Goal: Task Accomplishment & Management: Use online tool/utility

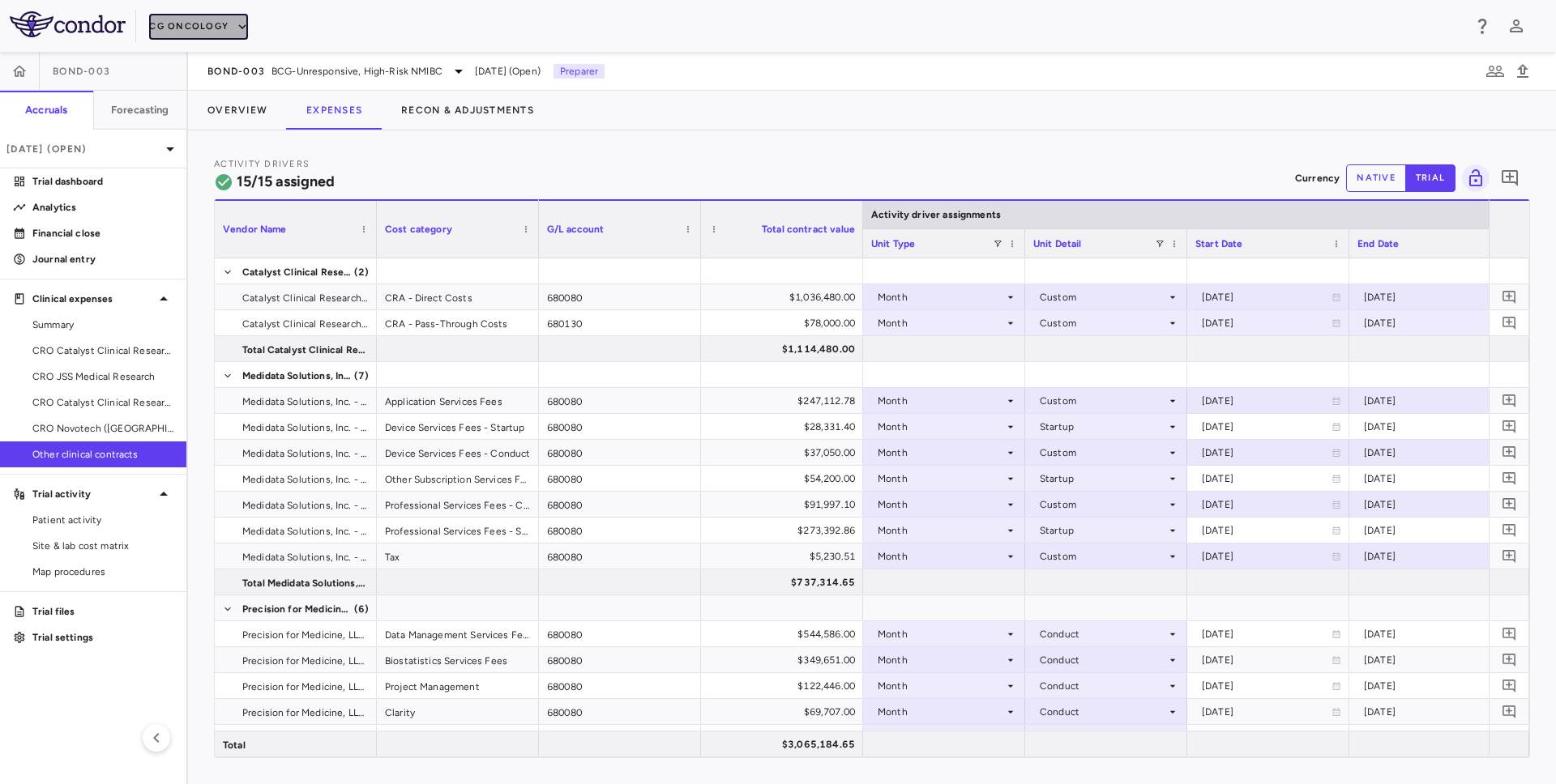
click at [215, 29] on button "CG Oncology" at bounding box center [198, 26] width 99 height 26
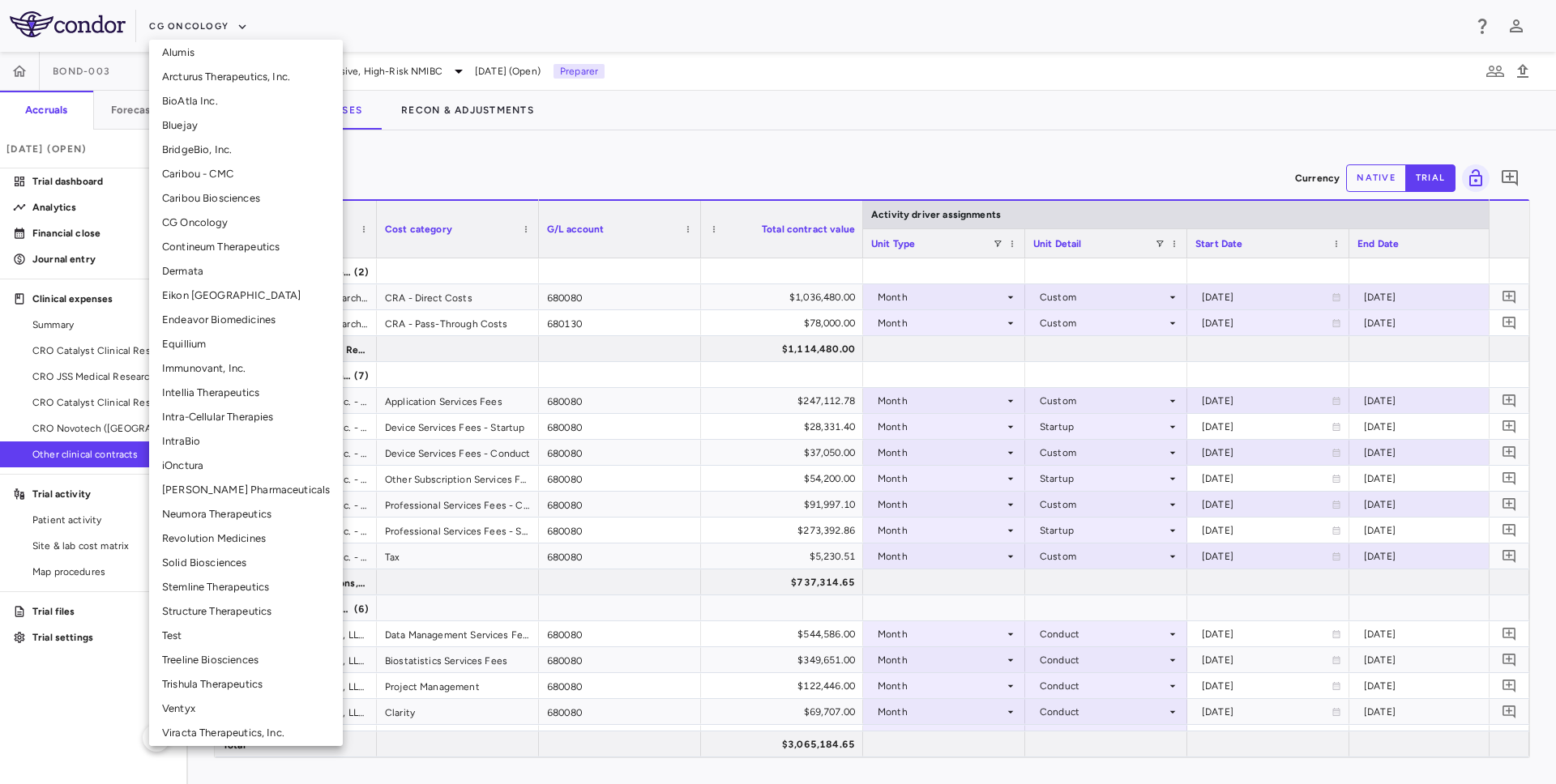
scroll to position [182, 0]
click at [192, 673] on li "Trishula Therapeutics" at bounding box center [246, 679] width 194 height 24
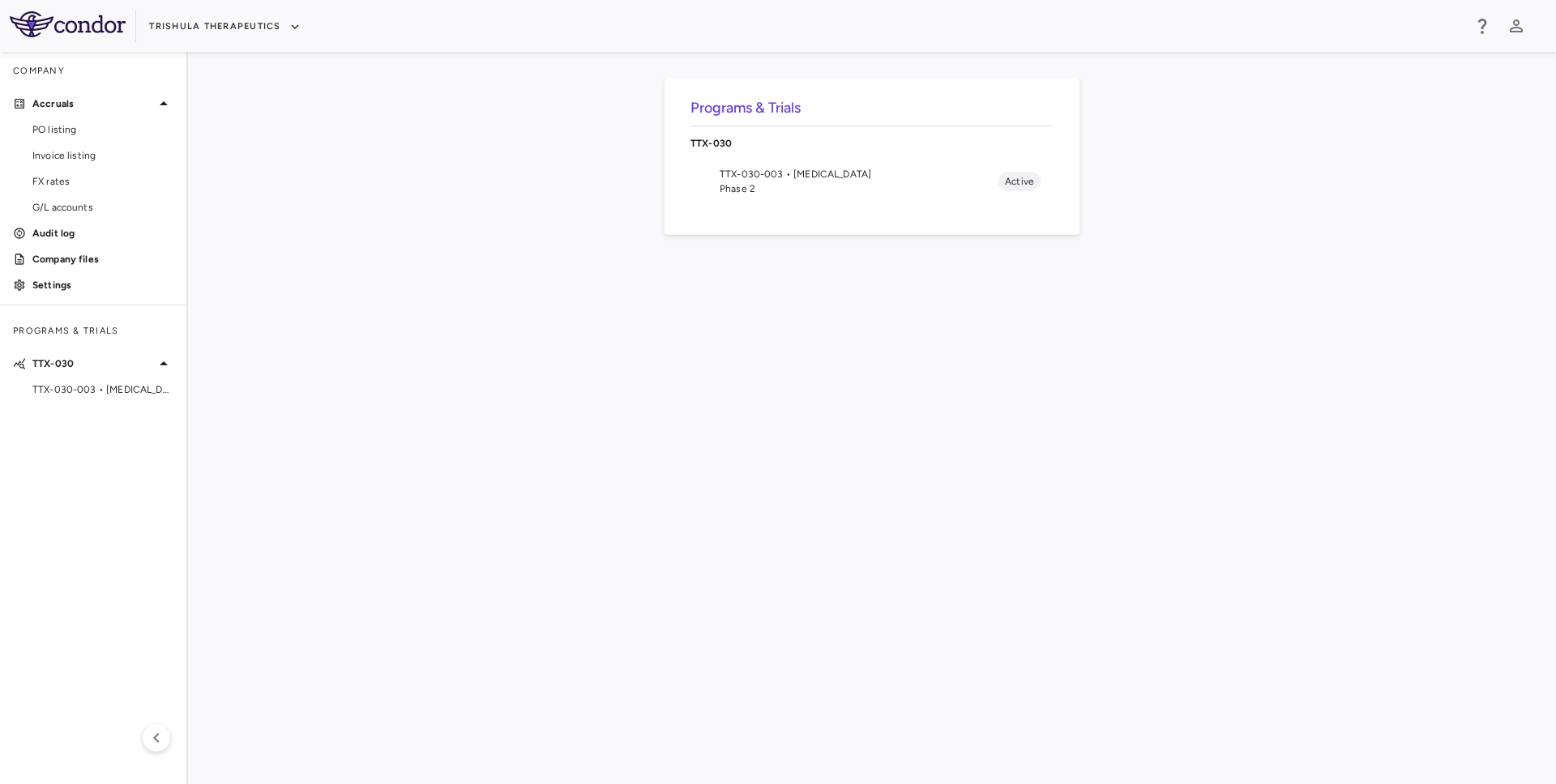
click at [844, 184] on span "Phase 2" at bounding box center [858, 189] width 279 height 14
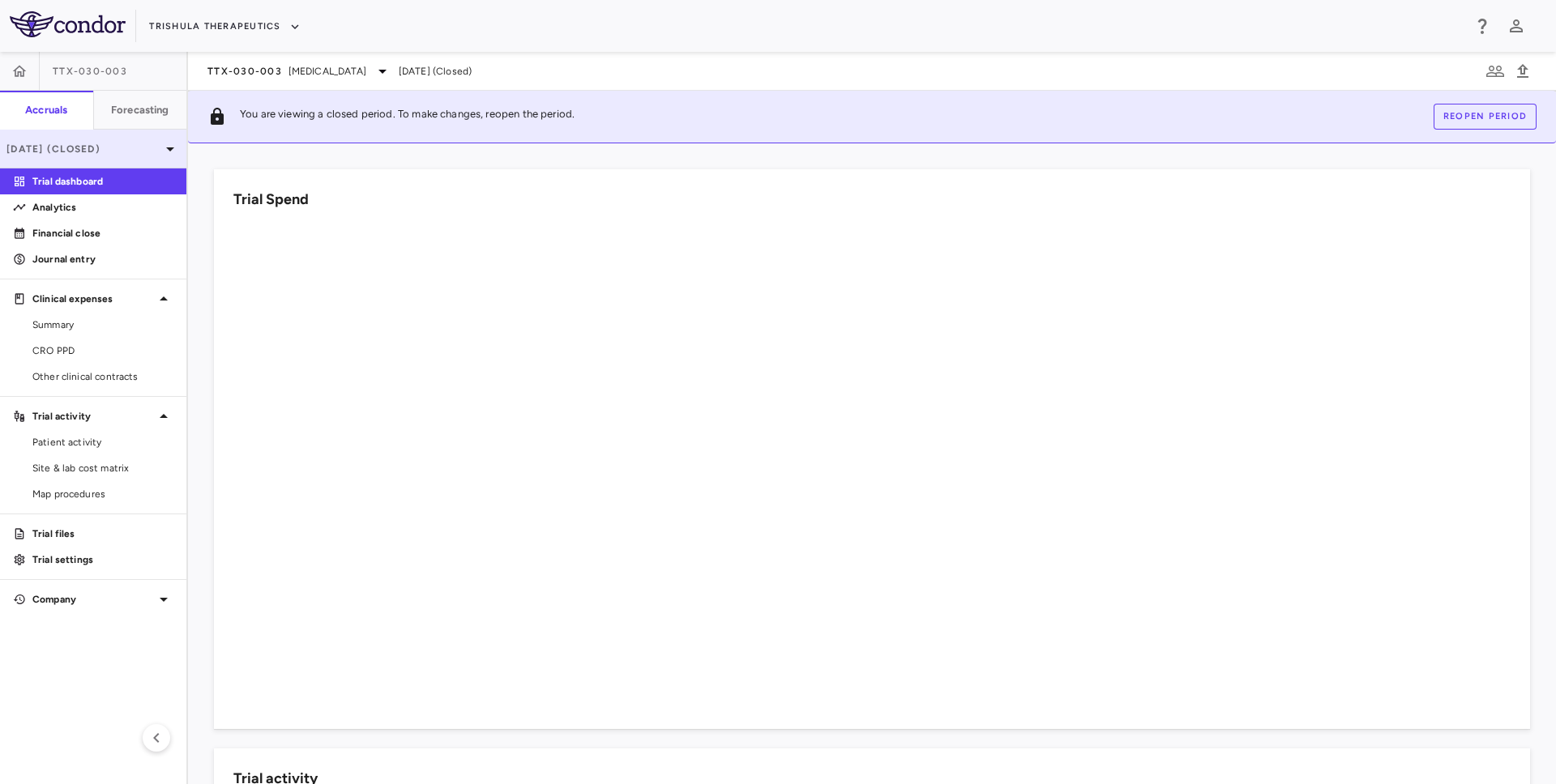
click at [117, 157] on div "[DATE] (Closed)" at bounding box center [93, 149] width 186 height 39
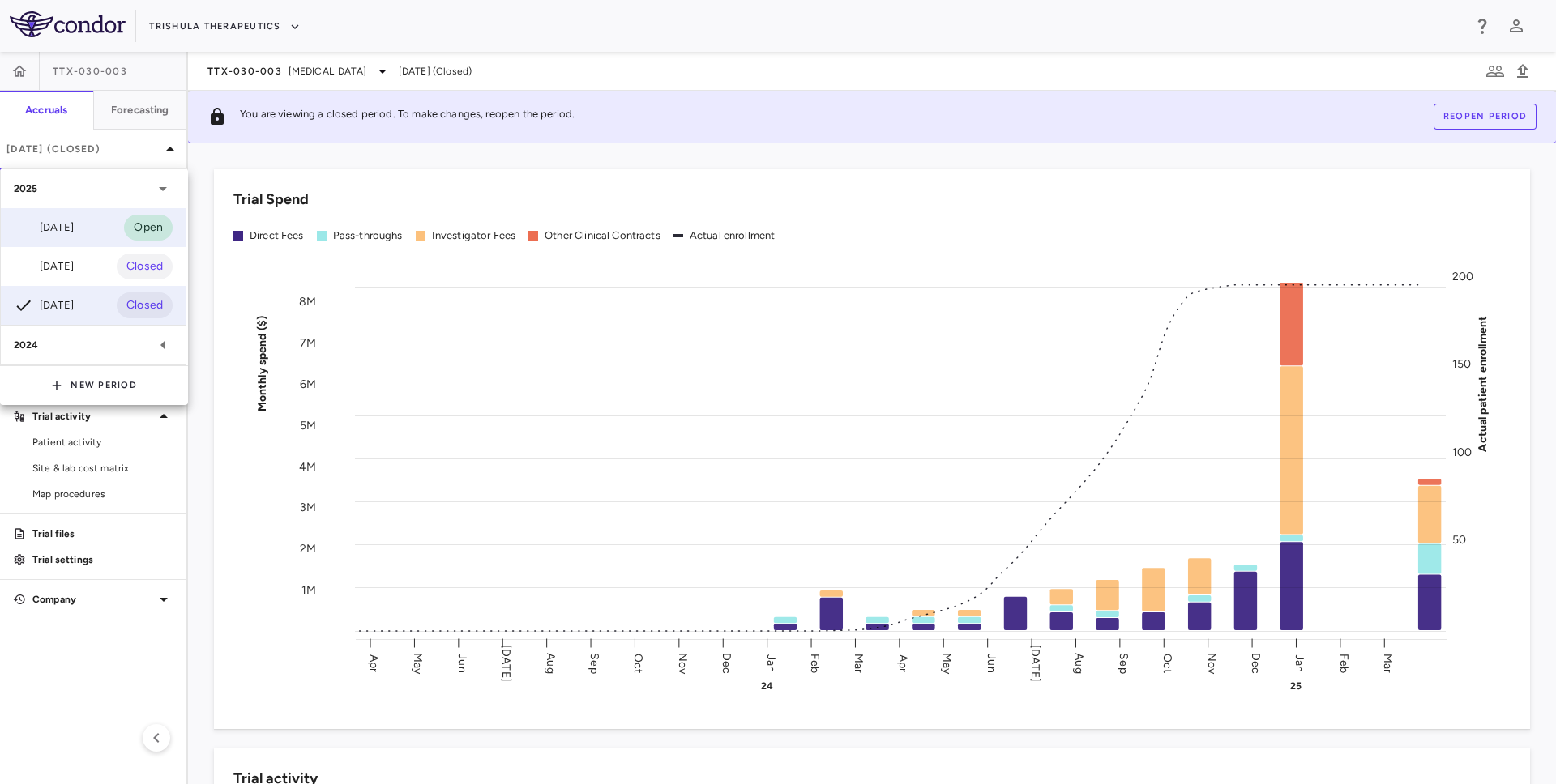
click at [79, 238] on div "[DATE] Open" at bounding box center [93, 227] width 184 height 39
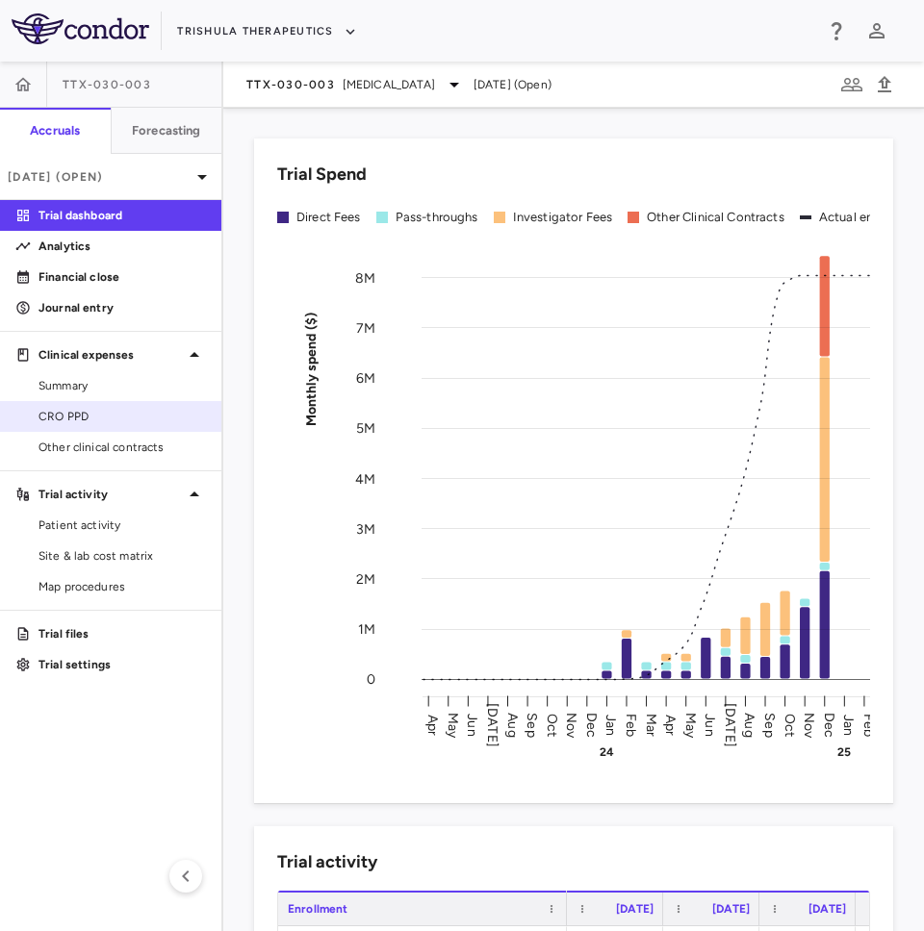
click at [77, 414] on span "CRO PPD" at bounding box center [121, 416] width 167 height 17
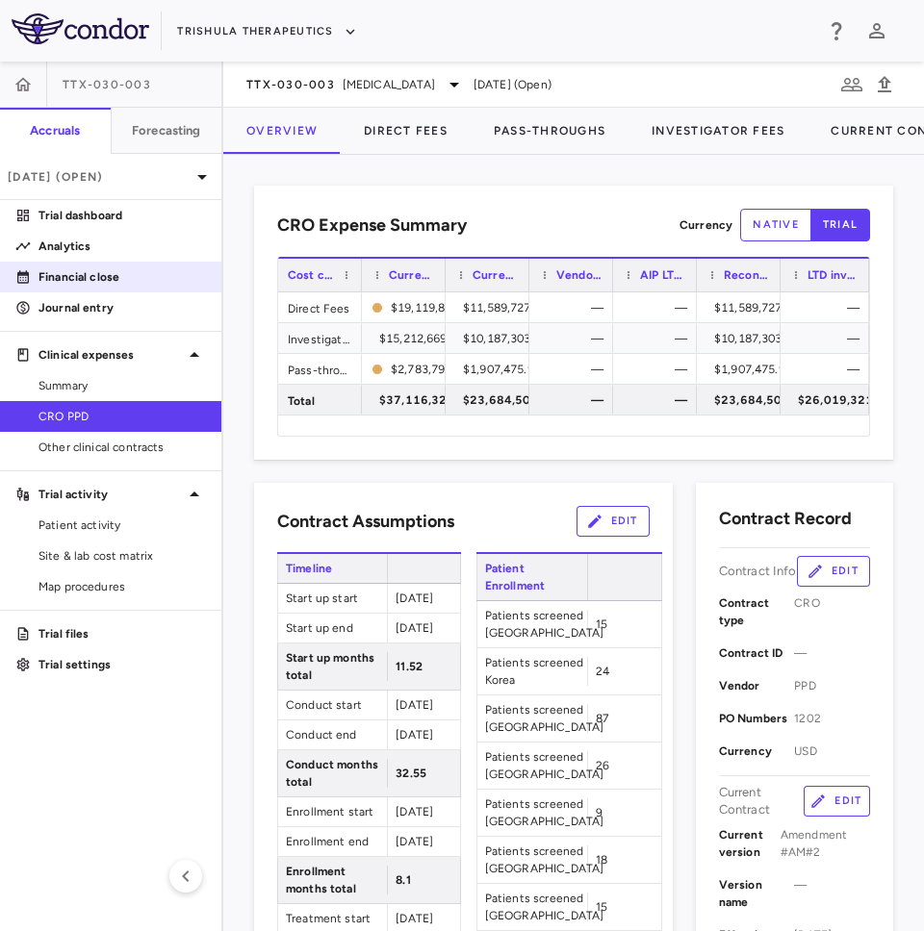
click at [136, 279] on p "Financial close" at bounding box center [121, 276] width 167 height 17
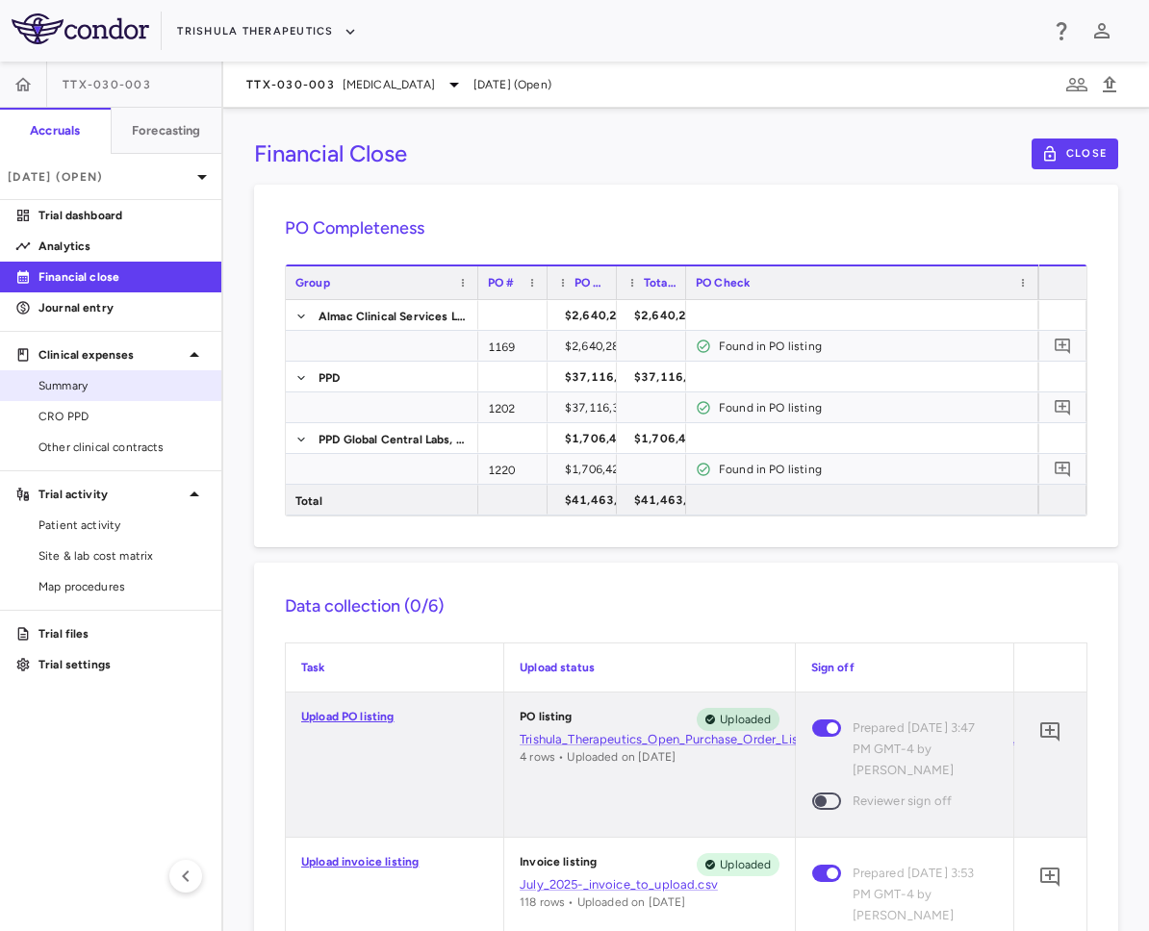
click at [119, 393] on span "Summary" at bounding box center [121, 385] width 167 height 17
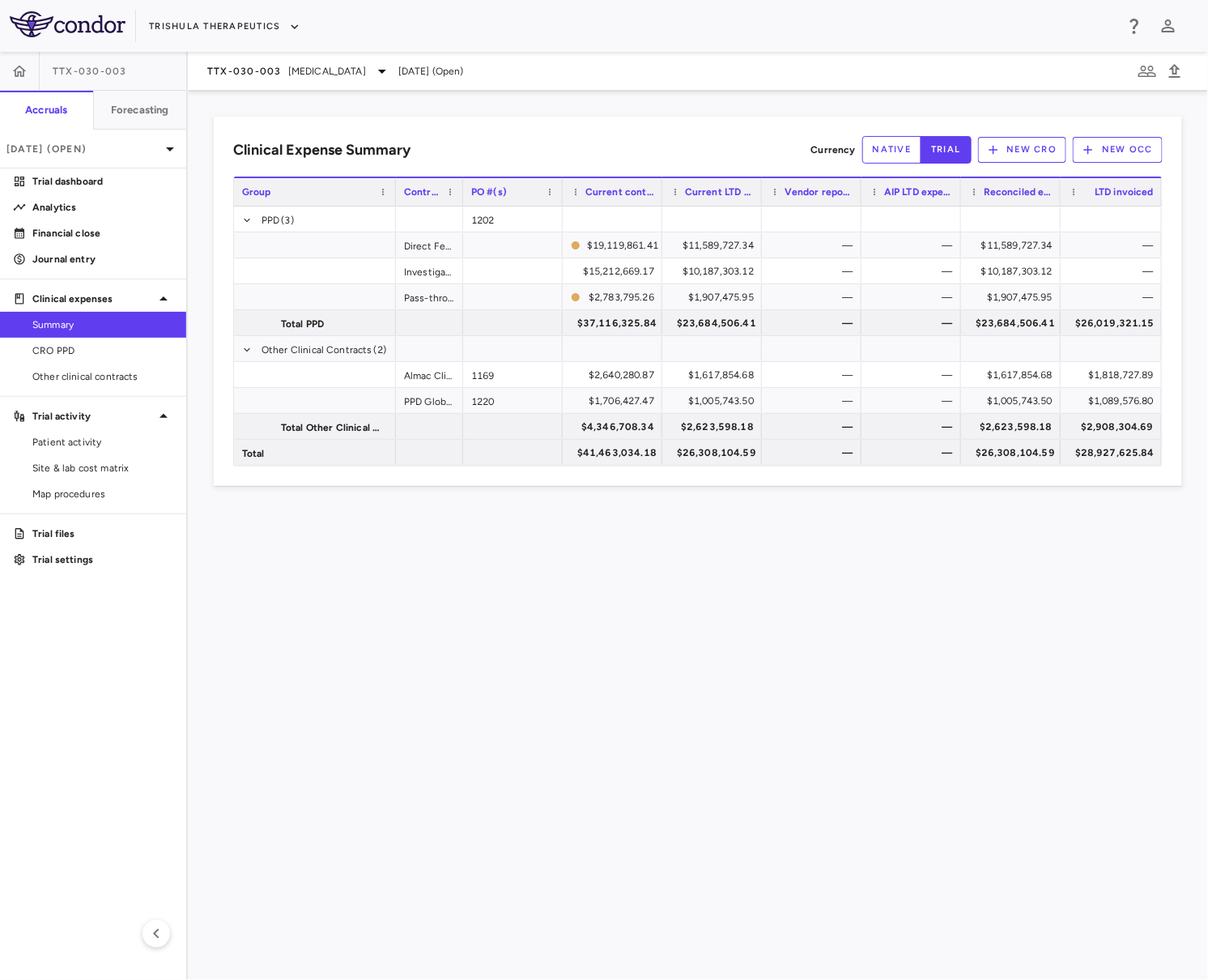
drag, startPoint x: 489, startPoint y: 197, endPoint x: 460, endPoint y: 198, distance: 29.0
click at [460, 198] on div at bounding box center [463, 192] width 7 height 28
click at [132, 467] on span "Site & lab cost matrix" at bounding box center [102, 467] width 141 height 14
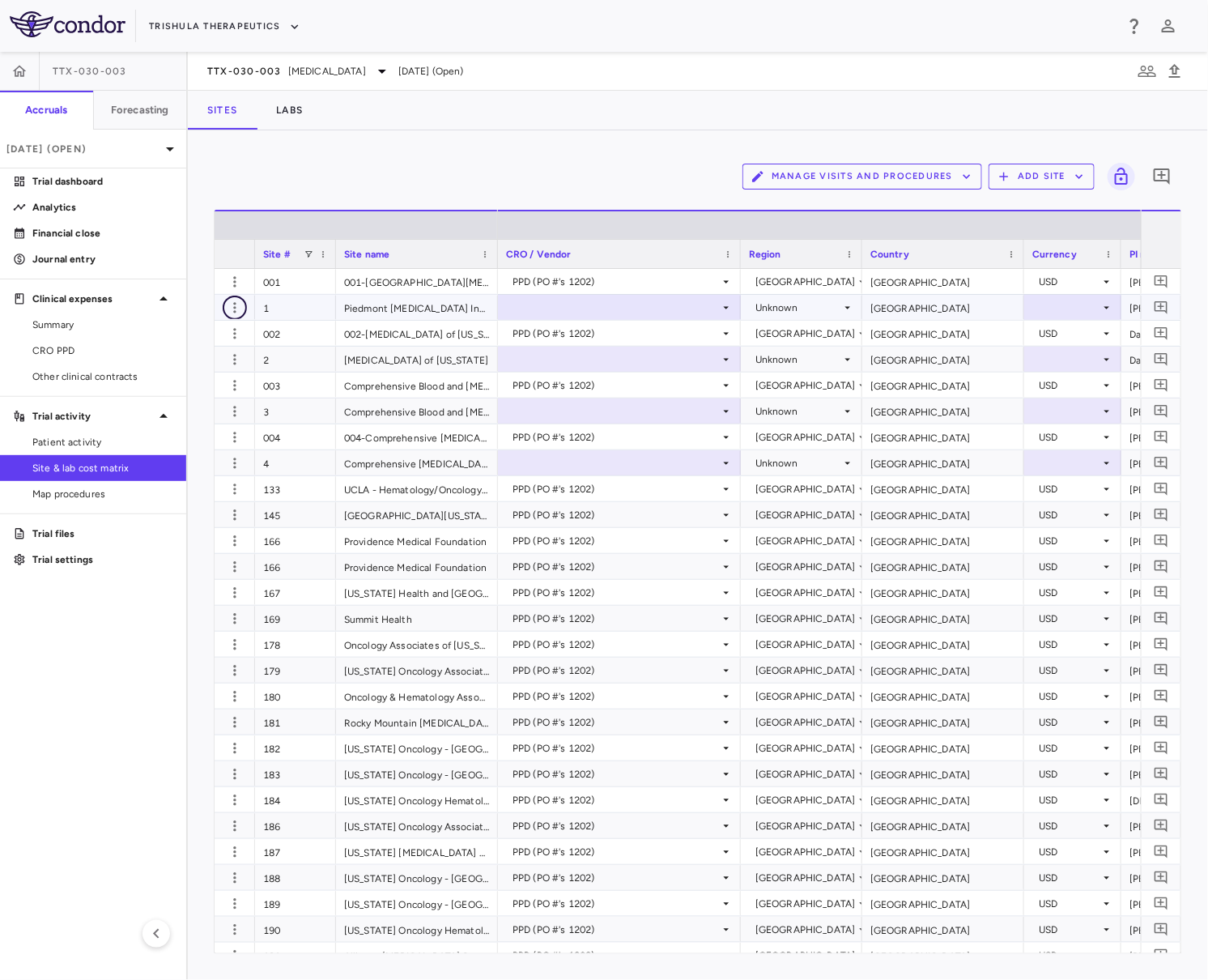
click at [232, 307] on icon "button" at bounding box center [234, 307] width 16 height 16
click at [232, 307] on div at bounding box center [604, 490] width 1208 height 980
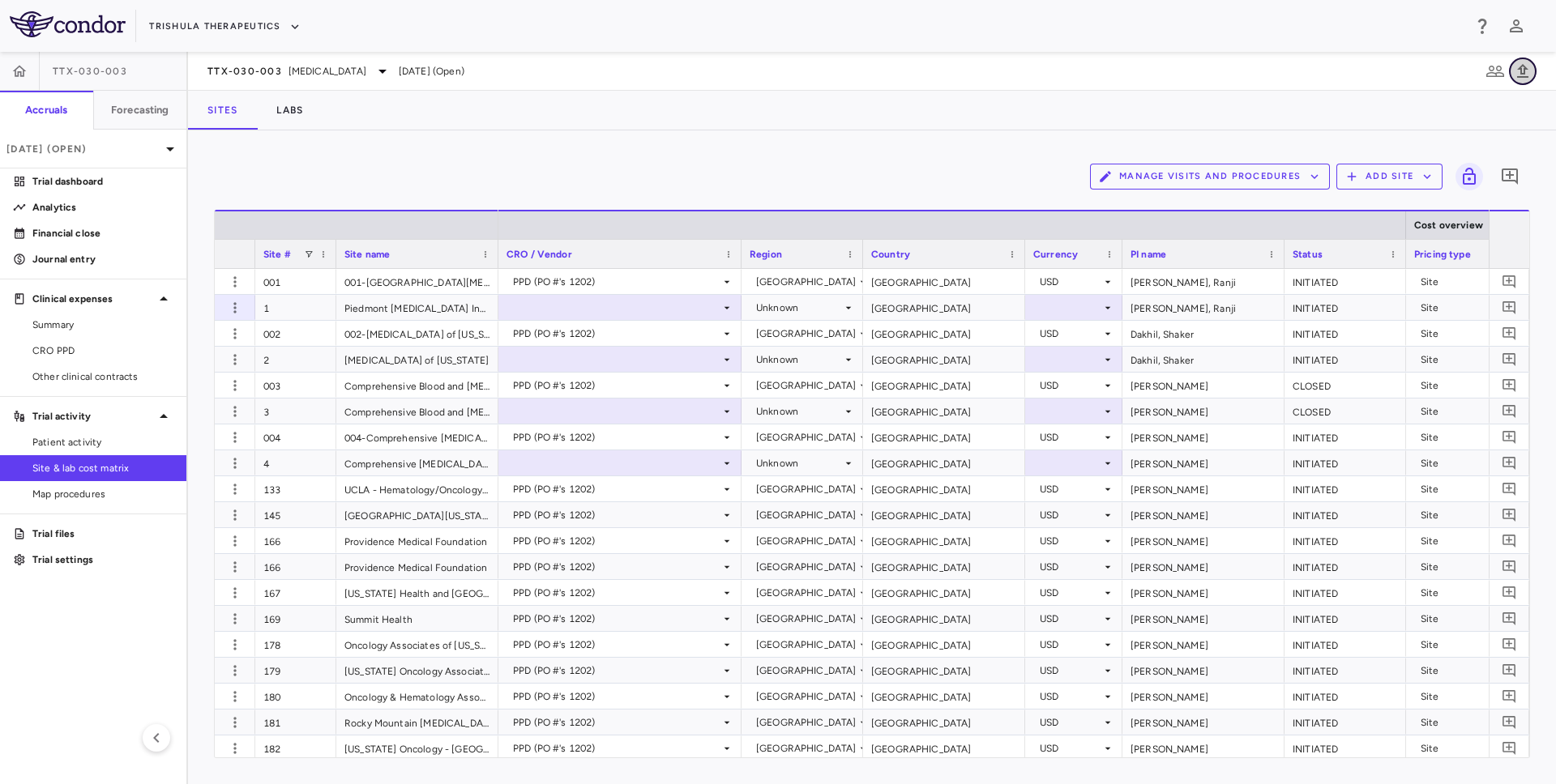
click at [1518, 70] on icon "button" at bounding box center [1522, 71] width 19 height 19
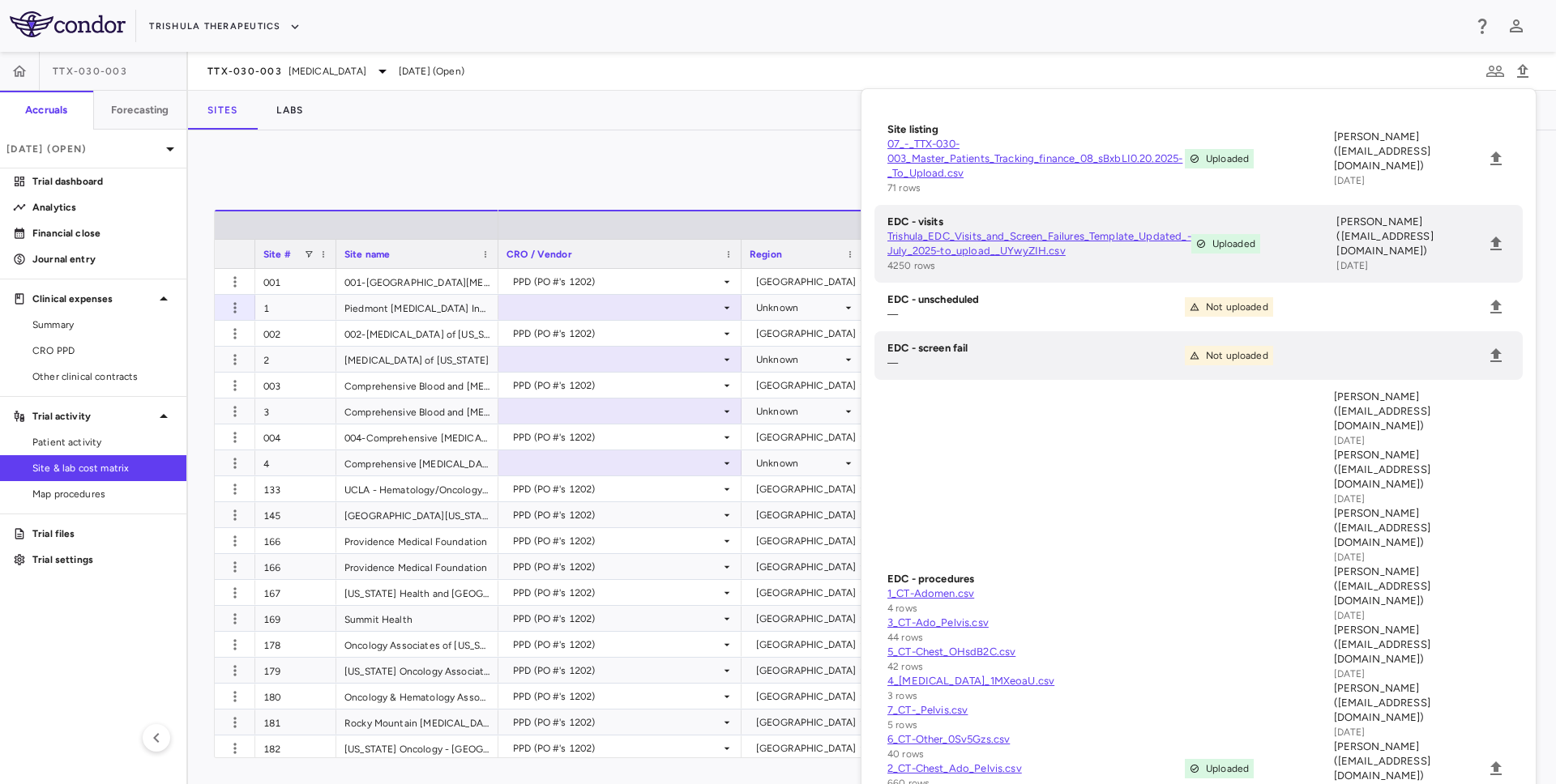
click at [986, 158] on link "07_-_TTX-030-003_Master_Patients_Tracking_finance_08_sBxbLI0.20.2025-_To_Upload…" at bounding box center [1035, 159] width 297 height 44
click at [234, 308] on icon "button" at bounding box center [234, 307] width 3 height 11
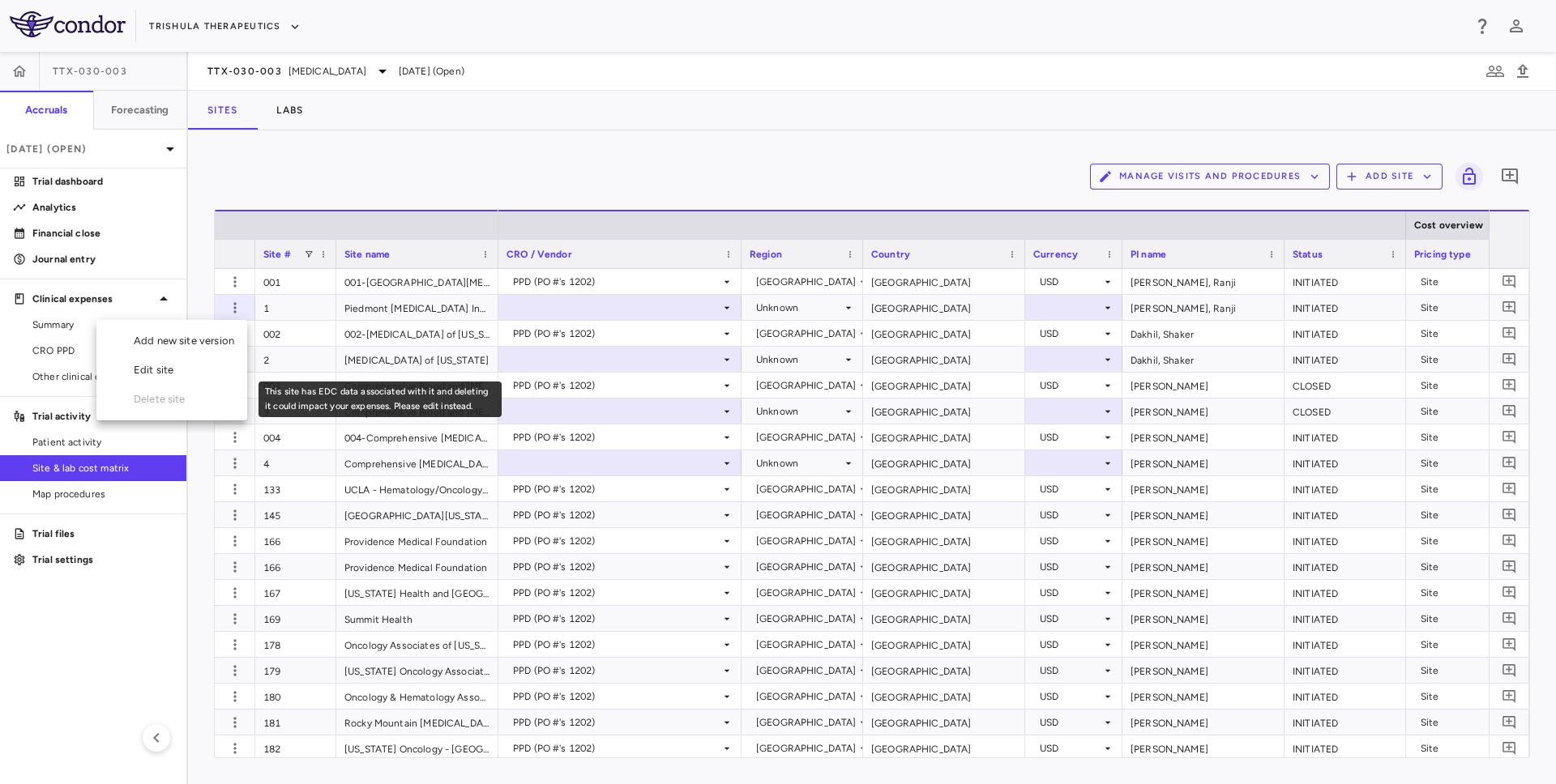
click at [204, 397] on span "Delete site" at bounding box center [171, 399] width 151 height 29
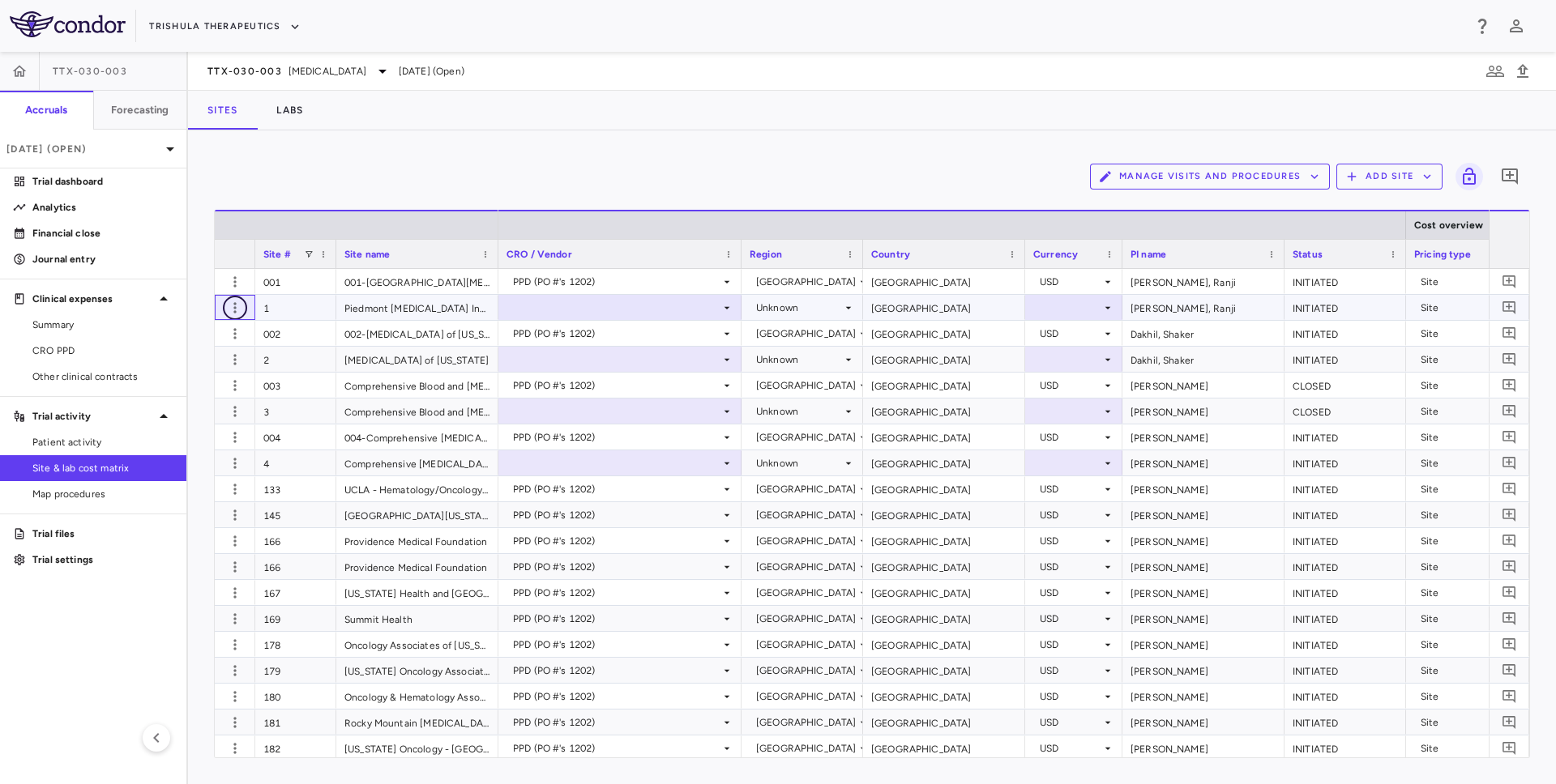
click at [233, 311] on icon "button" at bounding box center [234, 307] width 3 height 11
click at [407, 169] on div at bounding box center [778, 392] width 1556 height 784
click at [1516, 61] on icon "button" at bounding box center [1522, 71] width 19 height 19
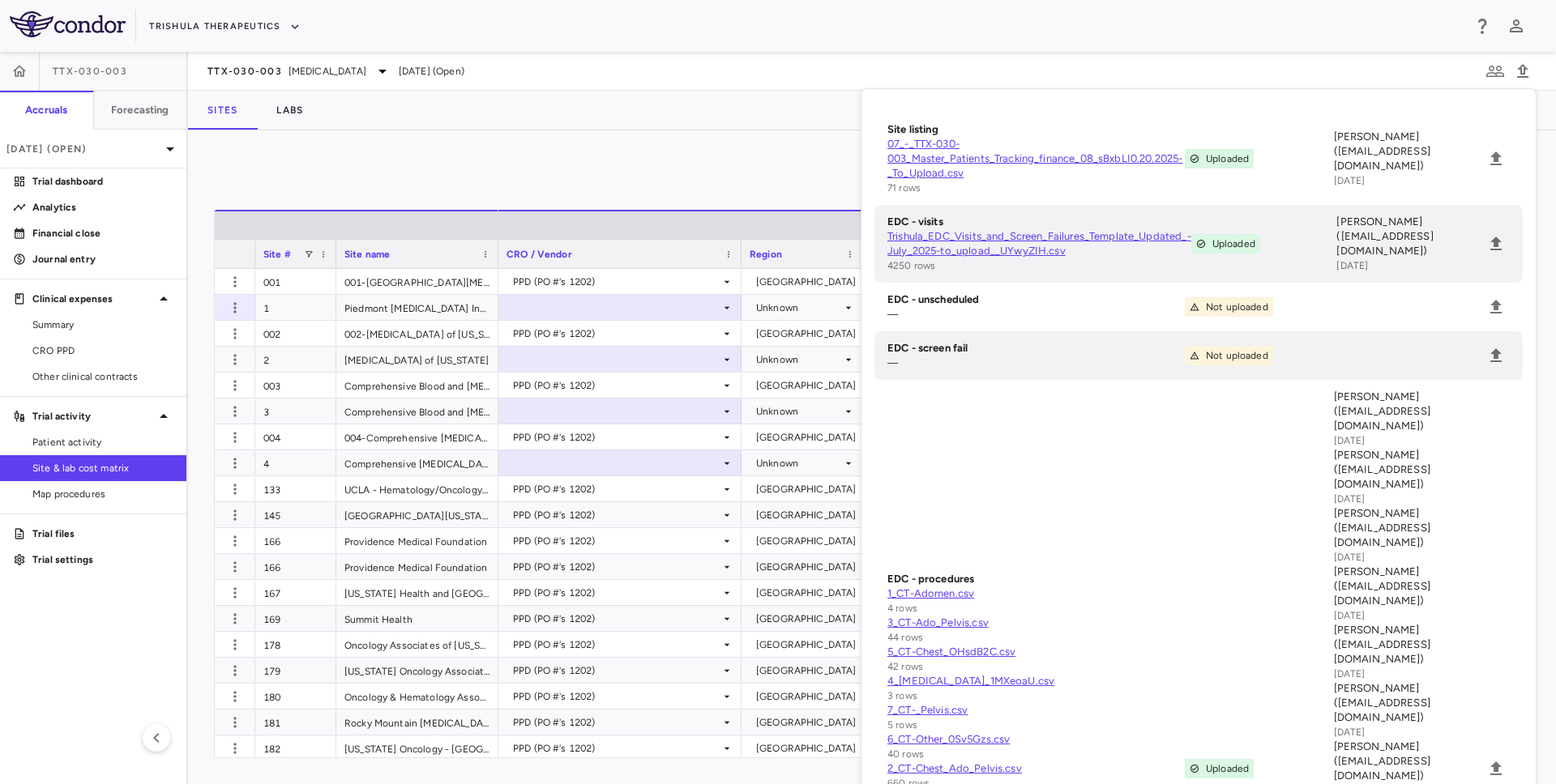
click at [741, 141] on div "Manage Visits and Procedures Add Site 0 Drag here to set row groups Drag here t…" at bounding box center [872, 457] width 1368 height 653
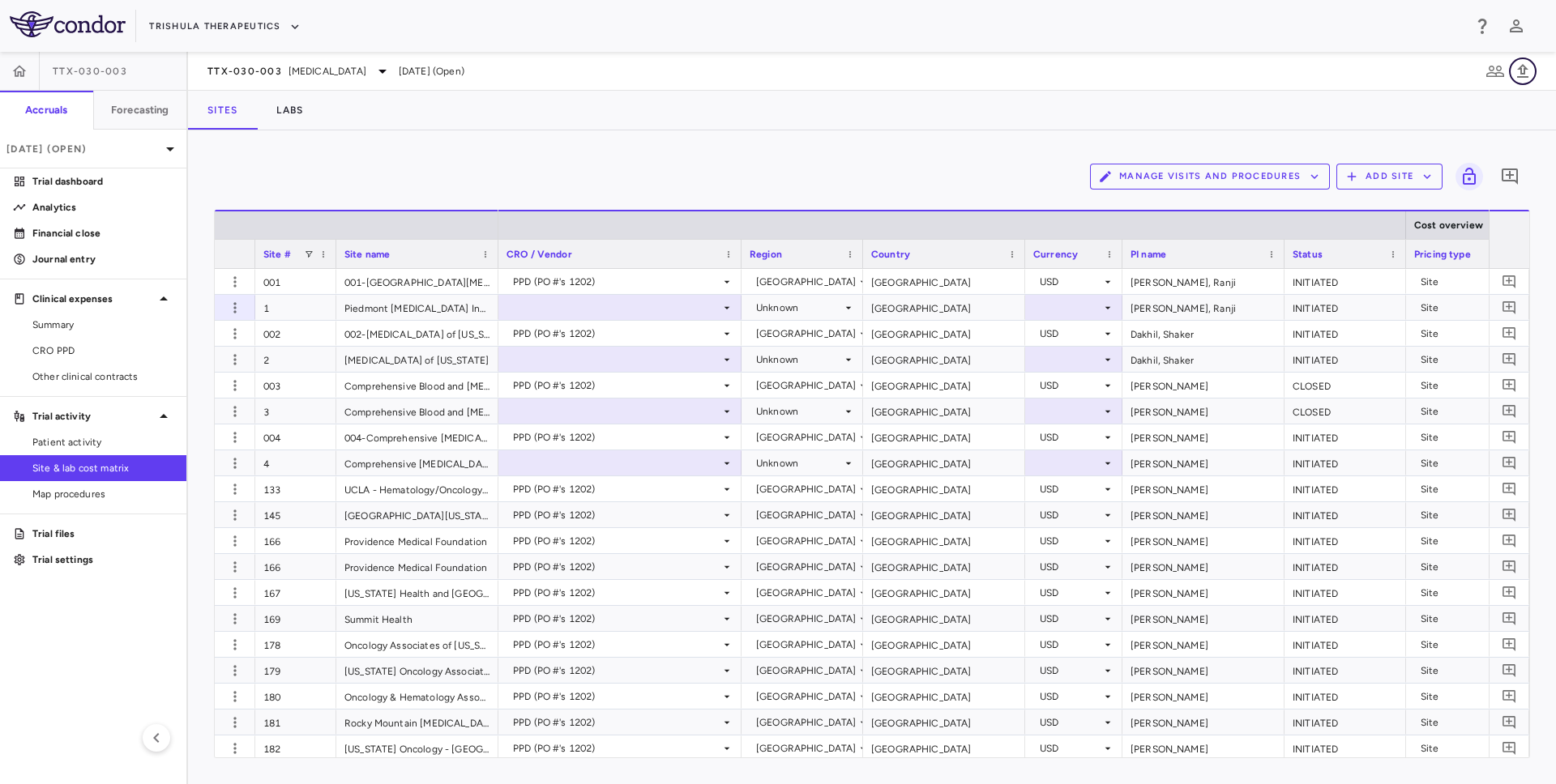
click at [1533, 71] on button "button" at bounding box center [1522, 71] width 28 height 28
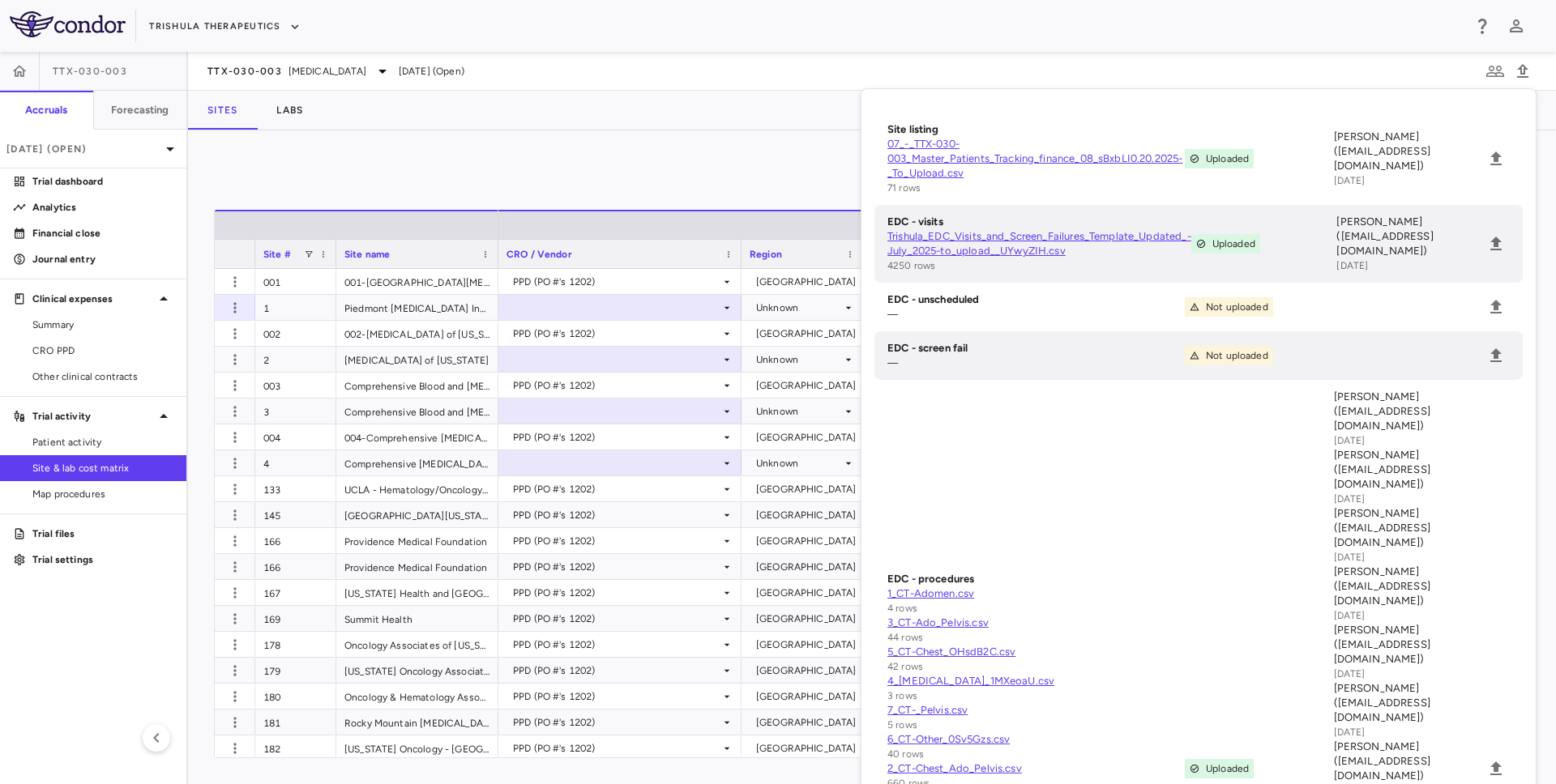
click at [408, 177] on div "Manage Visits and Procedures Add Site 0" at bounding box center [872, 177] width 1316 height 40
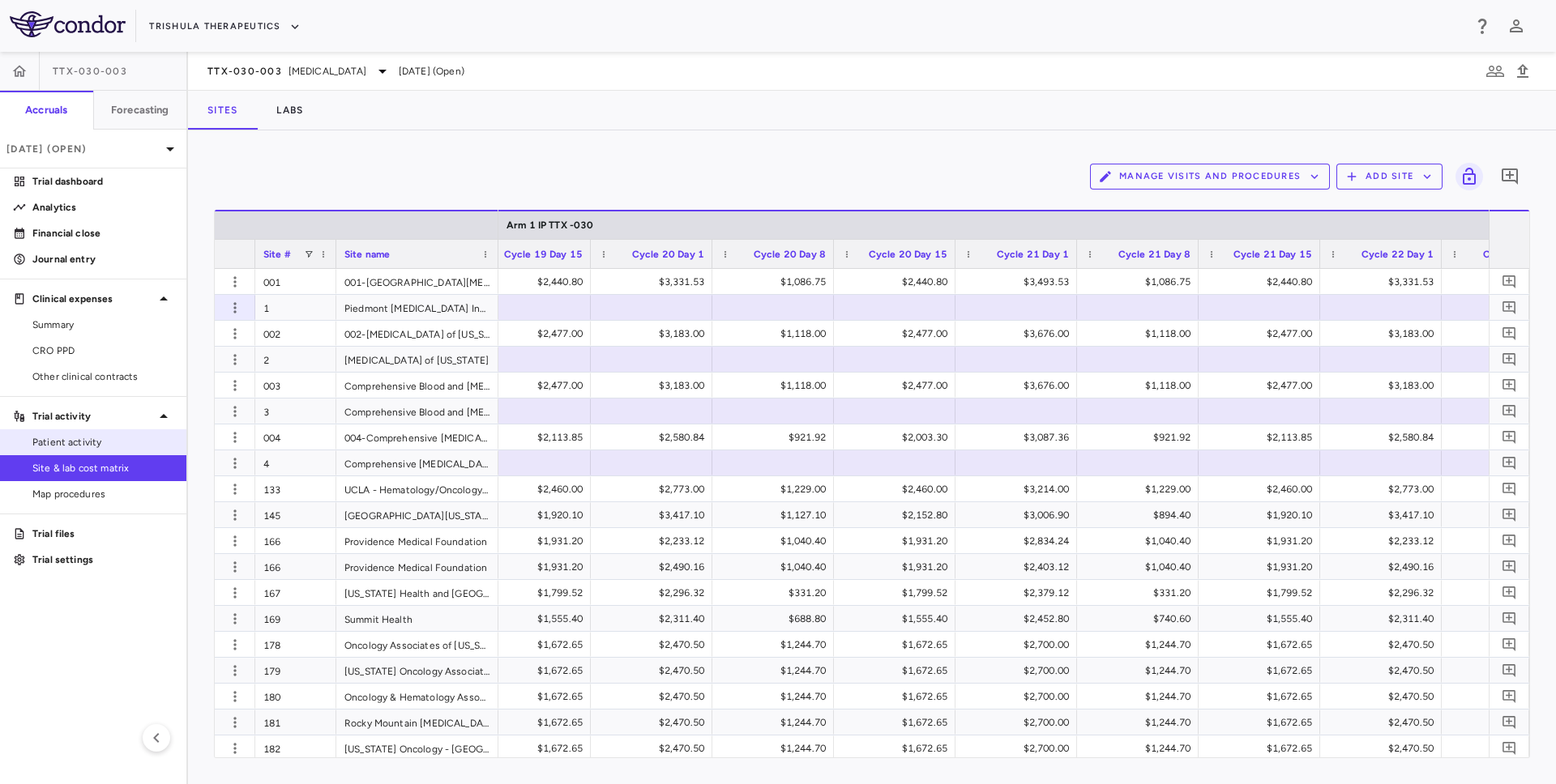
click at [106, 444] on span "Patient activity" at bounding box center [102, 442] width 141 height 14
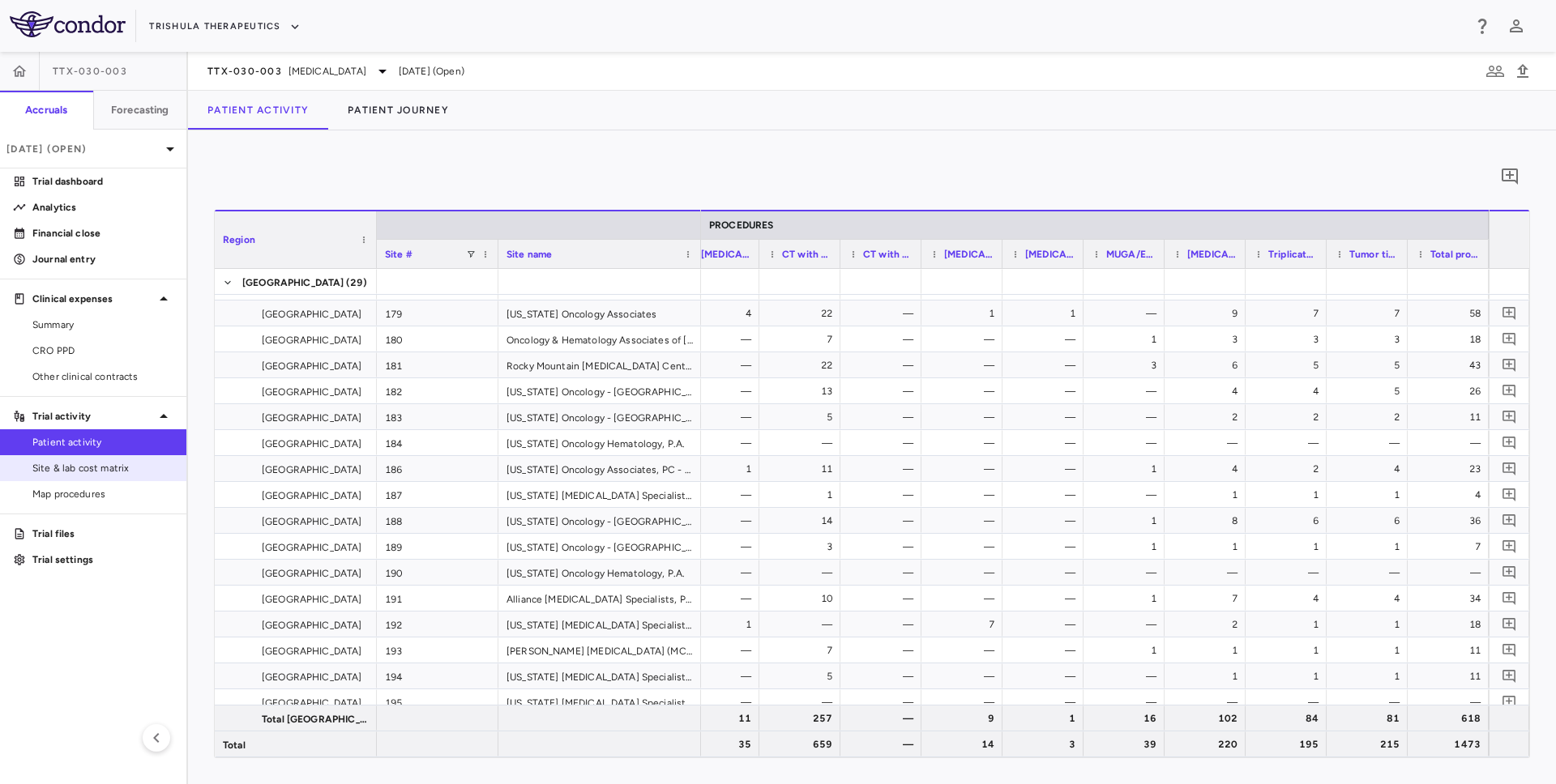
click at [134, 466] on span "Site & lab cost matrix" at bounding box center [102, 467] width 141 height 14
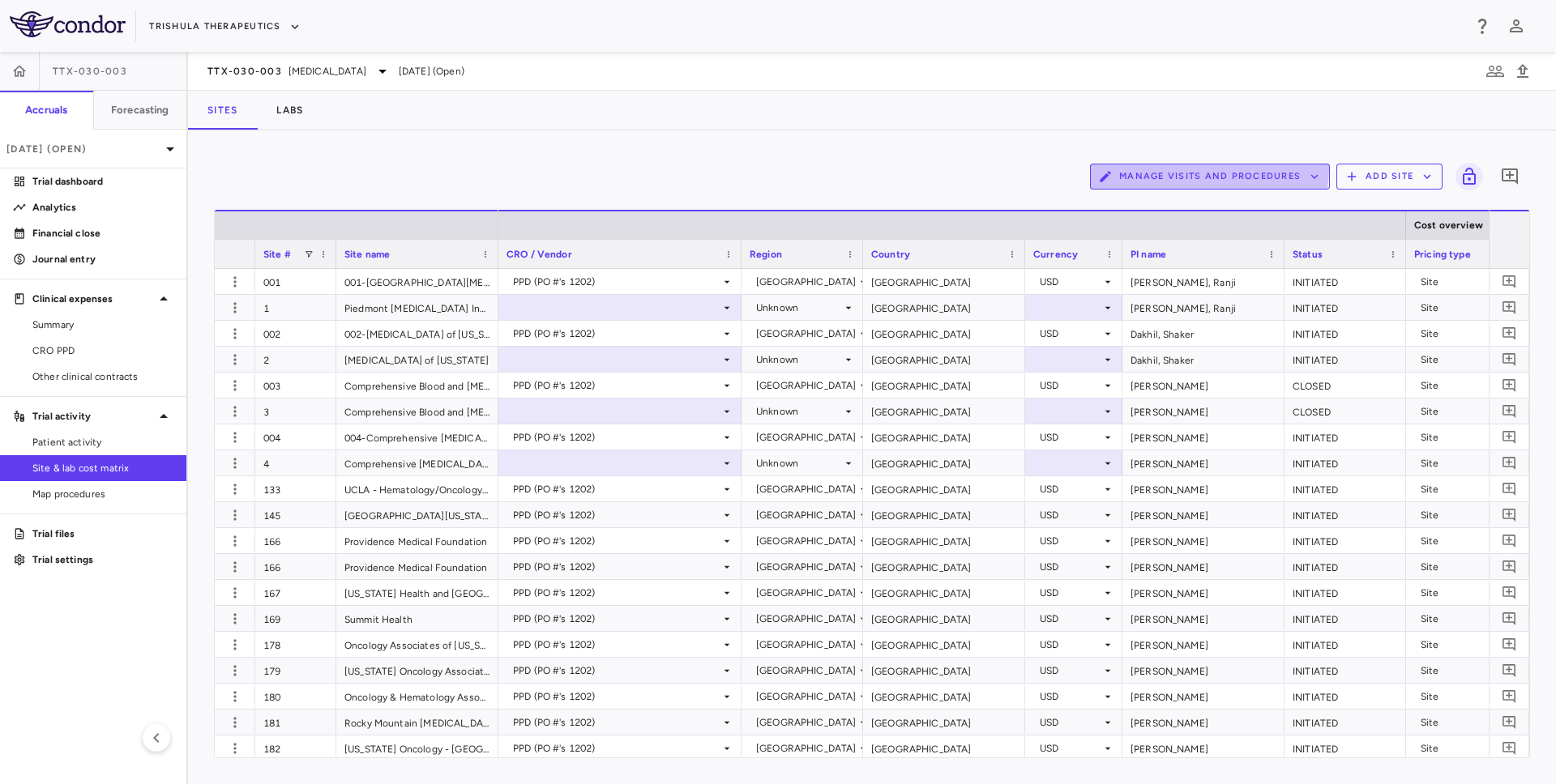
click at [1183, 168] on button "Manage Visits and Procedures" at bounding box center [1210, 176] width 240 height 26
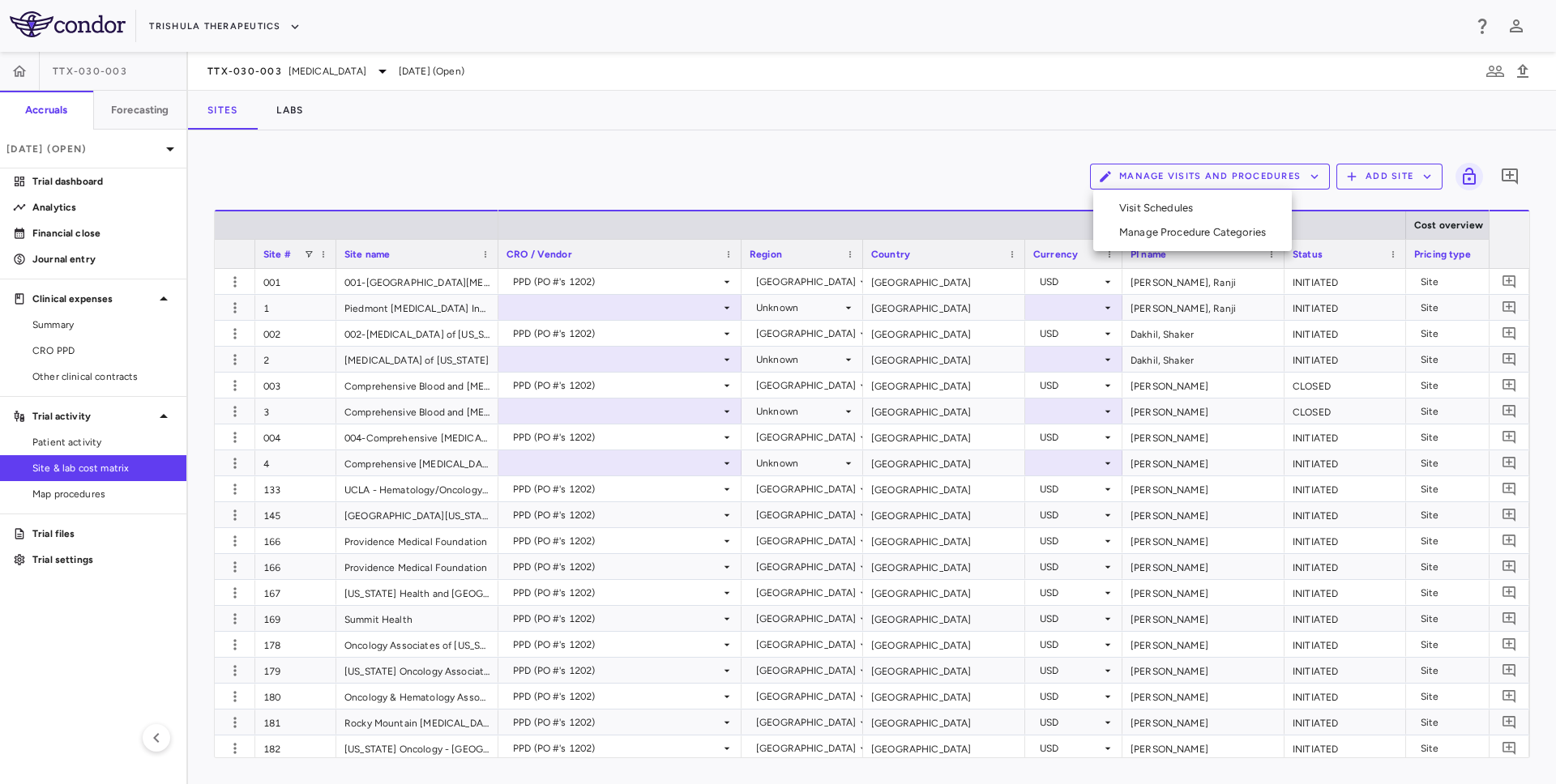
click at [1178, 201] on li "Visit Schedules" at bounding box center [1192, 208] width 173 height 24
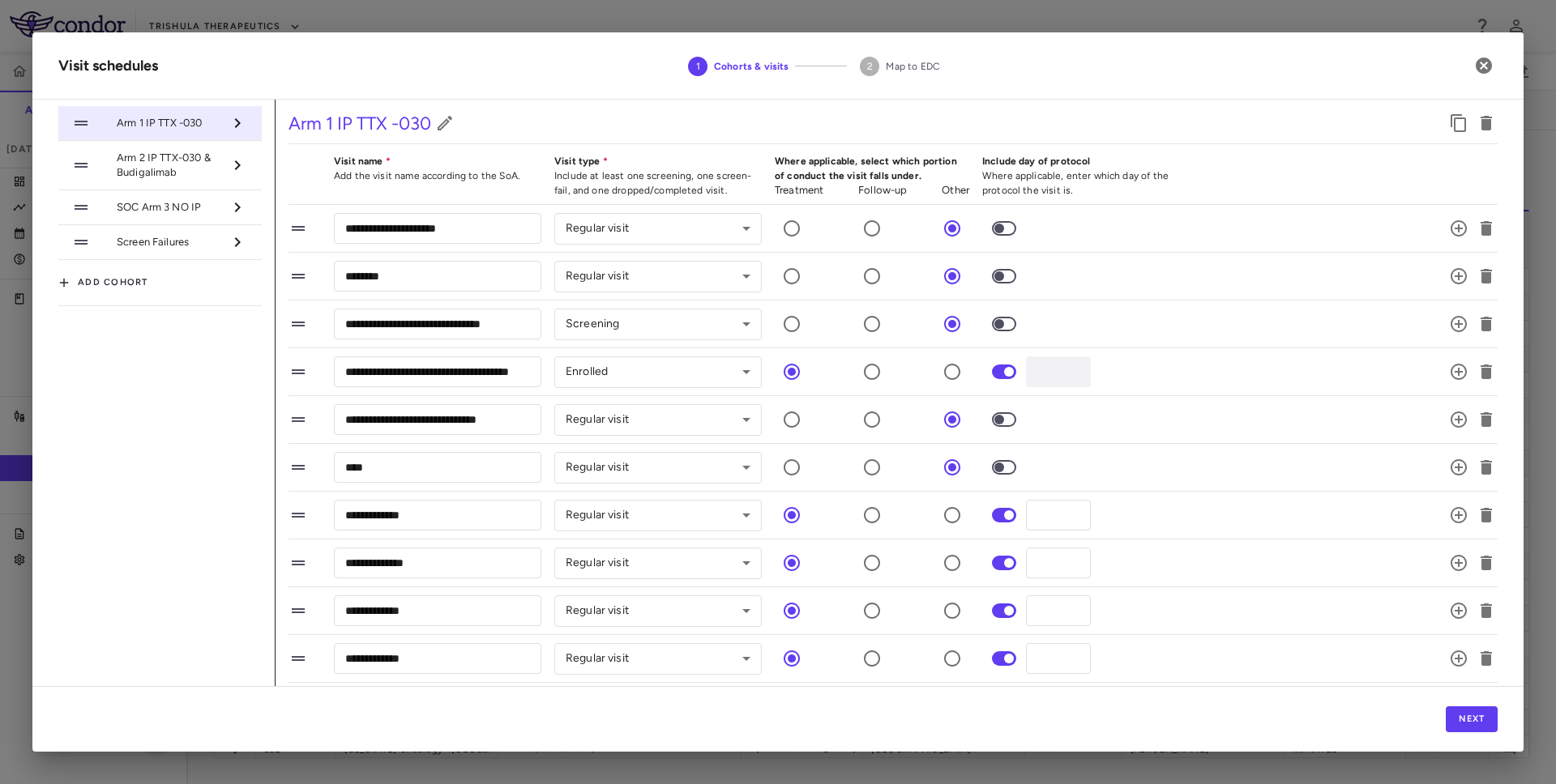
click at [1456, 738] on div "Next" at bounding box center [778, 719] width 1491 height 66
click at [1457, 724] on button "Next" at bounding box center [1472, 719] width 52 height 26
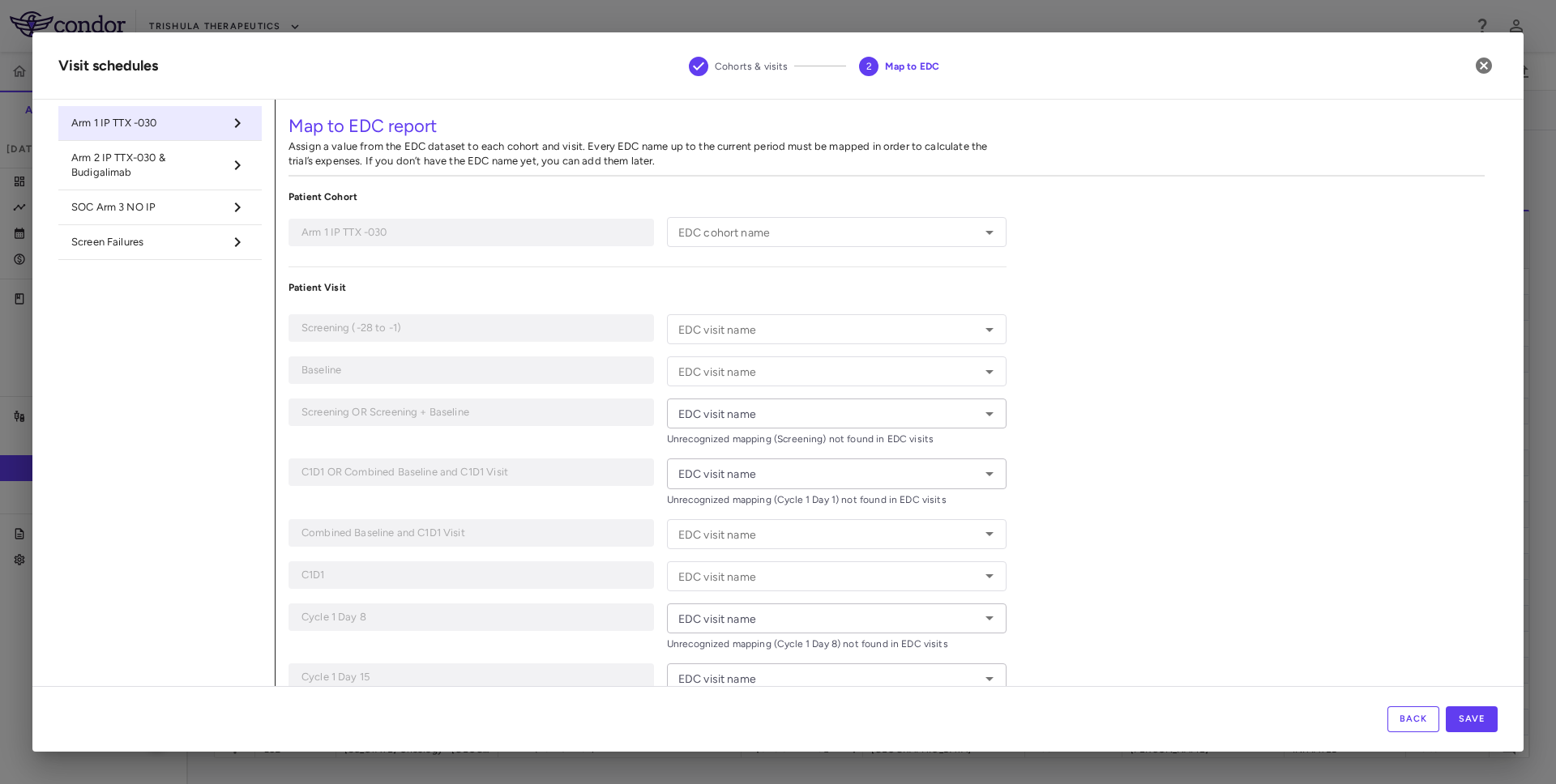
type input "**********"
type input "*********"
type input "**********"
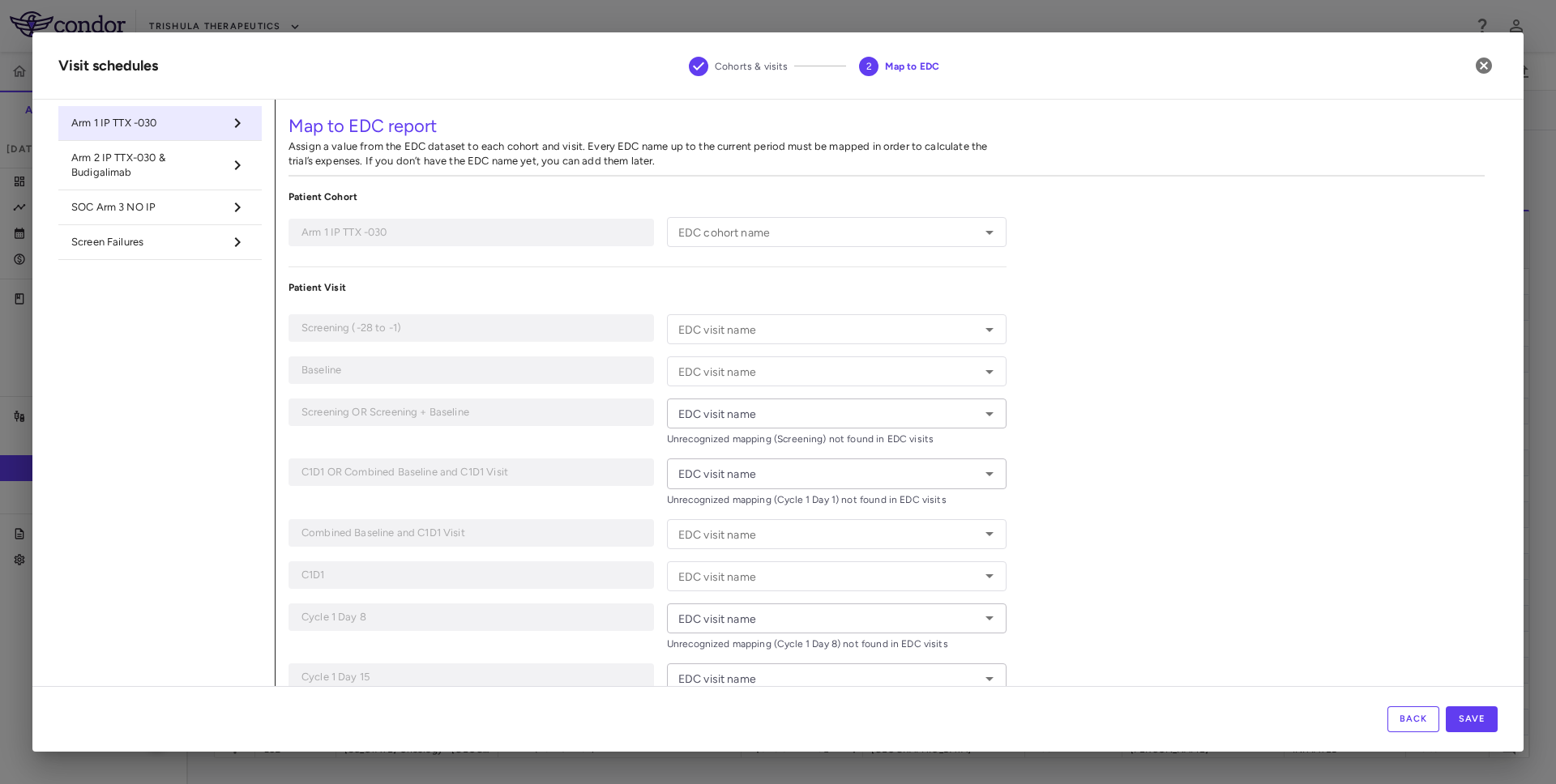
type input "**********"
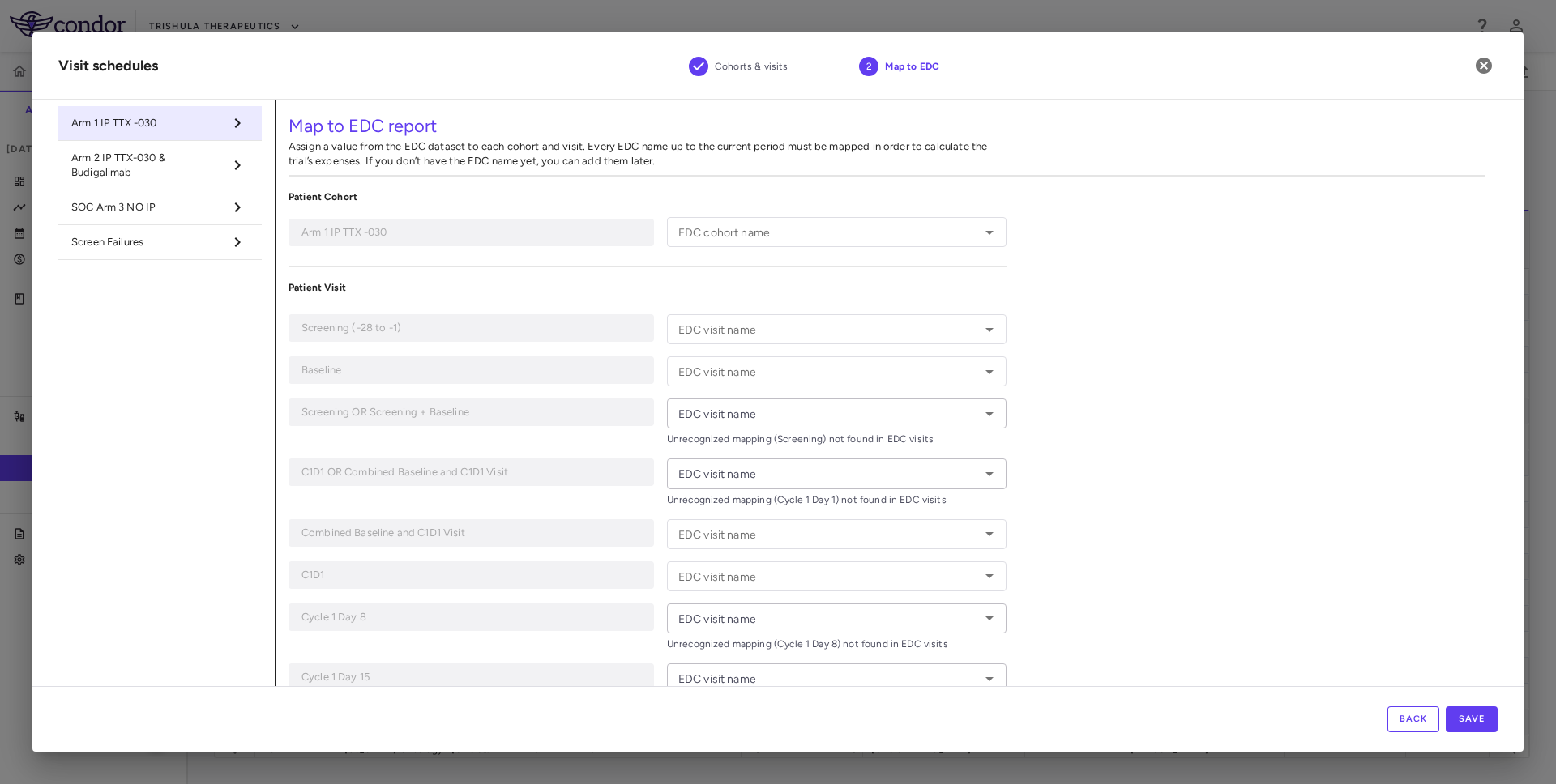
type input "**********"
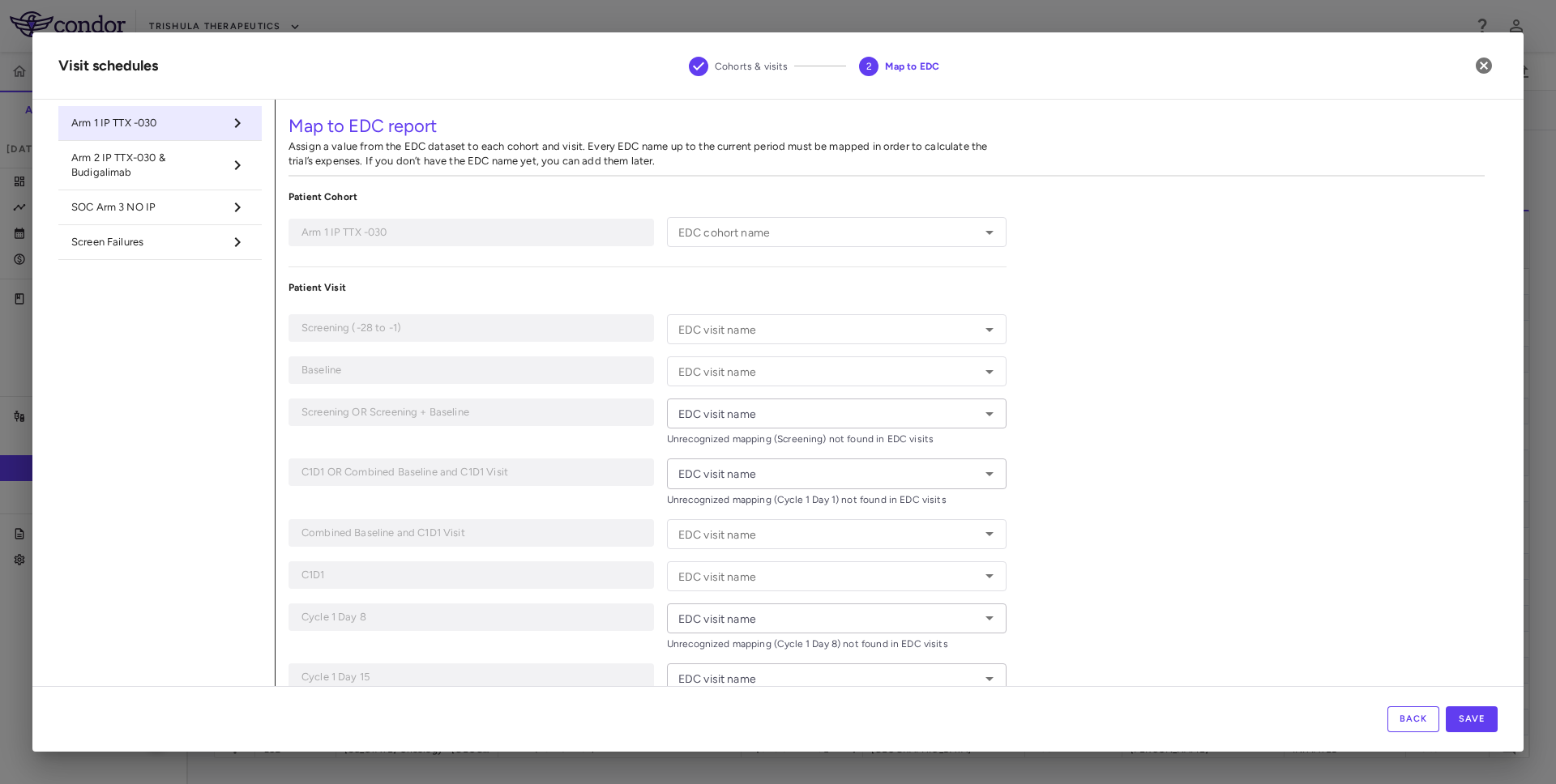
type input "**********"
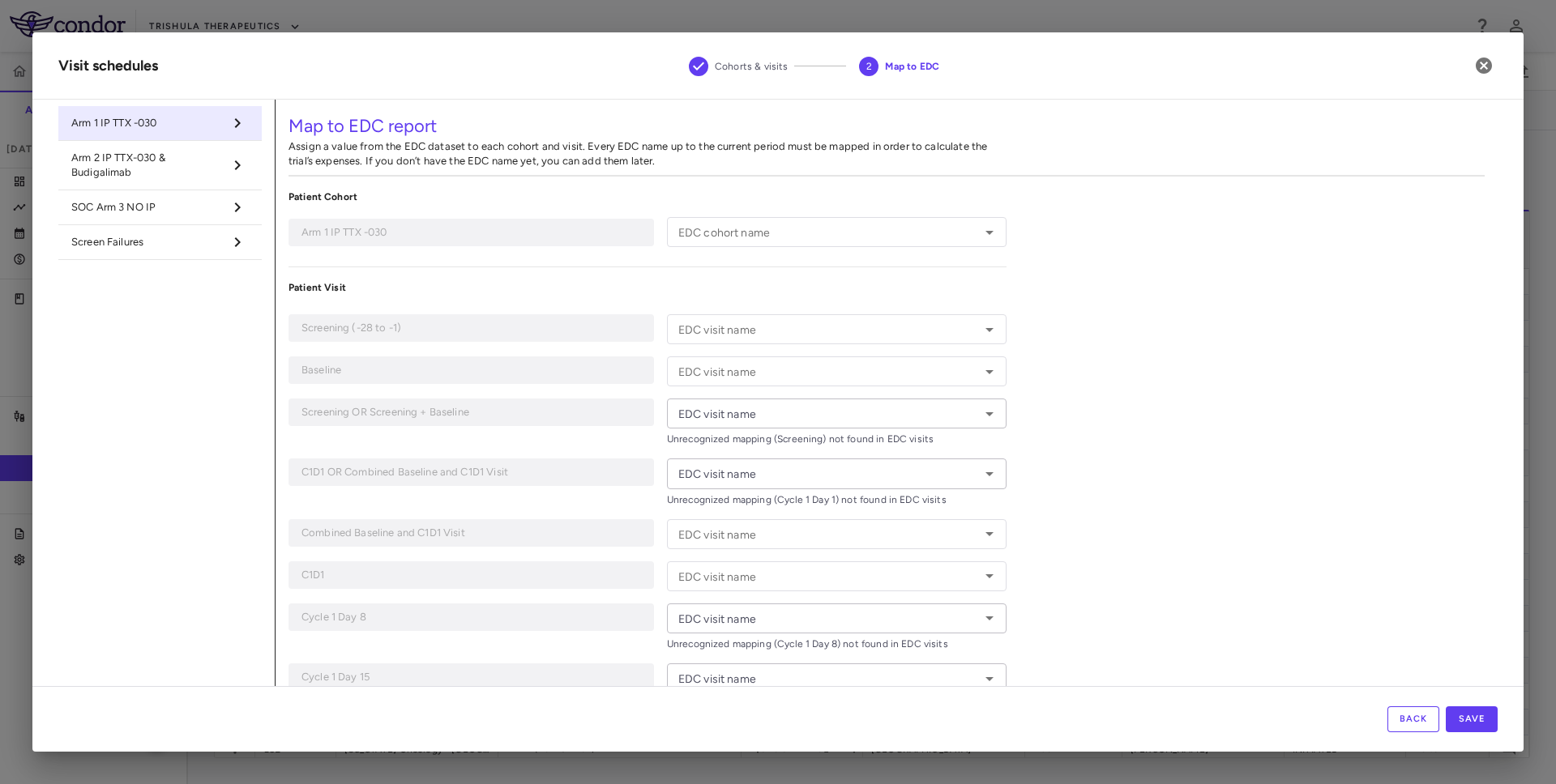
type input "**********"
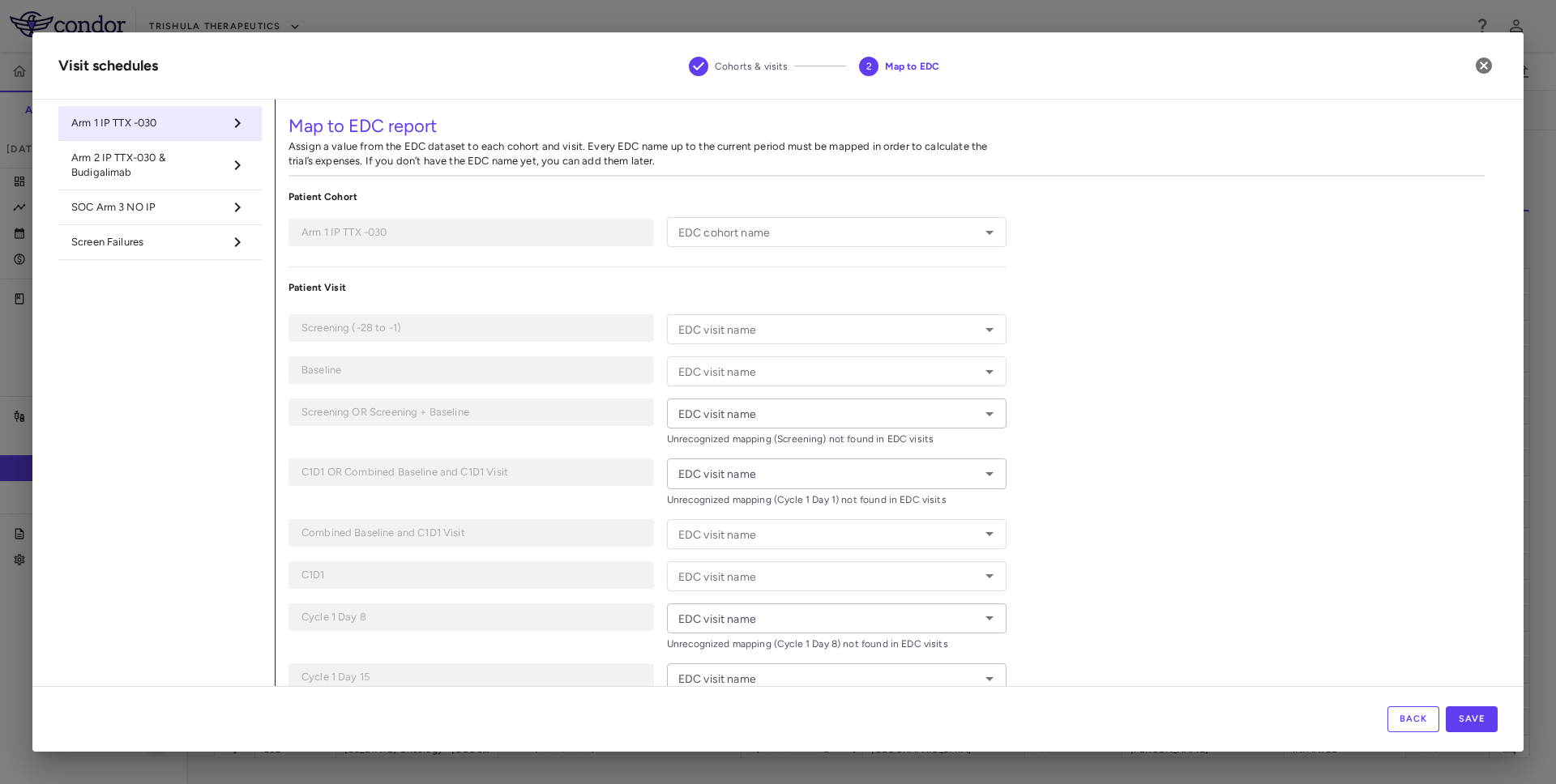
type input "**********"
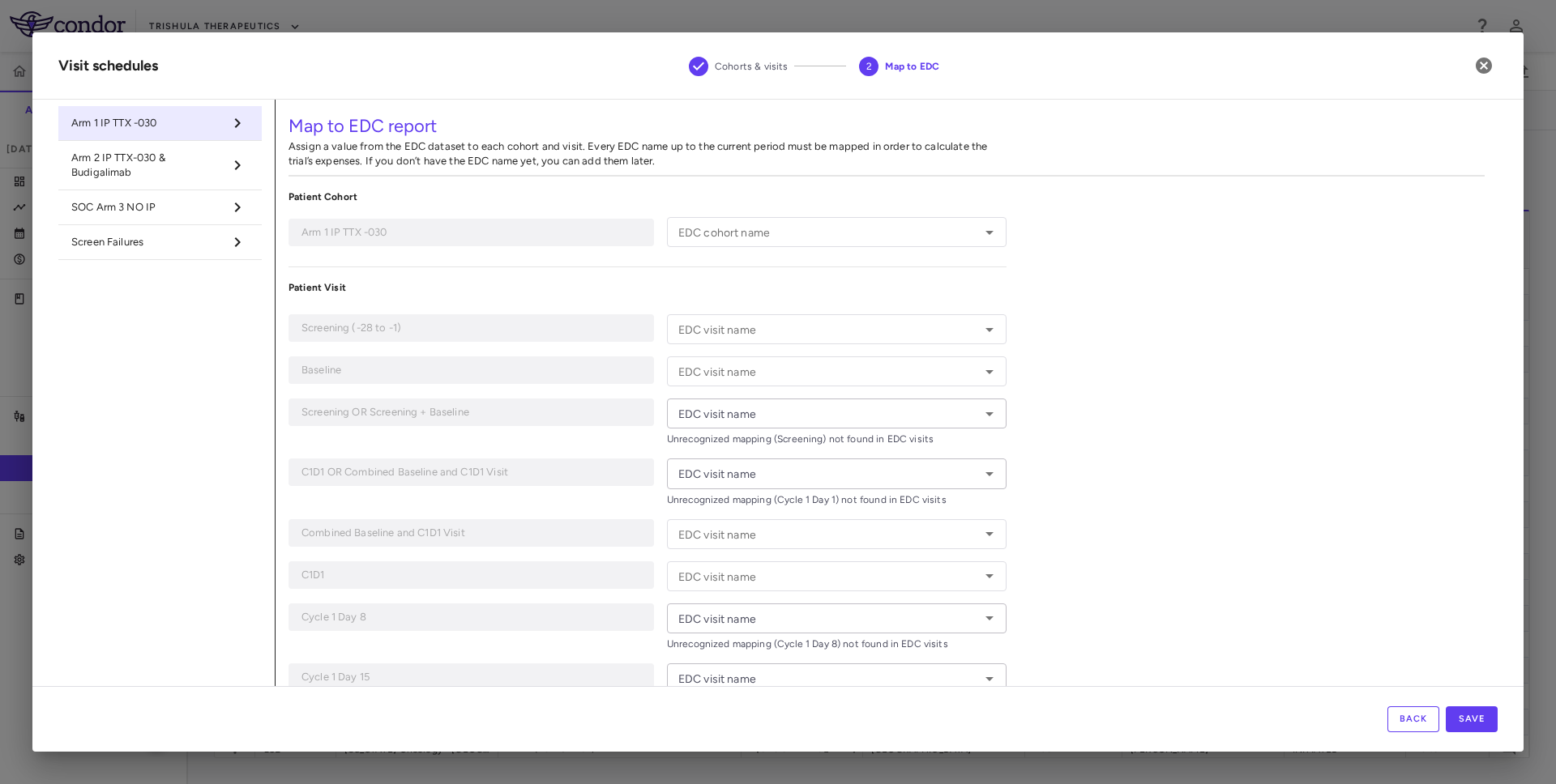
type input "**********"
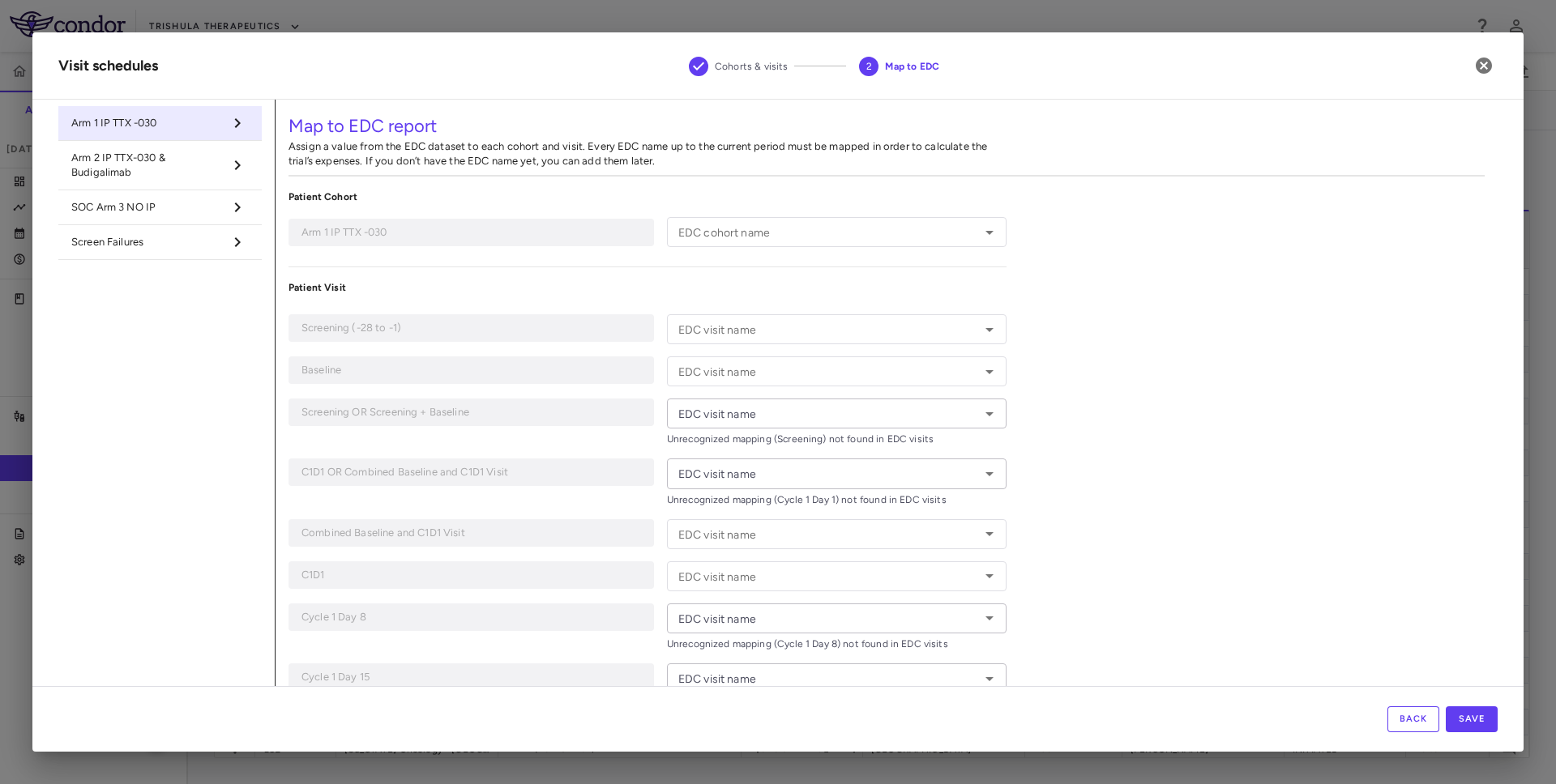
type input "**********"
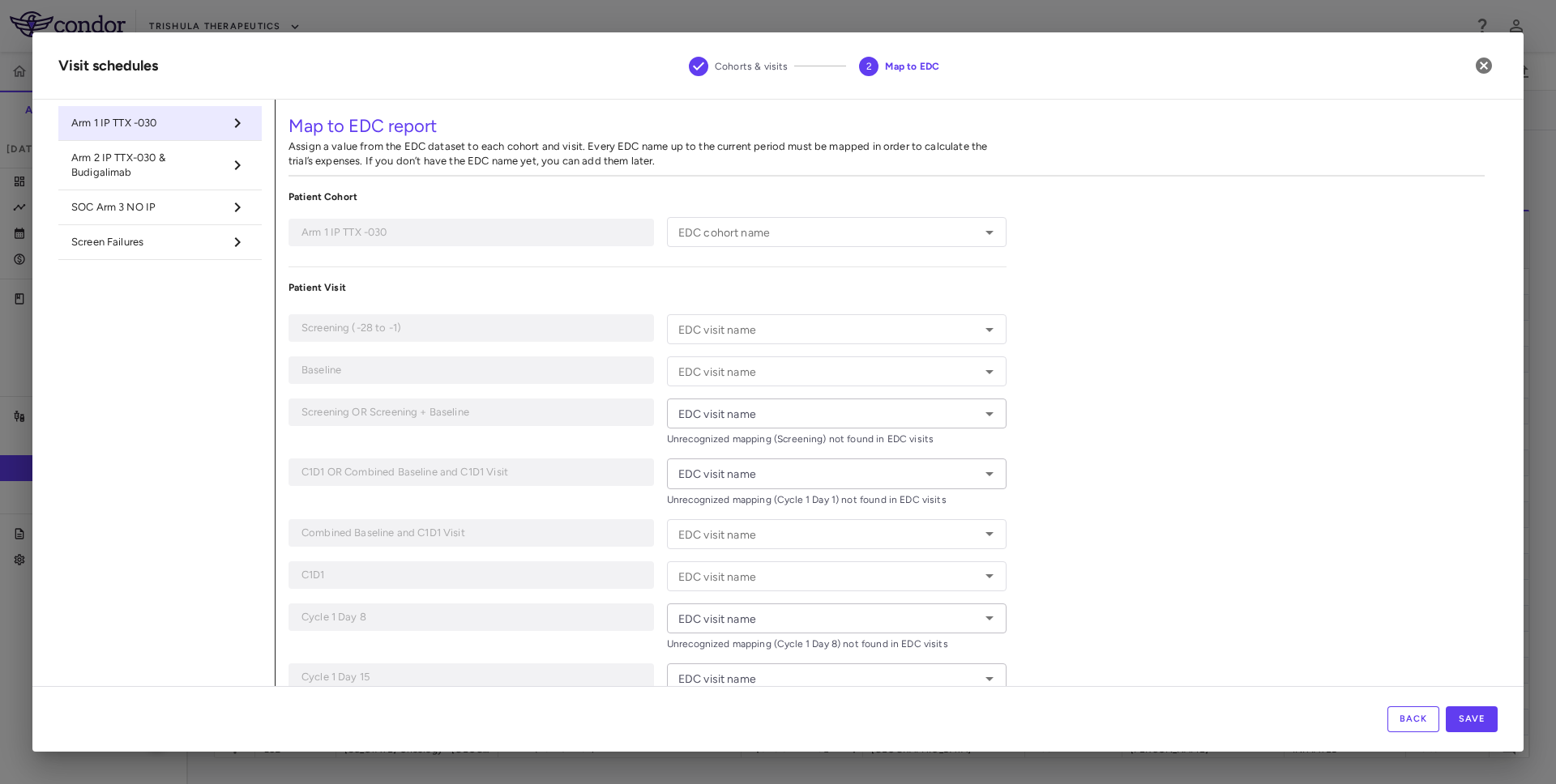
type input "**********"
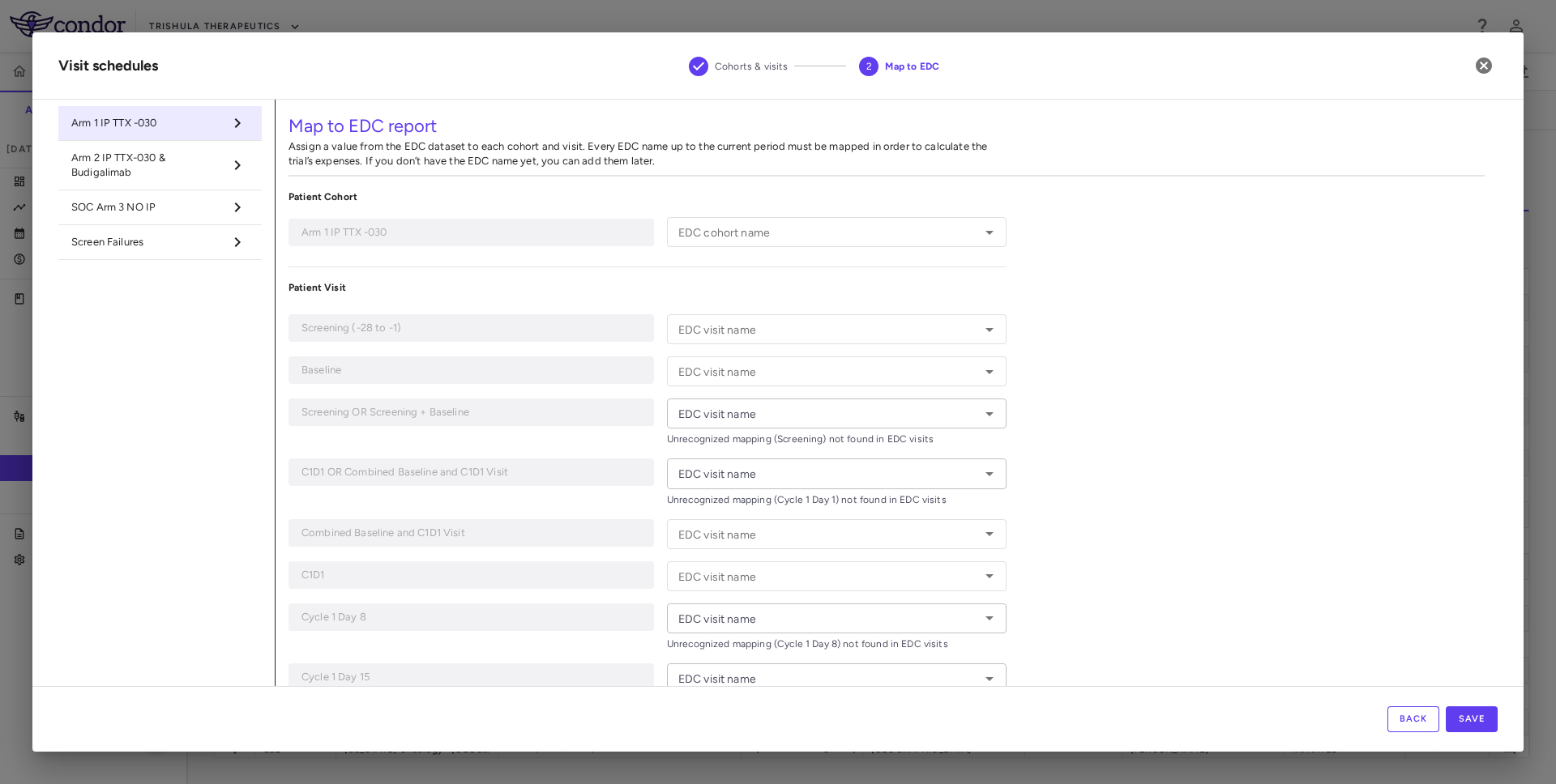
type input "**********"
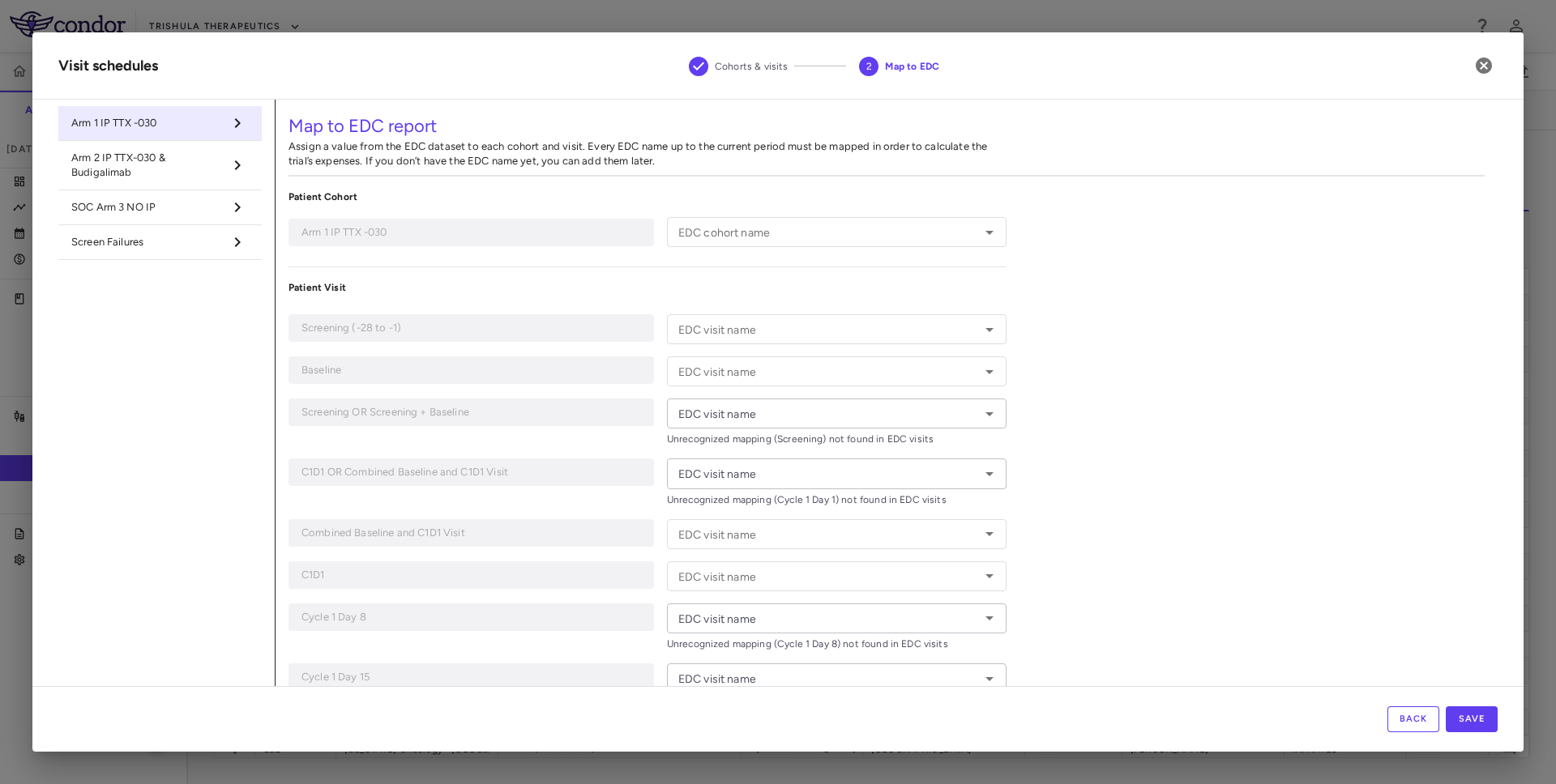
type input "**********"
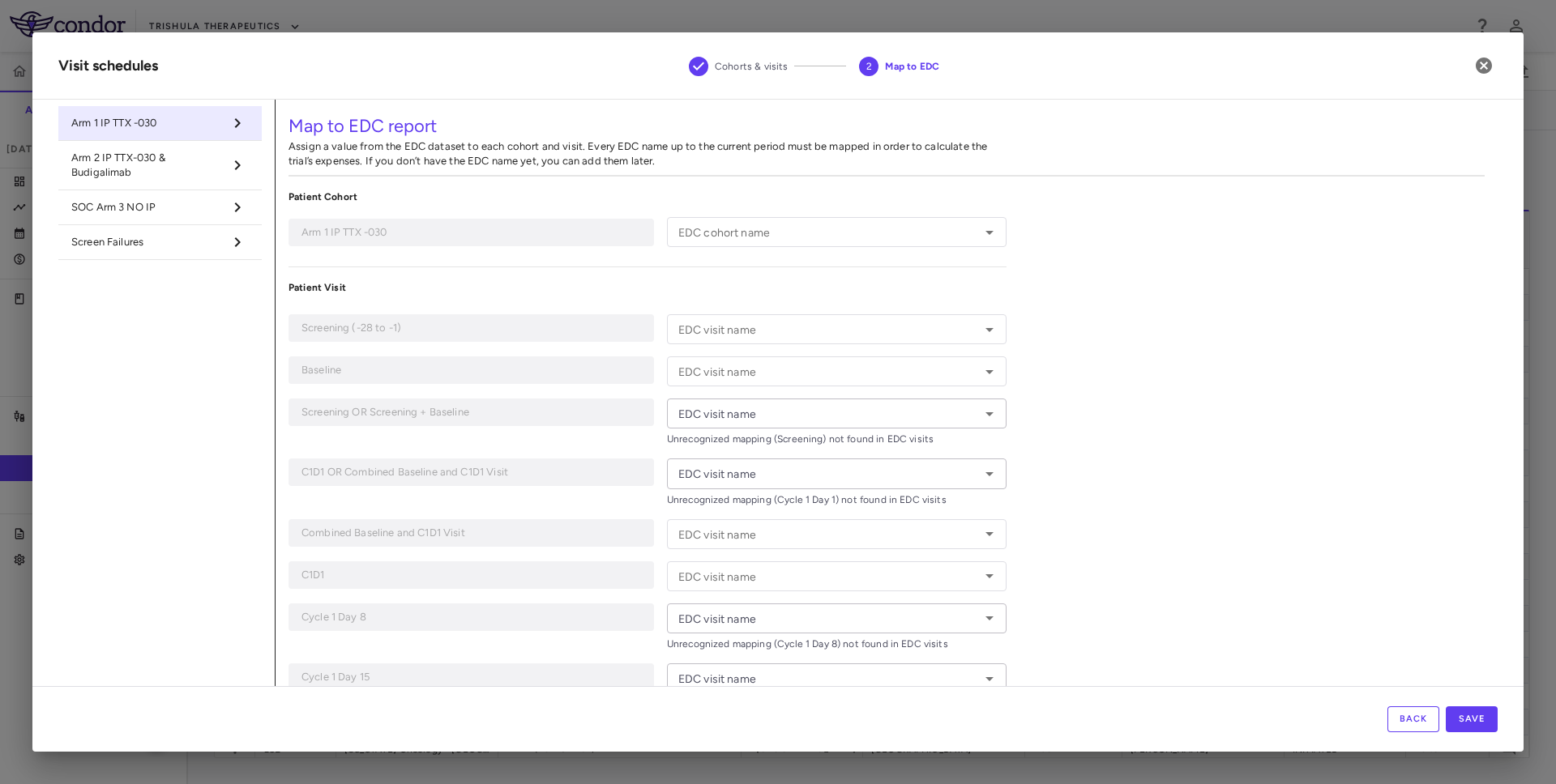
type input "**********"
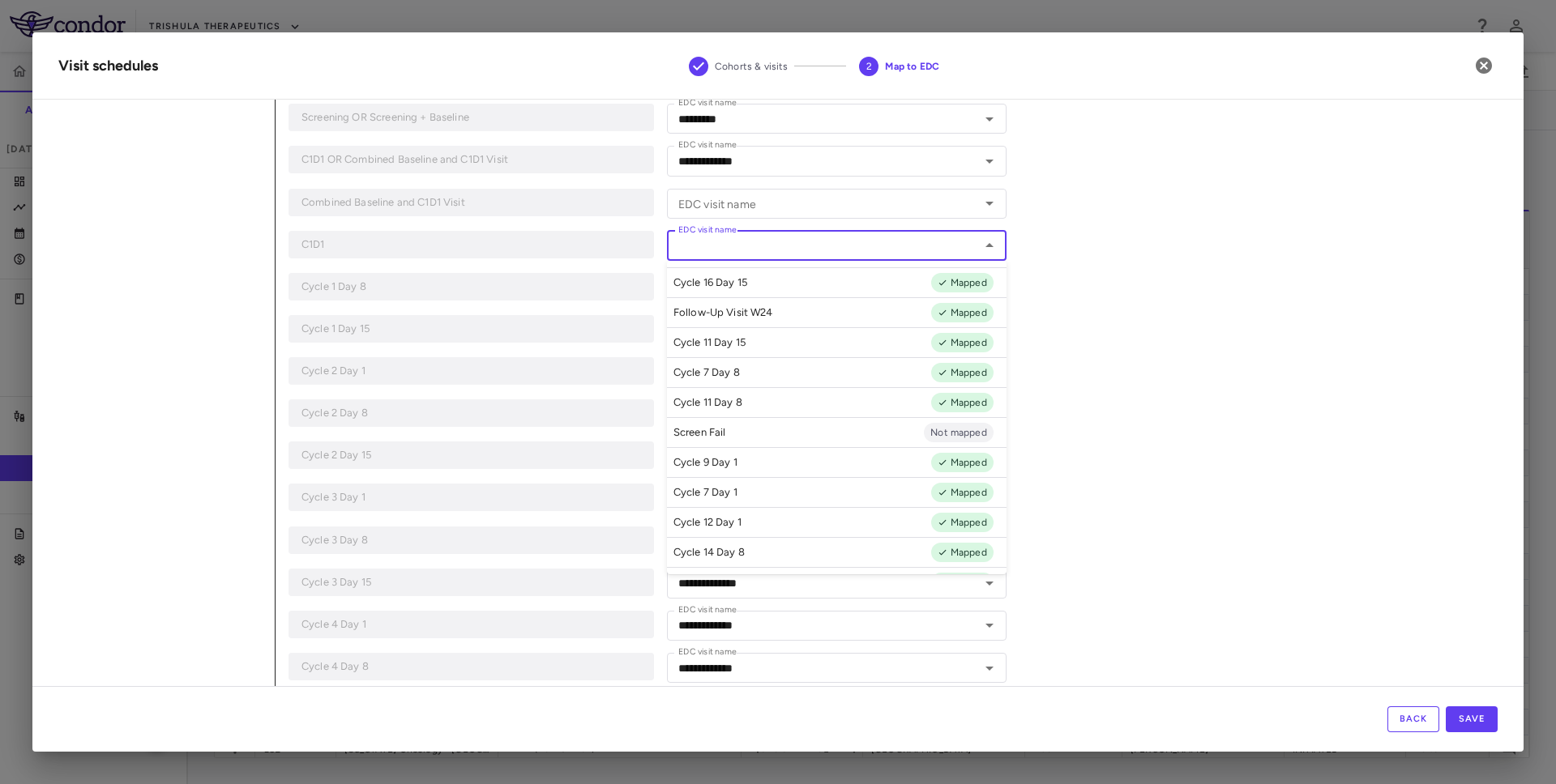
click at [853, 246] on input "EDC visit name" at bounding box center [824, 246] width 303 height 20
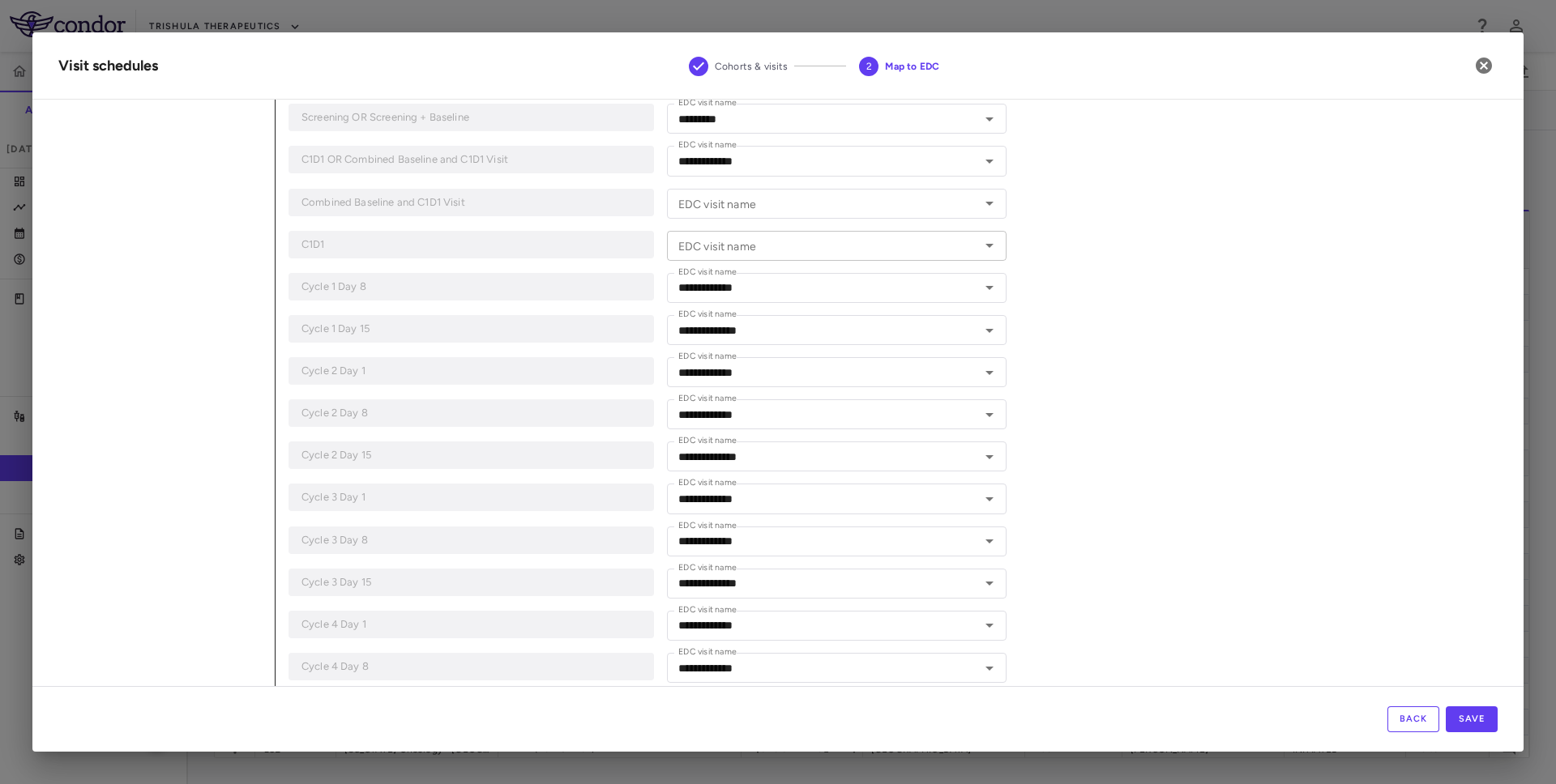
click at [877, 243] on input "EDC visit name" at bounding box center [824, 246] width 303 height 20
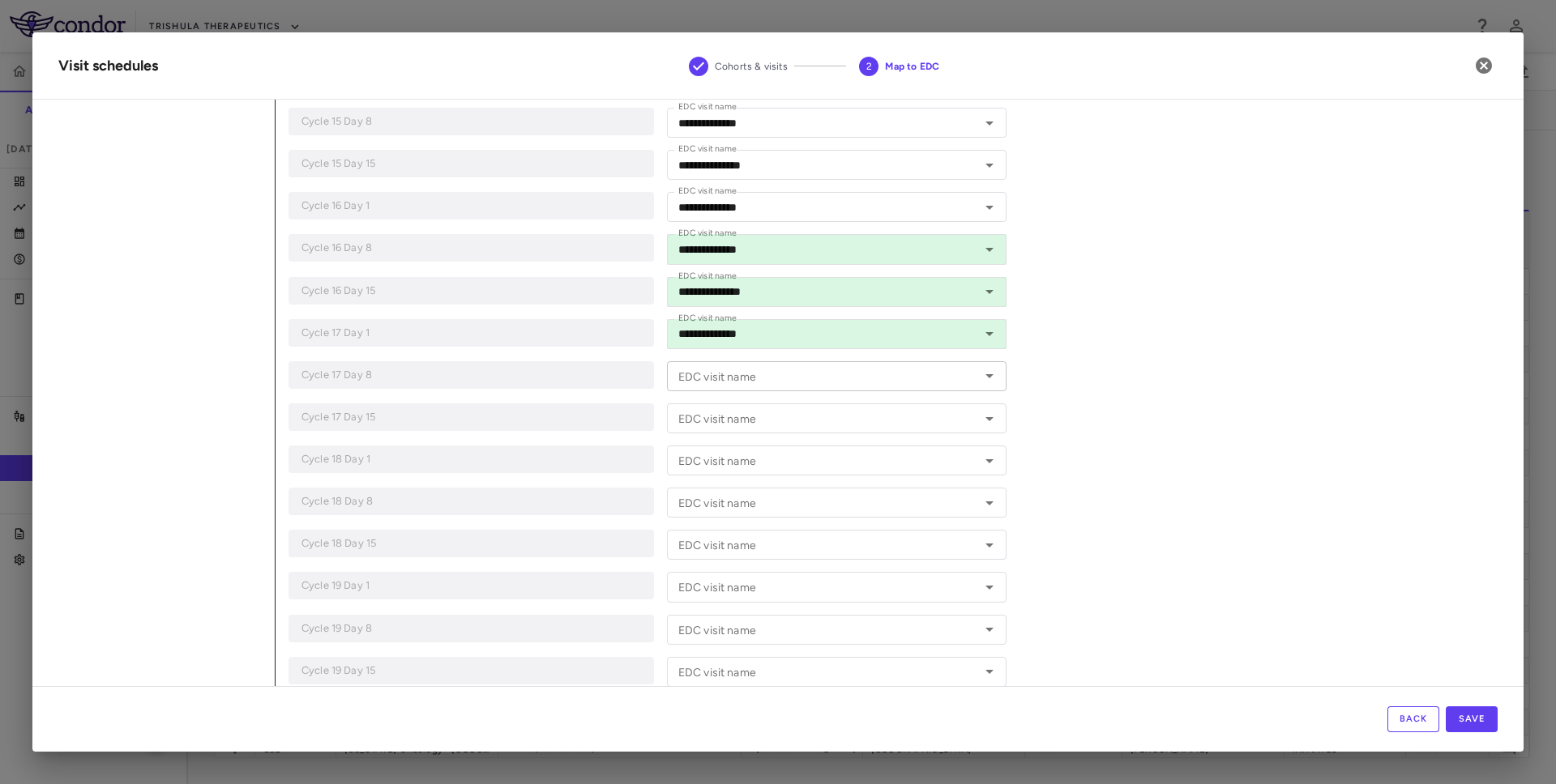
click at [791, 387] on div "EDC visit name" at bounding box center [837, 376] width 340 height 30
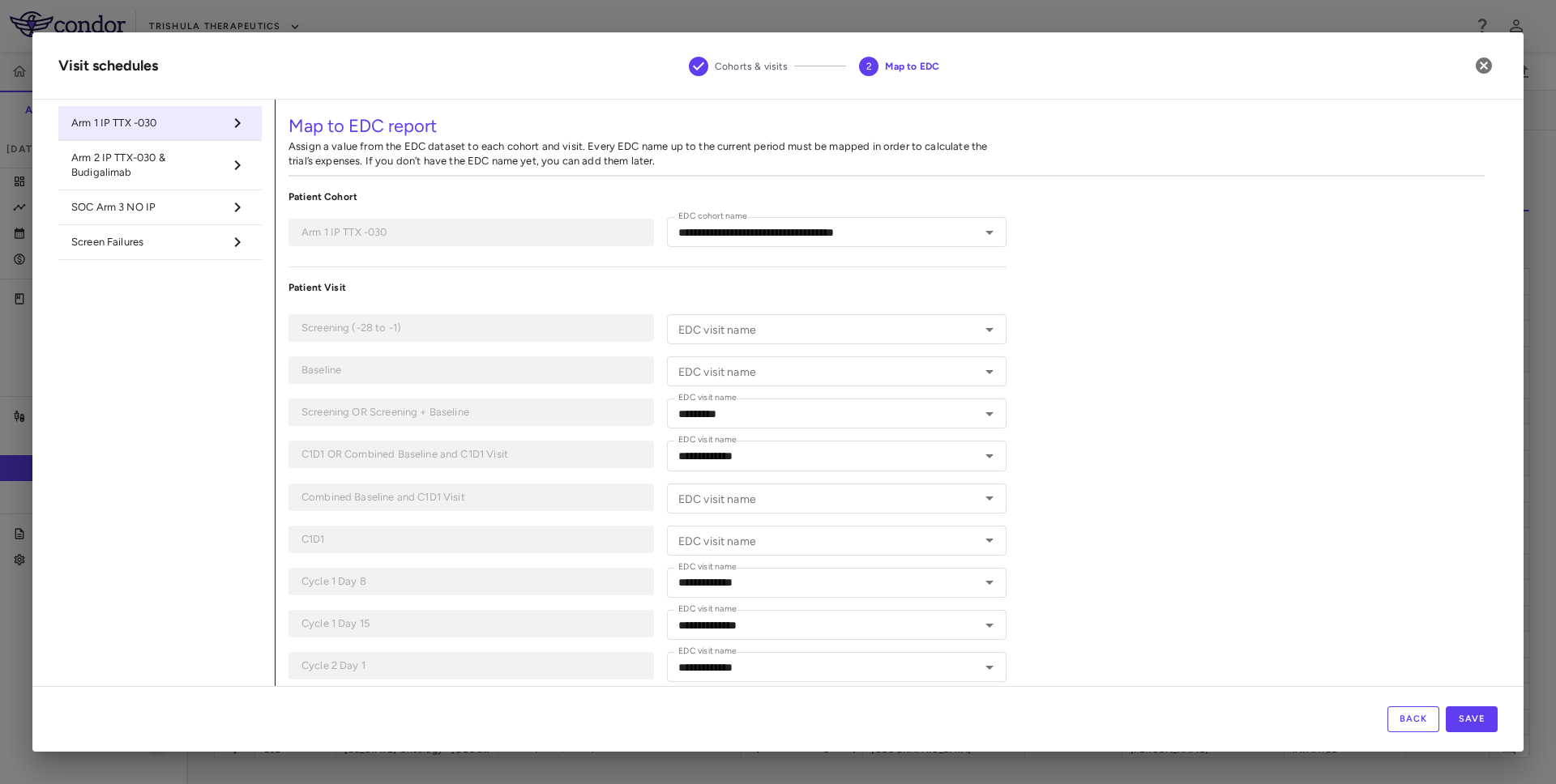
click at [142, 155] on span "Arm 2 IP TTX-030 & Budigalimab" at bounding box center [147, 165] width 152 height 29
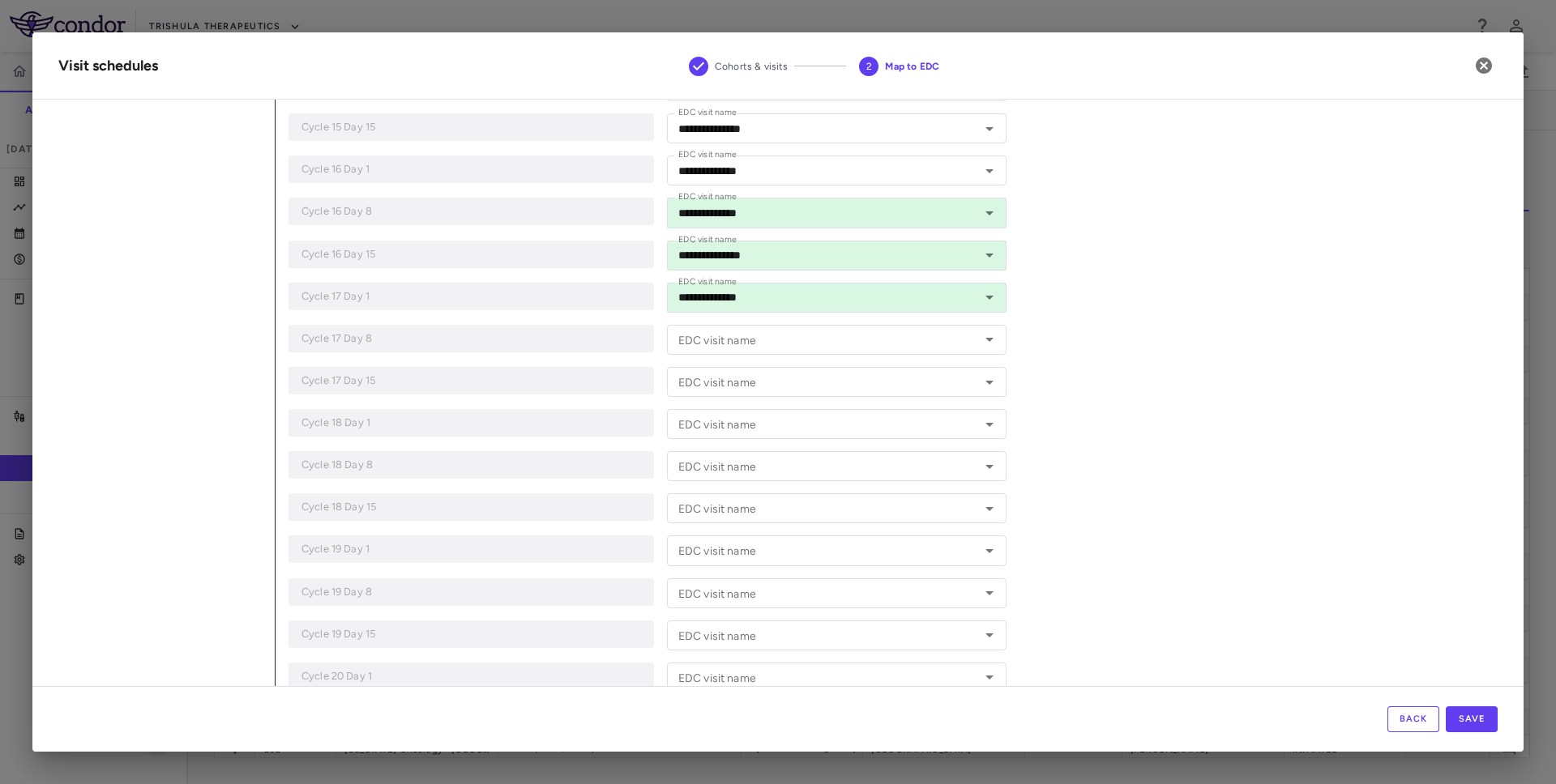
scroll to position [2245, 0]
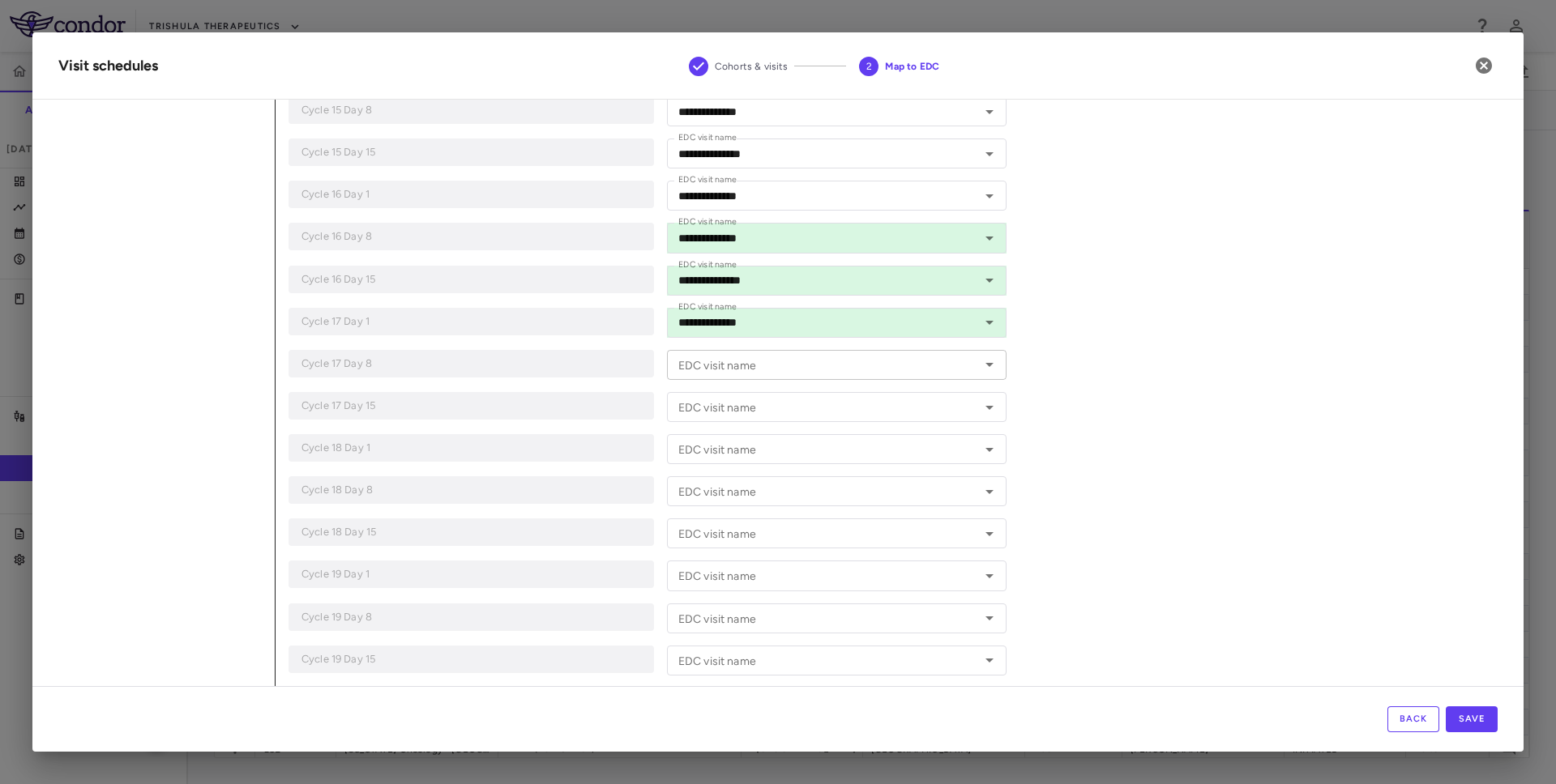
click at [837, 365] on input "EDC visit name" at bounding box center [824, 365] width 303 height 20
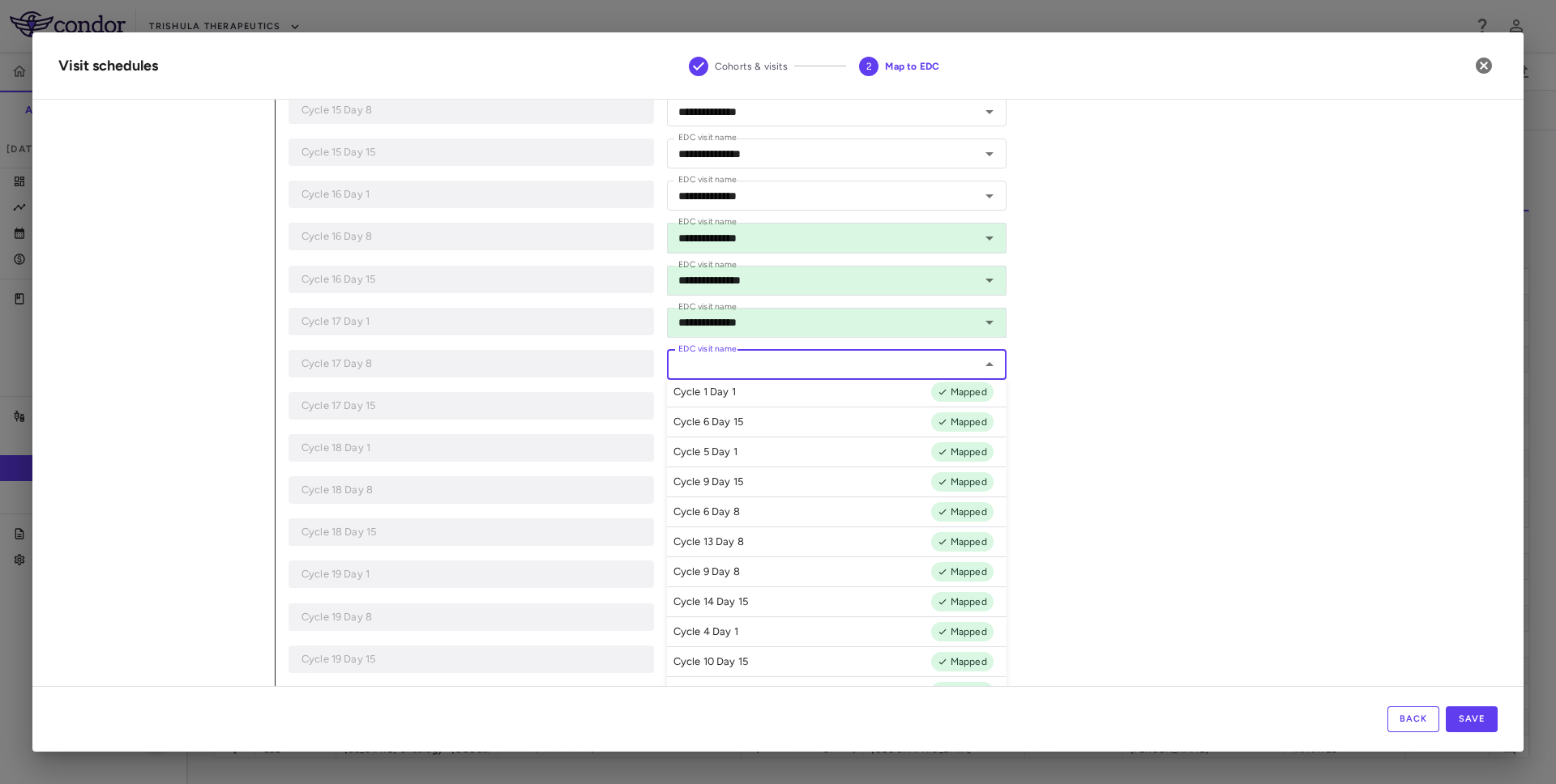
scroll to position [1408, 0]
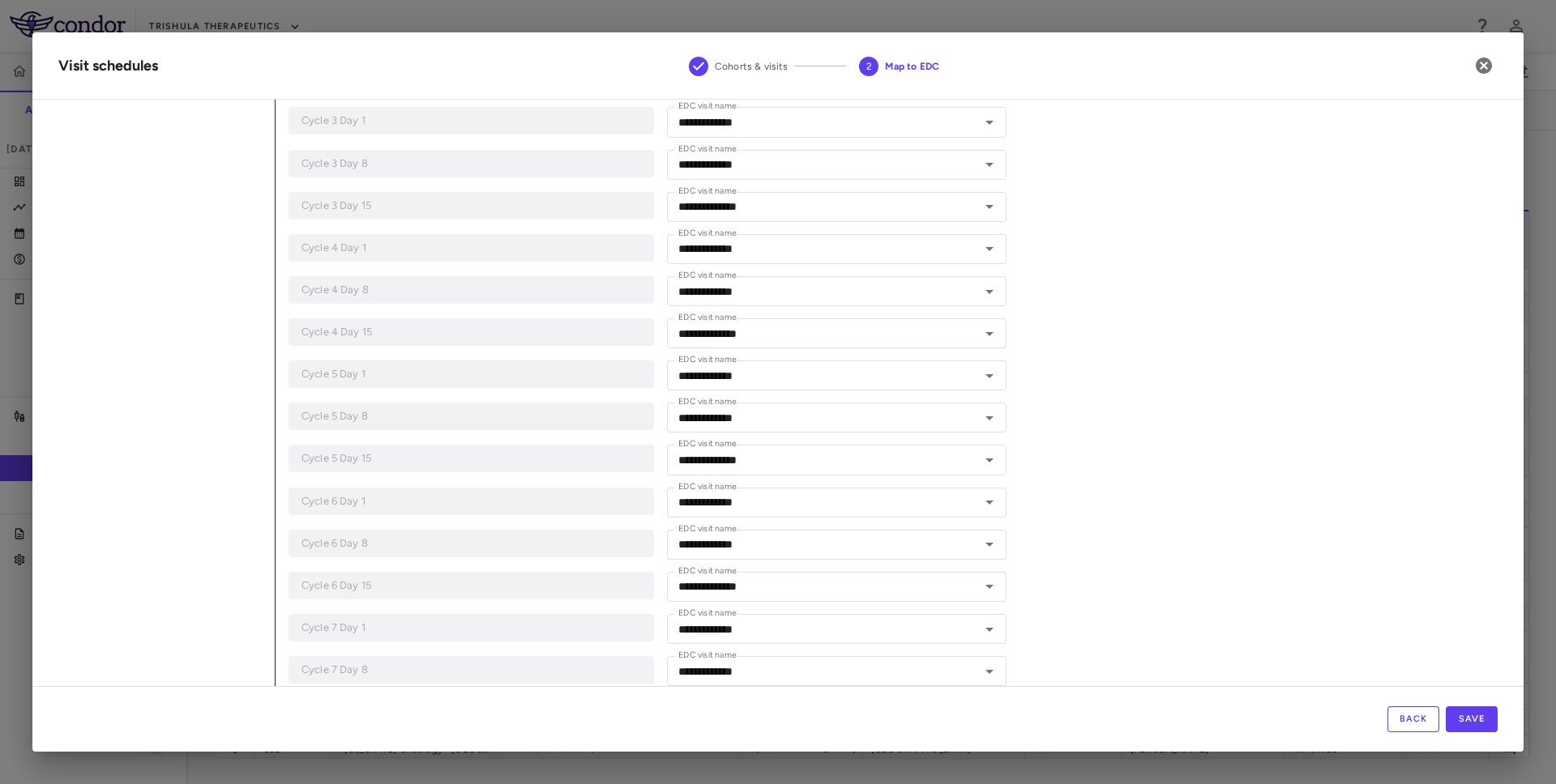
scroll to position [0, 0]
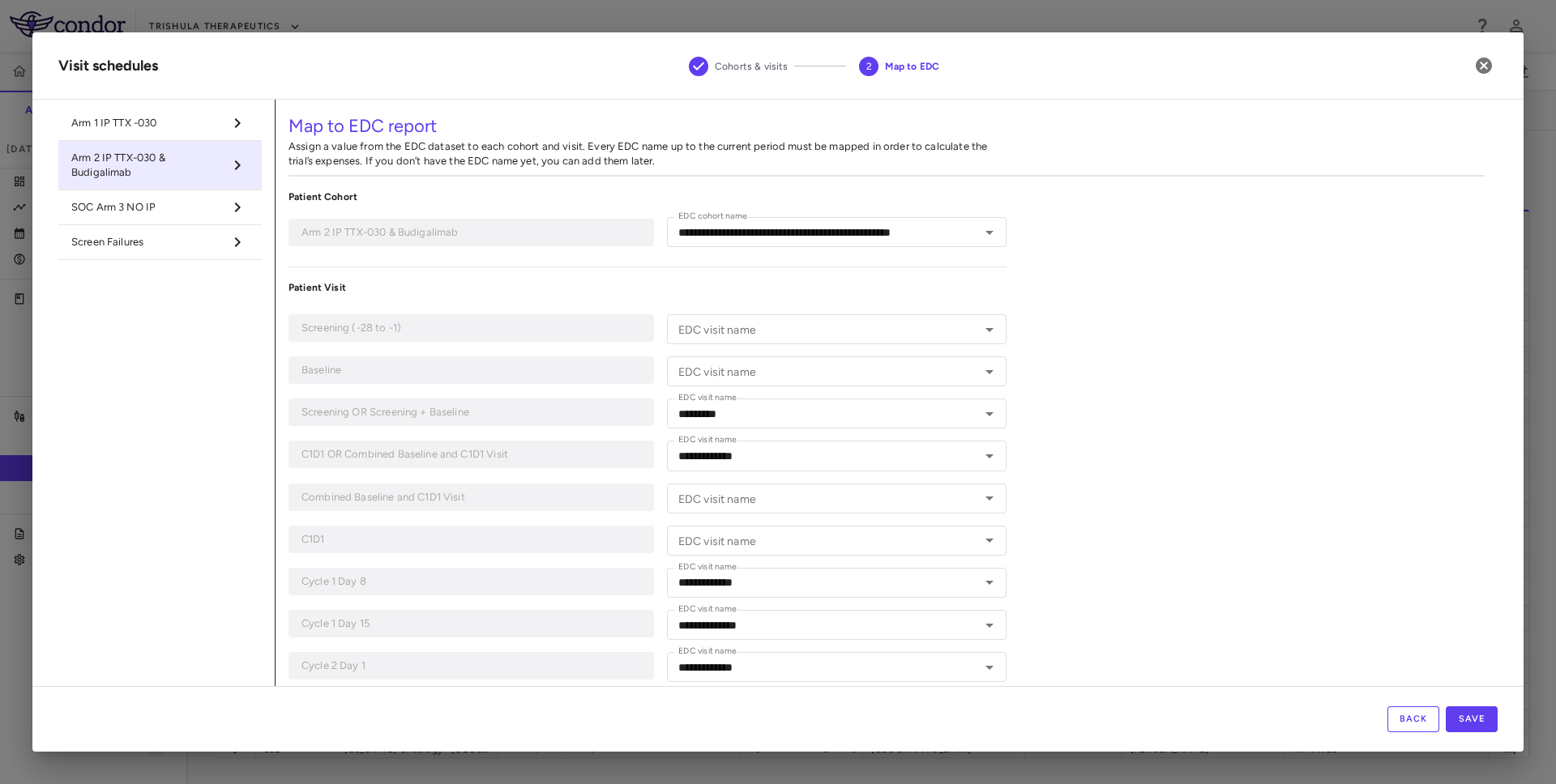
click at [184, 210] on span "SOC Arm 3 NO IP" at bounding box center [147, 207] width 152 height 14
type input "**********"
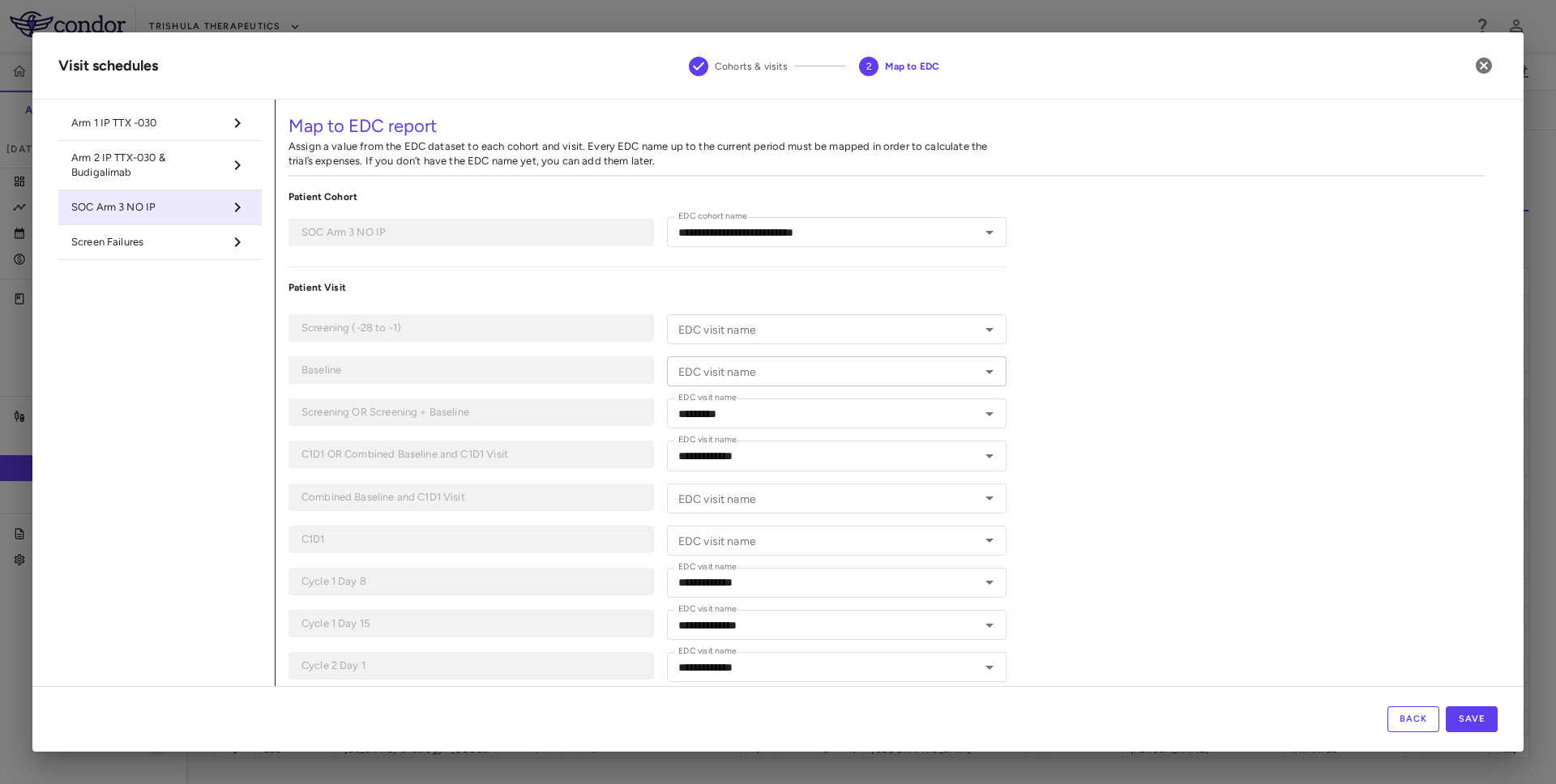
click at [795, 365] on input "EDC visit name" at bounding box center [824, 371] width 303 height 20
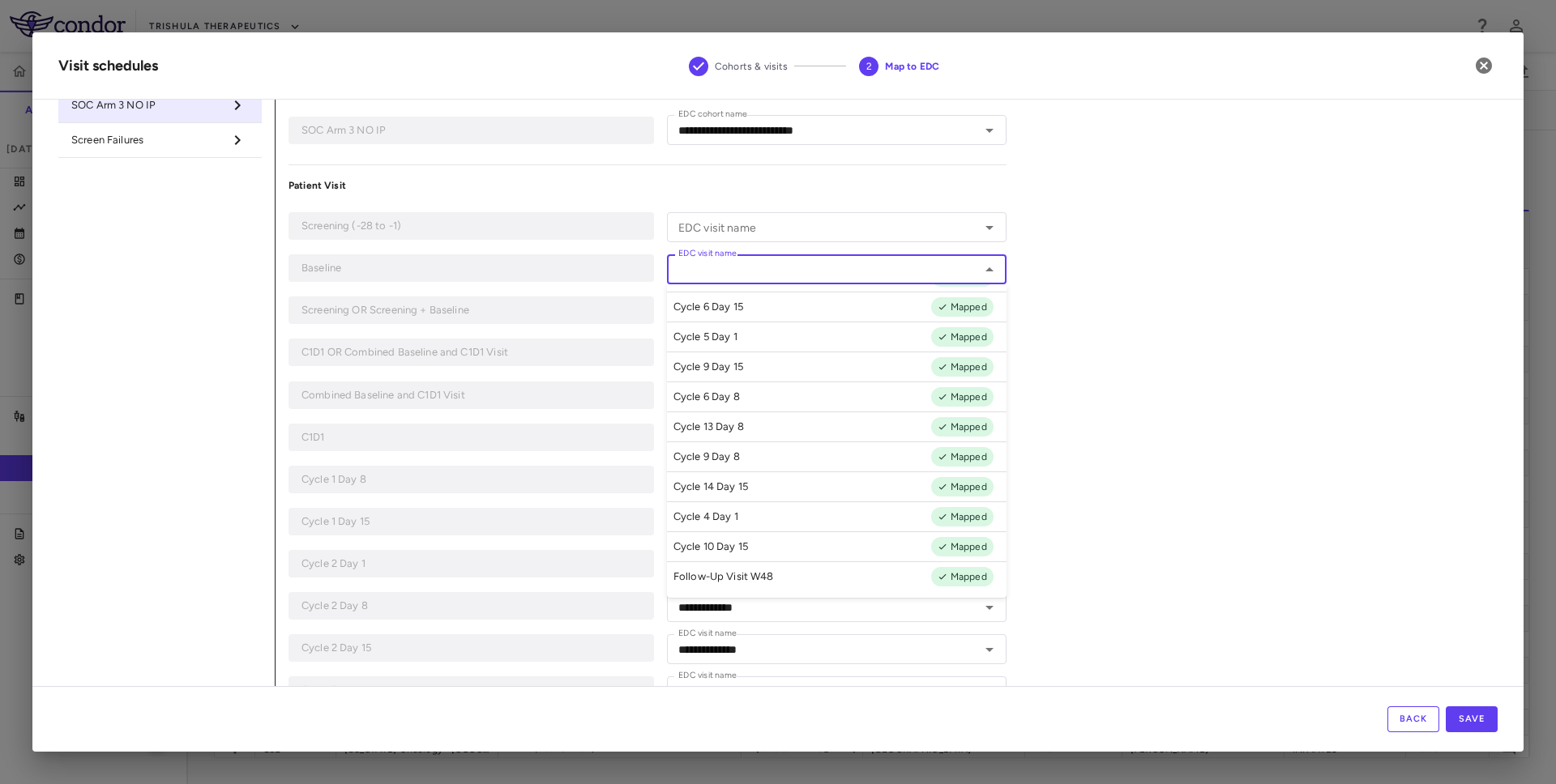
scroll to position [108, 0]
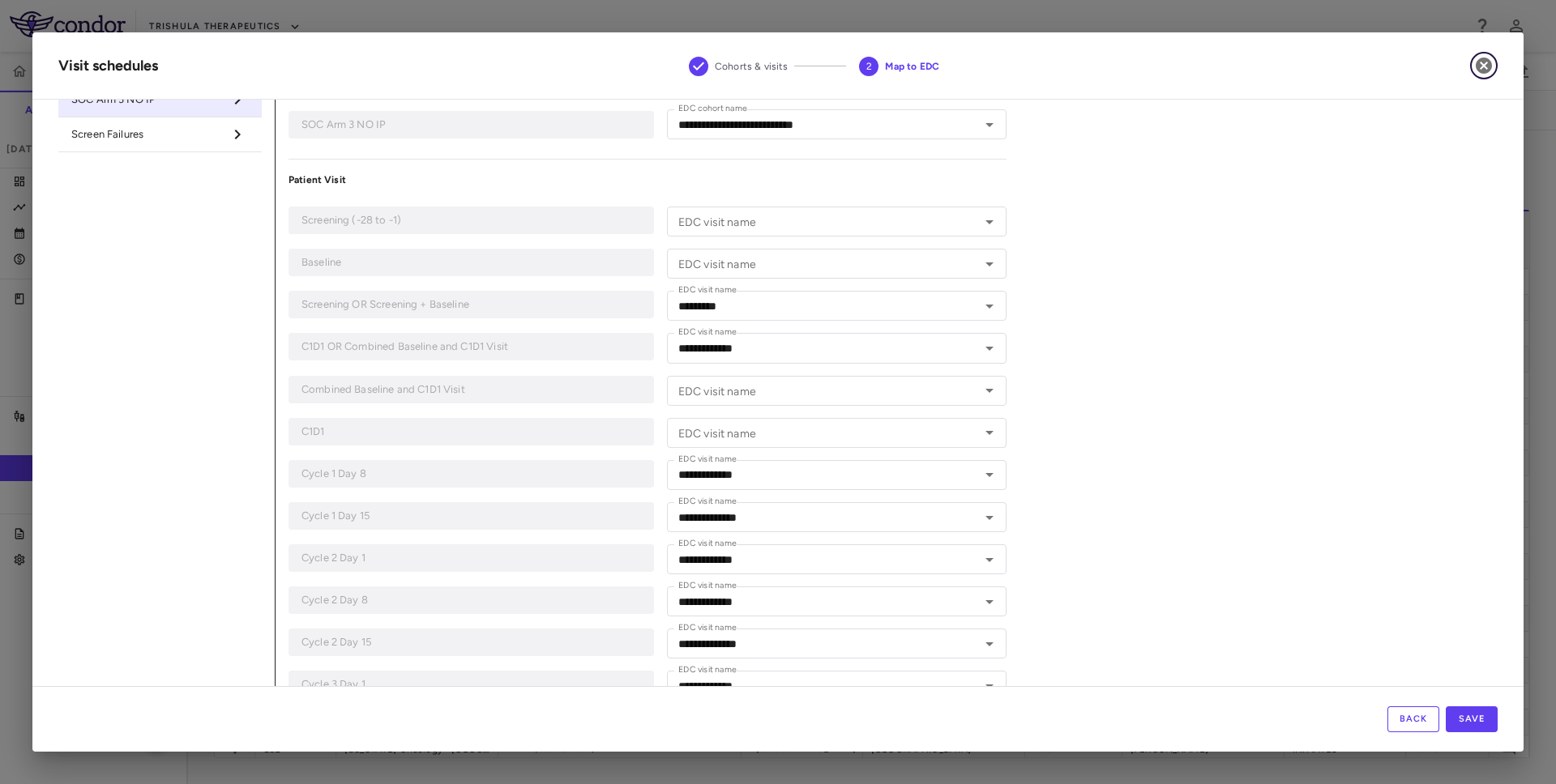
click at [1478, 68] on icon "button" at bounding box center [1484, 65] width 16 height 16
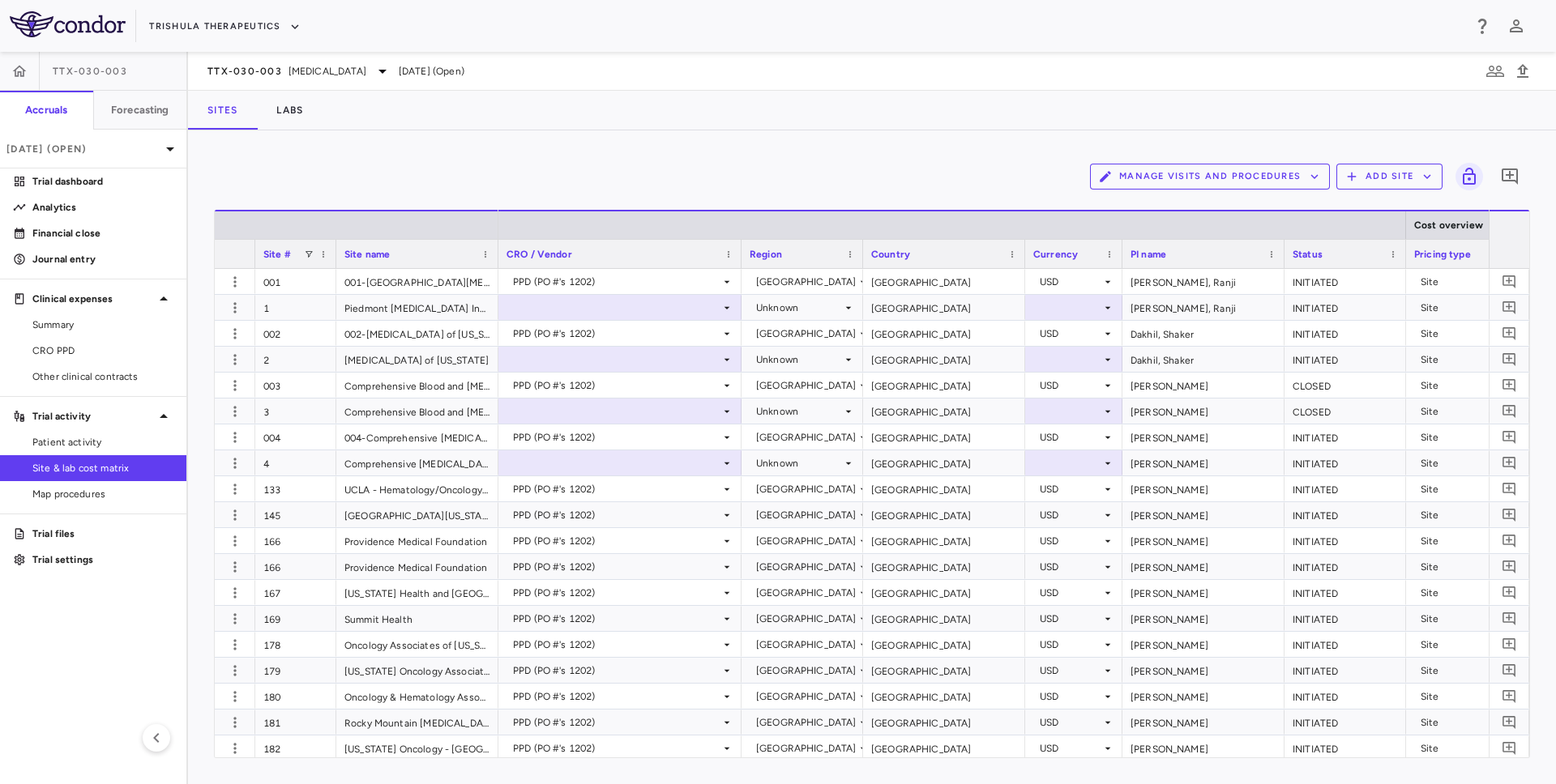
click at [1223, 164] on button "Manage Visits and Procedures" at bounding box center [1210, 176] width 240 height 26
click at [1008, 176] on div at bounding box center [778, 392] width 1556 height 784
click at [1294, 172] on button "Manage Visits and Procedures" at bounding box center [1210, 176] width 240 height 26
click at [1240, 205] on li "Visit Schedules" at bounding box center [1192, 208] width 173 height 24
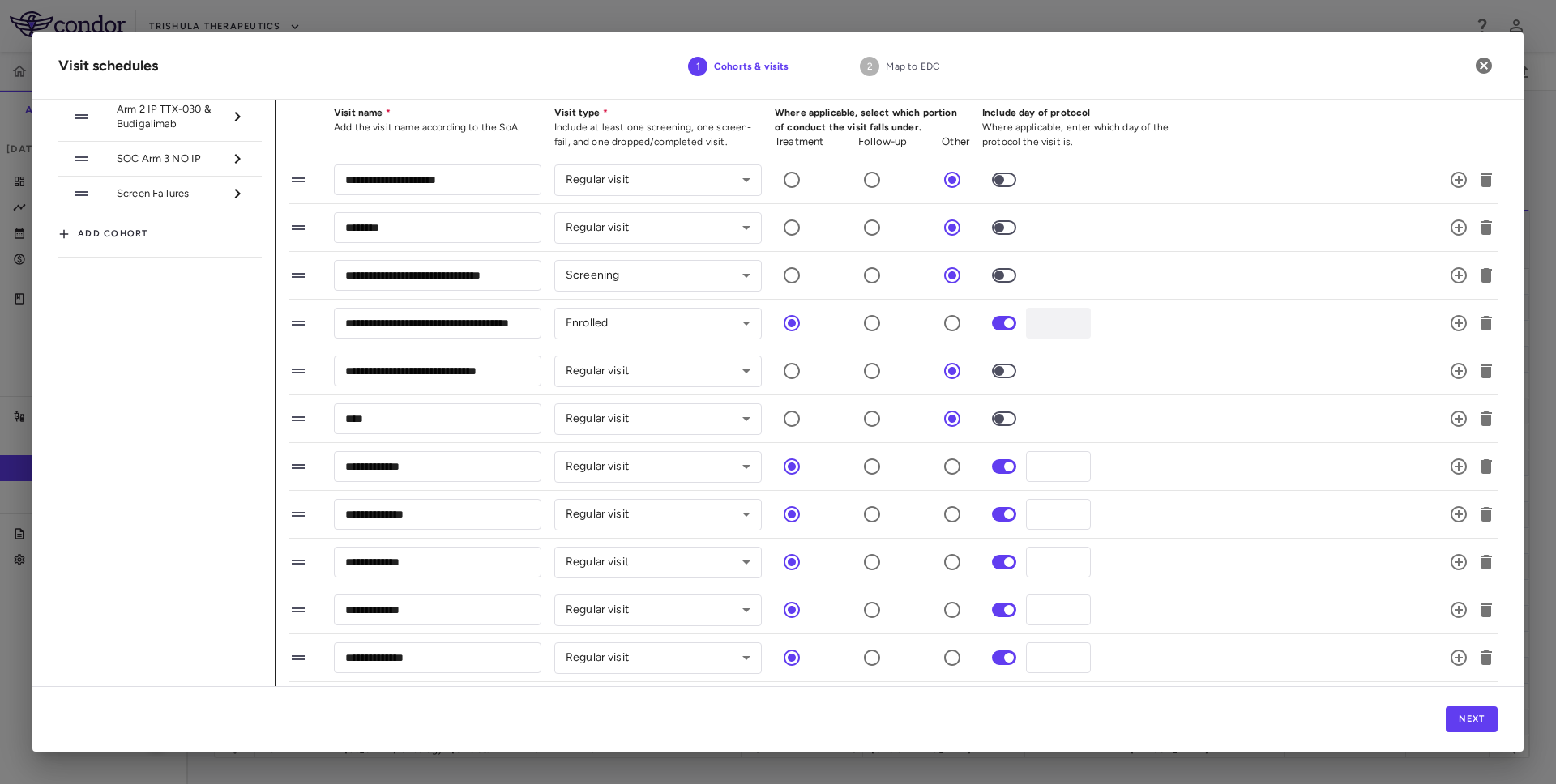
scroll to position [0, 0]
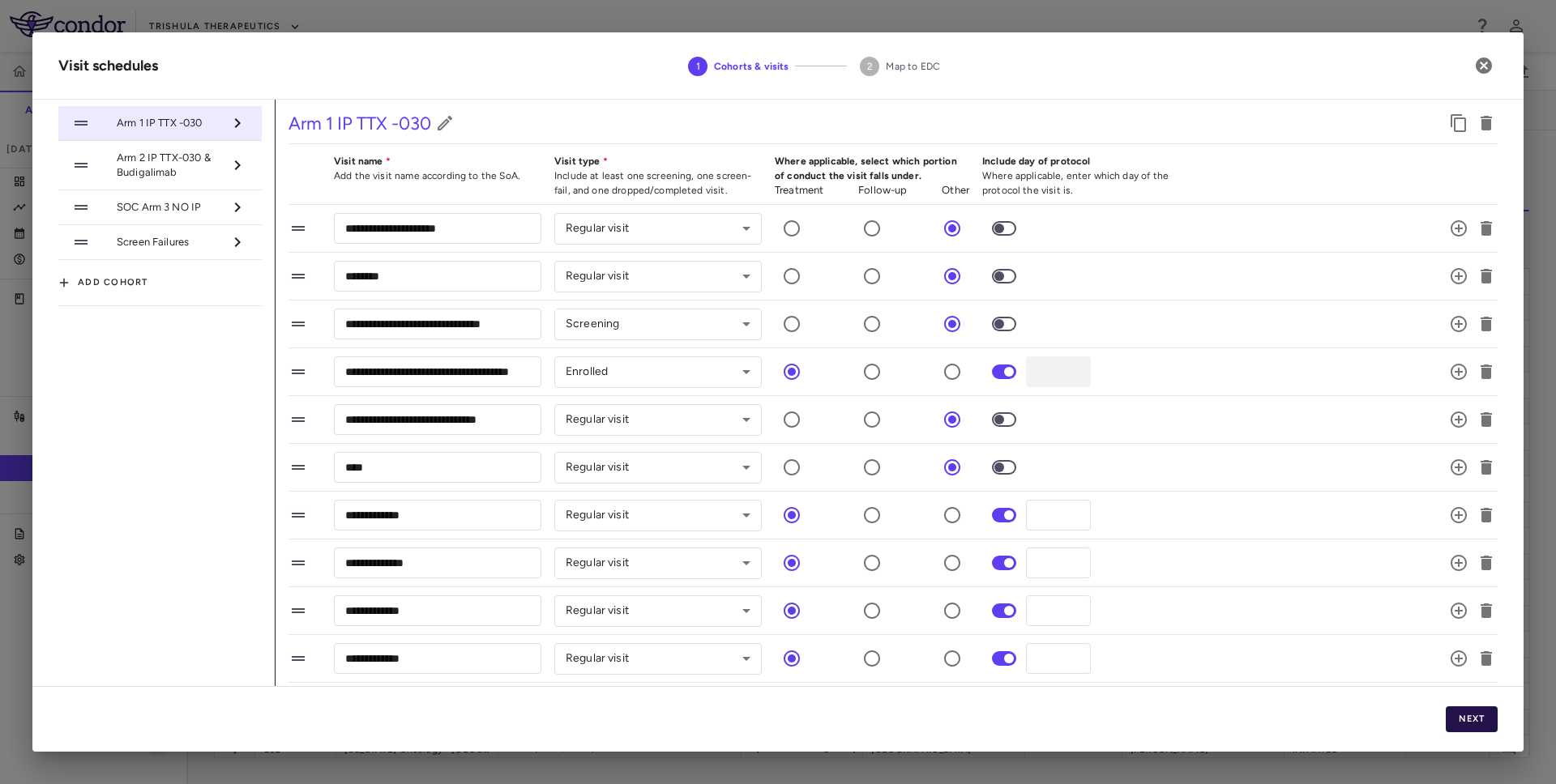
click at [1474, 716] on button "Next" at bounding box center [1472, 719] width 52 height 26
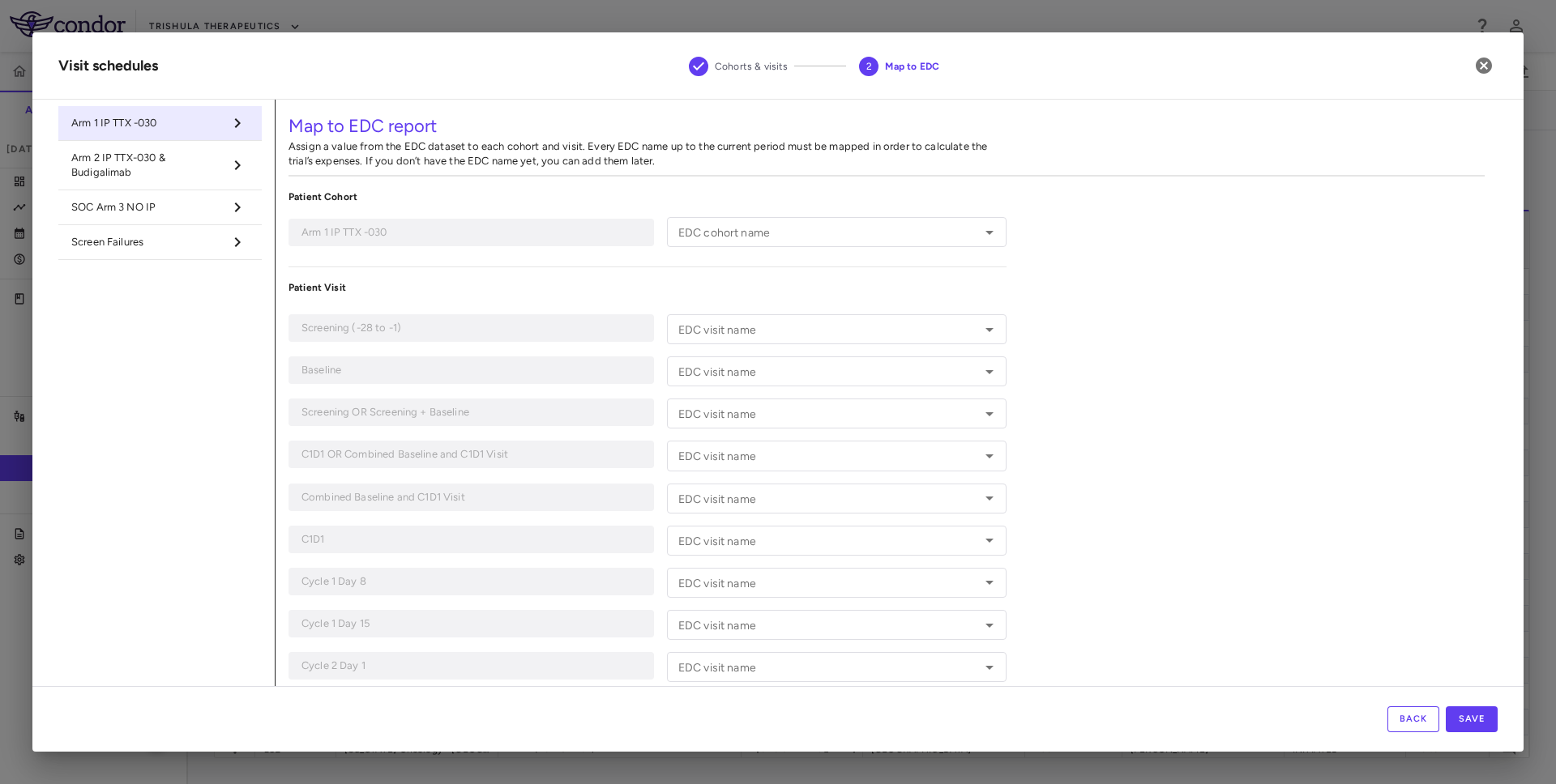
type input "**********"
type input "*********"
type input "**********"
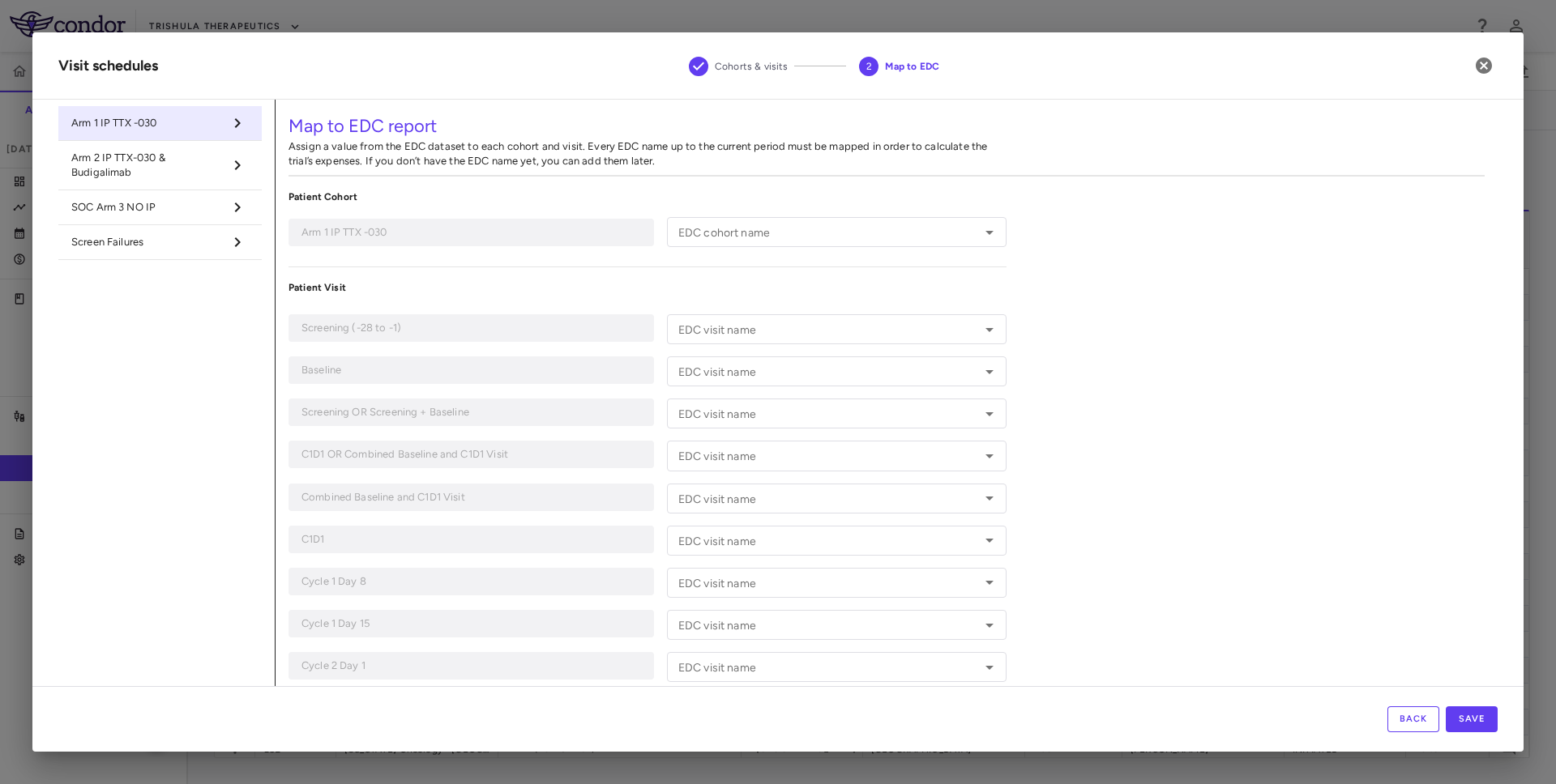
type input "**********"
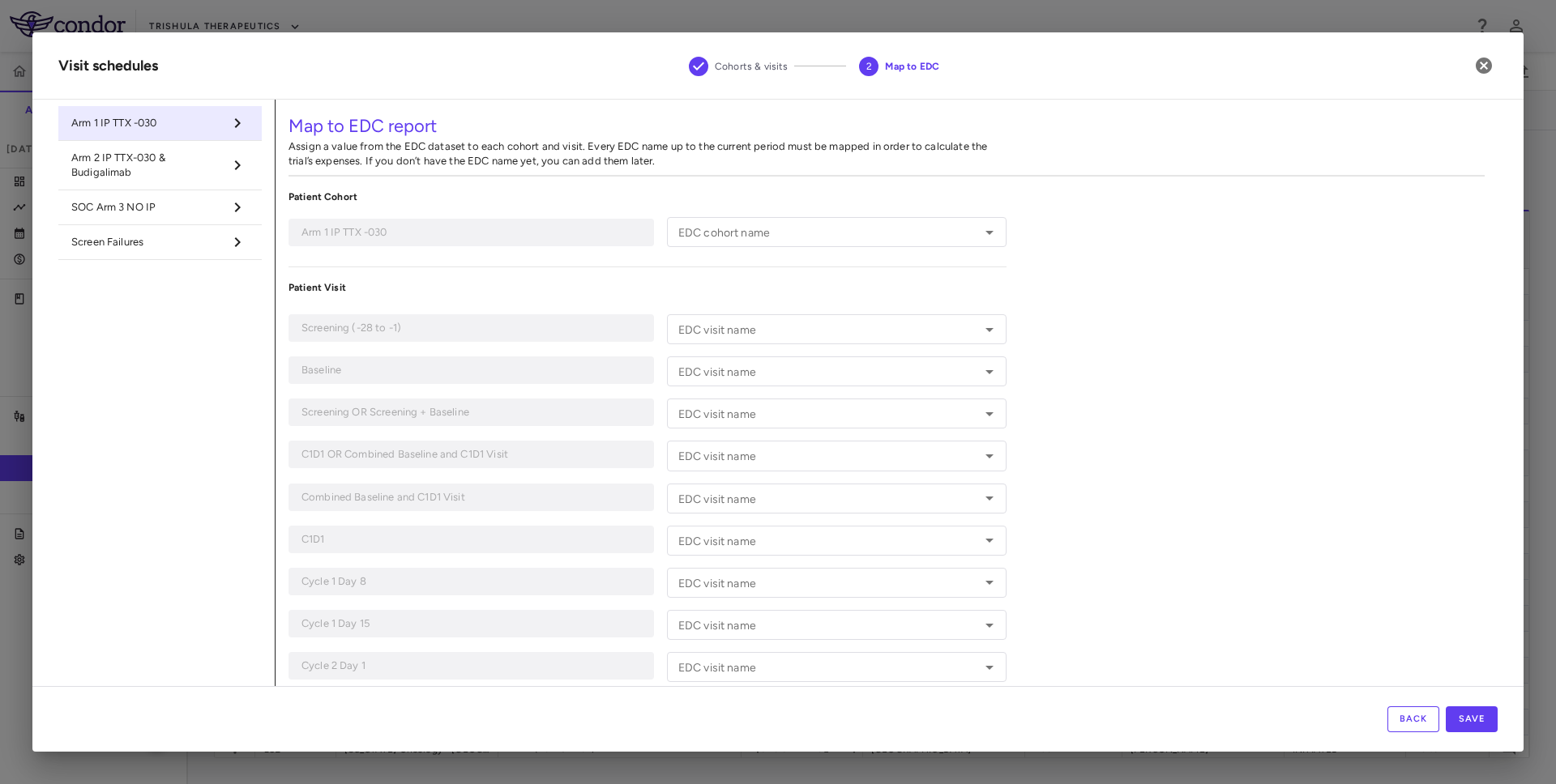
type input "**********"
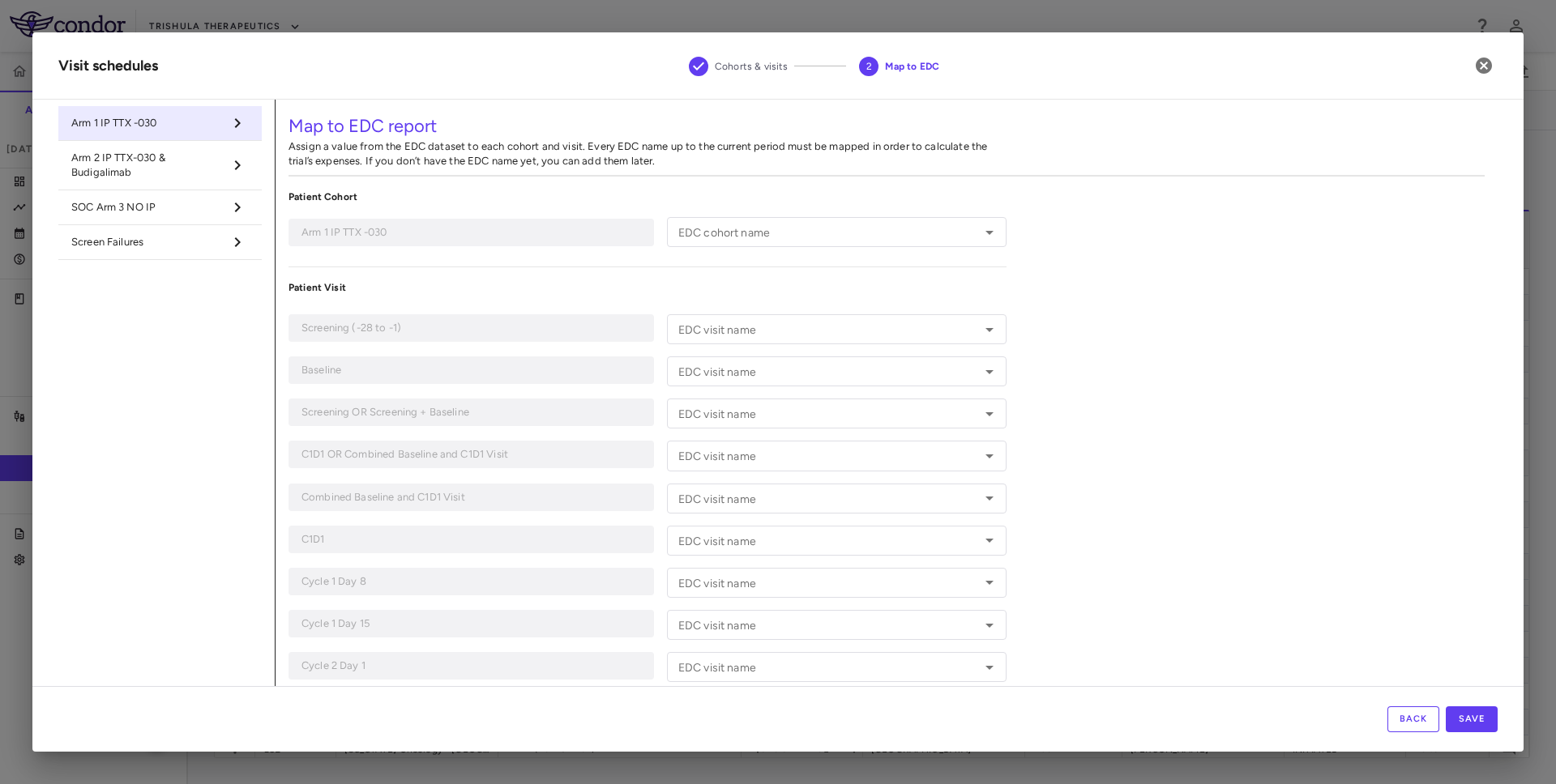
type input "**********"
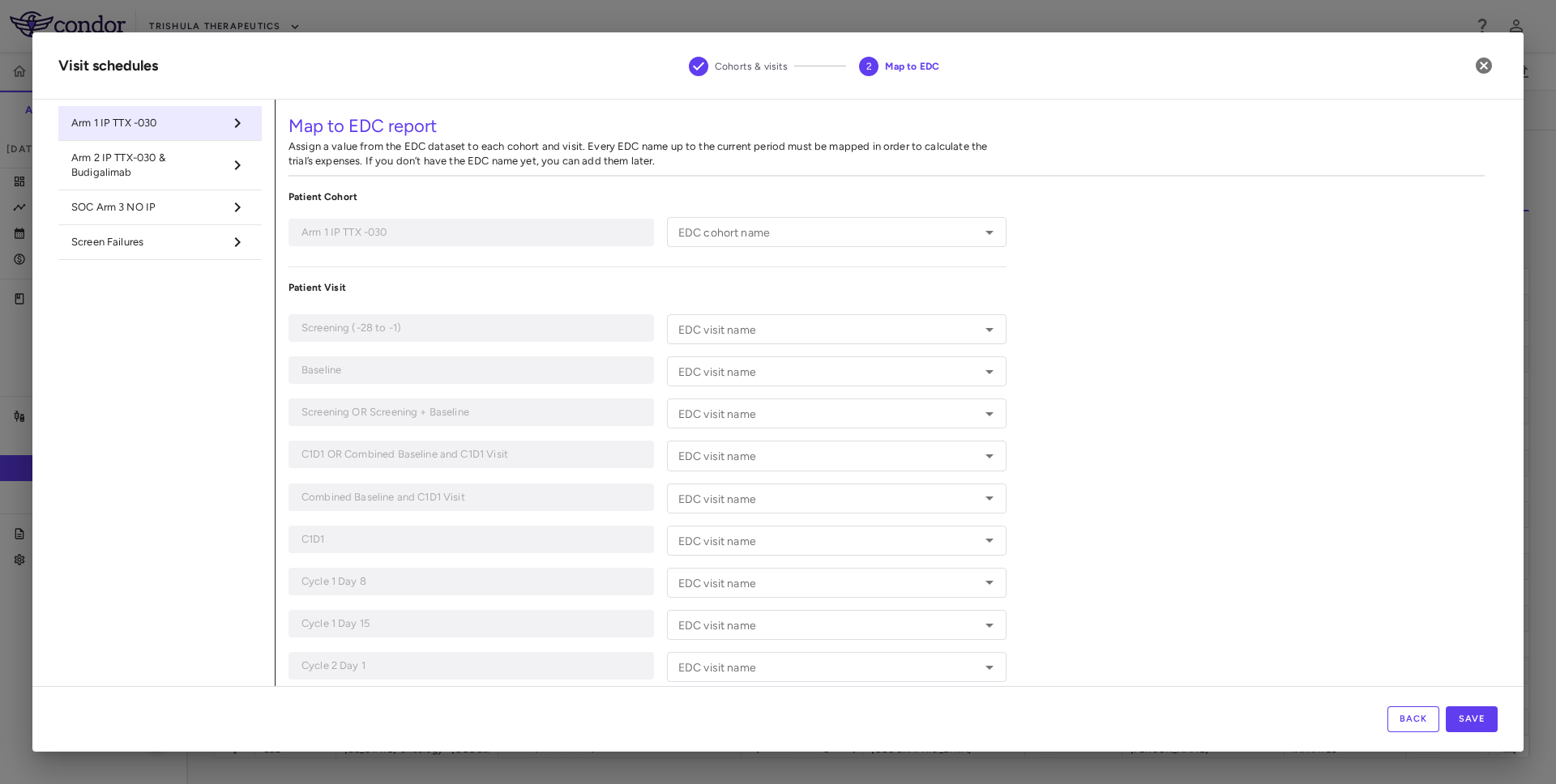
type input "**********"
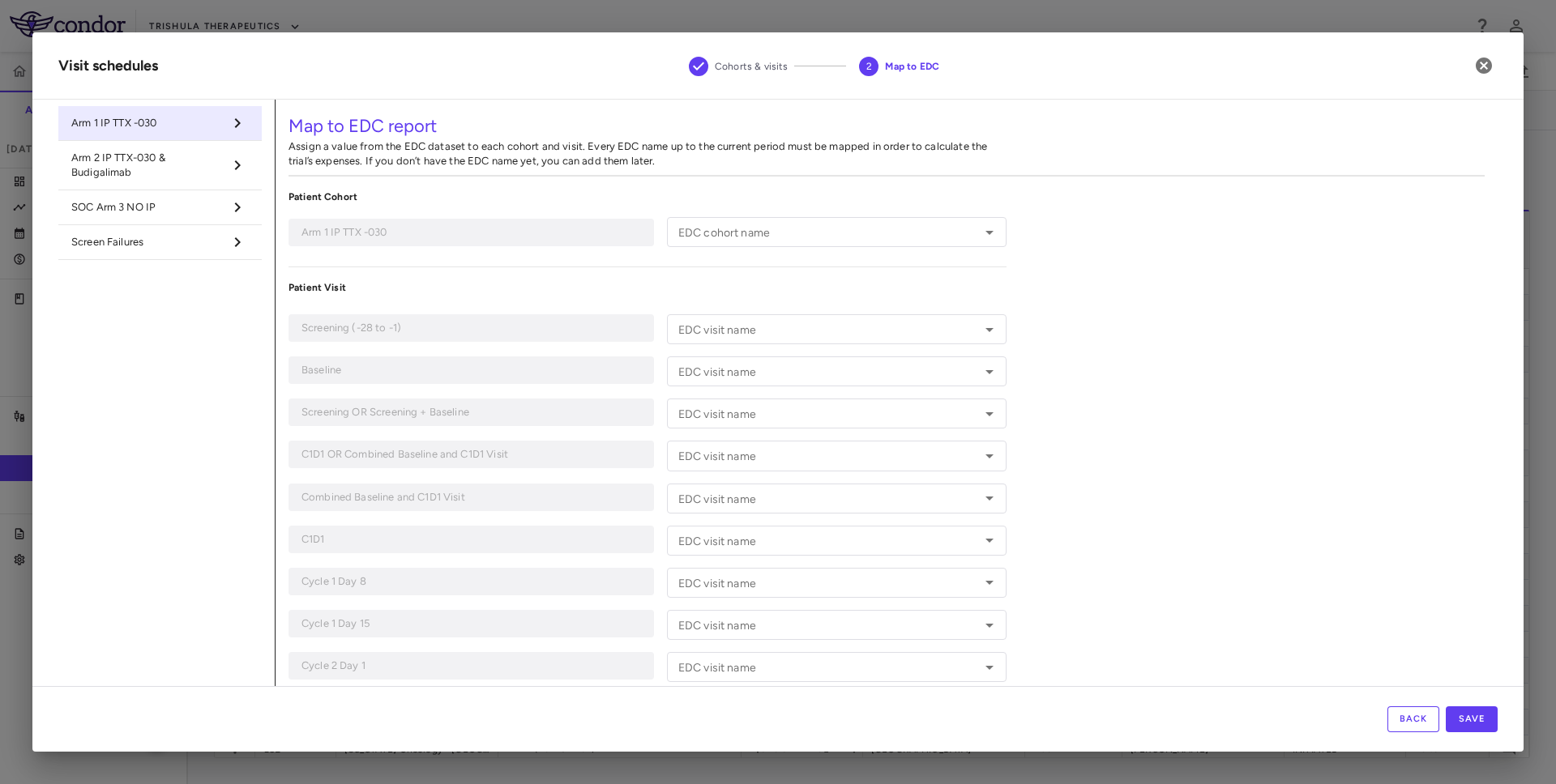
type input "**********"
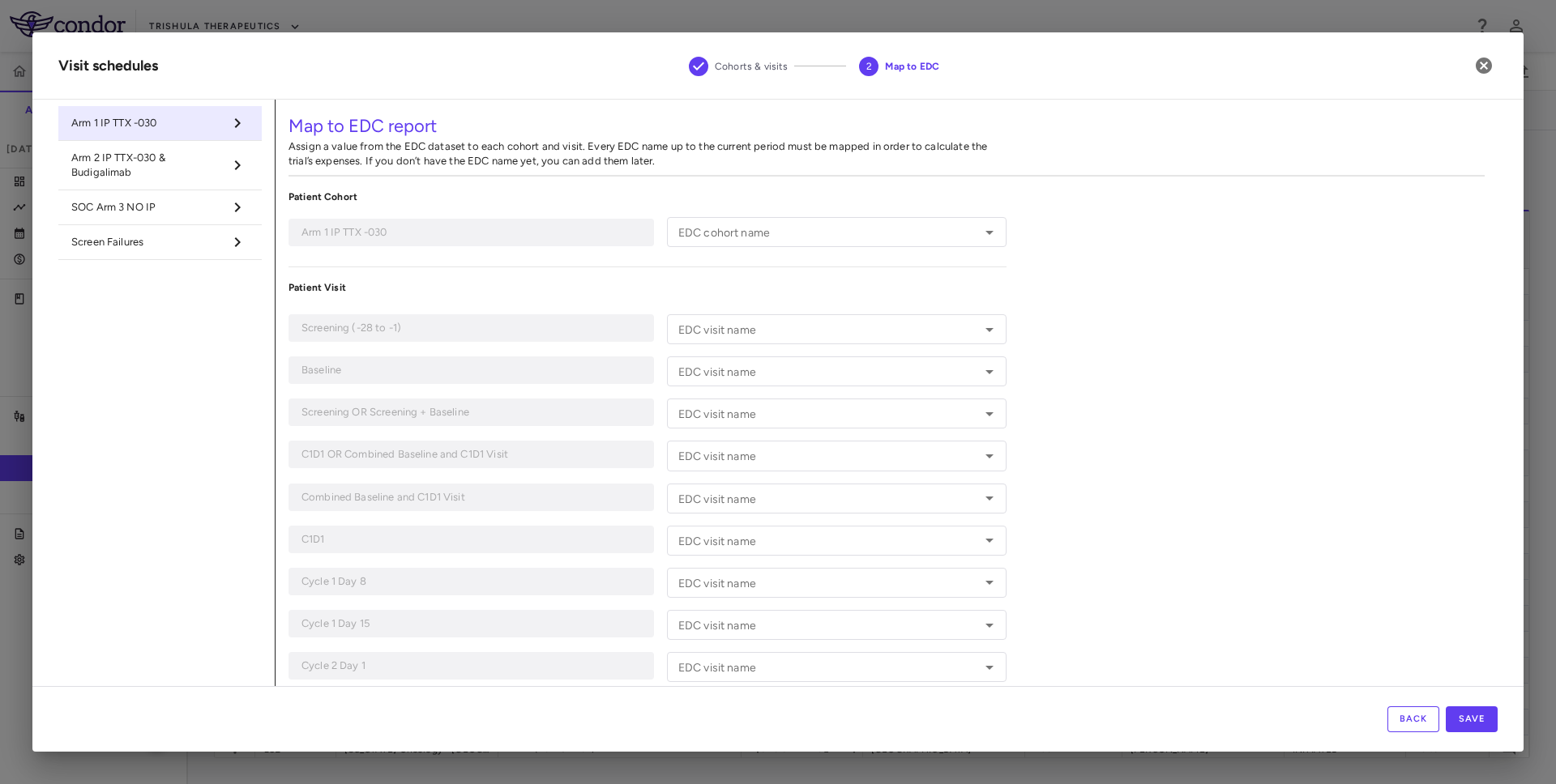
type input "**********"
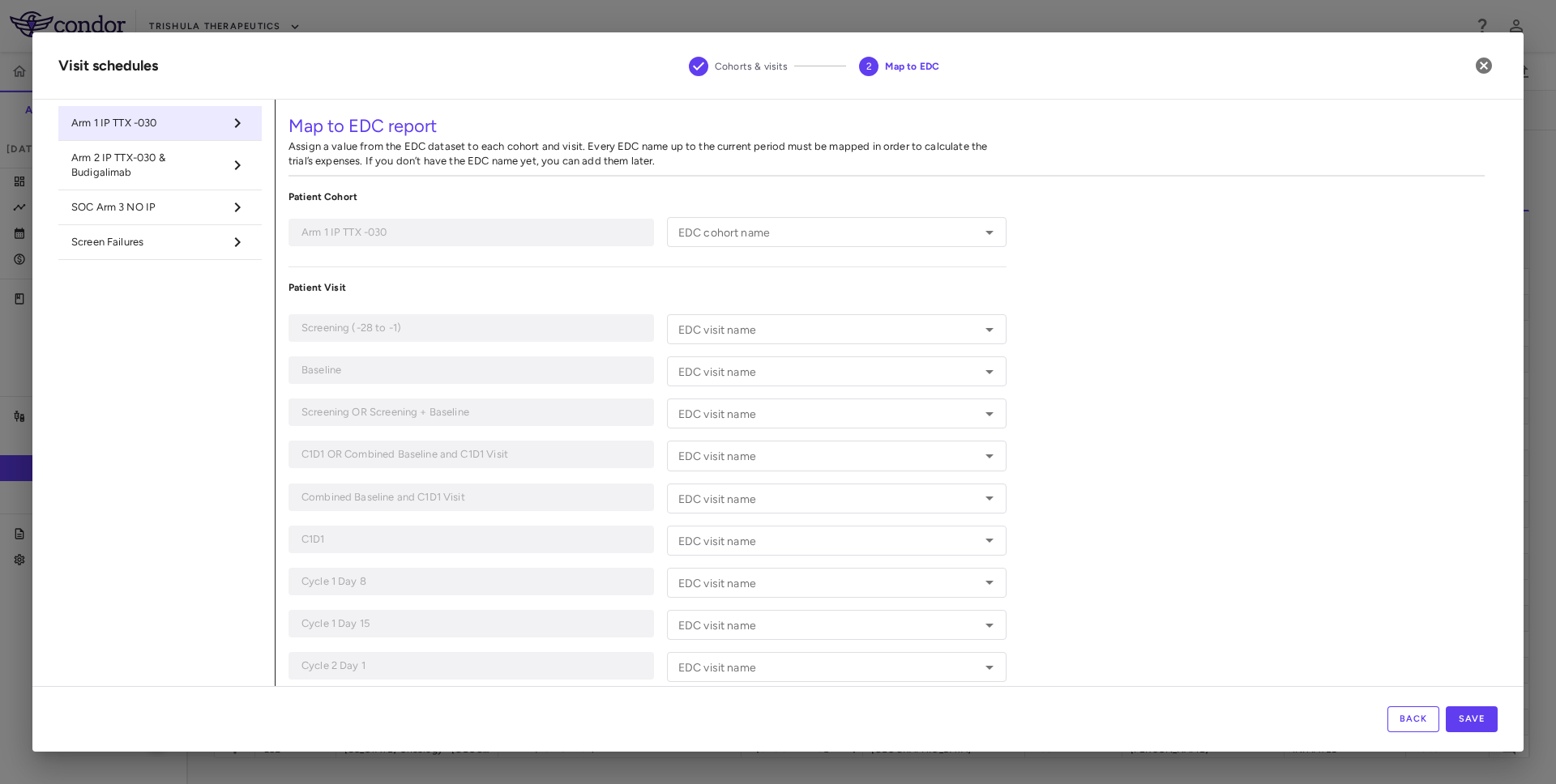
type input "**********"
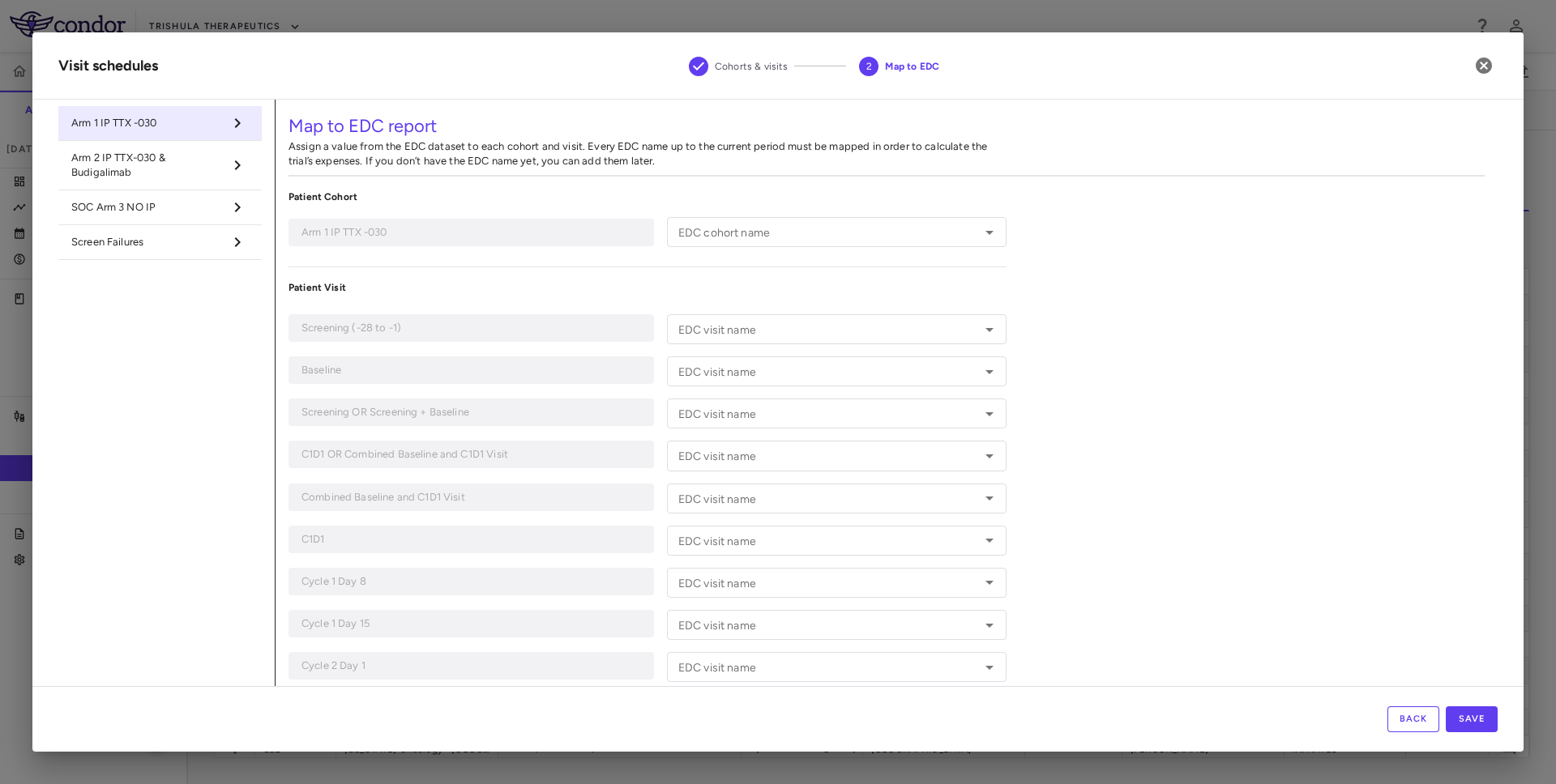
type input "**********"
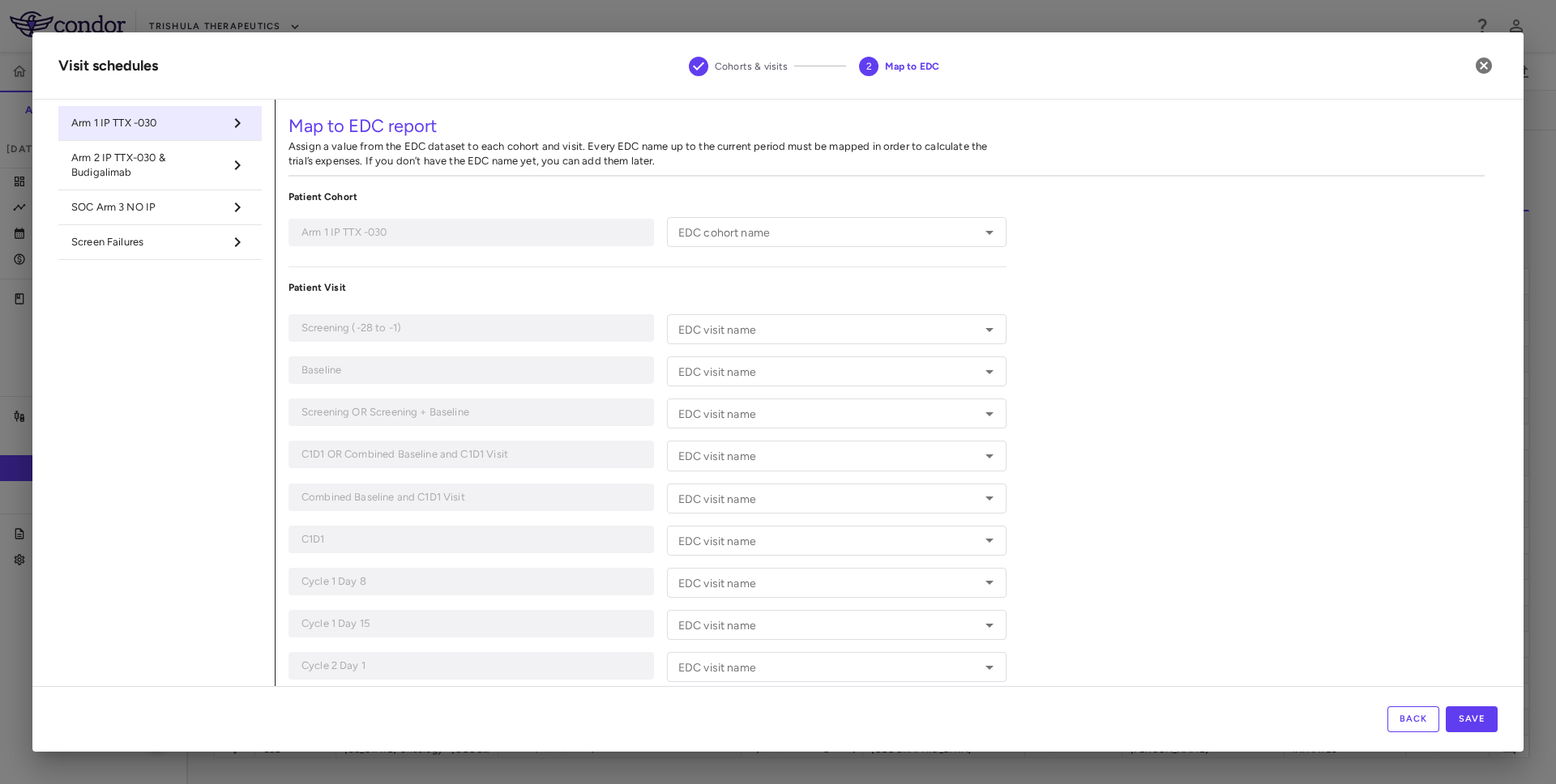
type input "**********"
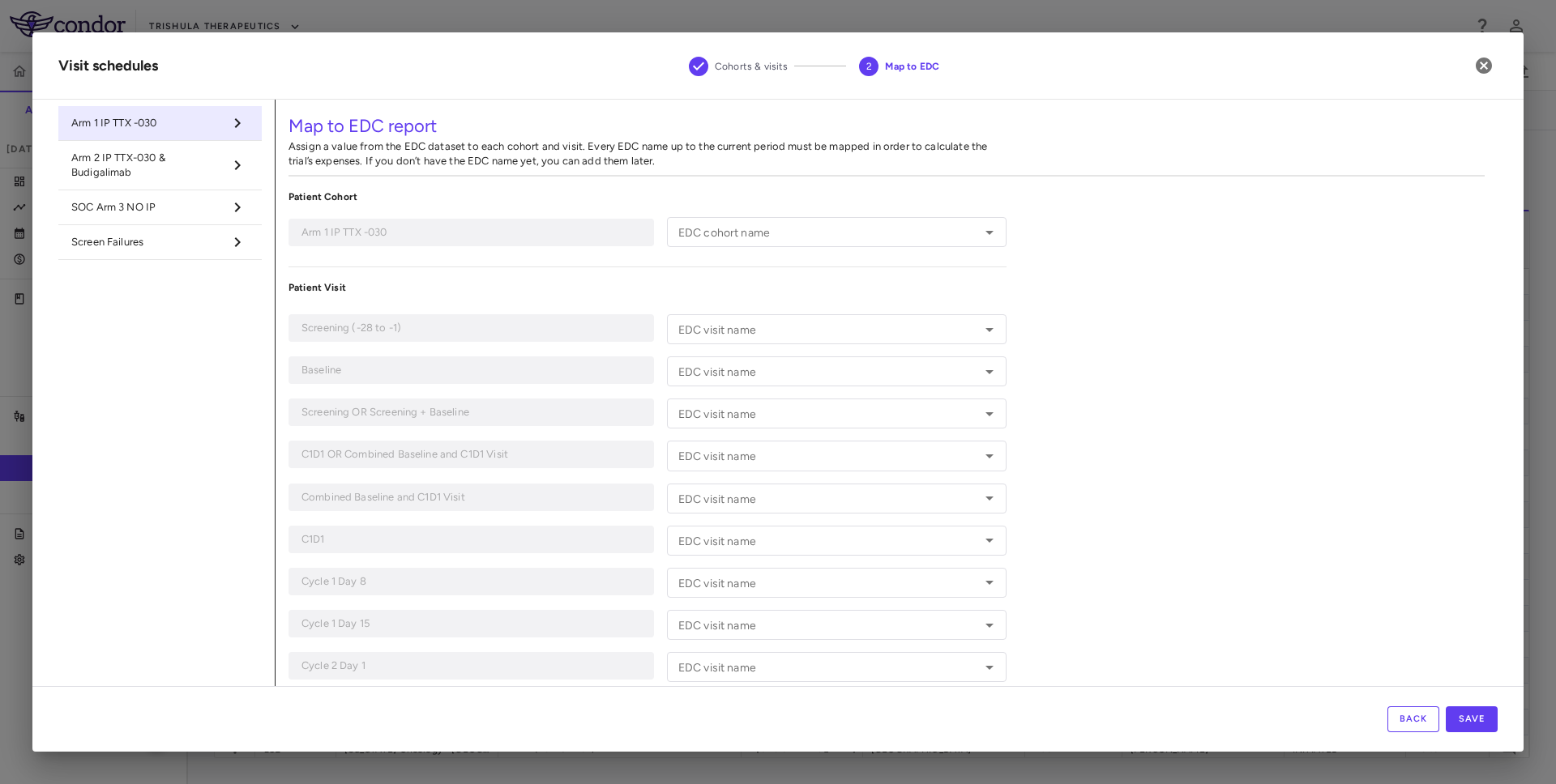
type input "**********"
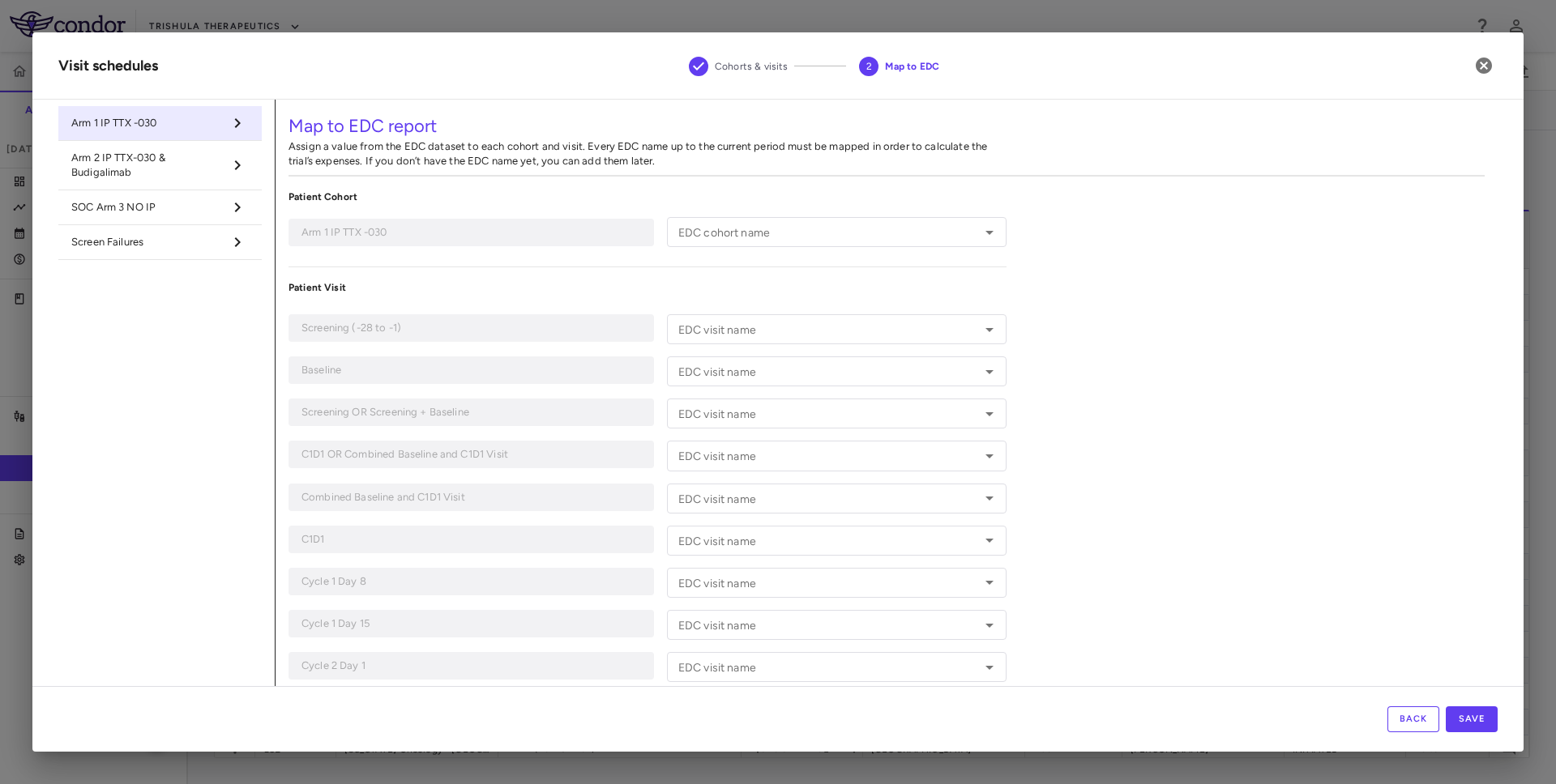
type input "**********"
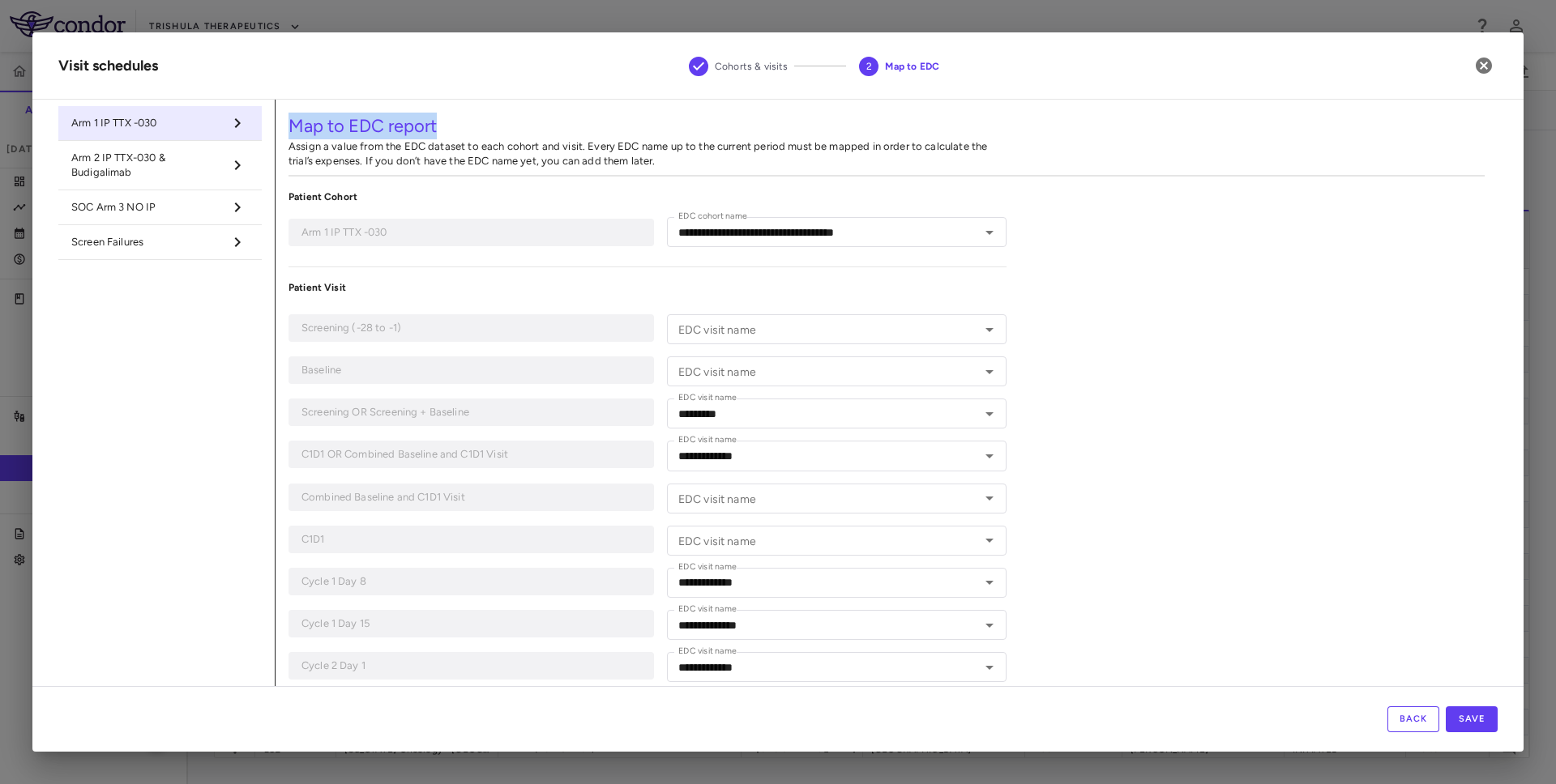
drag, startPoint x: 289, startPoint y: 129, endPoint x: 459, endPoint y: 129, distance: 170.0
click at [459, 129] on h5 "Map to EDC report" at bounding box center [887, 126] width 1196 height 27
click at [202, 159] on span "Arm 2 IP TTX-030 & Budigalimab" at bounding box center [147, 165] width 152 height 29
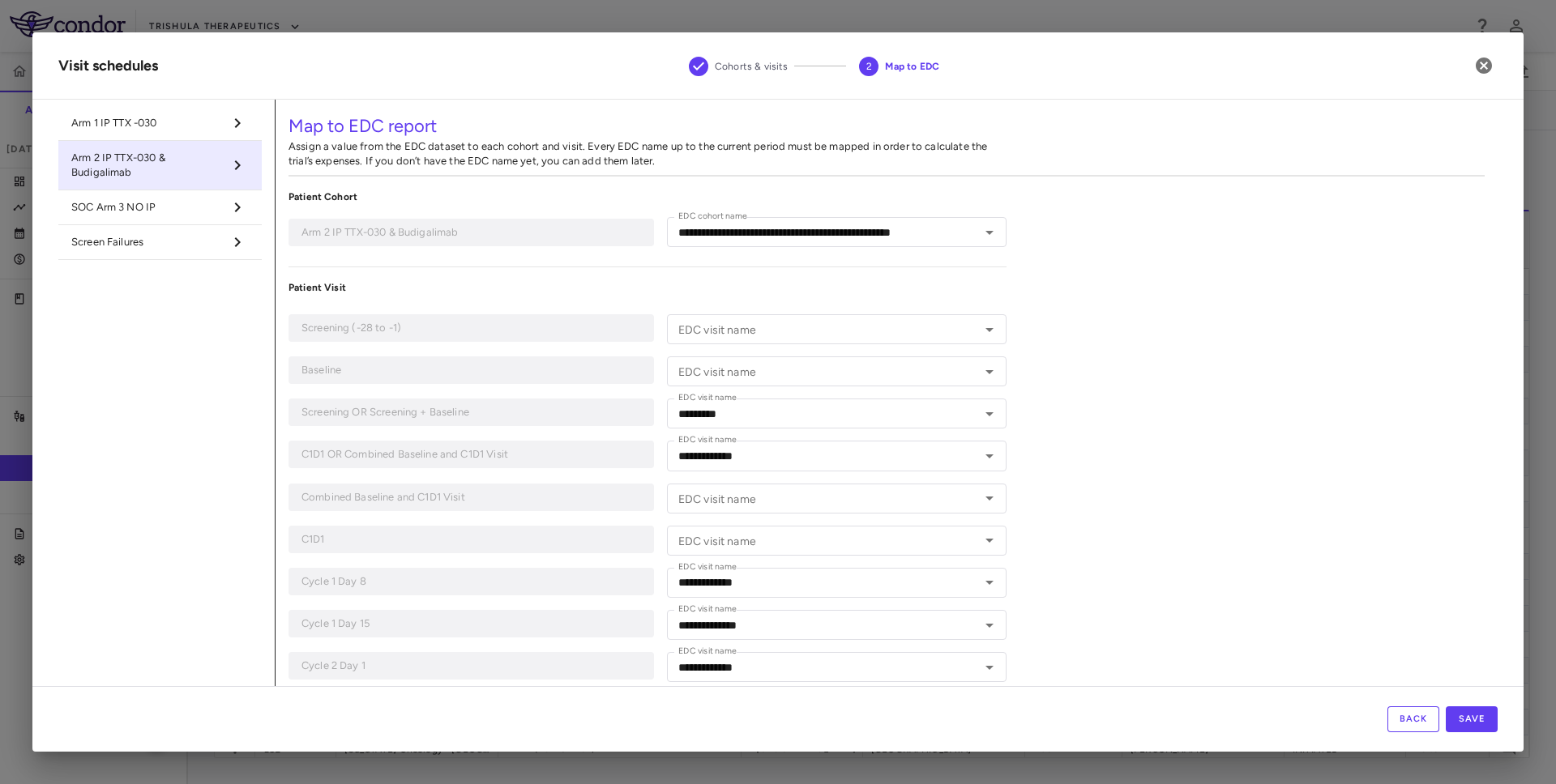
click at [158, 208] on span "SOC Arm 3 NO IP" at bounding box center [147, 207] width 152 height 14
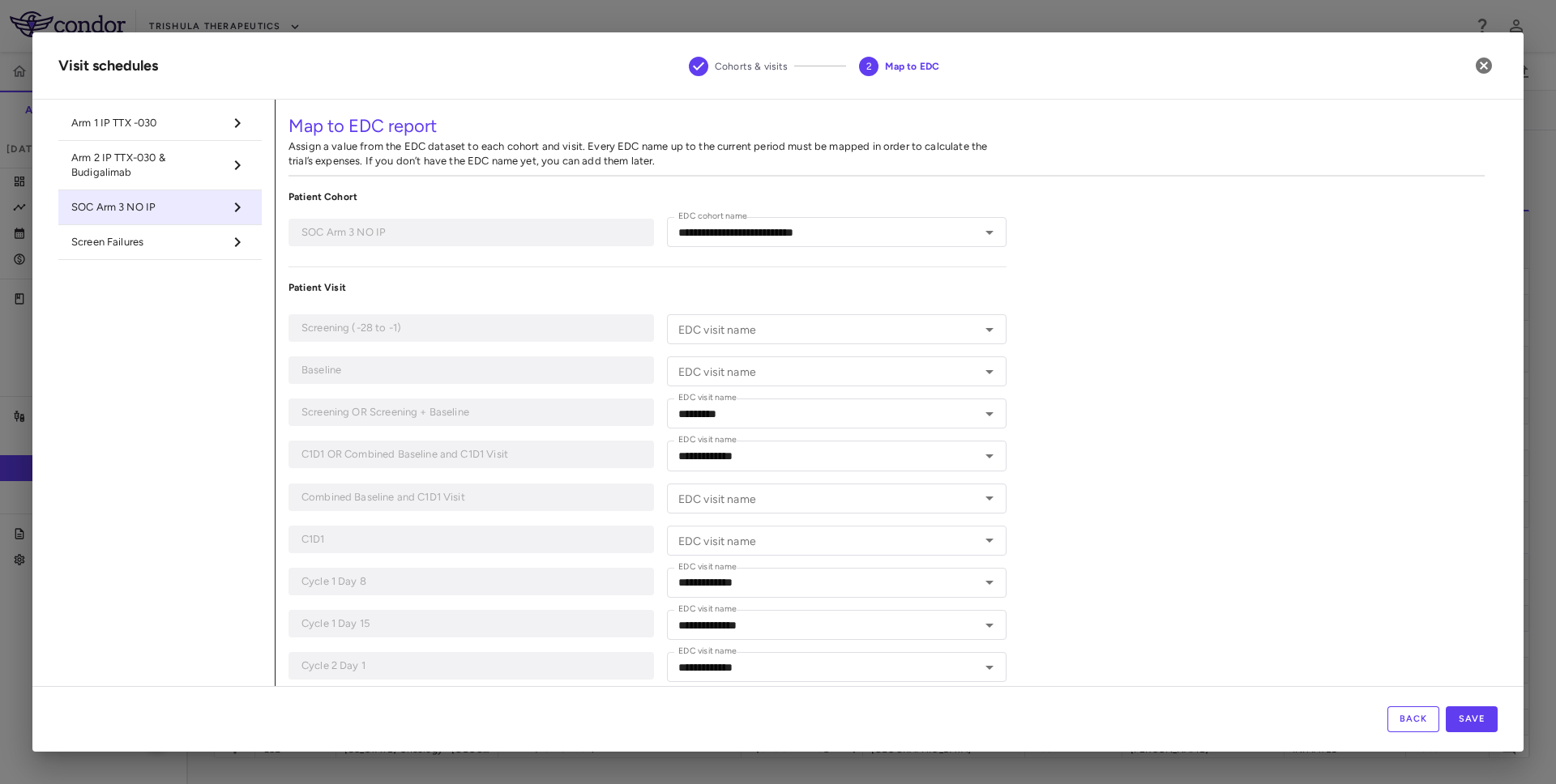
click at [113, 236] on span "Screen Failures" at bounding box center [147, 242] width 152 height 14
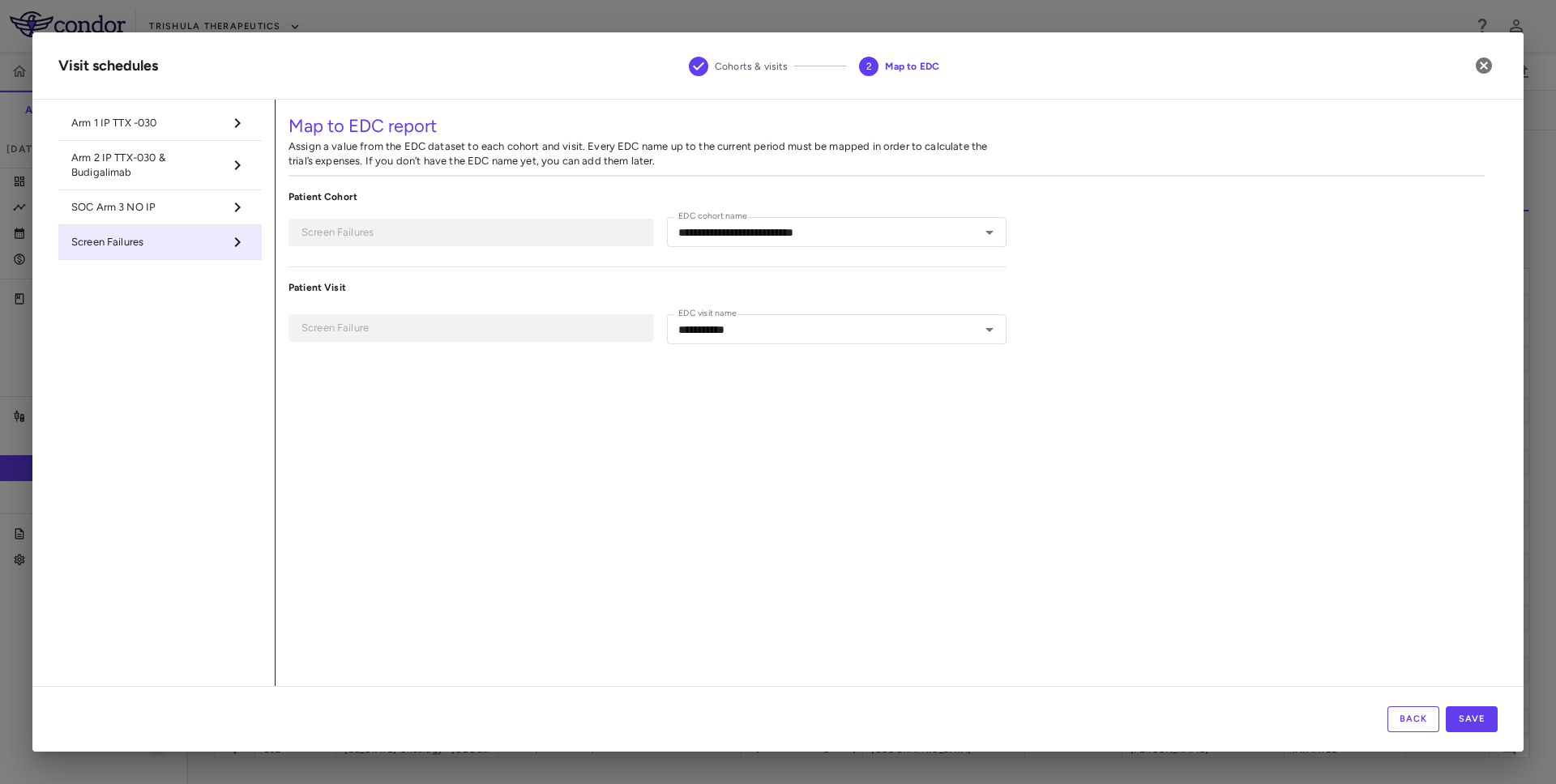
type input "**********"
click at [1466, 719] on button "Save" at bounding box center [1472, 719] width 52 height 26
click at [1423, 723] on button "Back" at bounding box center [1414, 719] width 52 height 26
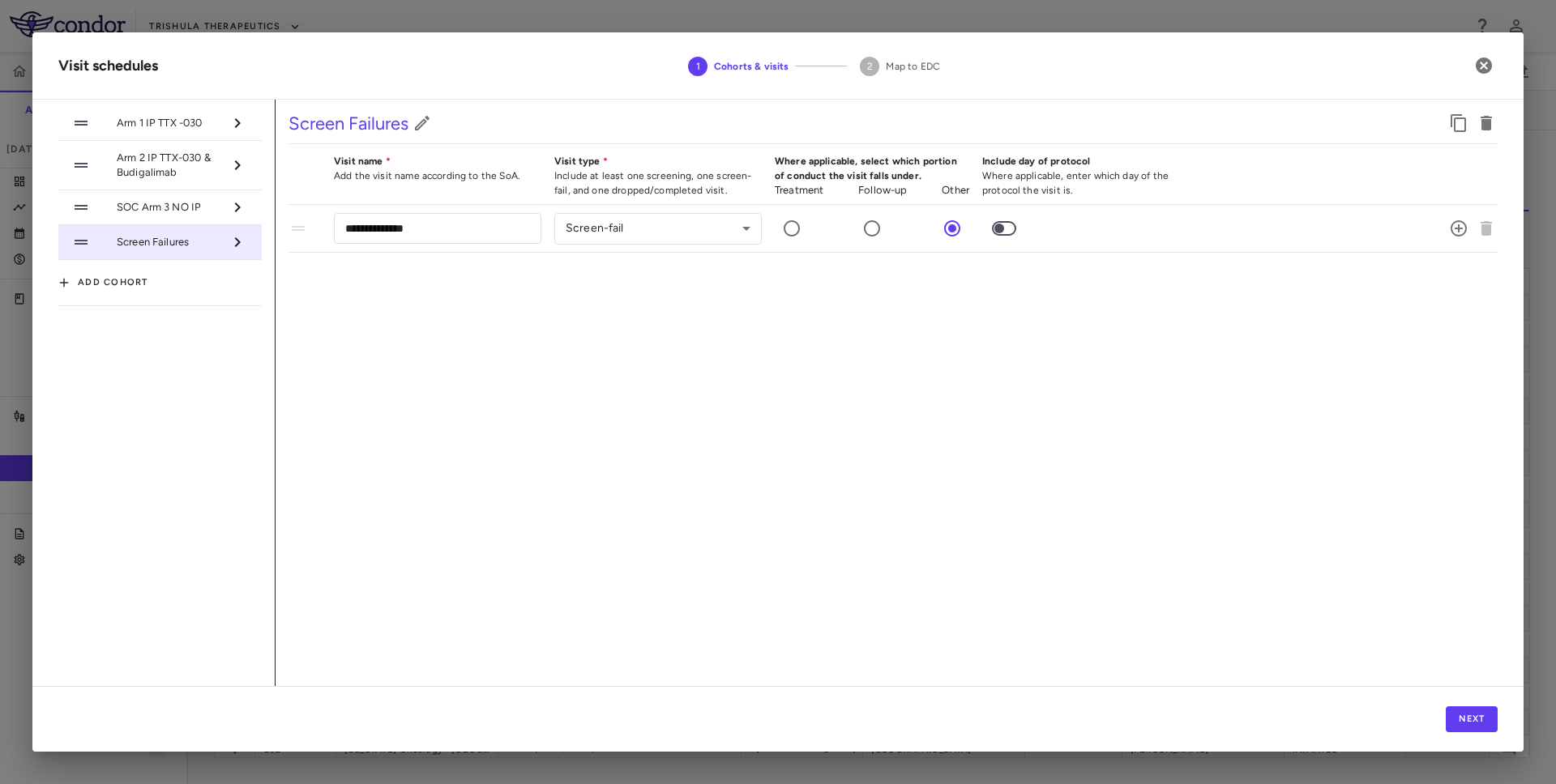
click at [165, 136] on li "Arm 1 IP TTX -030" at bounding box center [159, 123] width 203 height 35
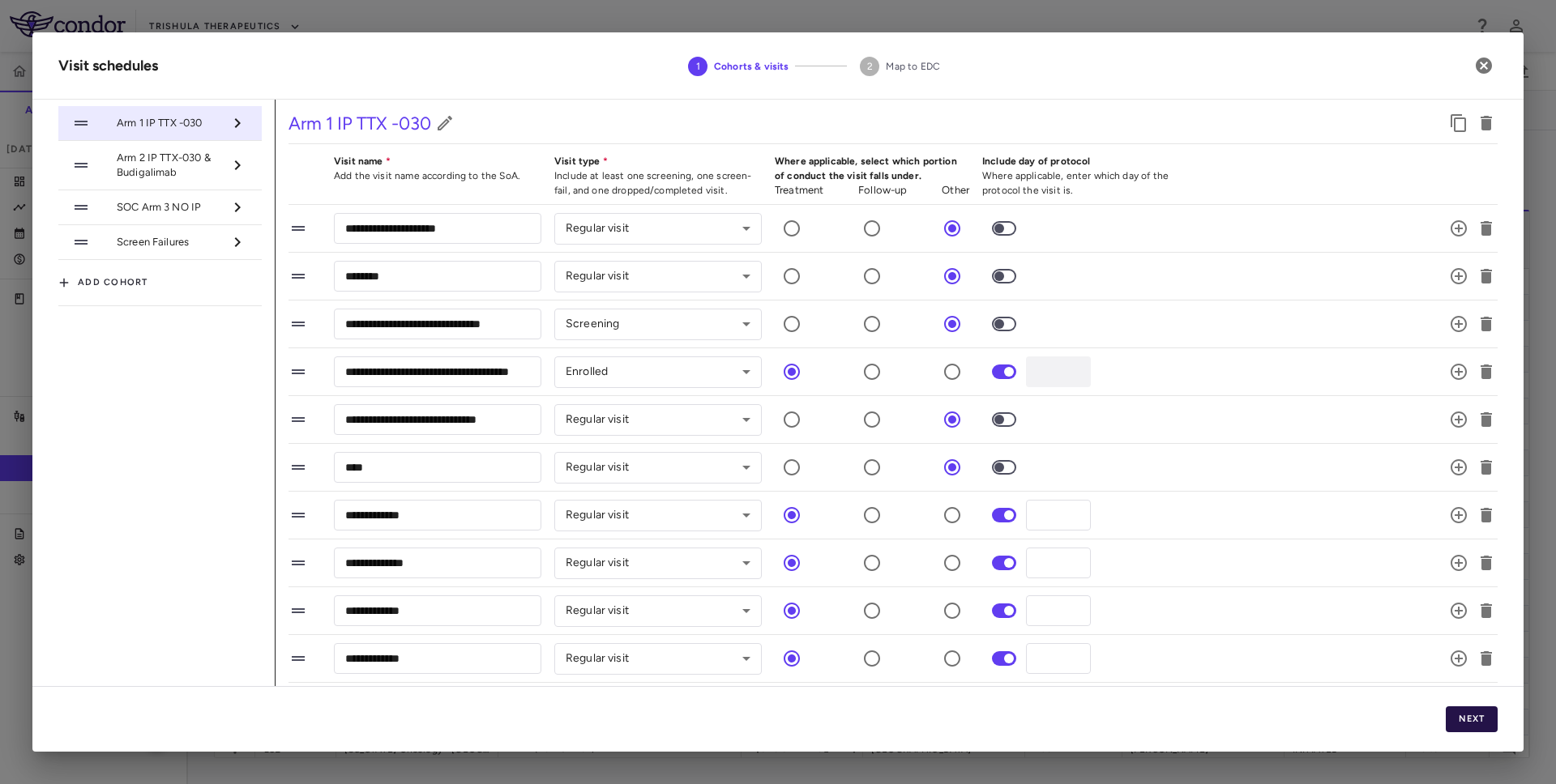
click at [1484, 718] on button "Next" at bounding box center [1472, 719] width 52 height 26
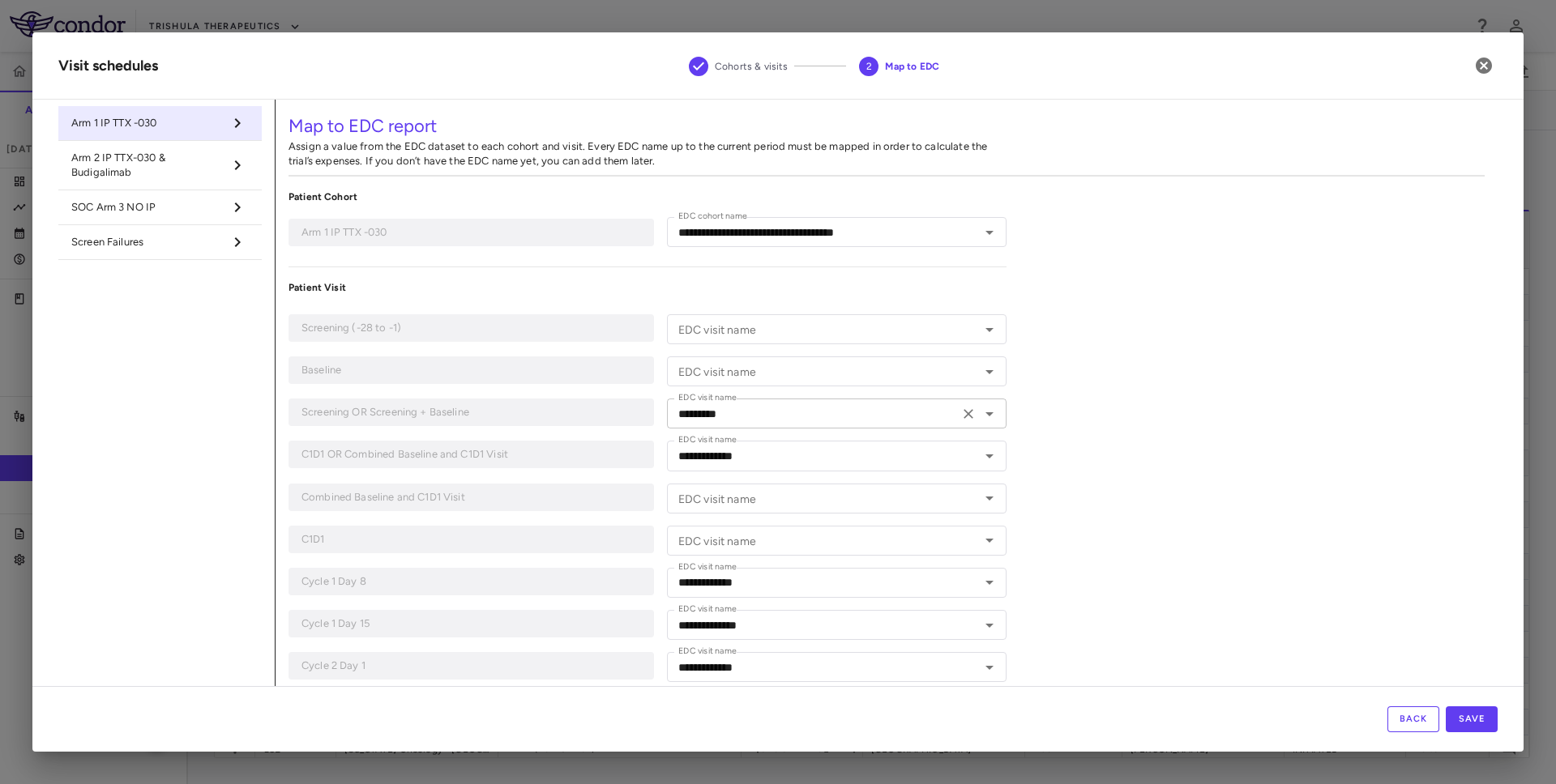
click at [826, 417] on input "*********" at bounding box center [813, 413] width 282 height 20
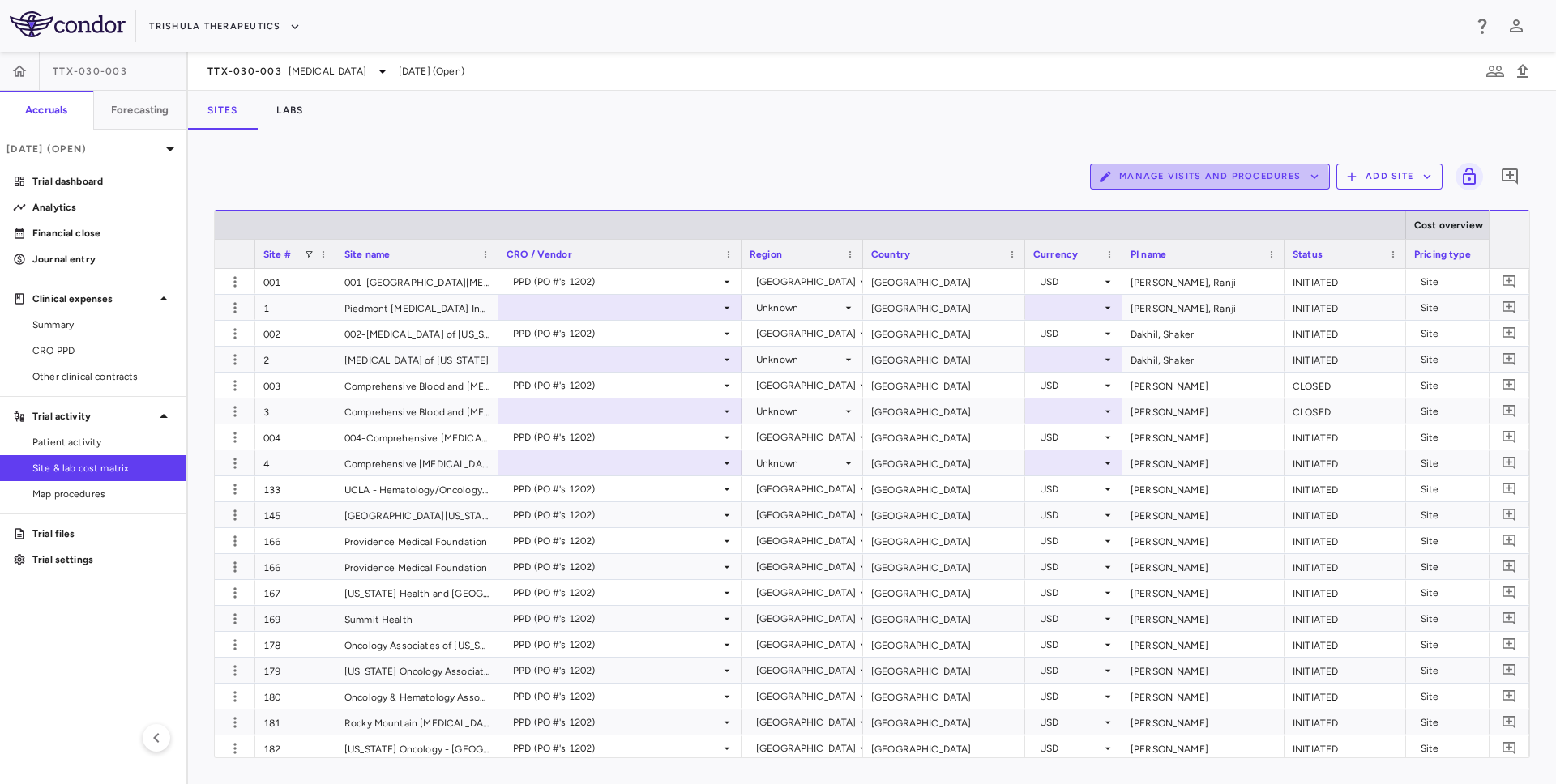
click at [1202, 182] on button "Manage Visits and Procedures" at bounding box center [1210, 176] width 240 height 26
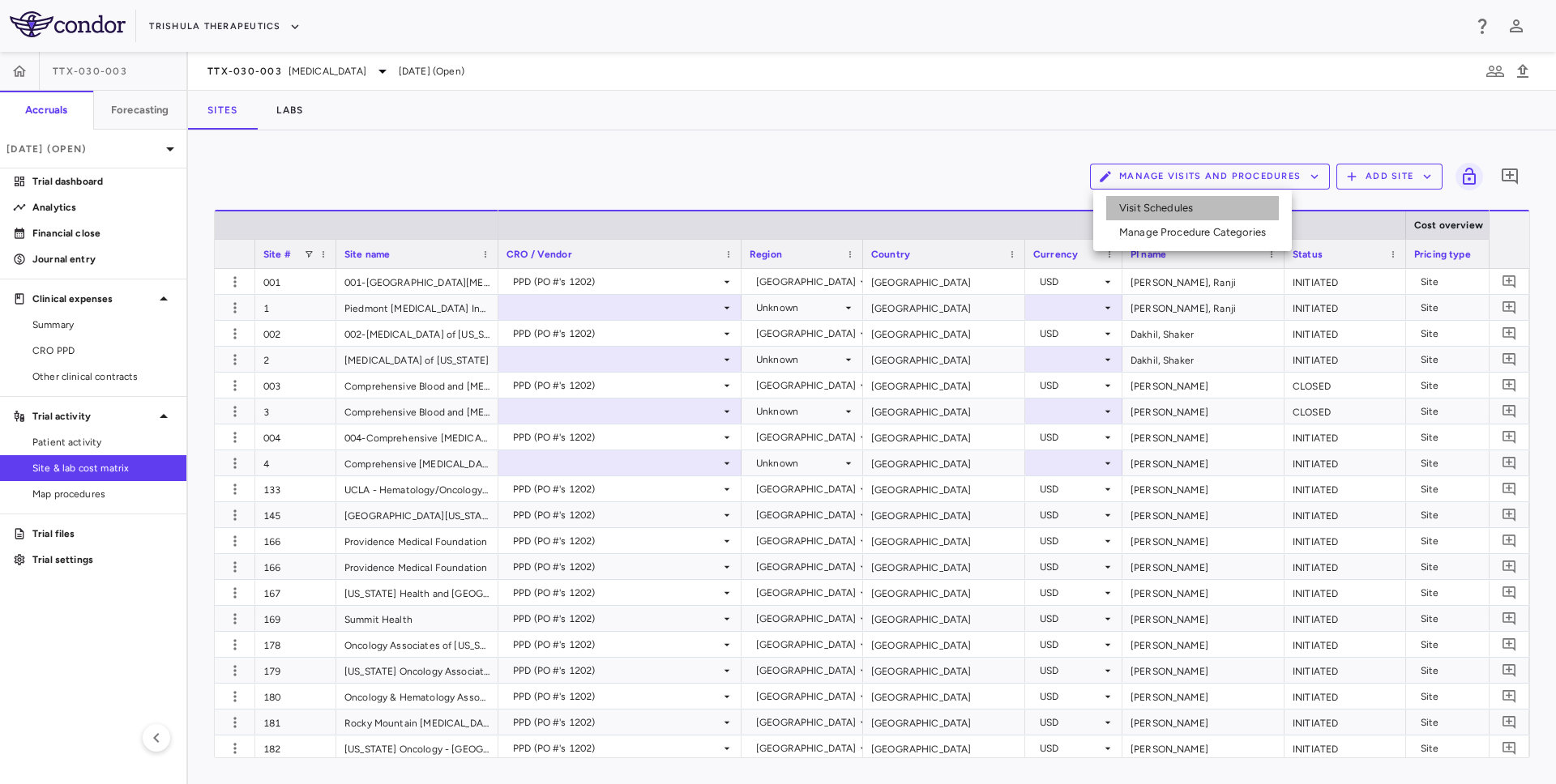
click at [1175, 211] on li "Visit Schedules" at bounding box center [1192, 208] width 173 height 24
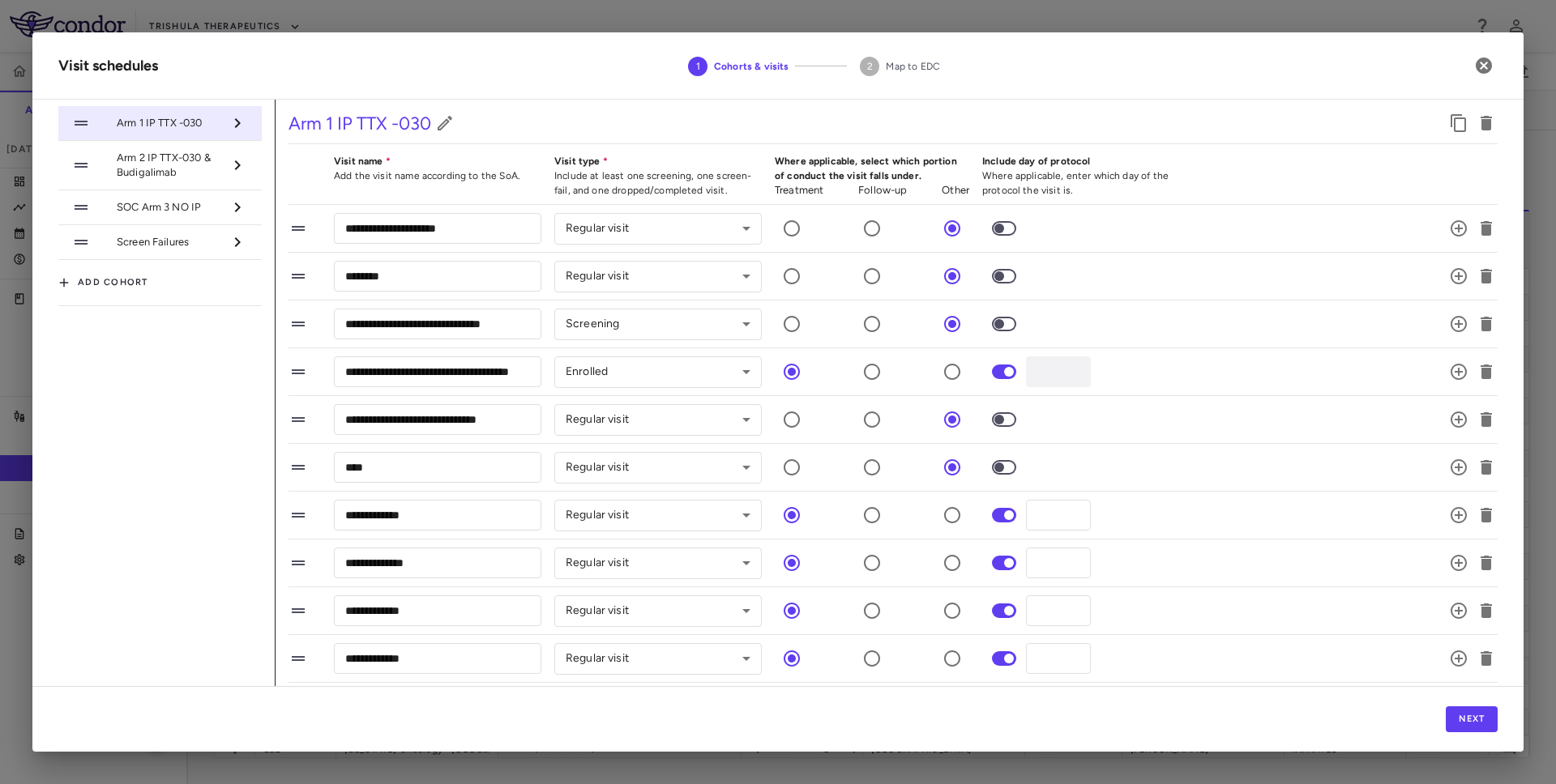
click at [1469, 736] on div "Next" at bounding box center [778, 719] width 1491 height 66
click at [1469, 727] on button "Next" at bounding box center [1472, 719] width 52 height 26
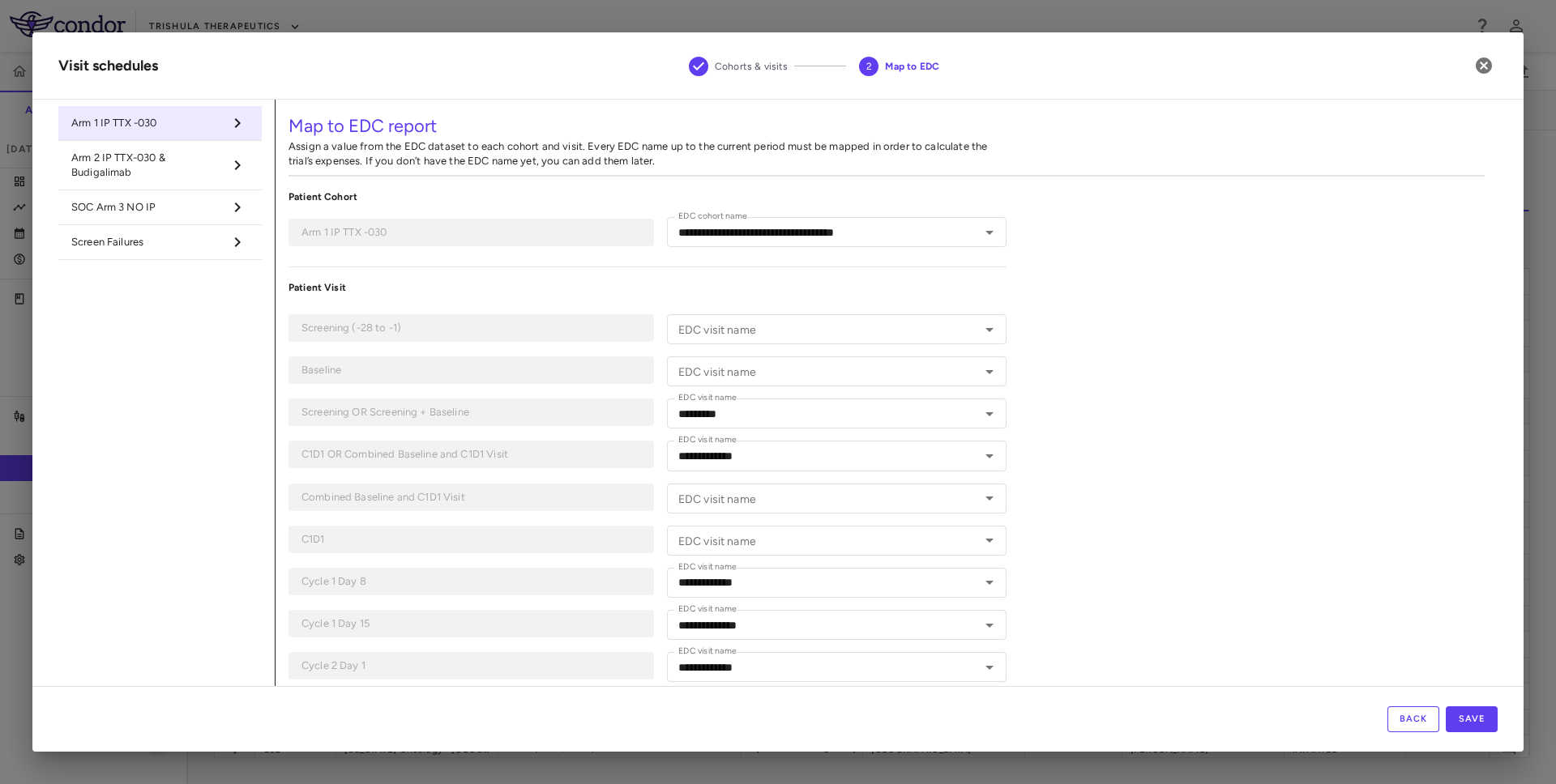
click at [867, 321] on input "EDC visit name" at bounding box center [824, 329] width 303 height 20
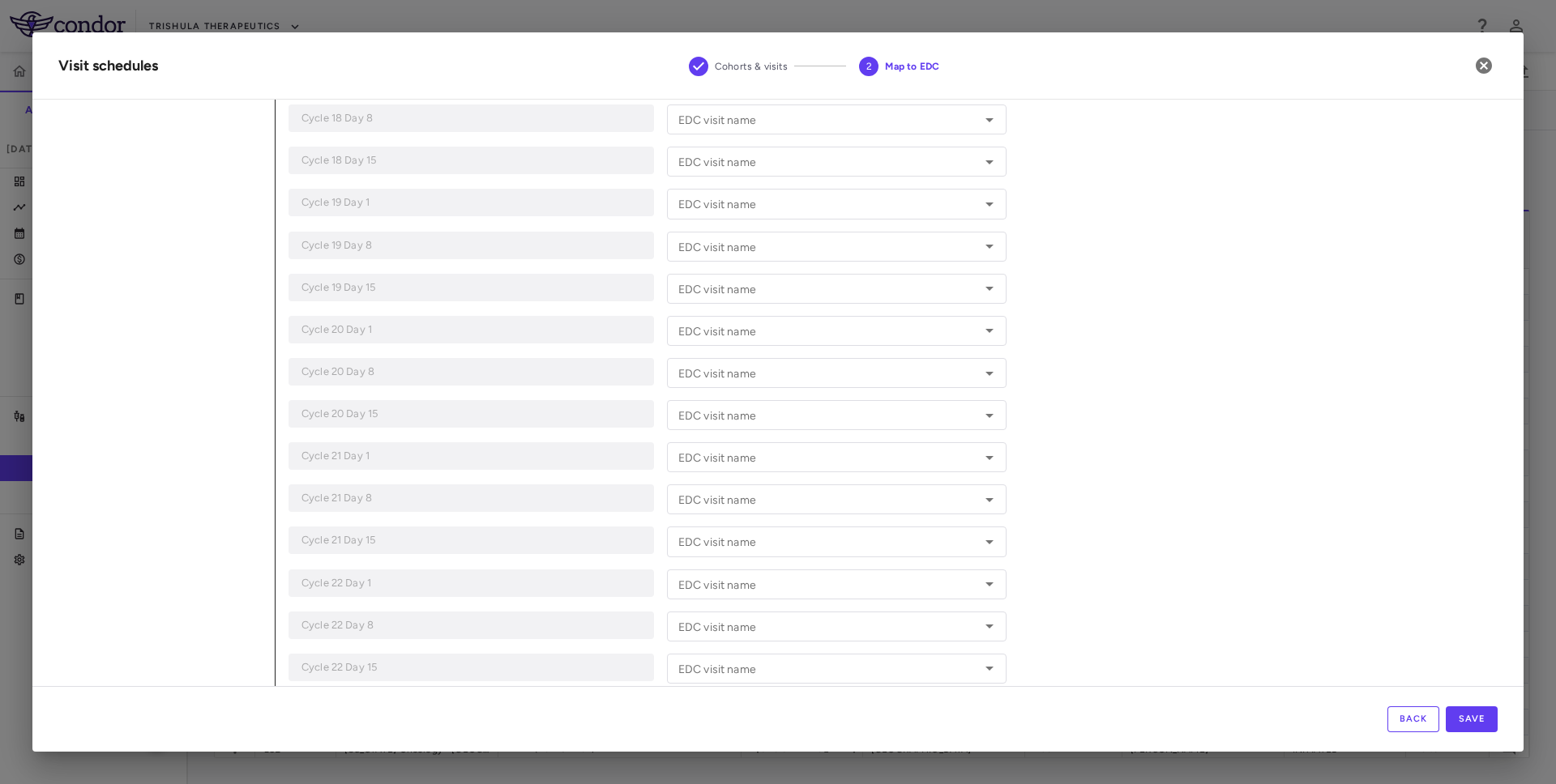
scroll to position [3146, 0]
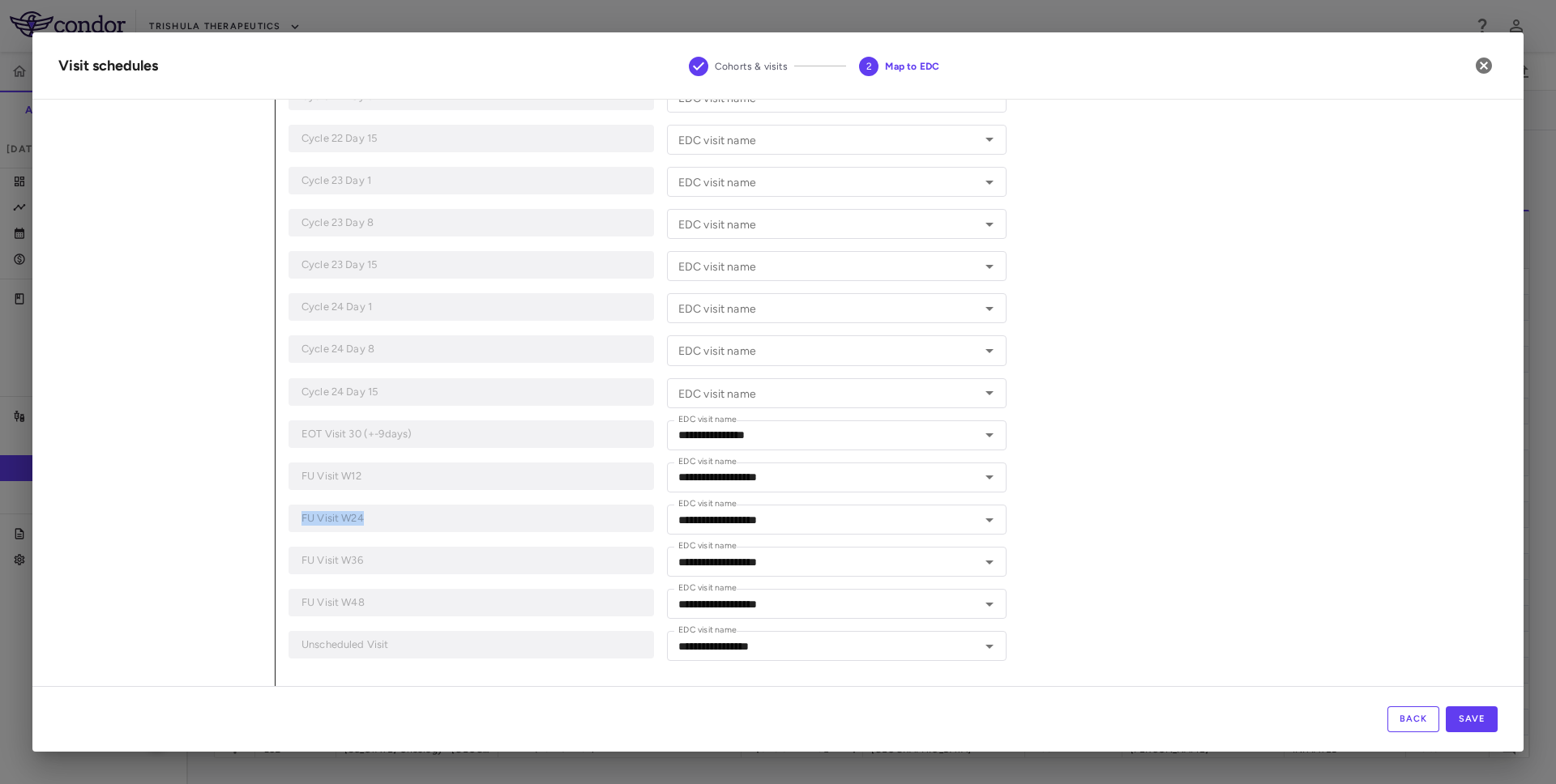
drag, startPoint x: 299, startPoint y: 519, endPoint x: 403, endPoint y: 515, distance: 104.1
click at [403, 515] on div "FU Visit W24" at bounding box center [472, 518] width 366 height 28
click at [762, 526] on input "**********" at bounding box center [813, 520] width 282 height 20
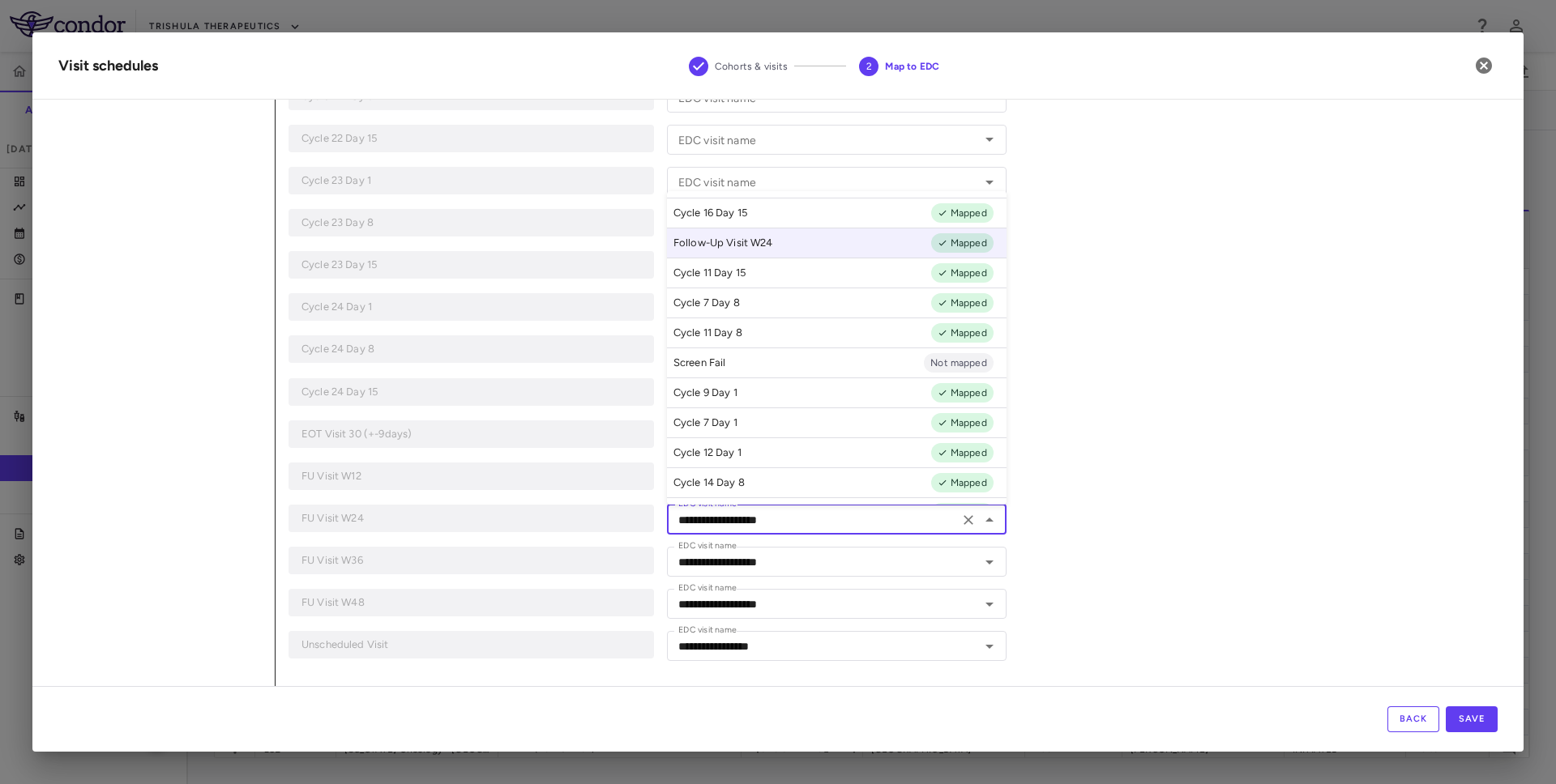
click at [850, 527] on input "**********" at bounding box center [813, 520] width 282 height 20
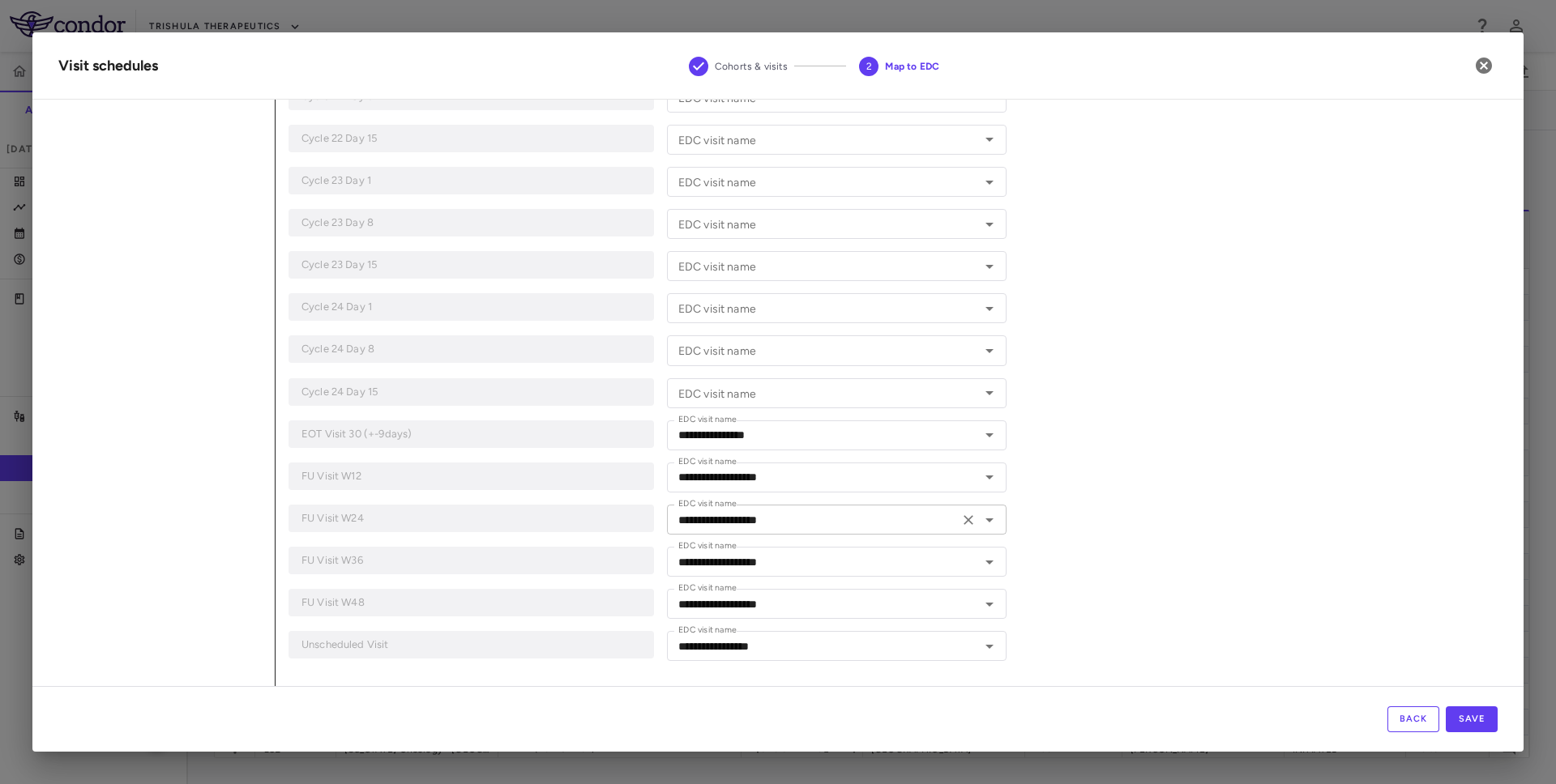
click at [812, 521] on input "**********" at bounding box center [813, 520] width 282 height 20
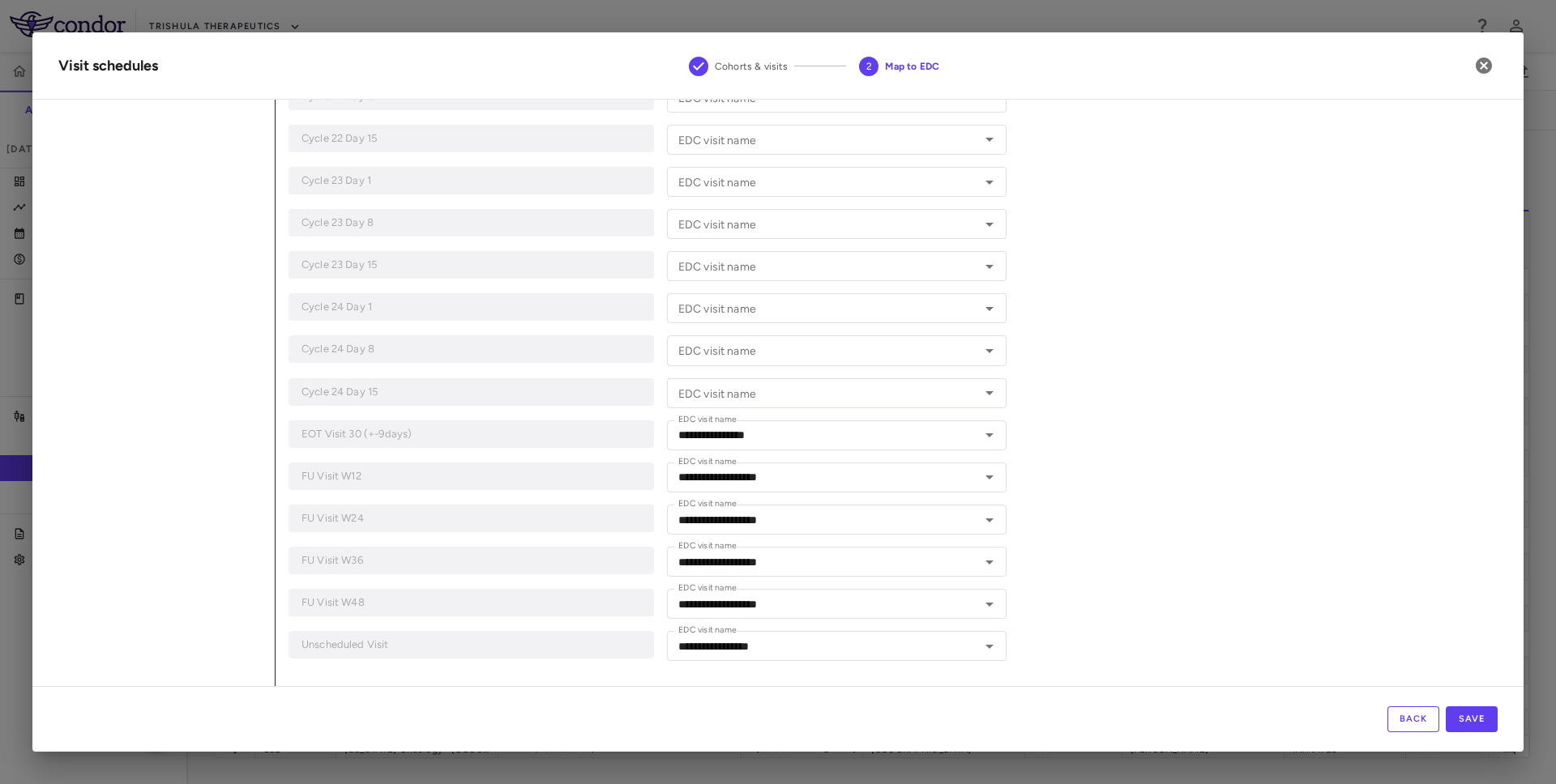
click at [511, 389] on p "Cycle 24 Day 15" at bounding box center [471, 392] width 340 height 14
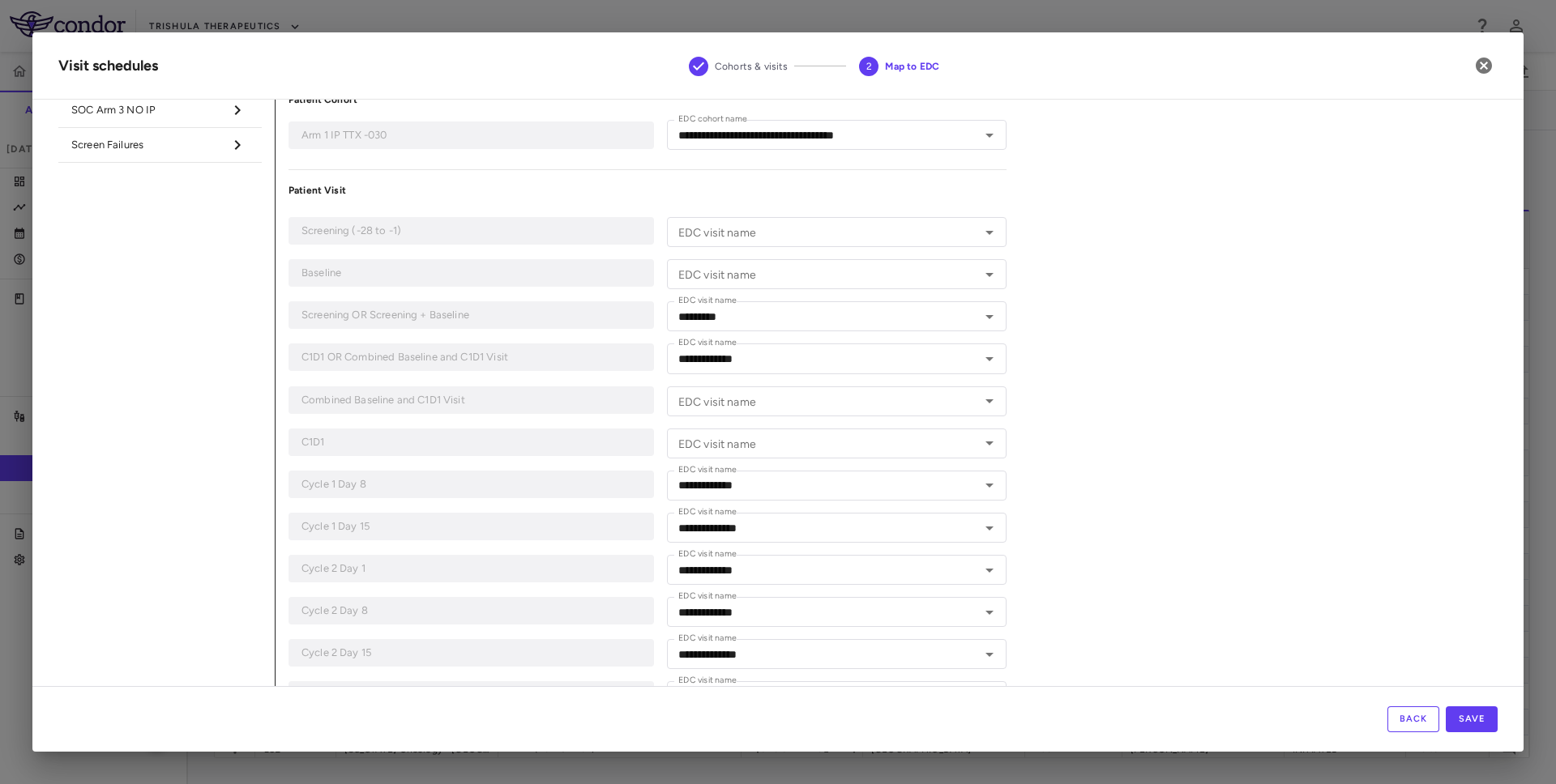
scroll to position [0, 0]
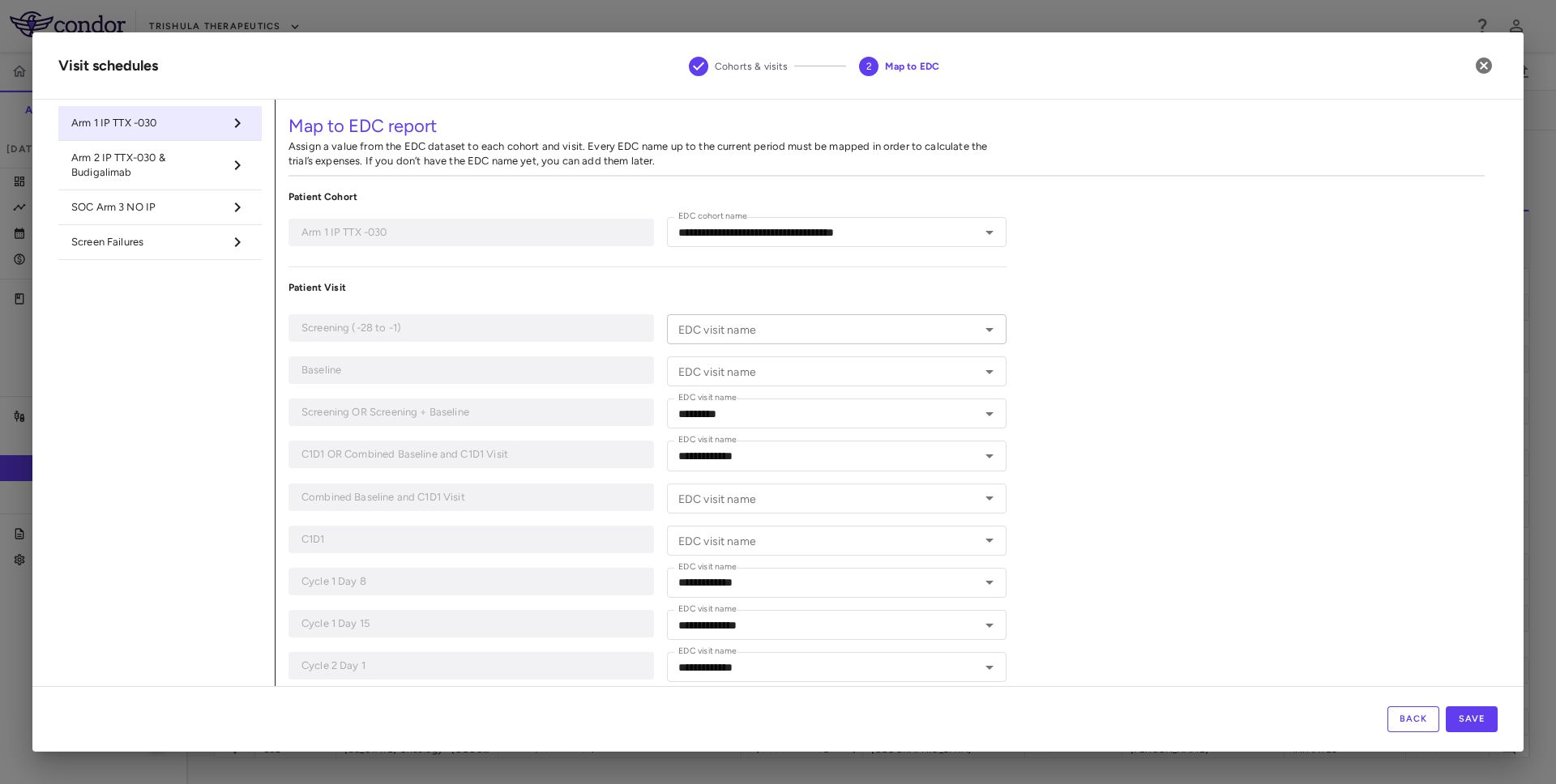
click at [824, 323] on input "EDC visit name" at bounding box center [824, 329] width 303 height 20
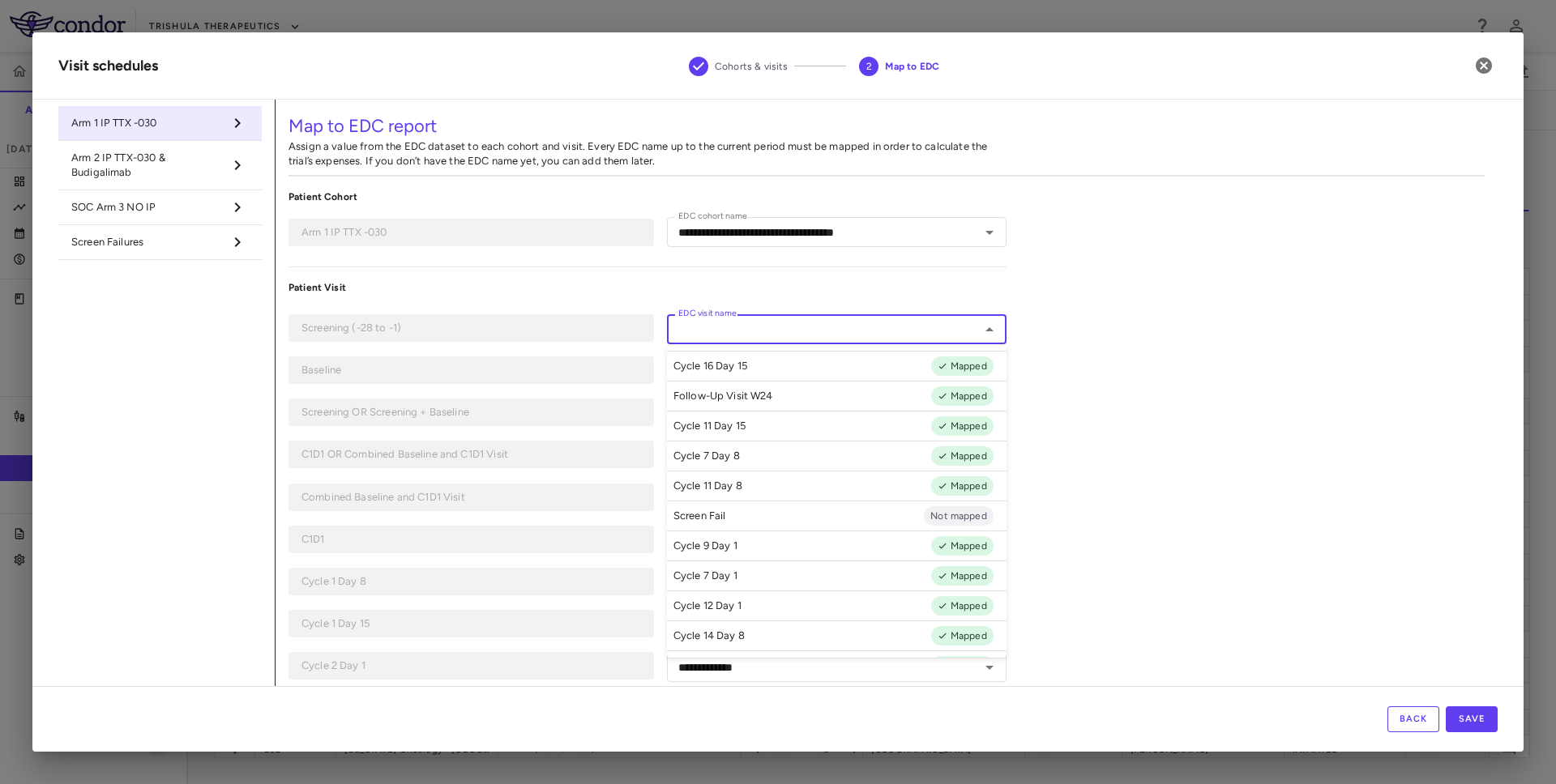
scroll to position [10, 0]
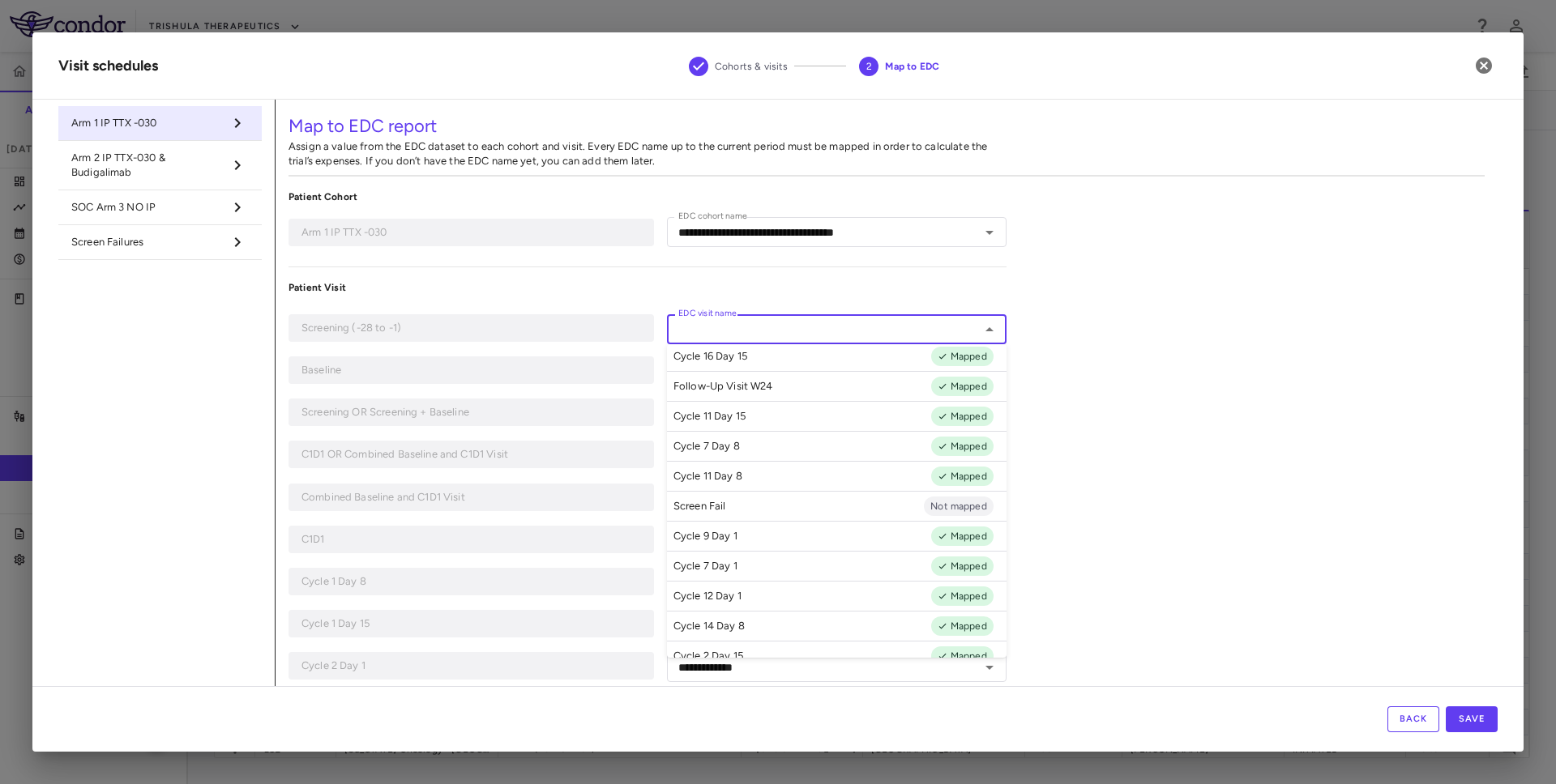
click at [657, 293] on p "Patient Visit" at bounding box center [648, 287] width 718 height 14
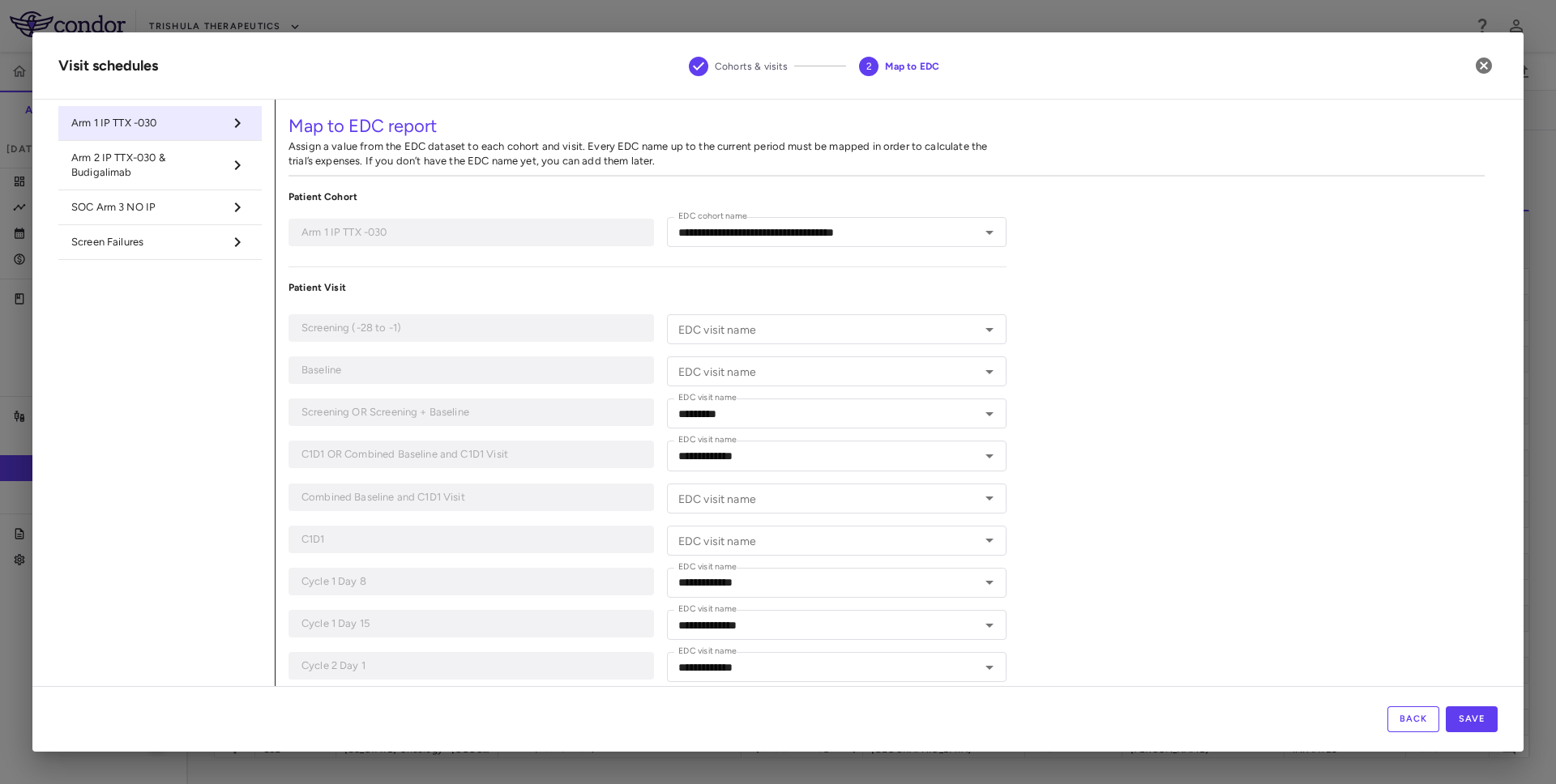
click at [180, 239] on span "Screen Failures" at bounding box center [147, 242] width 152 height 14
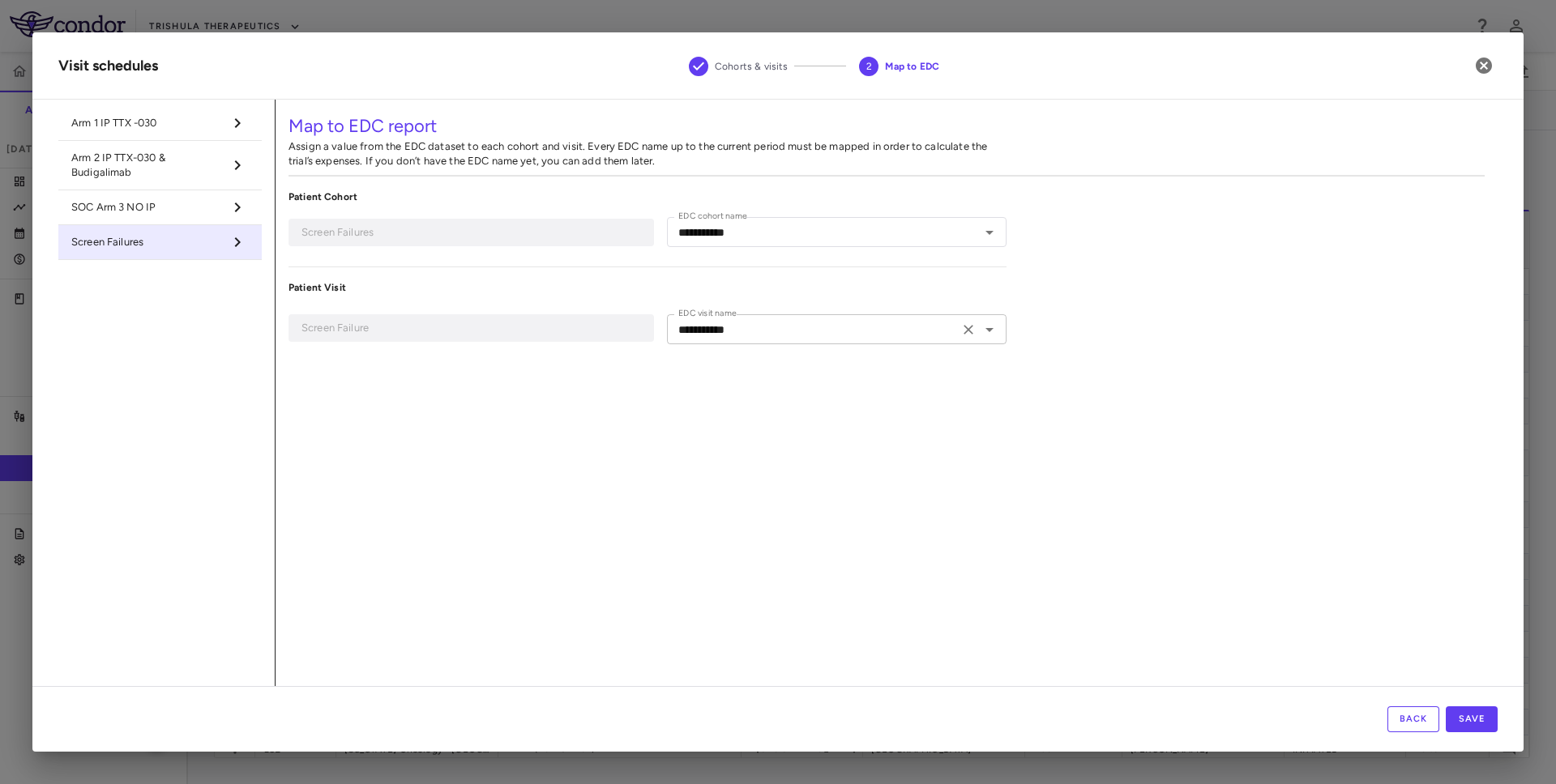
click at [794, 342] on div "**********" at bounding box center [837, 329] width 340 height 30
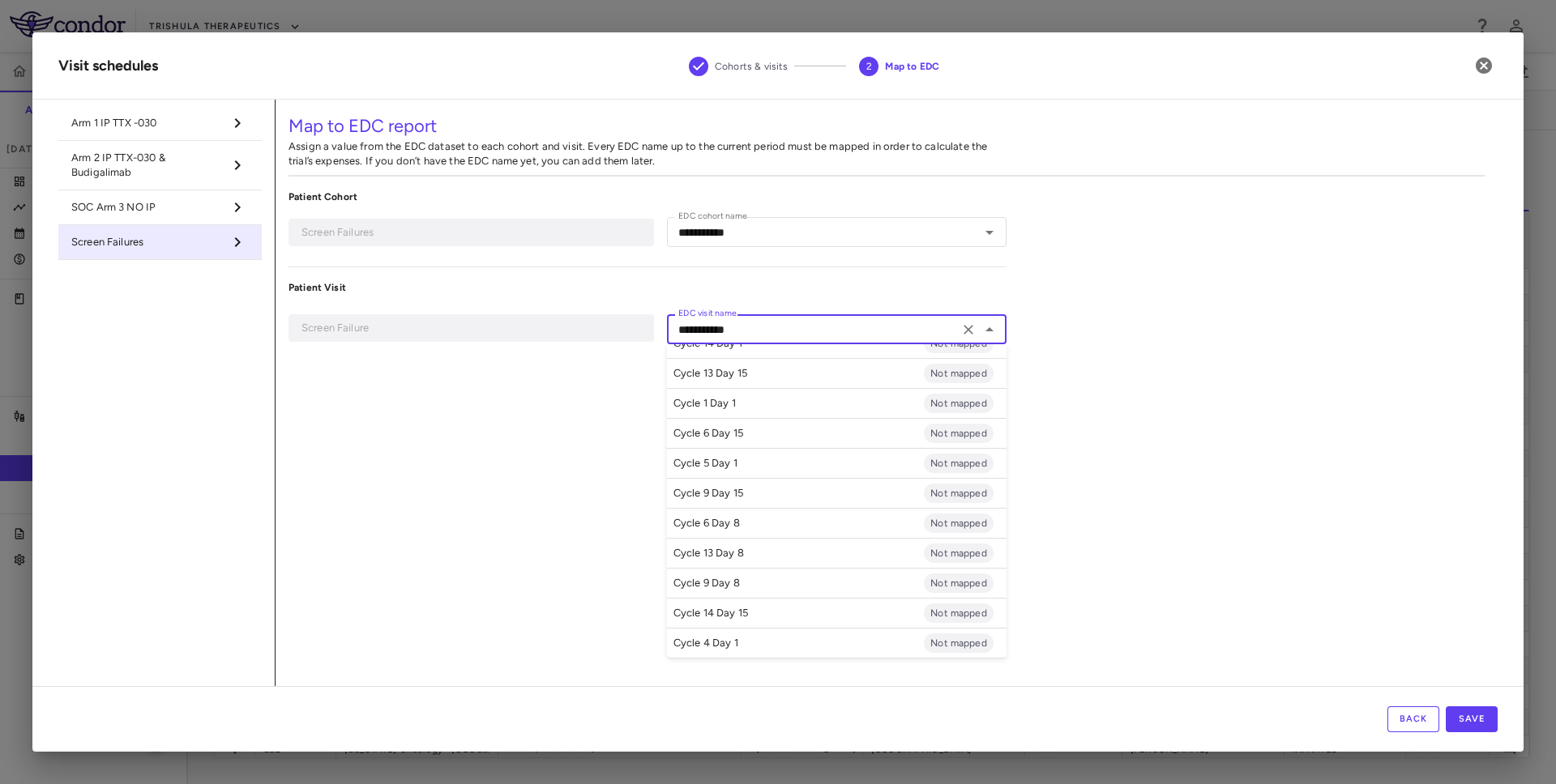
scroll to position [1408, 0]
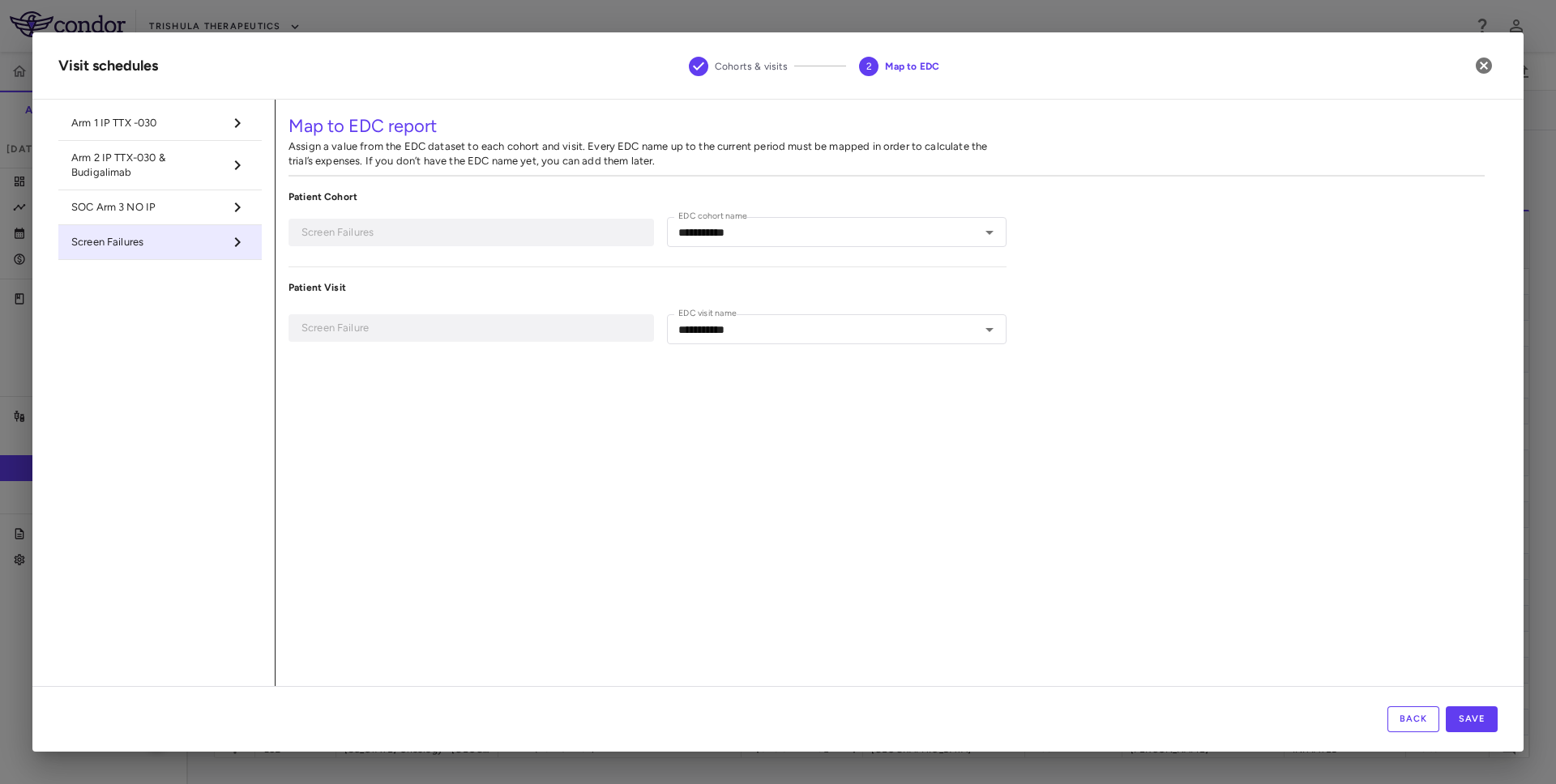
click at [546, 498] on div "**********" at bounding box center [886, 392] width 1222 height 587
click at [224, 125] on div at bounding box center [237, 123] width 25 height 28
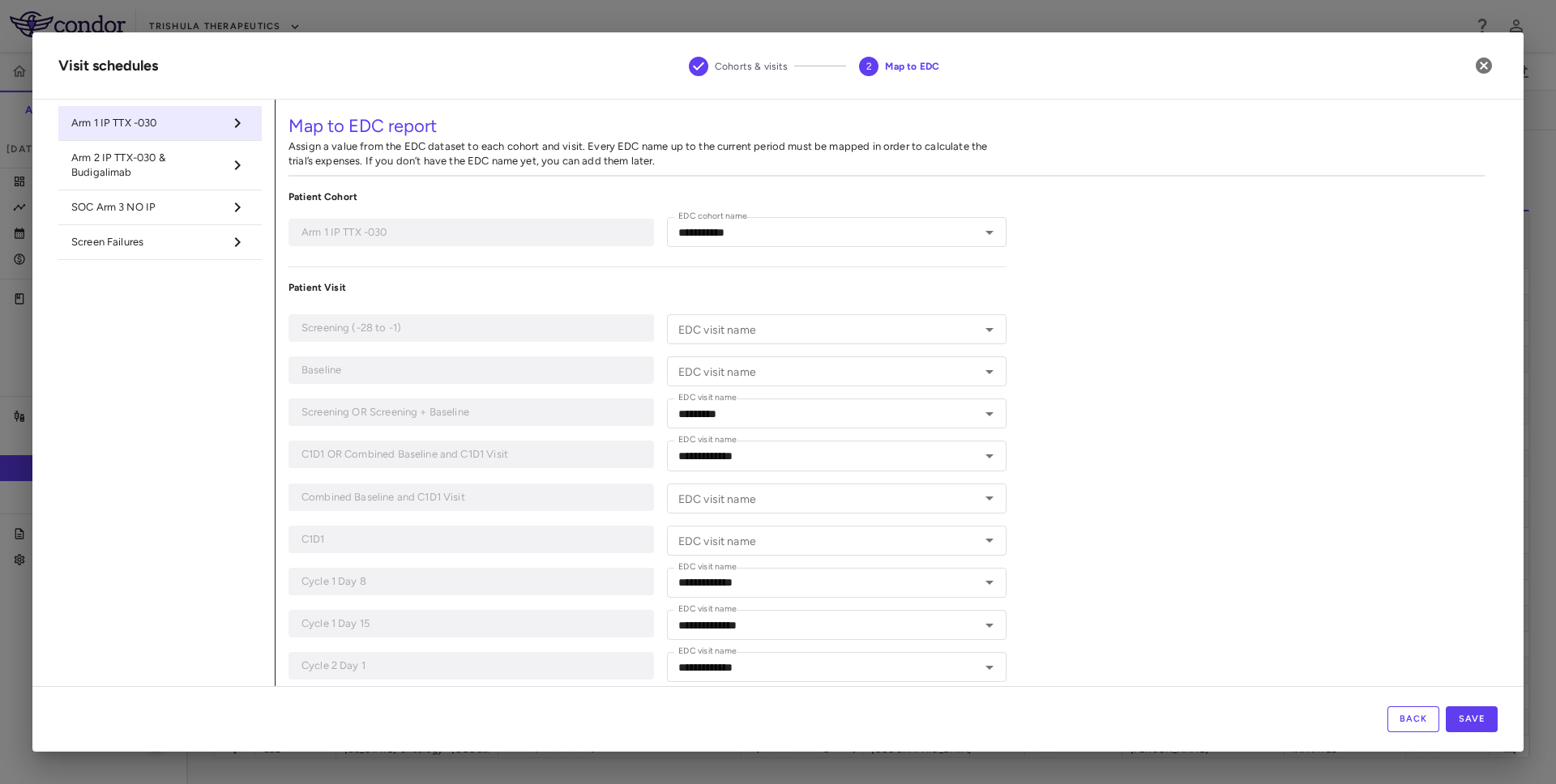
type input "**********"
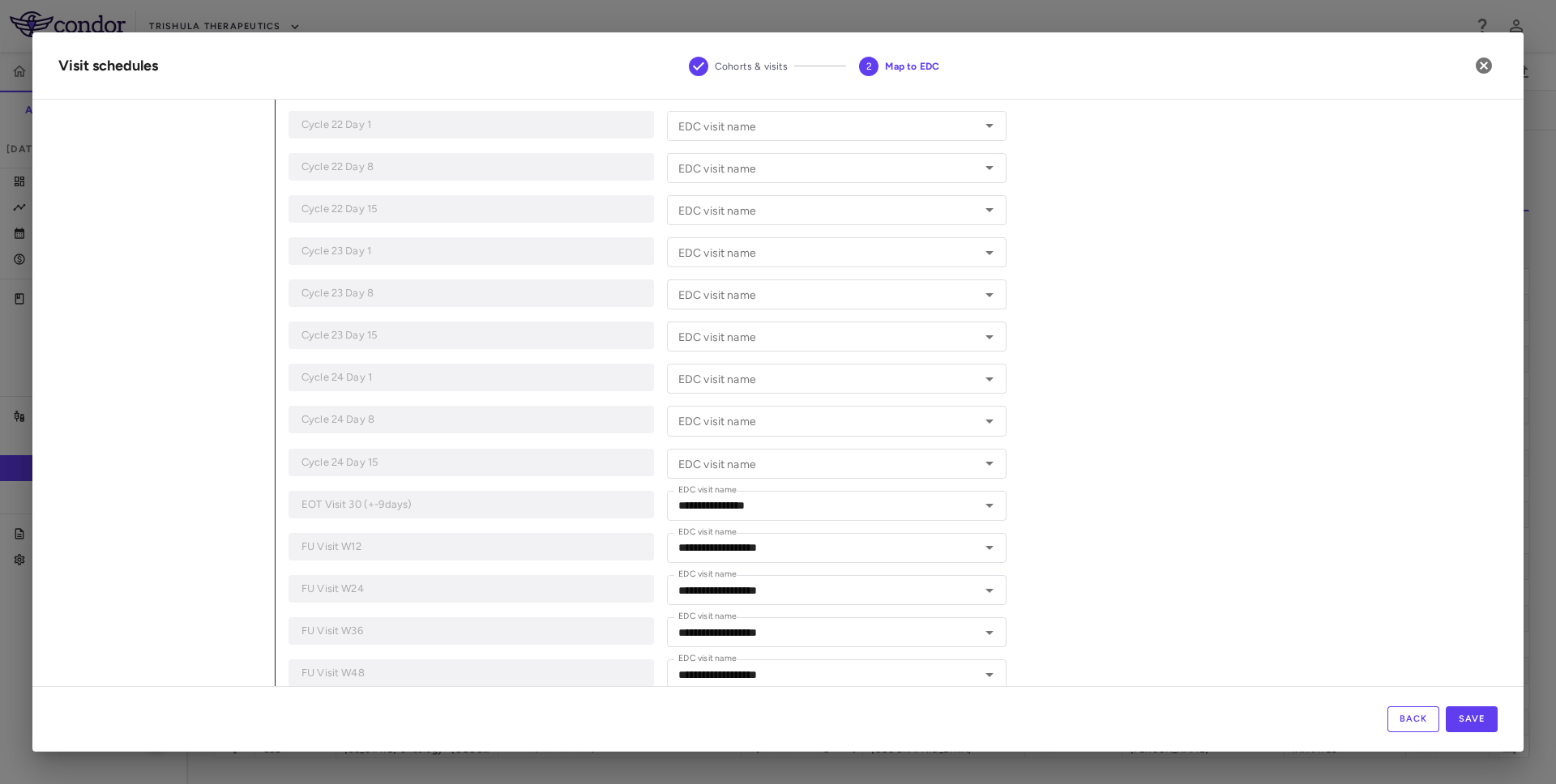
scroll to position [3146, 0]
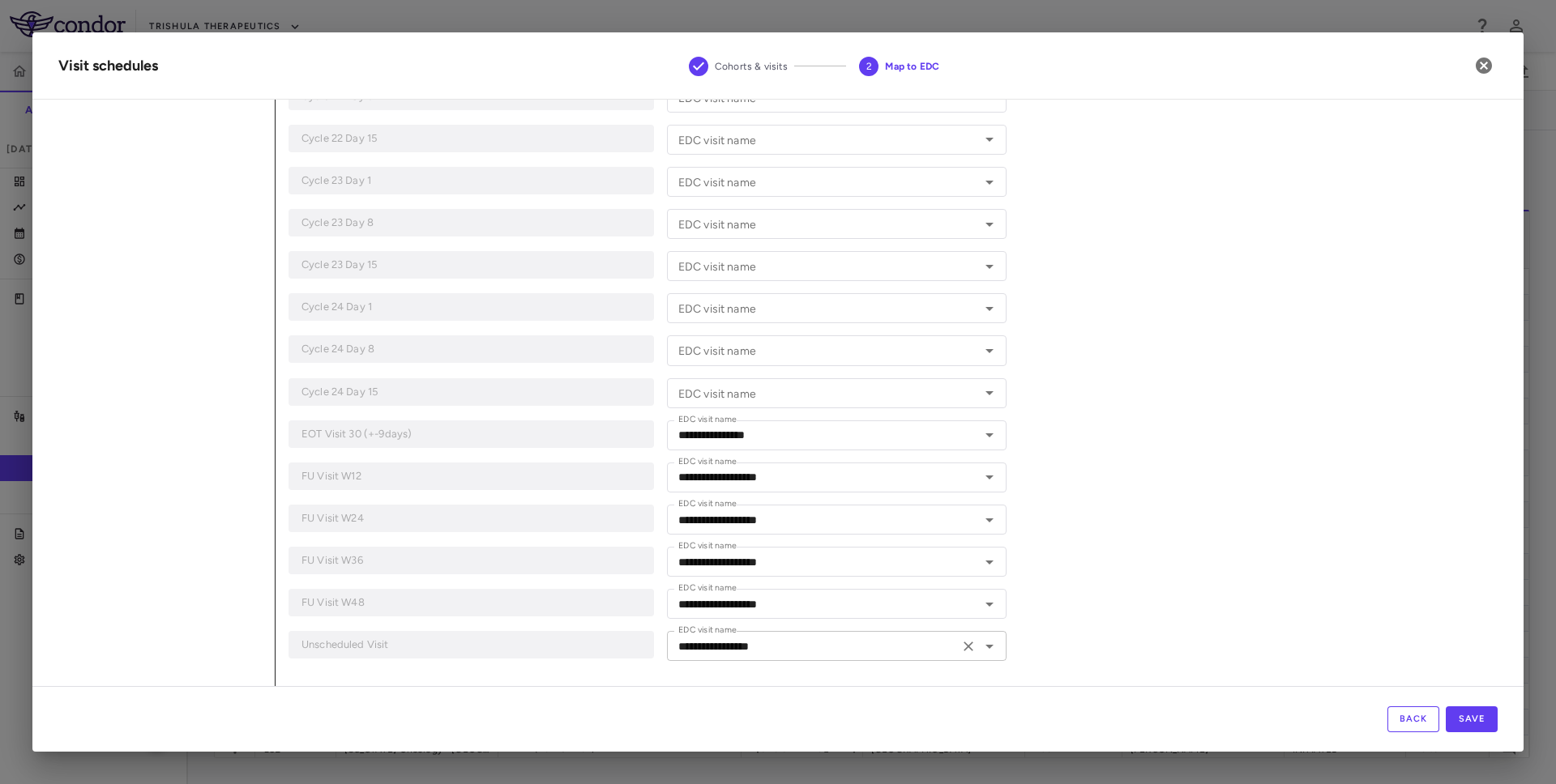
click at [965, 643] on icon "Clear" at bounding box center [969, 647] width 10 height 10
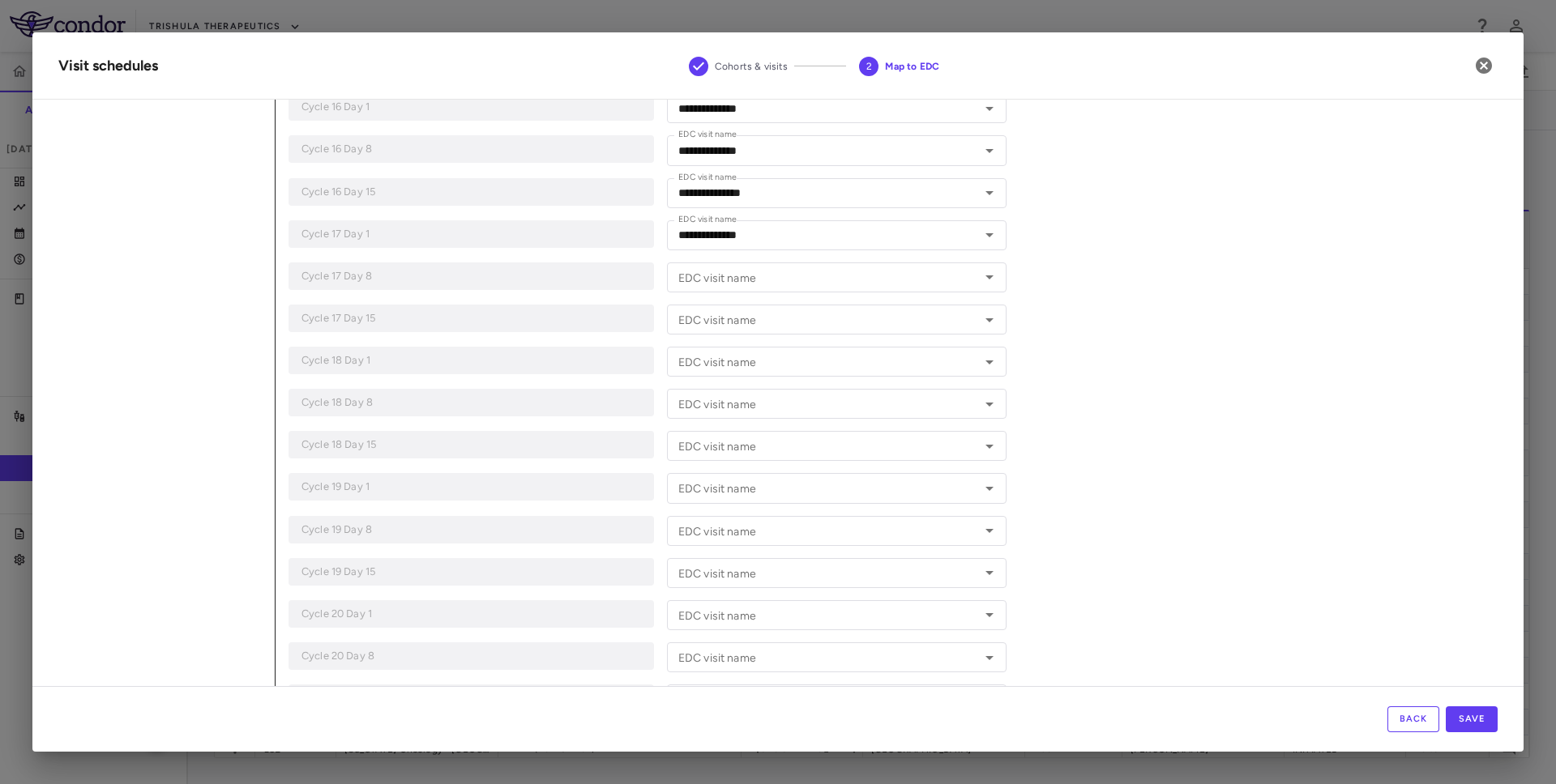
scroll to position [2339, 0]
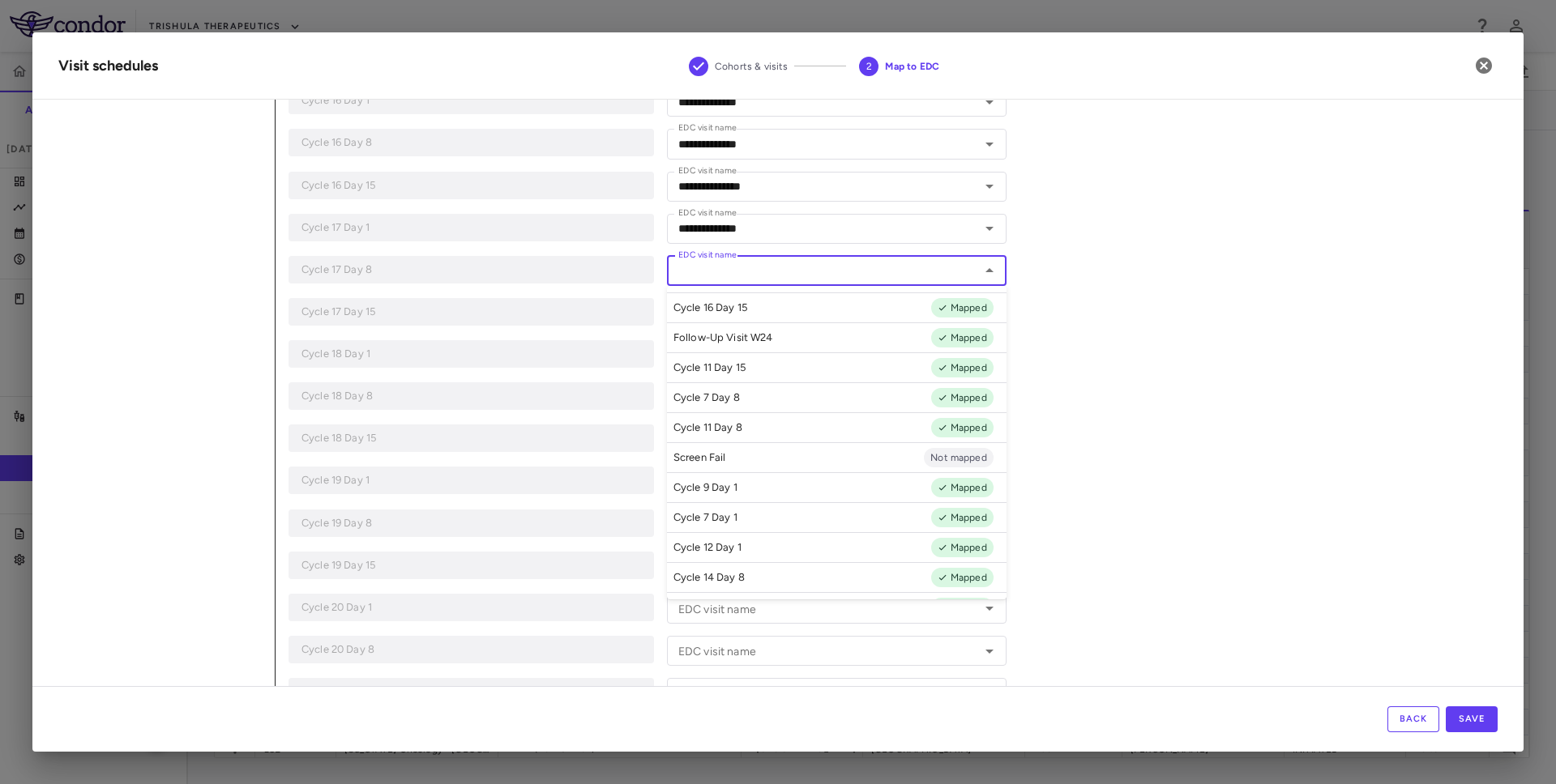
click at [840, 264] on input "EDC visit name" at bounding box center [824, 271] width 303 height 20
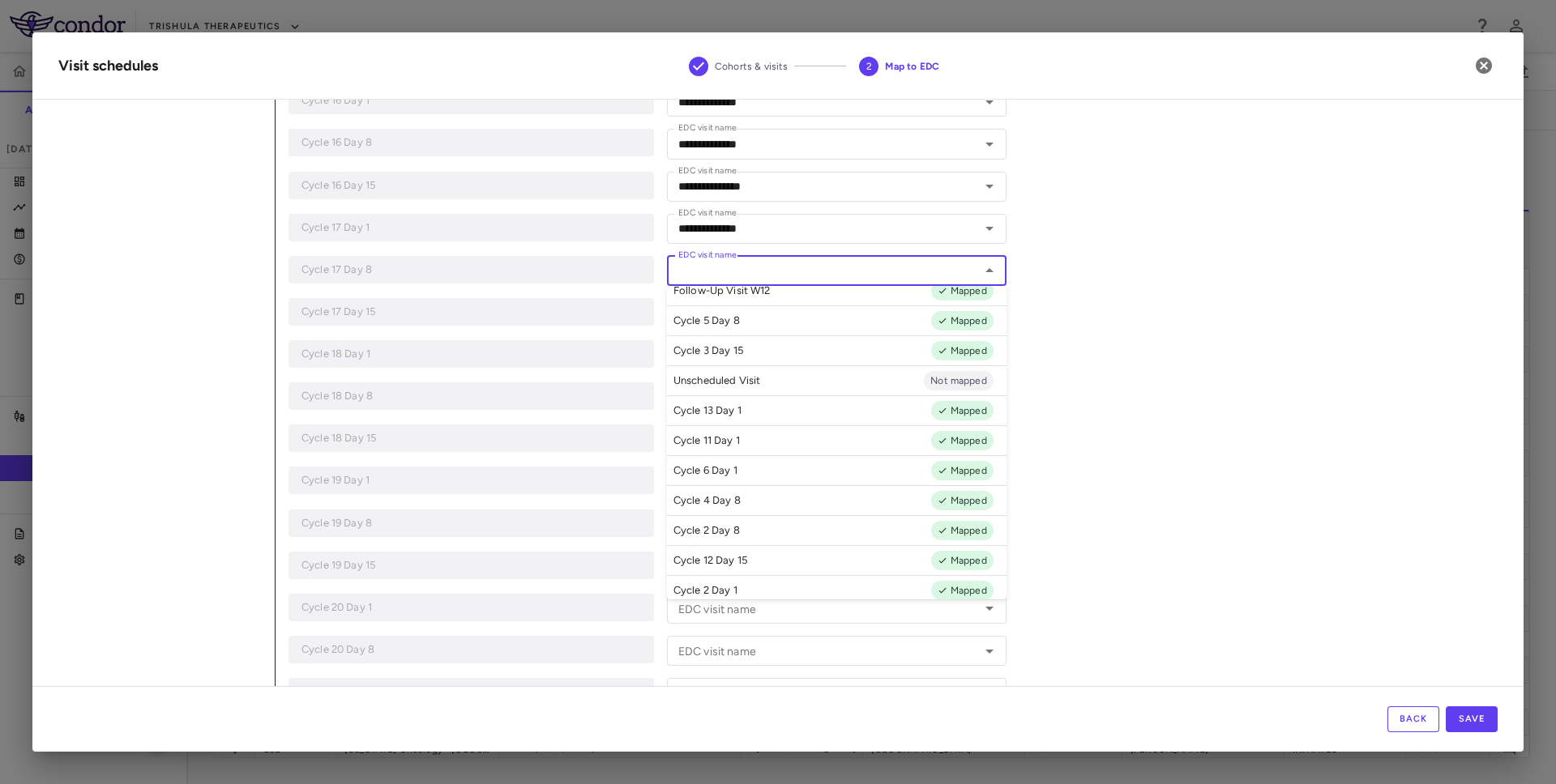
scroll to position [557, 0]
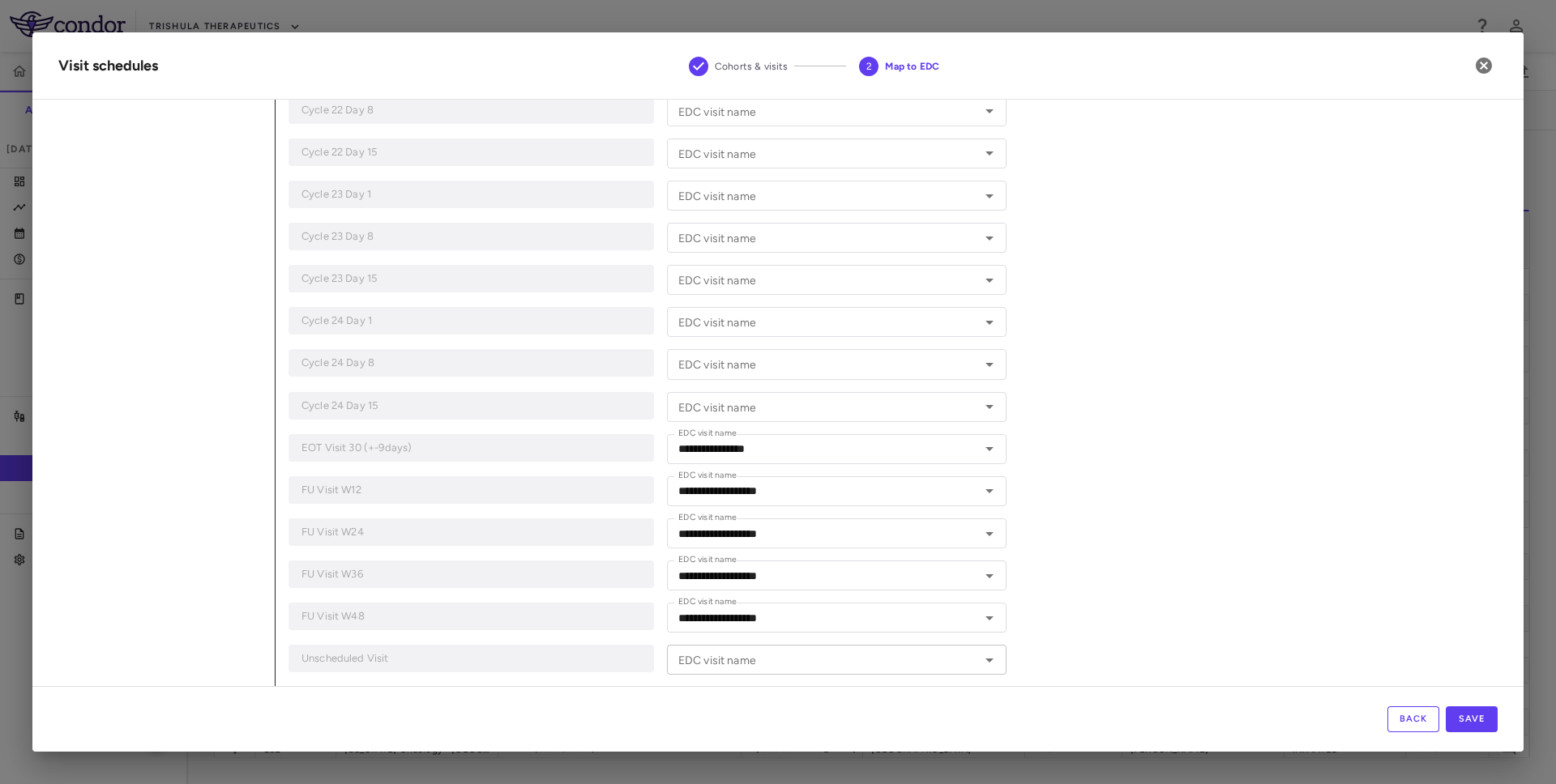
scroll to position [3146, 0]
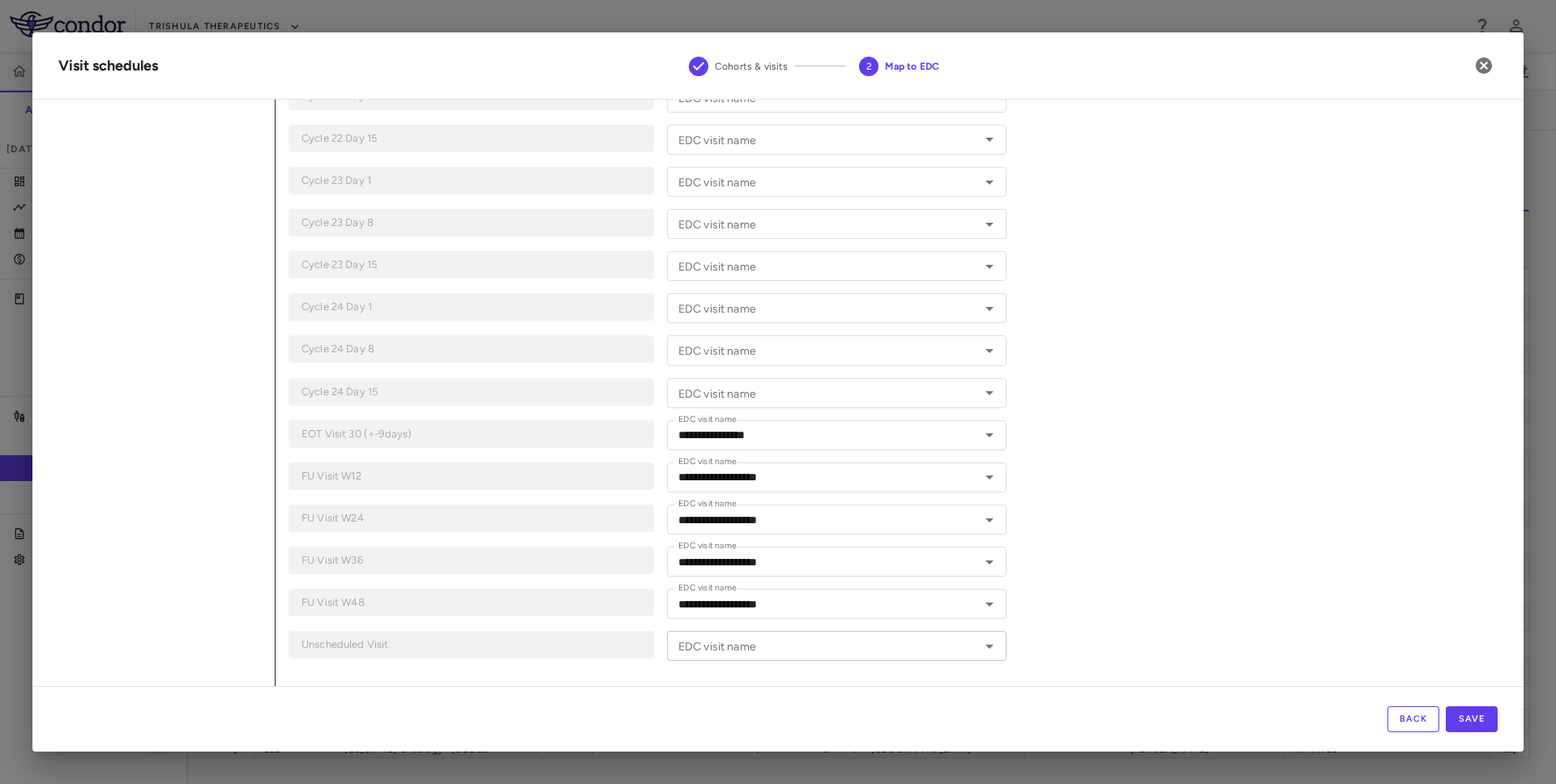
click at [808, 650] on input "EDC visit name" at bounding box center [824, 646] width 303 height 20
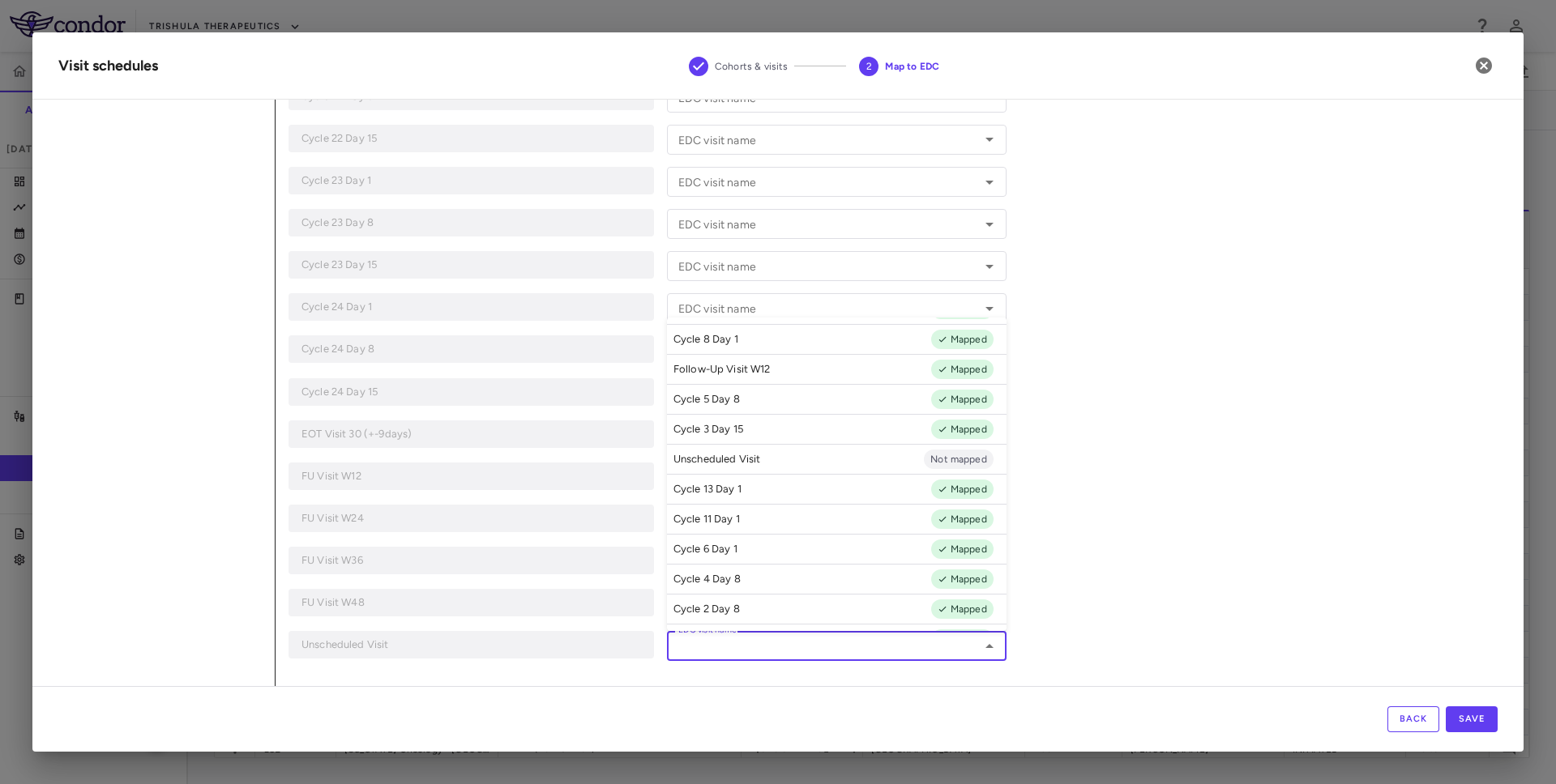
scroll to position [512, 0]
click at [760, 457] on p "Unscheduled Visit" at bounding box center [718, 456] width 88 height 14
type input "**********"
click at [876, 653] on input "**********" at bounding box center [813, 646] width 282 height 20
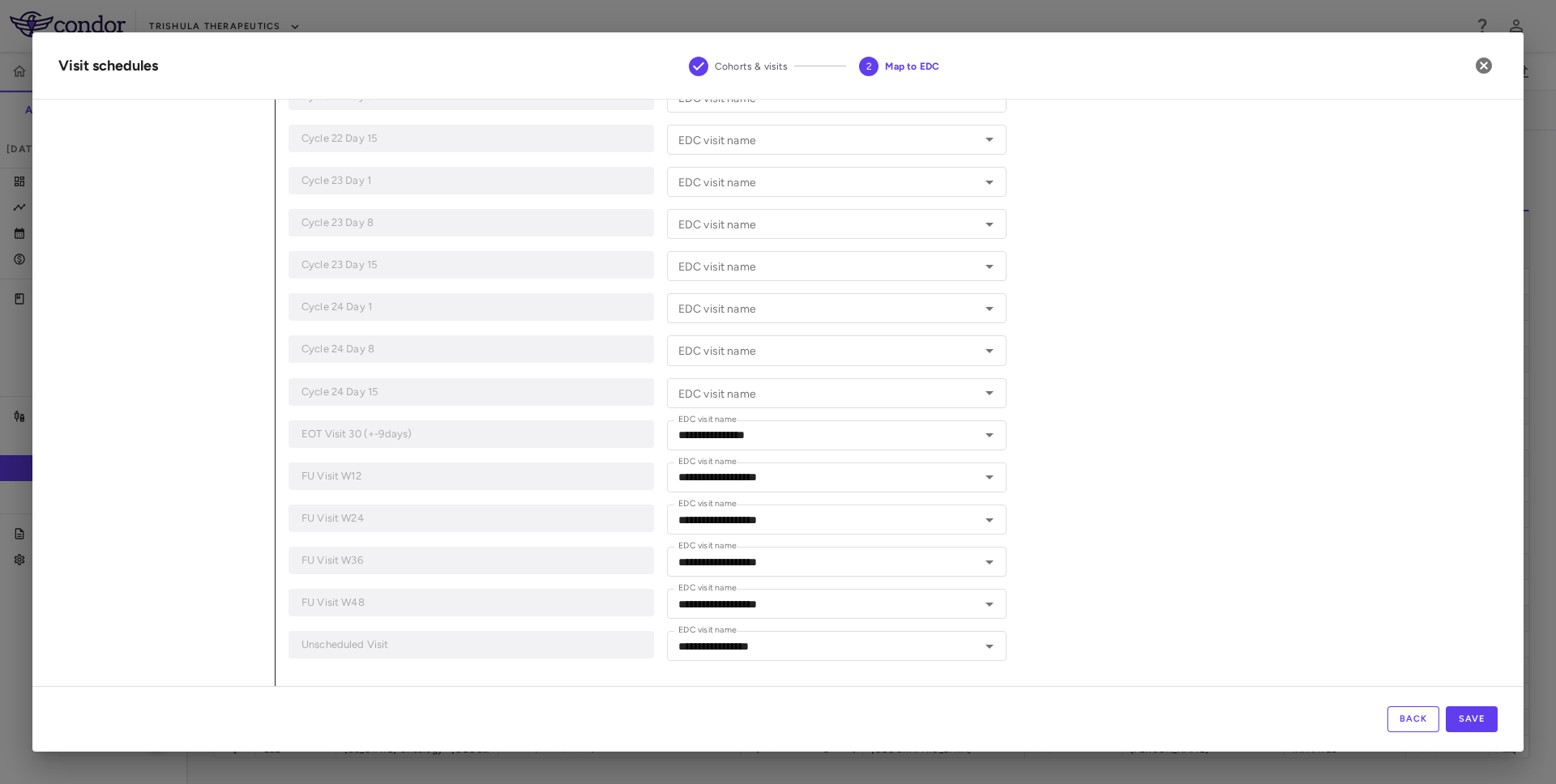
drag, startPoint x: 301, startPoint y: 394, endPoint x: 404, endPoint y: 388, distance: 103.2
click at [404, 388] on p "Cycle 24 Day 15" at bounding box center [471, 392] width 340 height 14
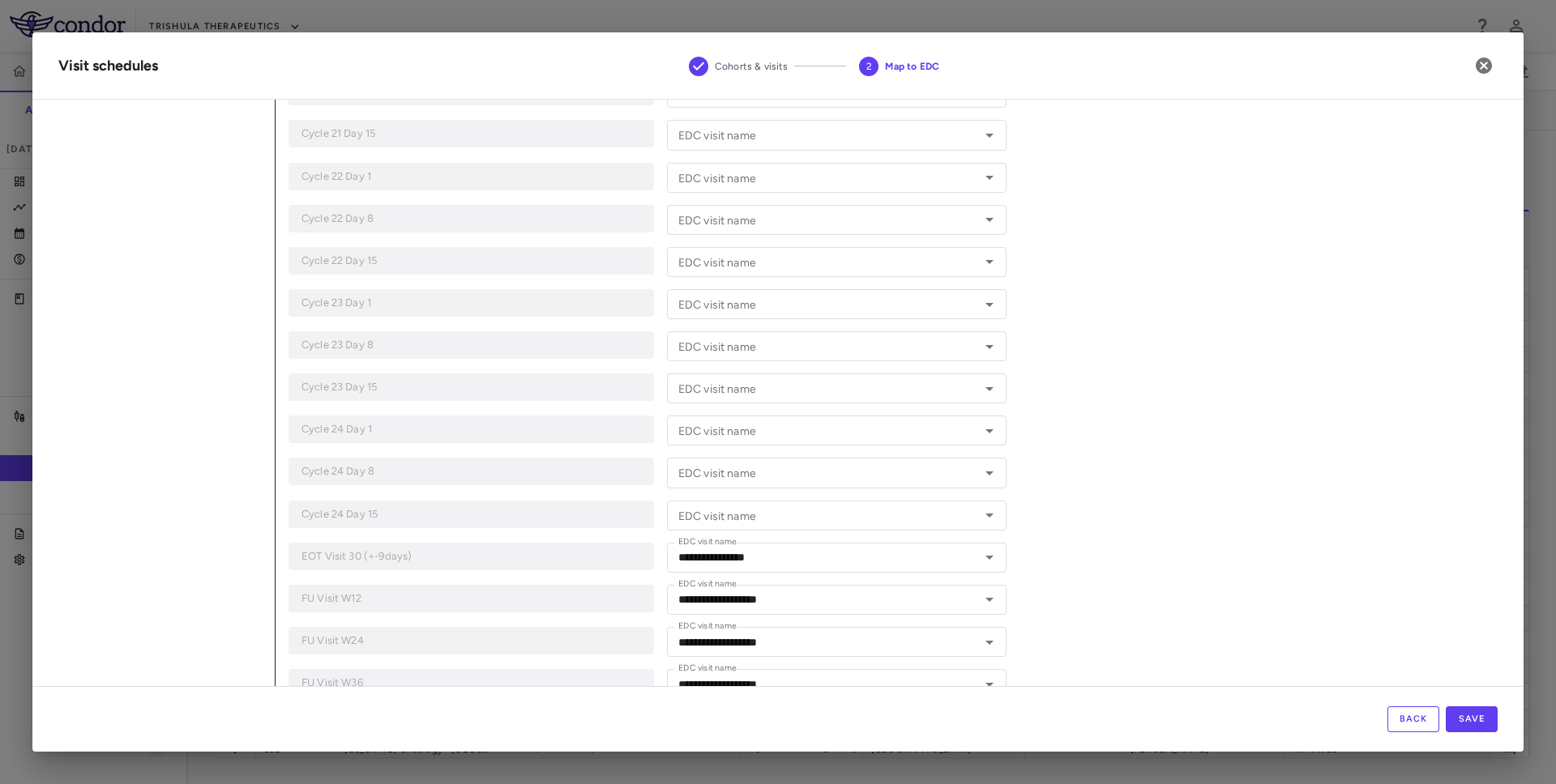
scroll to position [3032, 0]
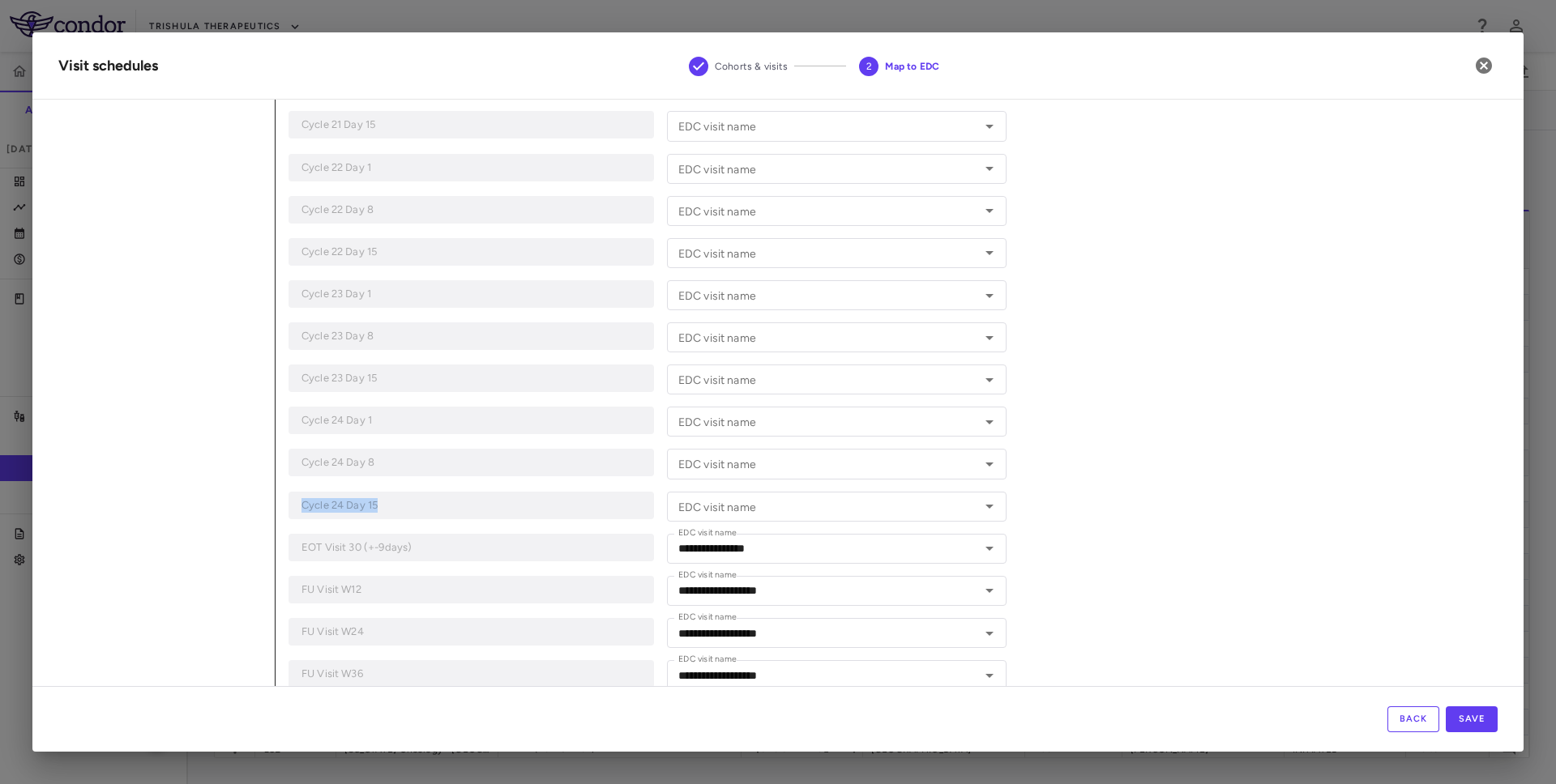
drag, startPoint x: 297, startPoint y: 508, endPoint x: 406, endPoint y: 501, distance: 109.2
click at [407, 501] on div "Cycle 24 Day 15" at bounding box center [472, 505] width 366 height 28
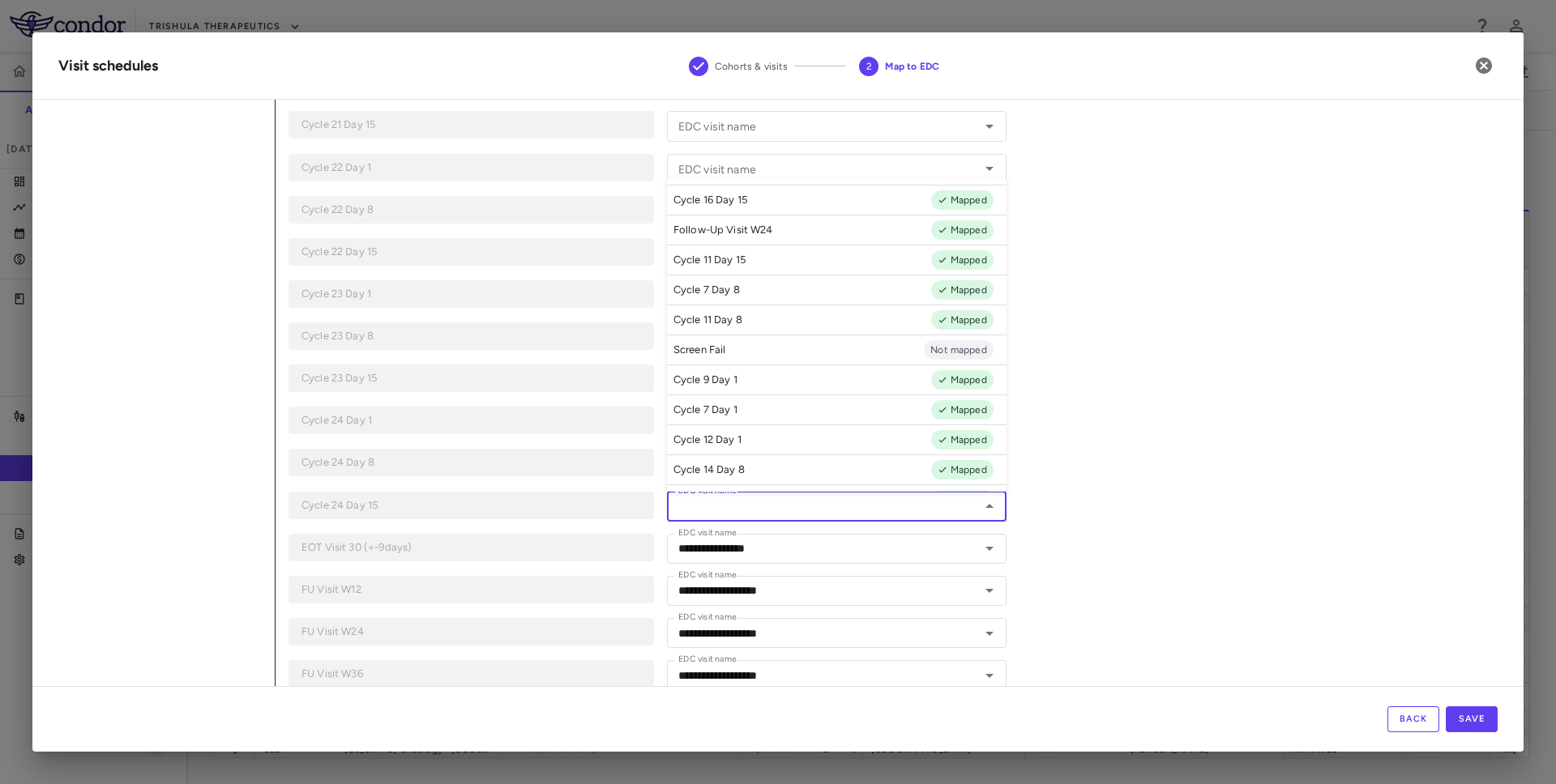
click at [764, 506] on input "EDC visit name" at bounding box center [824, 507] width 303 height 20
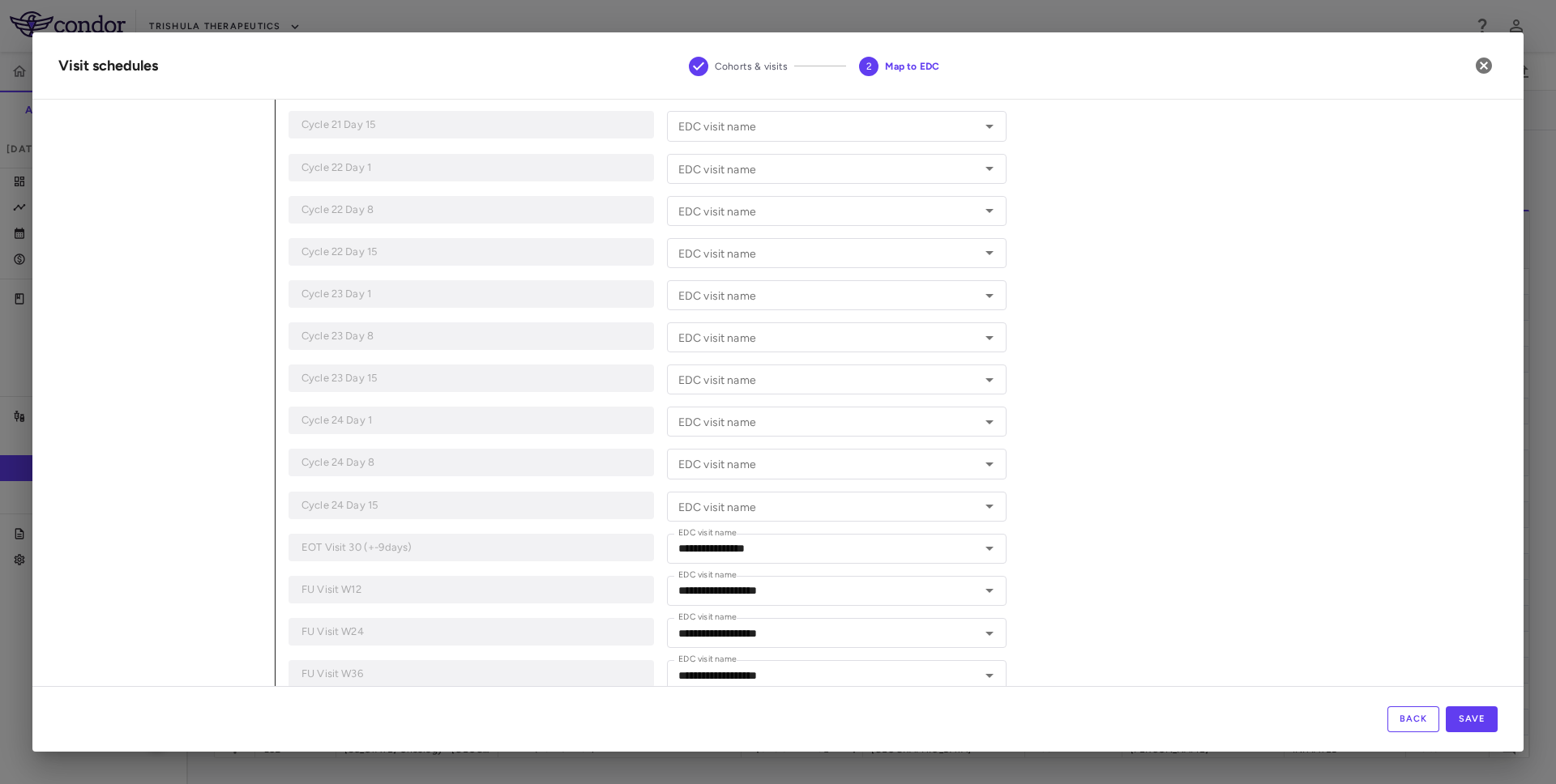
click at [1400, 716] on button "Back" at bounding box center [1414, 719] width 52 height 26
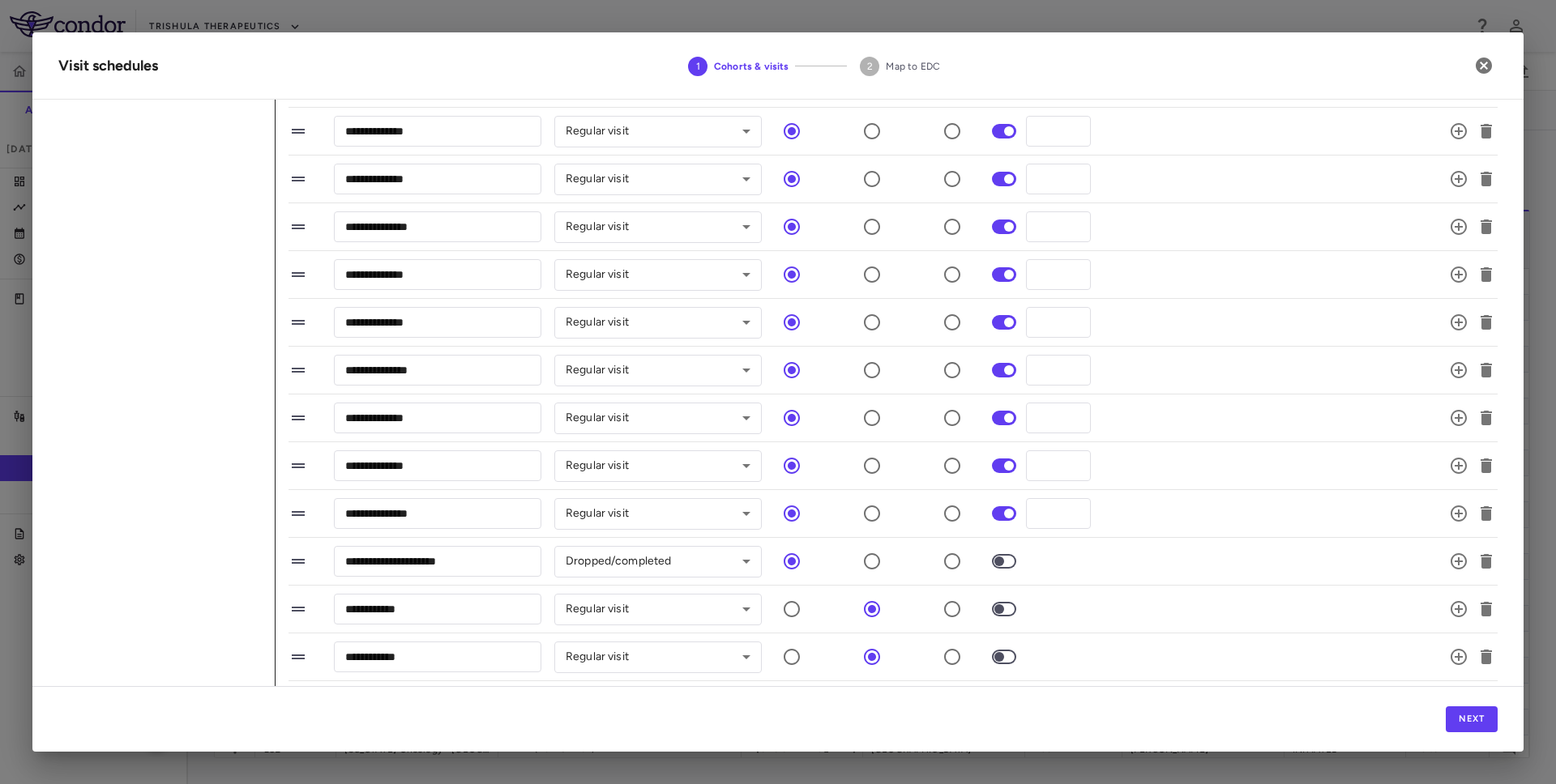
scroll to position [3358, 0]
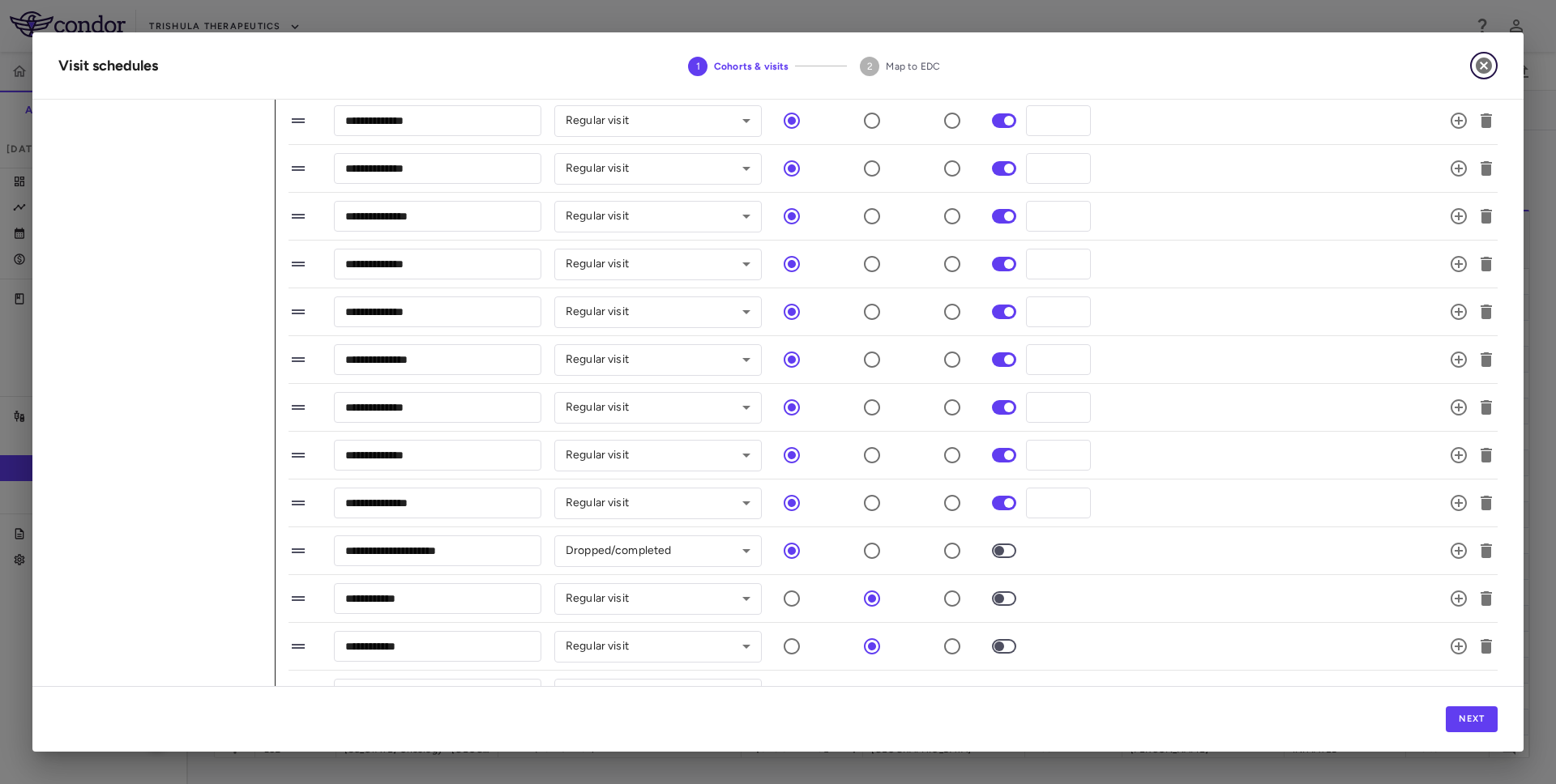
click at [1487, 67] on icon "button" at bounding box center [1484, 65] width 16 height 16
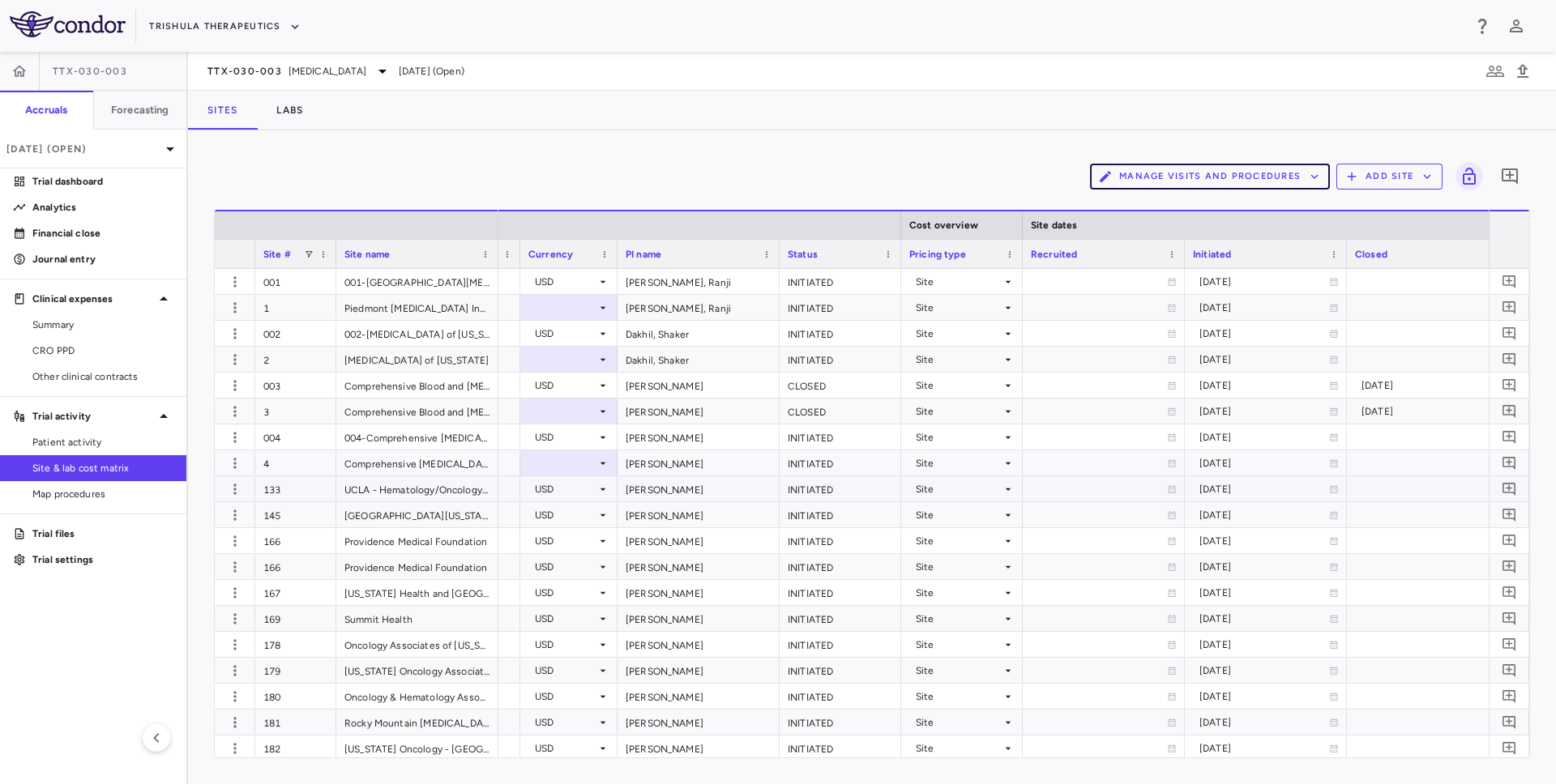
scroll to position [0, 973]
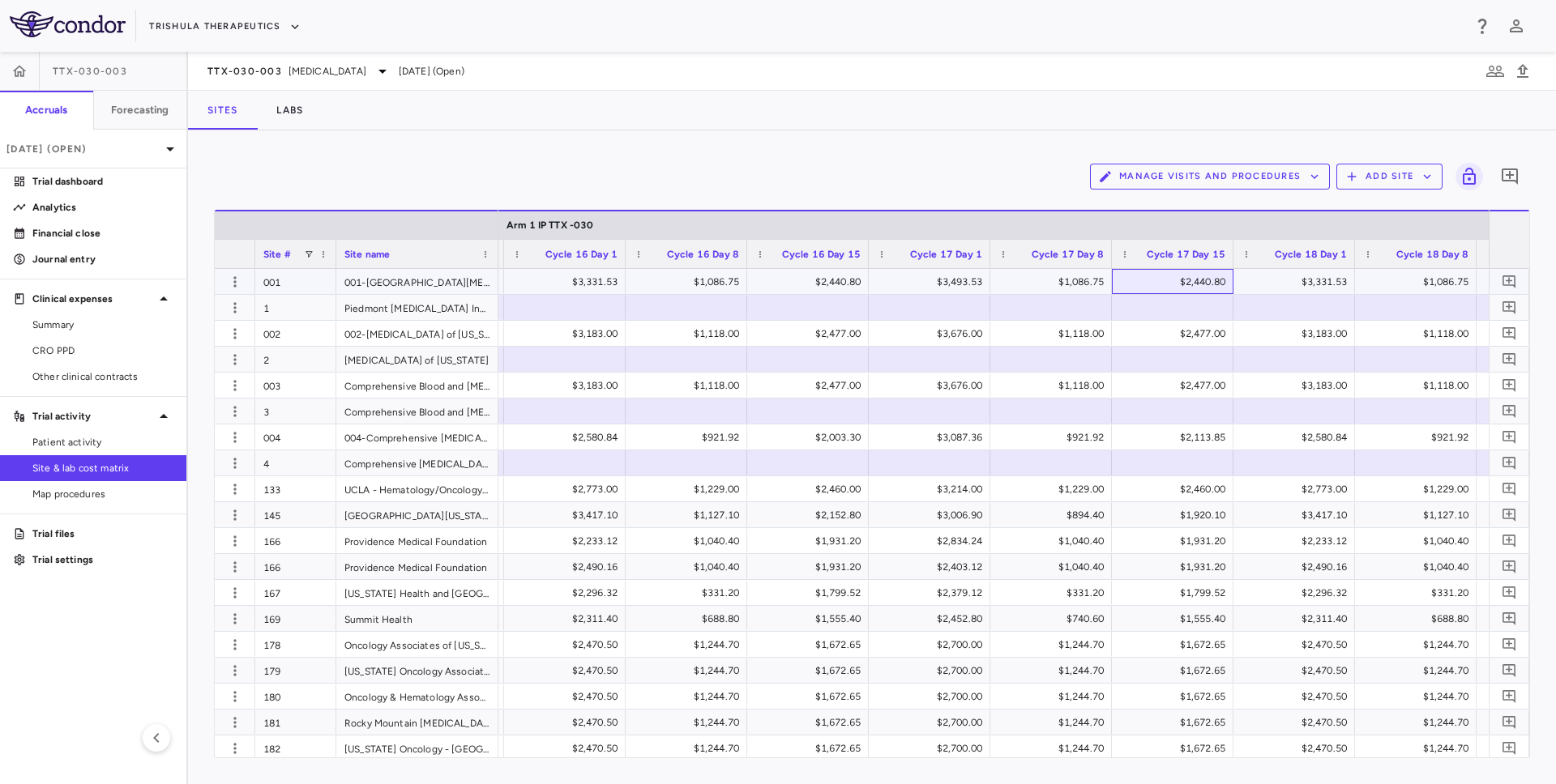
click at [1208, 284] on div "$2,440.80" at bounding box center [1175, 281] width 99 height 26
click at [1286, 284] on div "$3,331.53" at bounding box center [1297, 281] width 99 height 26
click at [1425, 285] on div "$1,086.75" at bounding box center [1419, 281] width 99 height 26
click at [930, 179] on div "Manage Visits and Procedures Add Site 0" at bounding box center [872, 177] width 1316 height 40
click at [922, 174] on div "Manage Visits and Procedures Add Site 0" at bounding box center [872, 177] width 1316 height 40
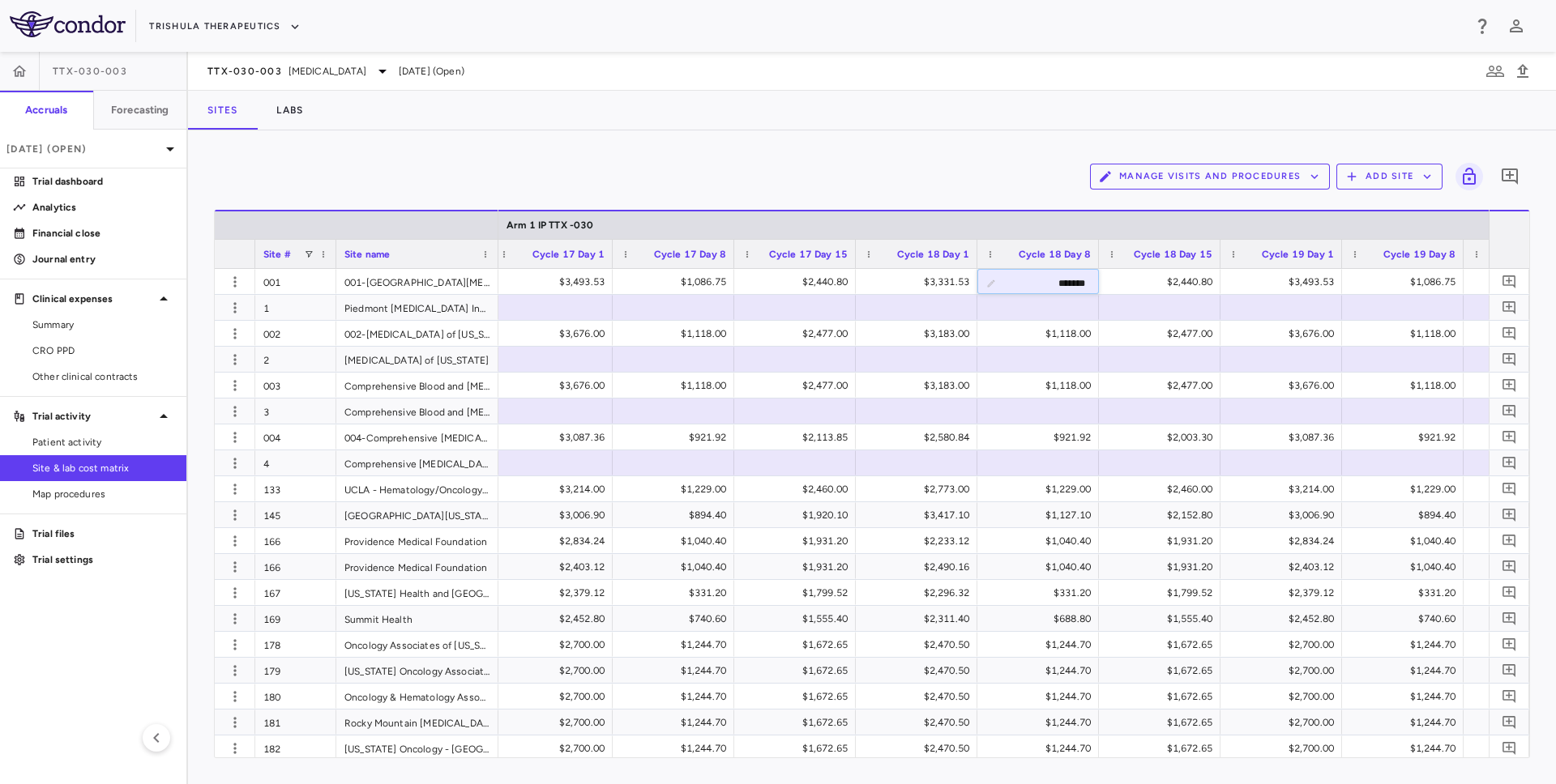
click at [1009, 182] on div "Manage Visits and Procedures Add Site 0" at bounding box center [872, 177] width 1316 height 40
click at [1036, 168] on div "Manage Visits and Procedures Add Site 0" at bounding box center [872, 177] width 1316 height 40
click at [136, 237] on p "Financial close" at bounding box center [102, 232] width 141 height 14
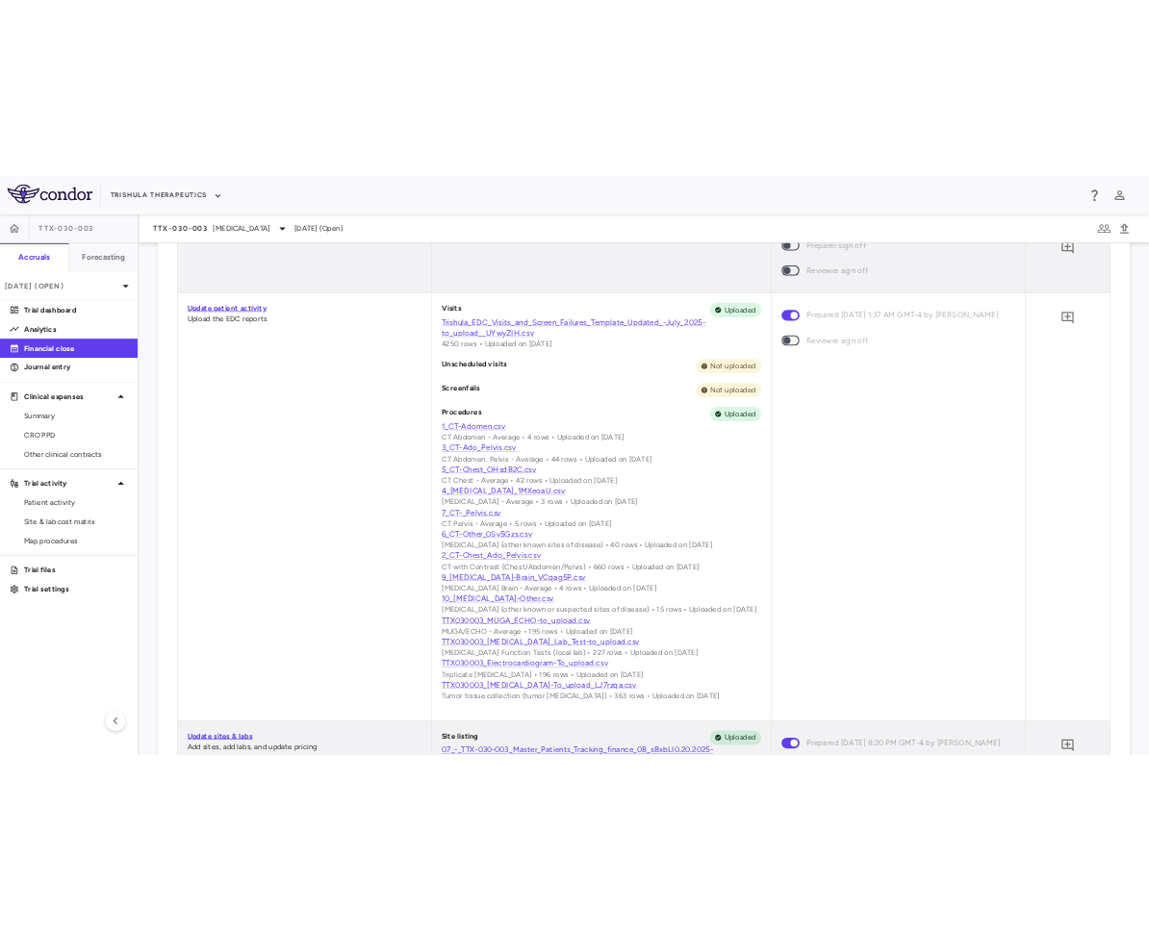
scroll to position [848, 0]
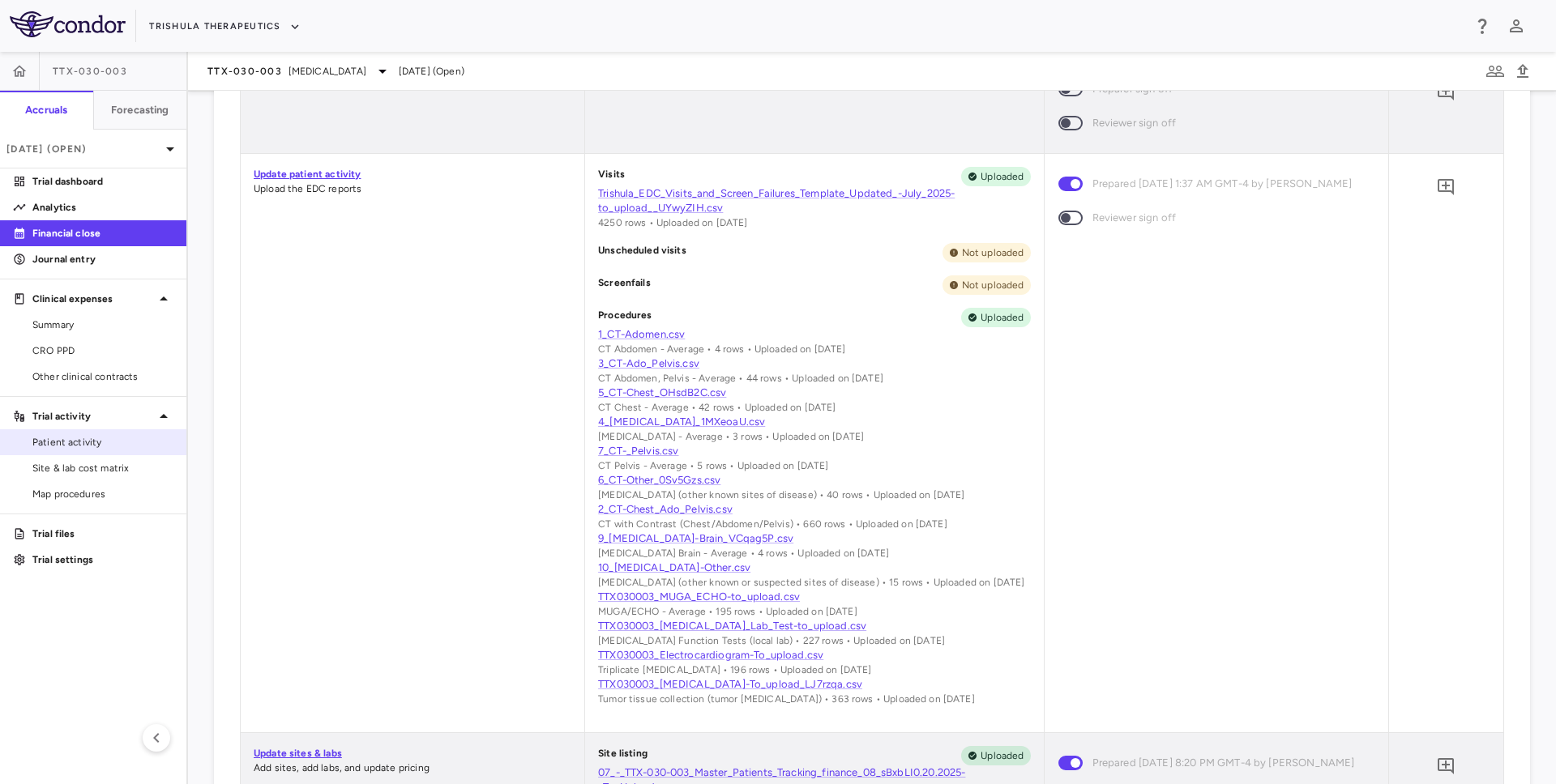
click at [87, 443] on span "Patient activity" at bounding box center [102, 442] width 141 height 14
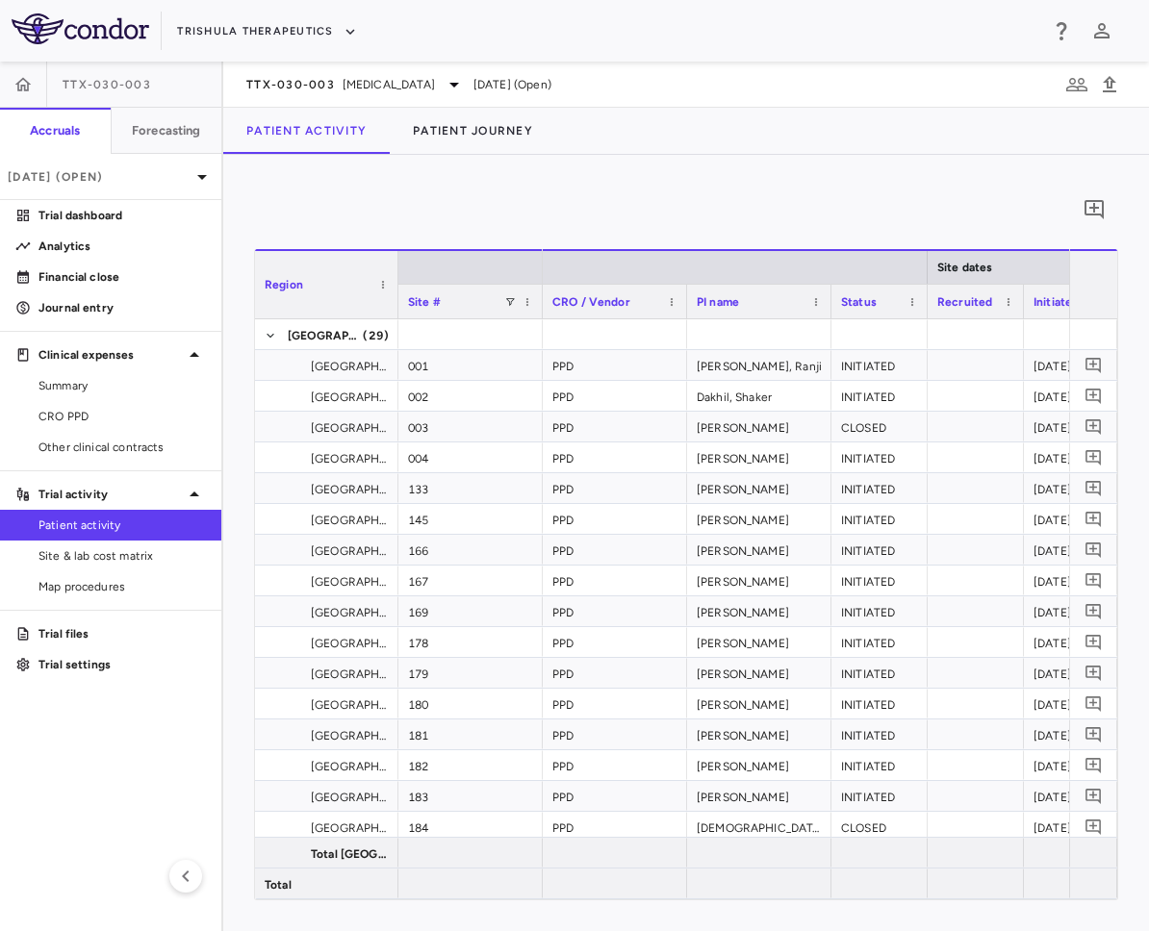
drag, startPoint x: 444, startPoint y: 306, endPoint x: 388, endPoint y: 306, distance: 55.8
click at [393, 306] on div at bounding box center [397, 284] width 8 height 67
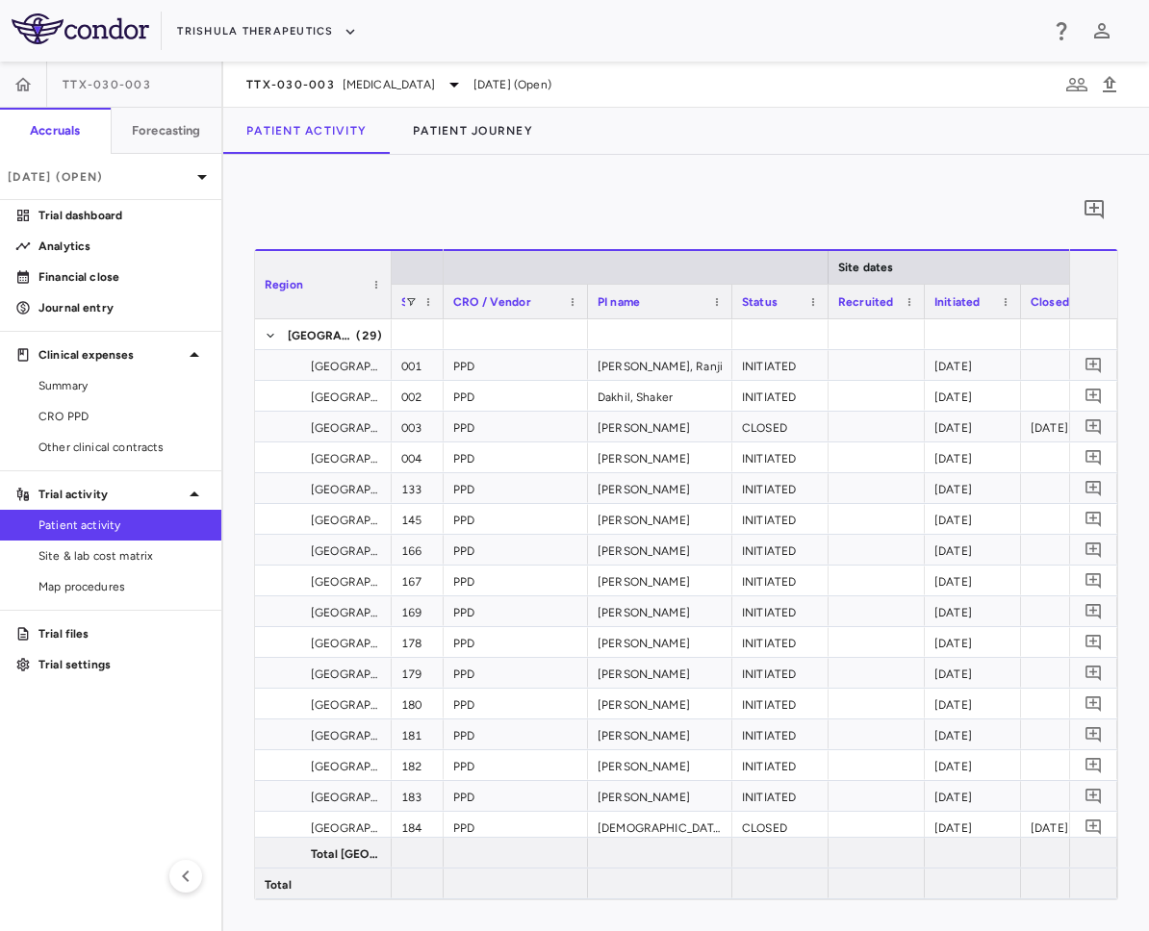
drag, startPoint x: 534, startPoint y: 309, endPoint x: 442, endPoint y: 317, distance: 92.8
click at [442, 317] on div at bounding box center [443, 302] width 8 height 34
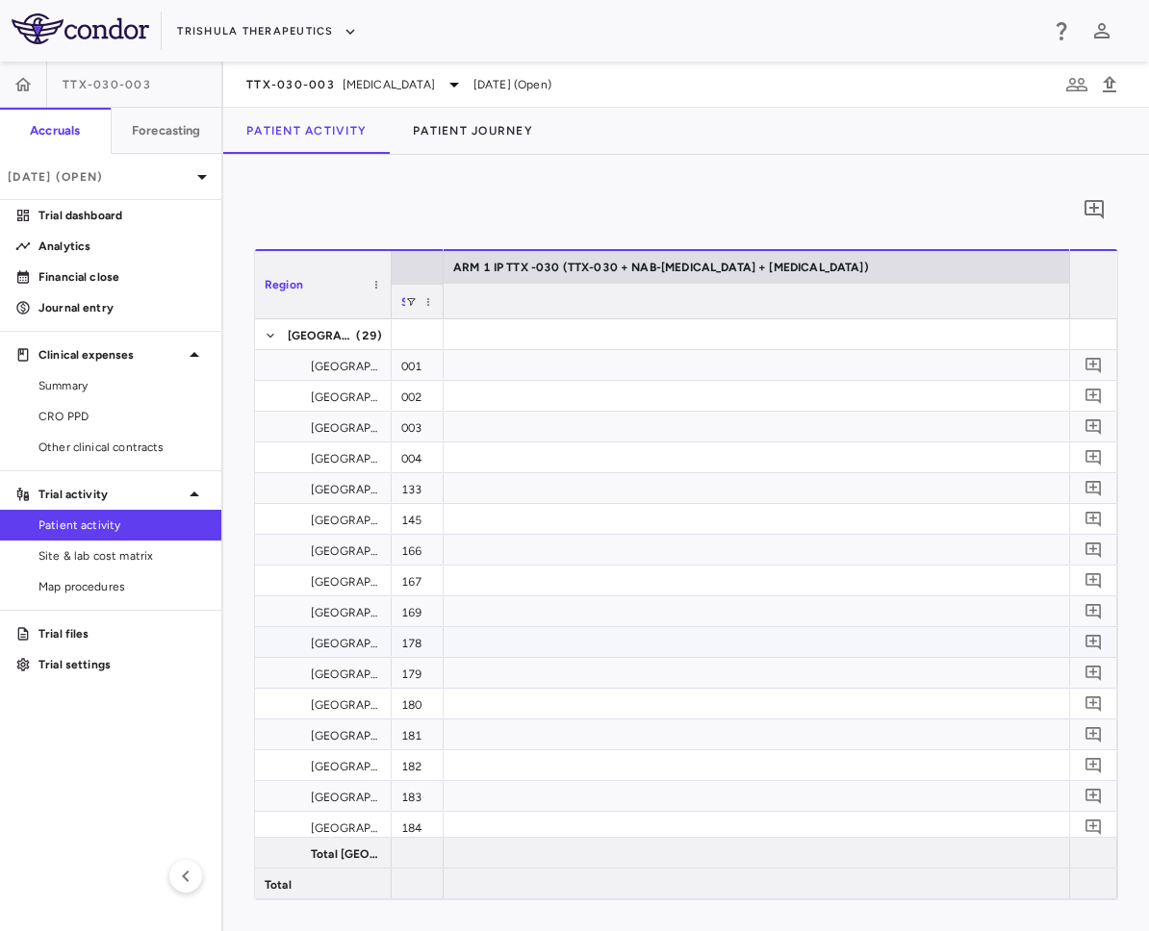
scroll to position [0, 7968]
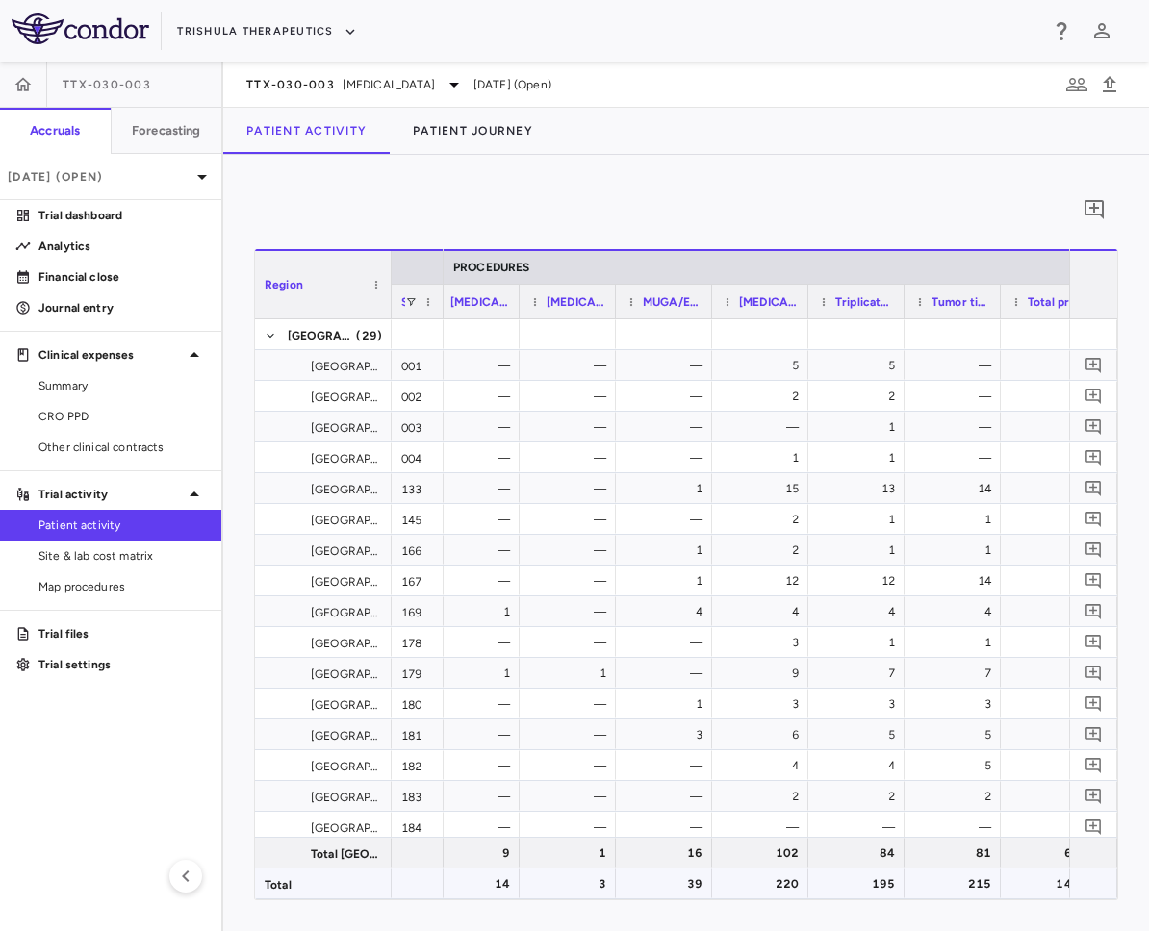
click at [488, 881] on div "14" at bounding box center [475, 884] width 69 height 31
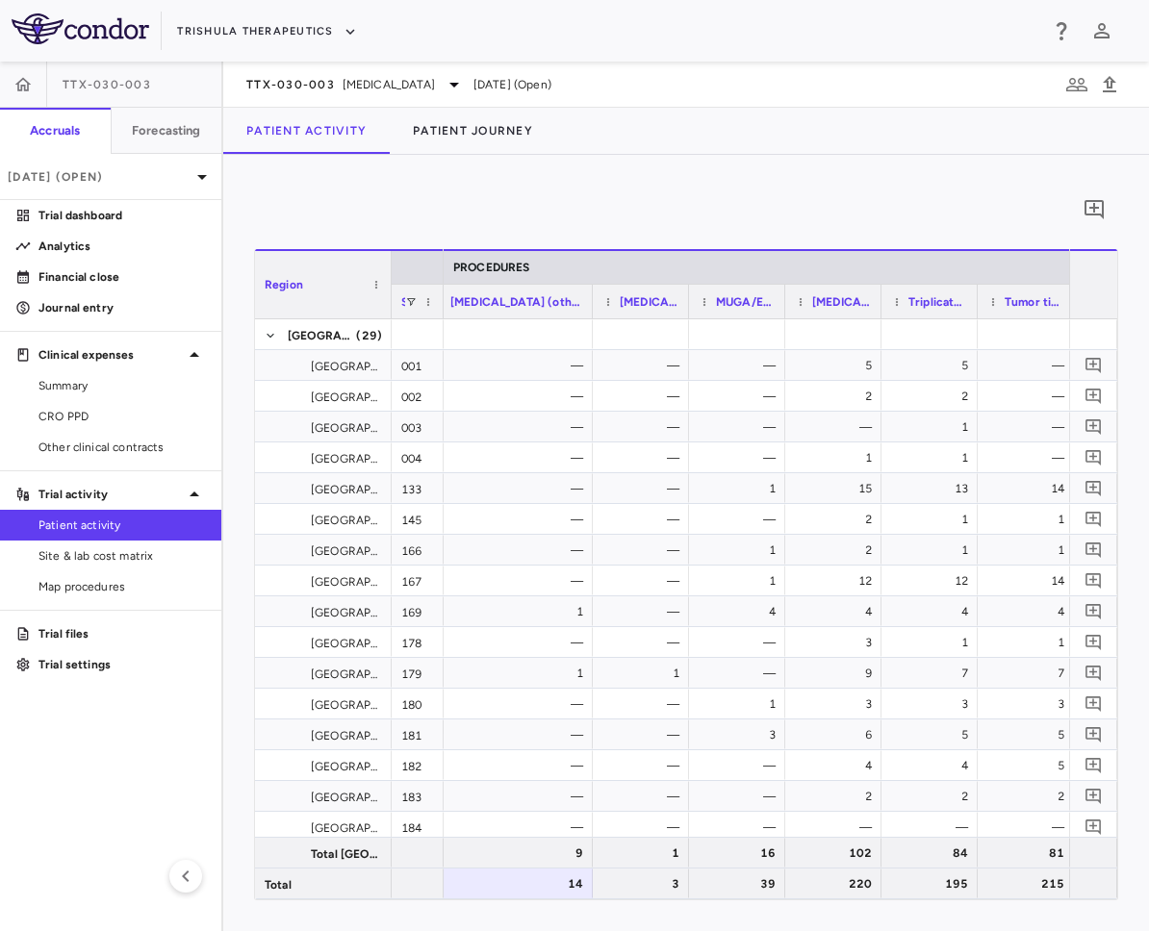
drag, startPoint x: 516, startPoint y: 309, endPoint x: 588, endPoint y: 312, distance: 72.2
click at [588, 312] on div at bounding box center [592, 302] width 8 height 34
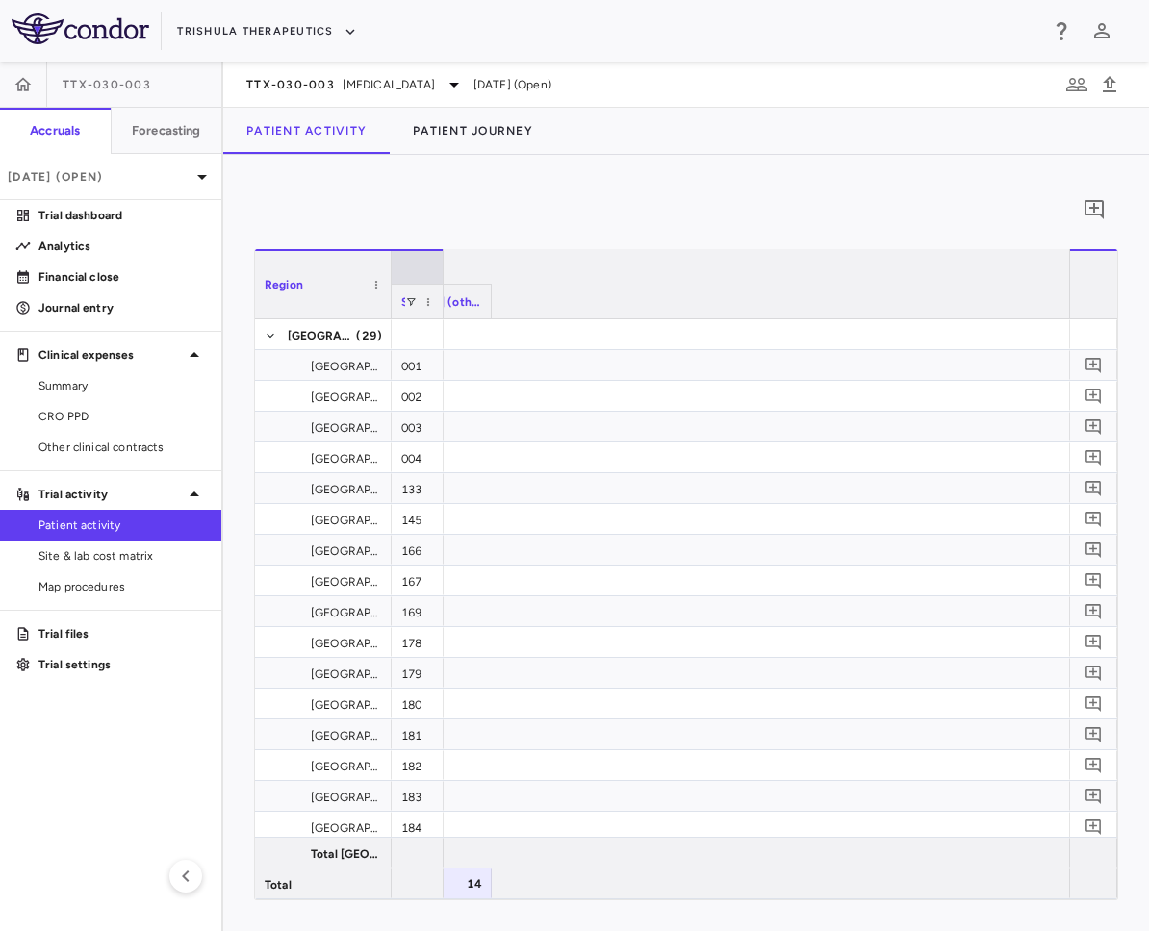
scroll to position [0, 15703]
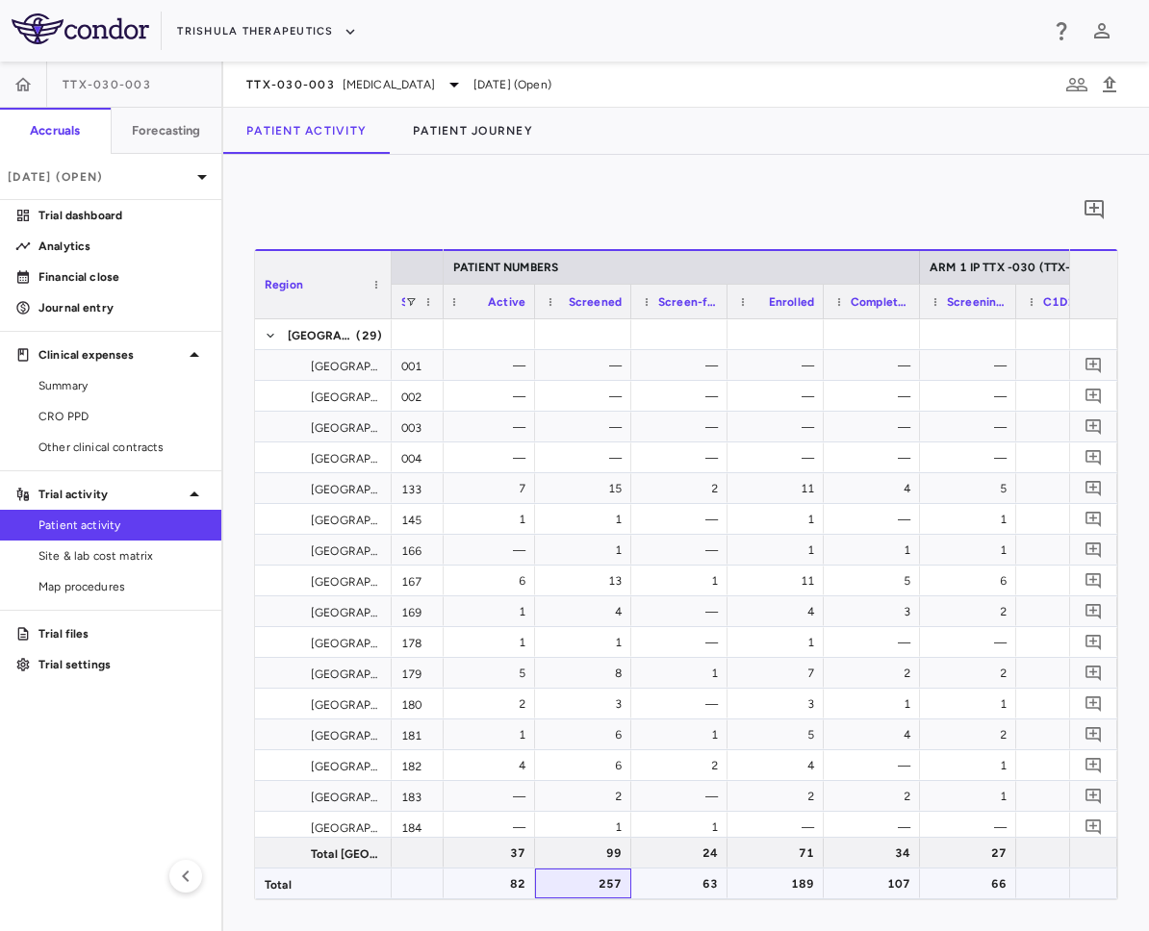
click at [602, 891] on div "257" at bounding box center [586, 884] width 69 height 31
click at [682, 883] on div "63" at bounding box center [682, 884] width 69 height 31
click at [786, 880] on div "189" at bounding box center [779, 884] width 69 height 31
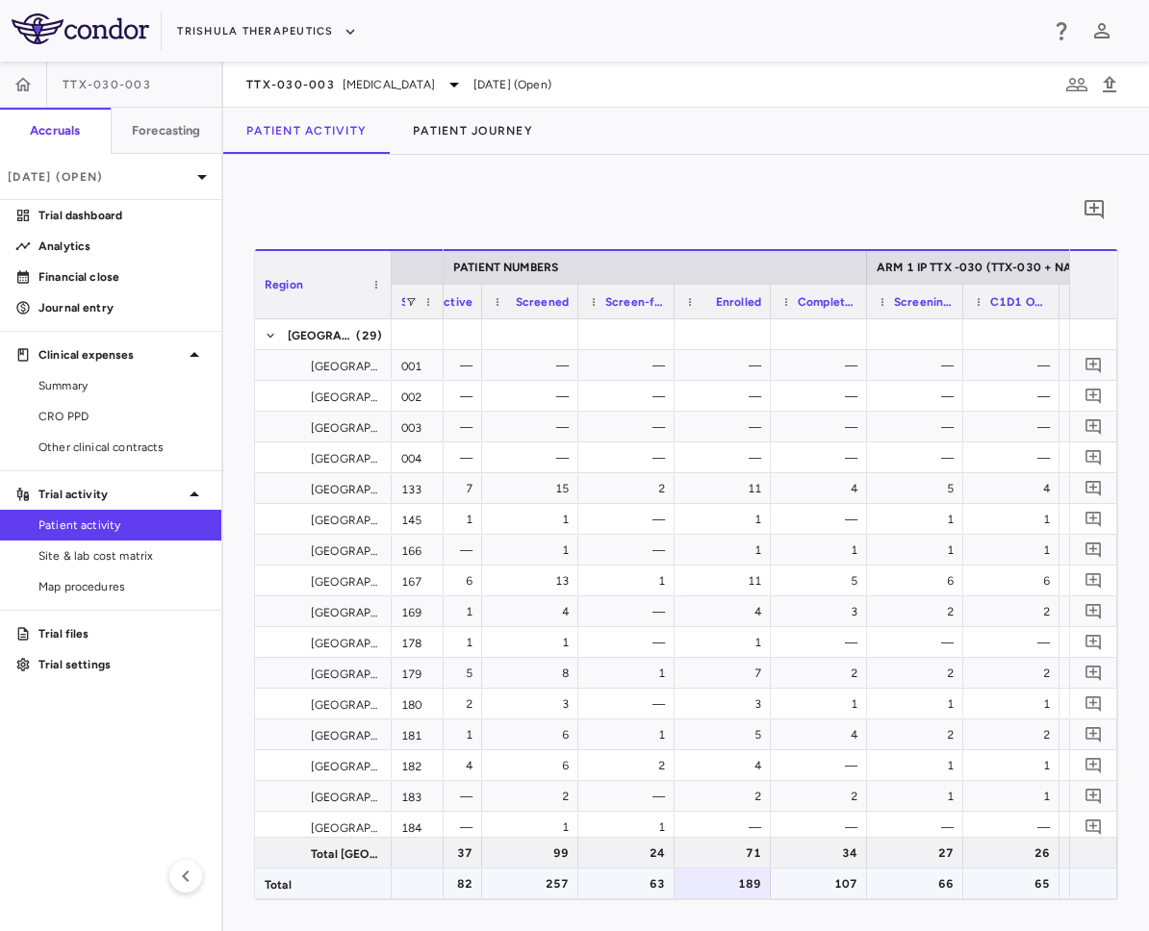
click at [835, 882] on div "107" at bounding box center [822, 884] width 69 height 31
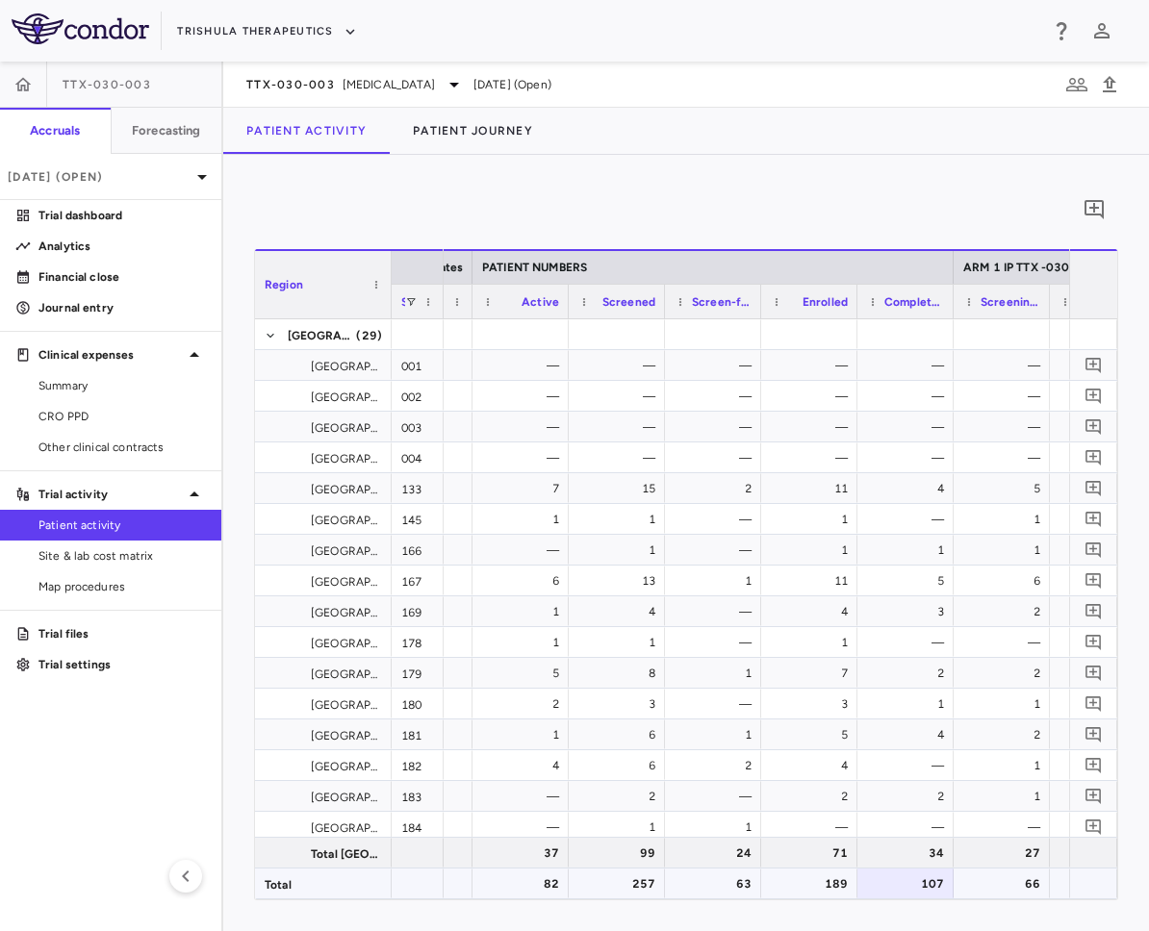
click at [533, 884] on div "82" at bounding box center [524, 884] width 69 height 31
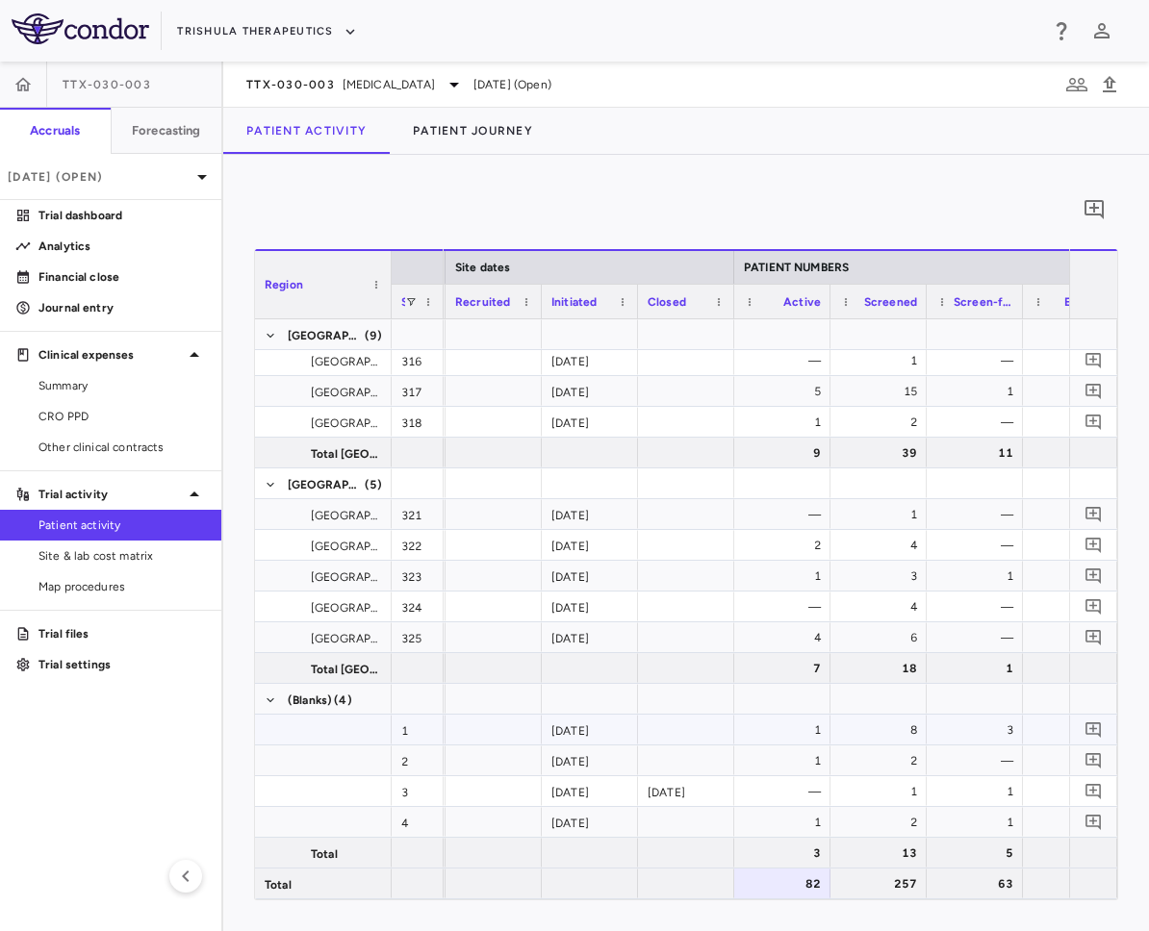
click at [791, 726] on div "1" at bounding box center [785, 730] width 69 height 31
click at [433, 736] on div "1" at bounding box center [418, 730] width 52 height 30
click at [424, 767] on div "2" at bounding box center [418, 761] width 52 height 30
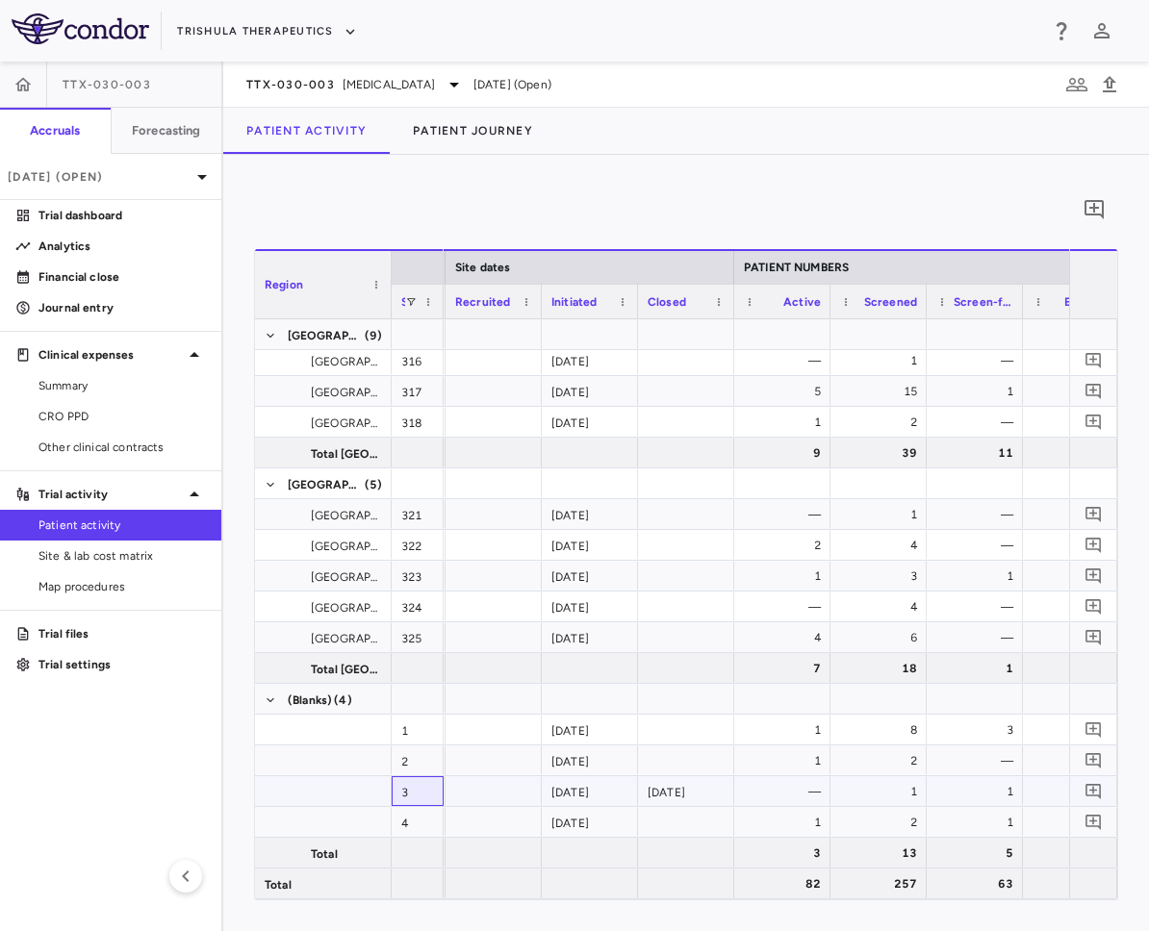
click at [421, 792] on div "3" at bounding box center [418, 791] width 52 height 30
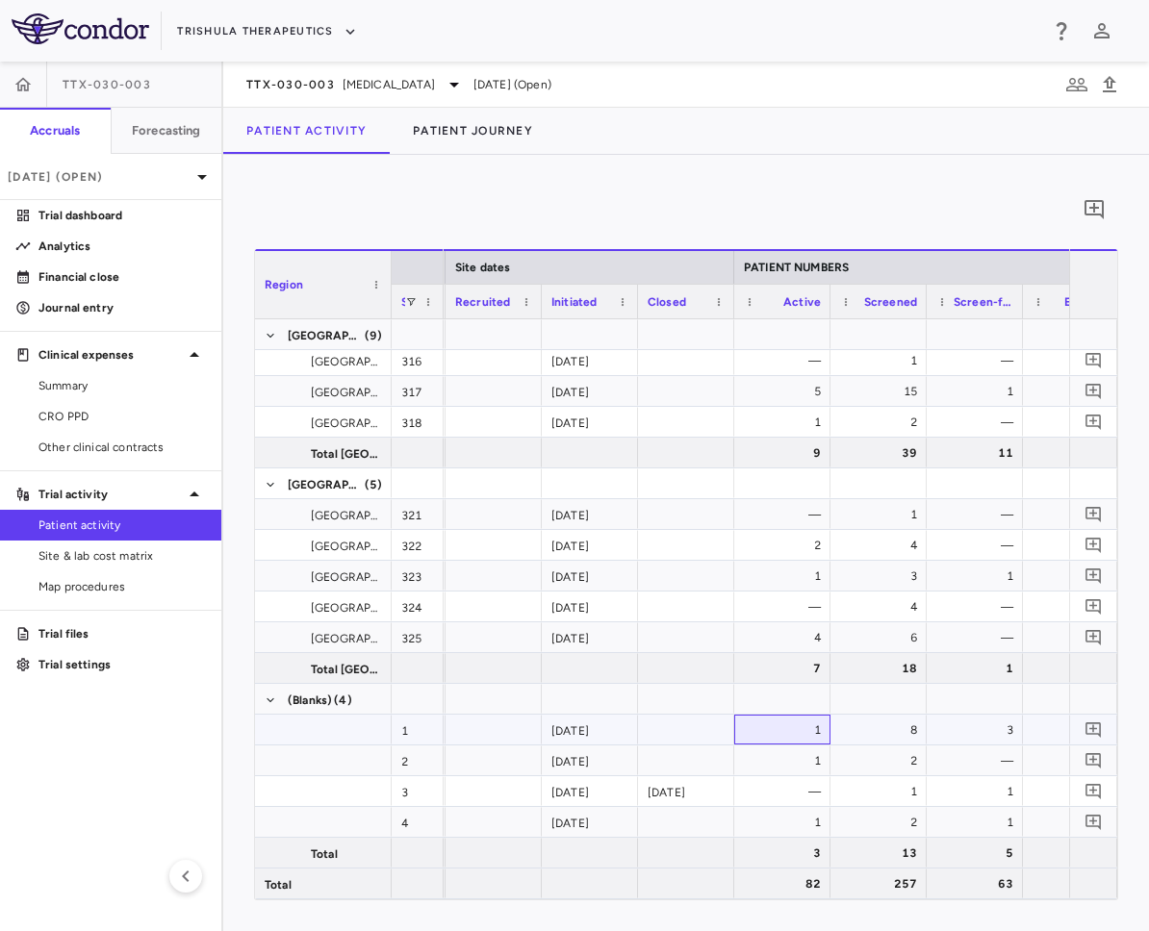
click at [785, 727] on div "1" at bounding box center [785, 730] width 69 height 31
click at [415, 723] on div "1" at bounding box center [418, 730] width 52 height 30
click at [415, 752] on div "2" at bounding box center [418, 761] width 52 height 30
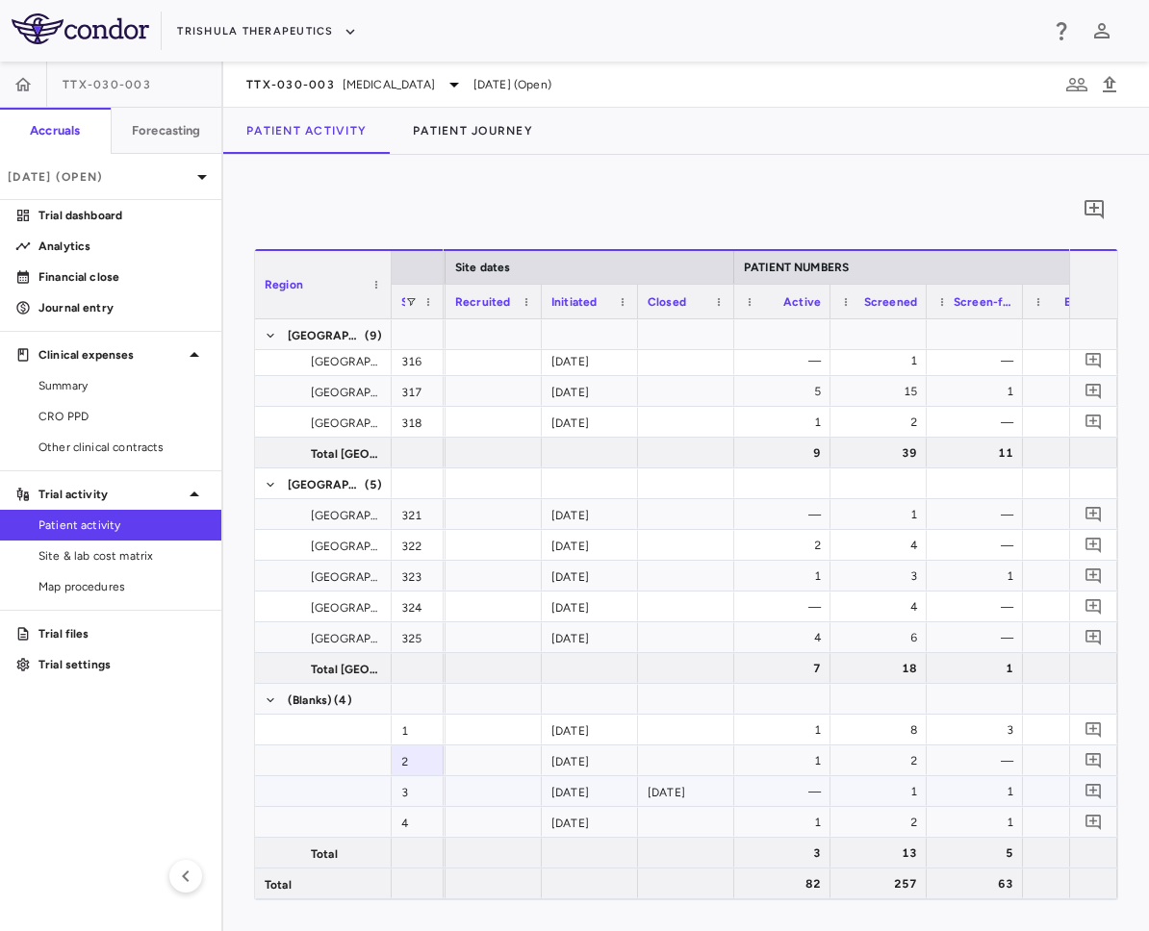
click at [416, 786] on div "3" at bounding box center [418, 791] width 52 height 30
click at [415, 817] on div "4" at bounding box center [418, 822] width 52 height 30
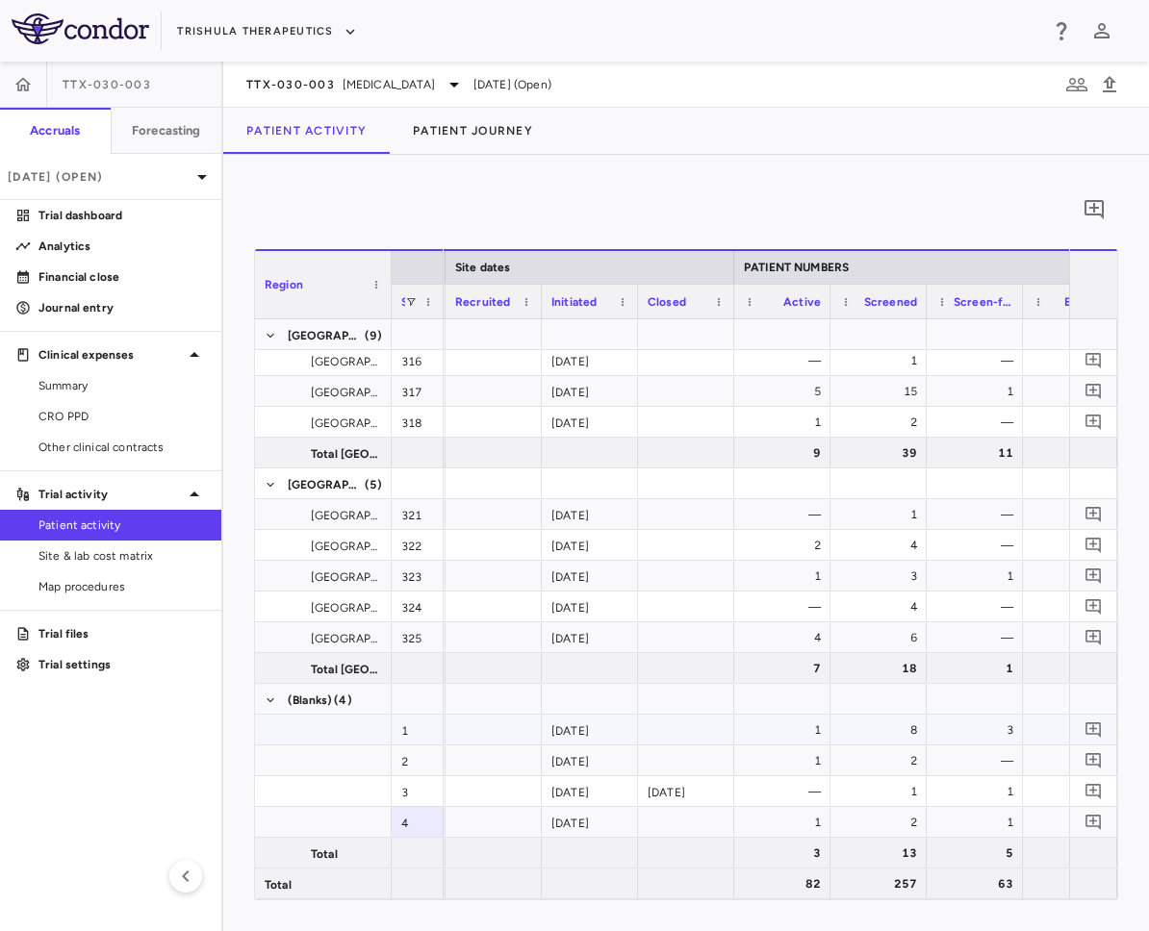
click at [423, 736] on div "1" at bounding box center [418, 730] width 52 height 30
click at [422, 756] on div "2" at bounding box center [418, 761] width 52 height 30
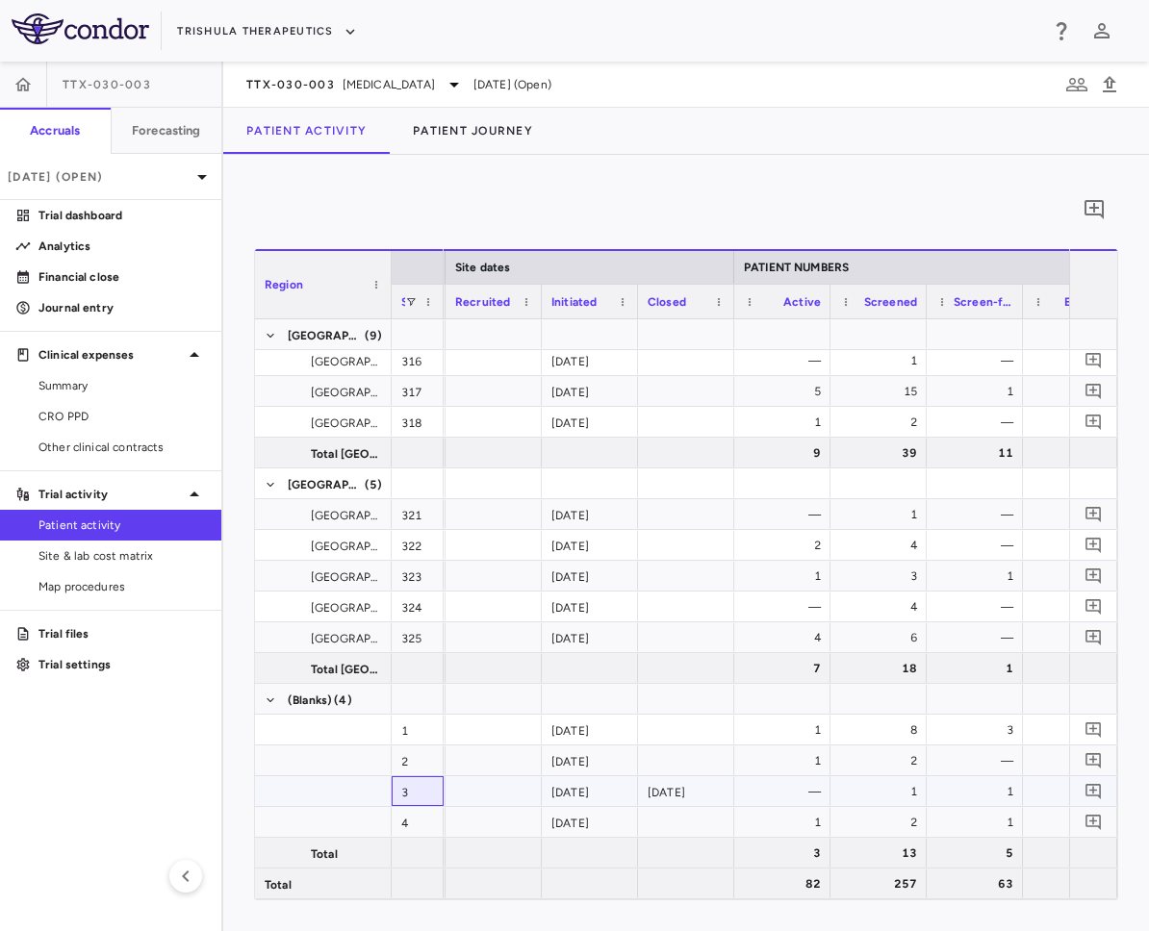
click at [422, 783] on div "3" at bounding box center [418, 791] width 52 height 30
click at [422, 813] on div "4" at bounding box center [418, 822] width 52 height 30
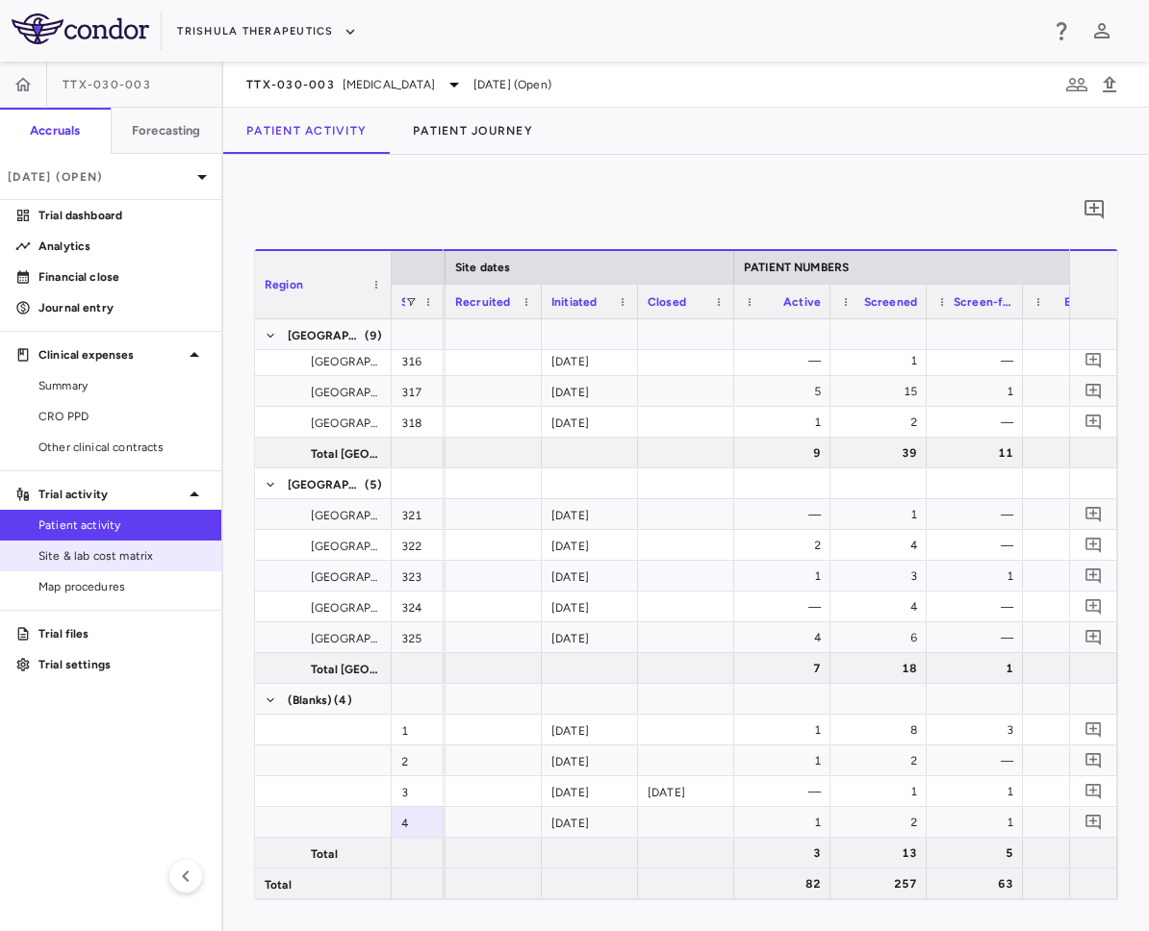
click at [188, 552] on span "Site & lab cost matrix" at bounding box center [121, 555] width 167 height 17
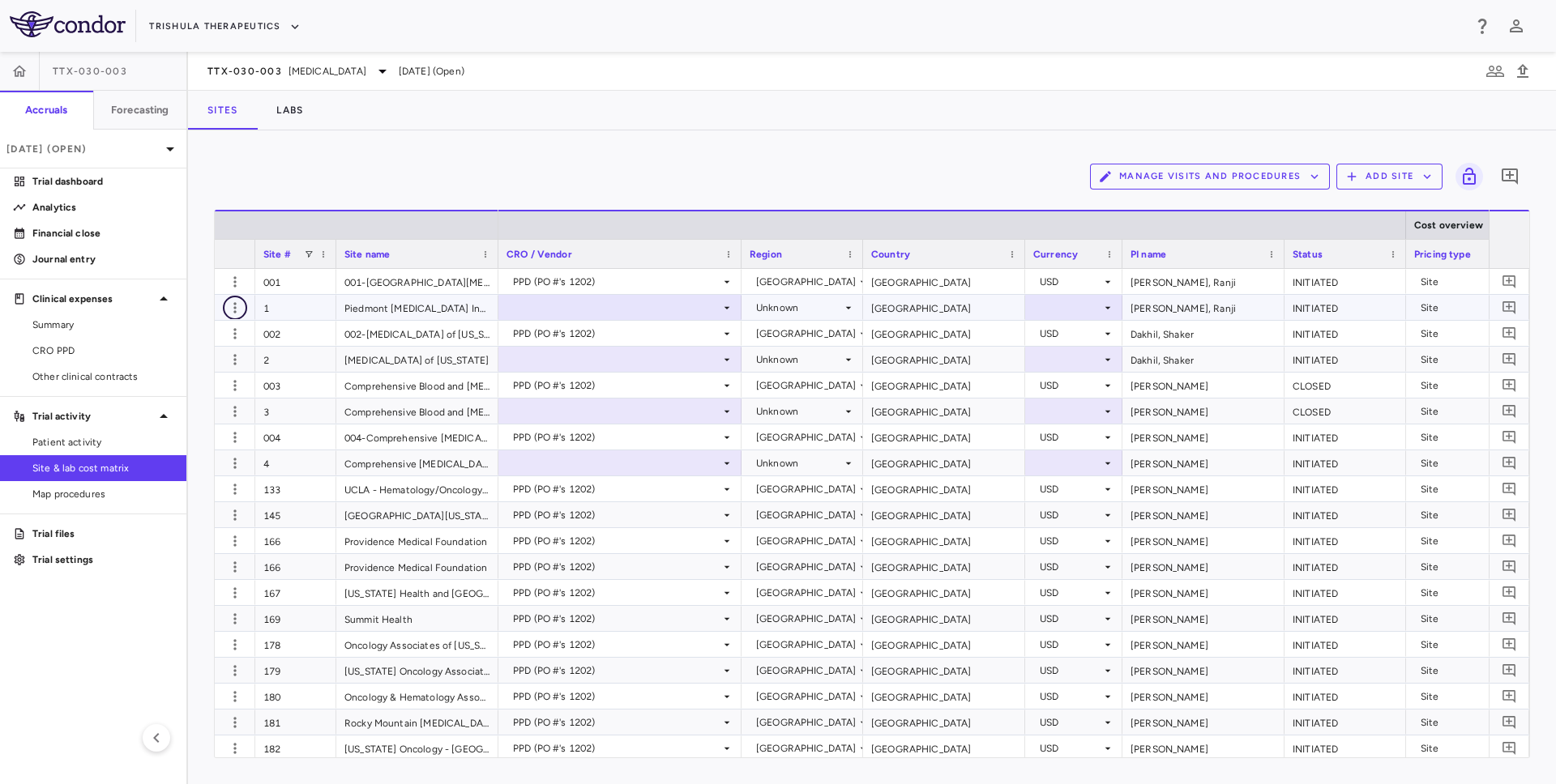
click at [235, 307] on icon "button" at bounding box center [234, 307] width 3 height 11
click at [231, 312] on div at bounding box center [778, 392] width 1556 height 784
click at [235, 307] on icon "button" at bounding box center [234, 307] width 3 height 11
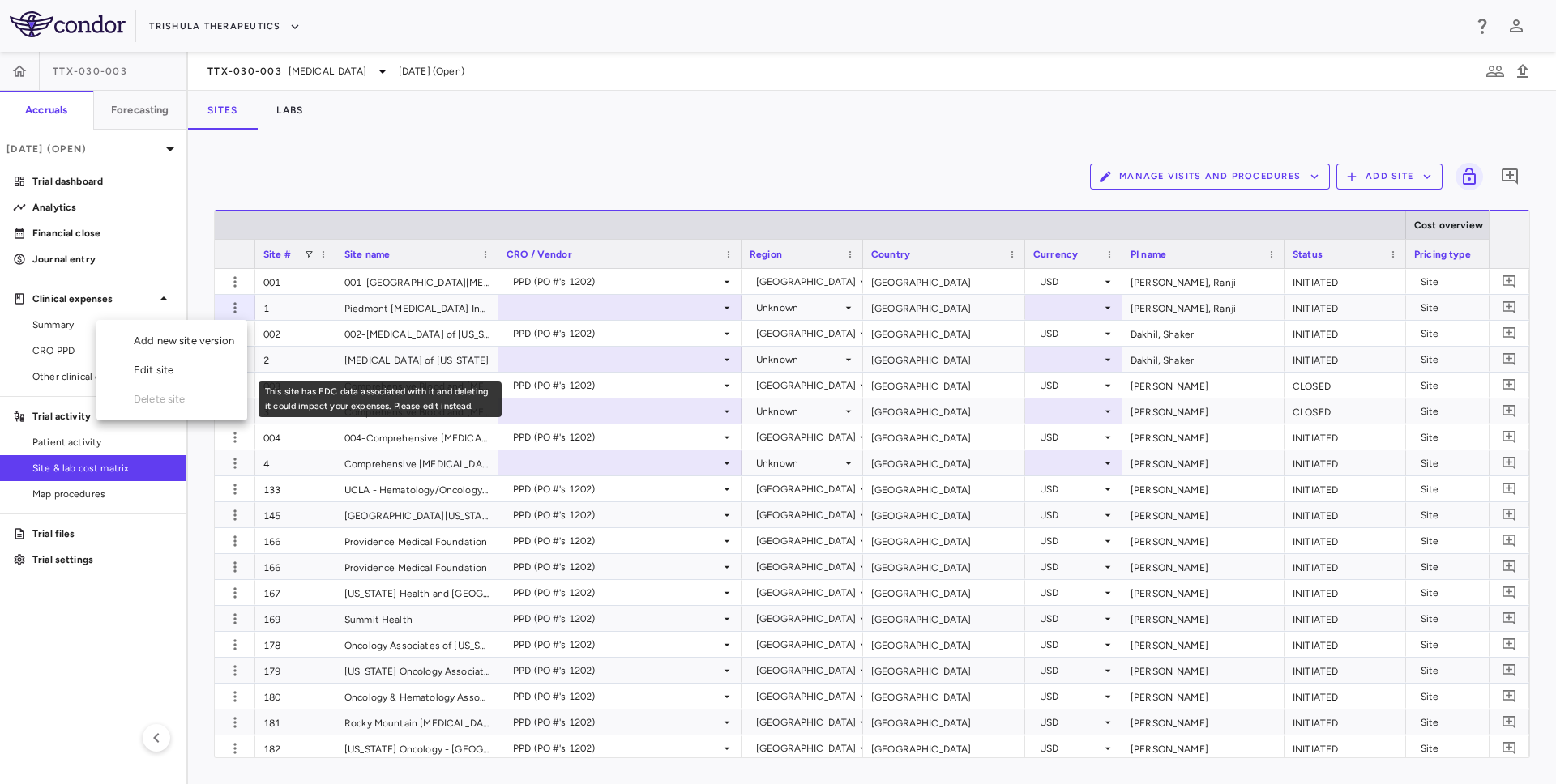
click at [168, 397] on span "Delete site" at bounding box center [171, 399] width 151 height 29
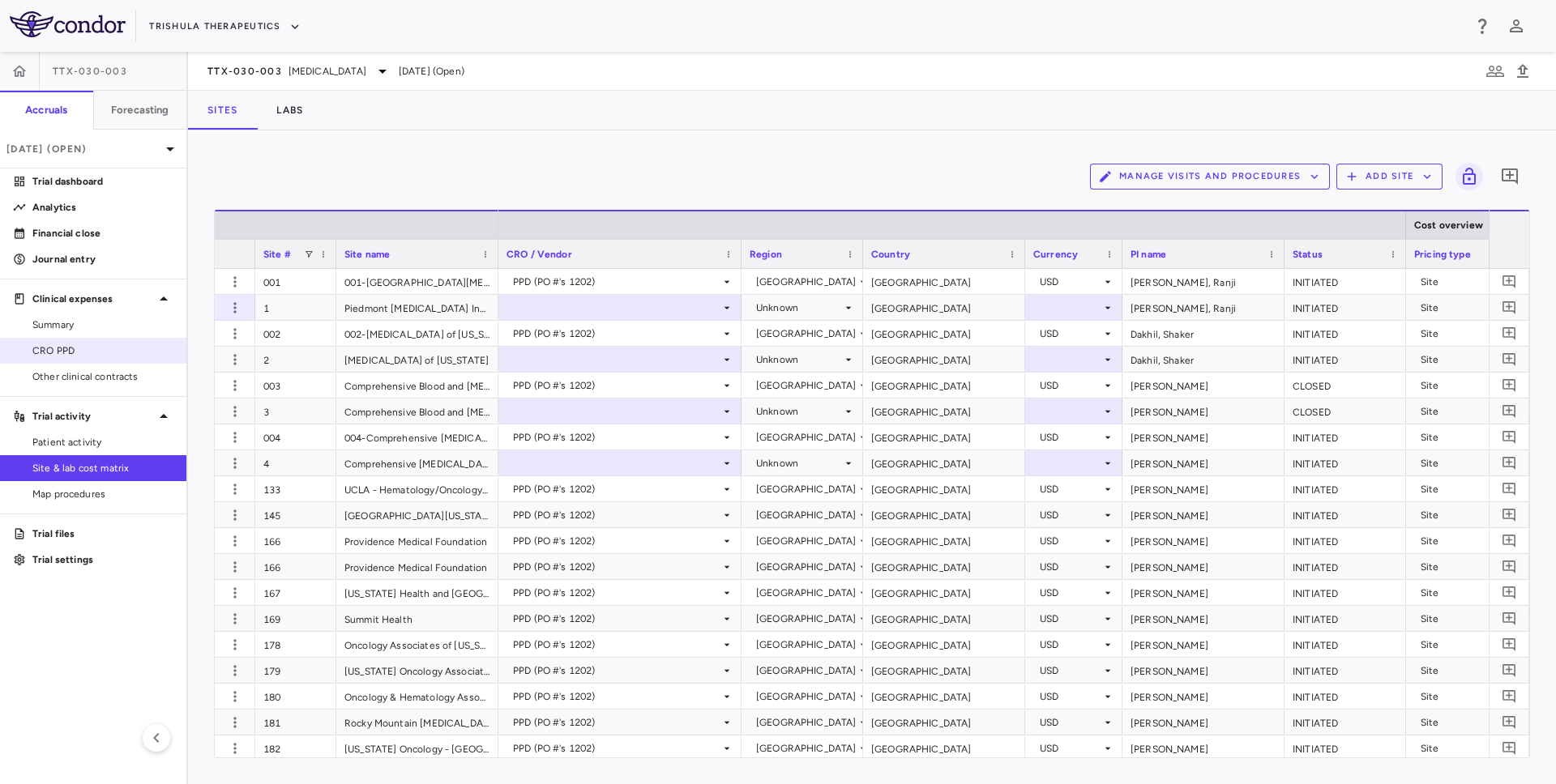
click at [59, 346] on span "CRO PPD" at bounding box center [102, 350] width 141 height 14
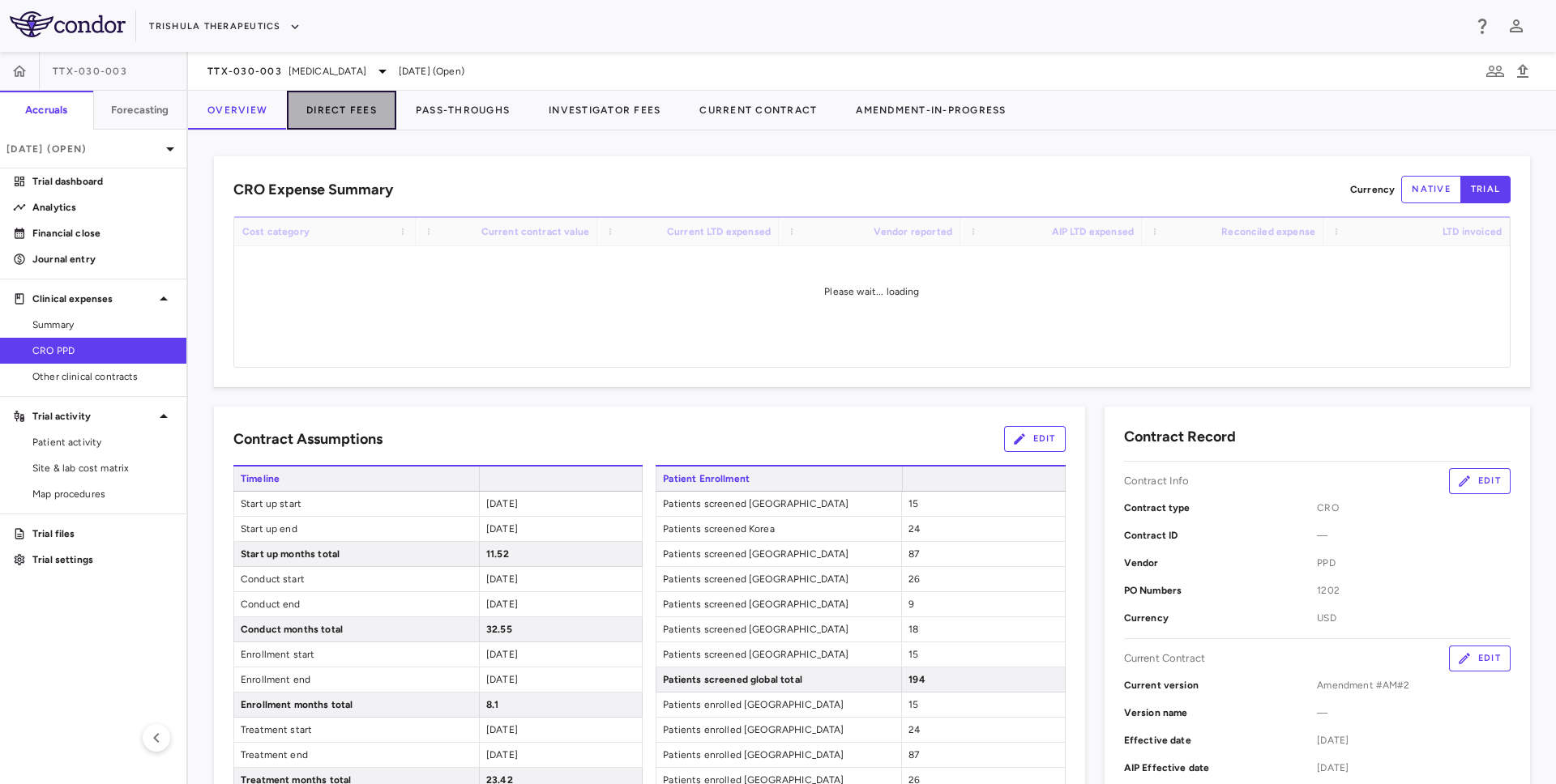
click at [353, 112] on button "Direct Fees" at bounding box center [342, 110] width 110 height 39
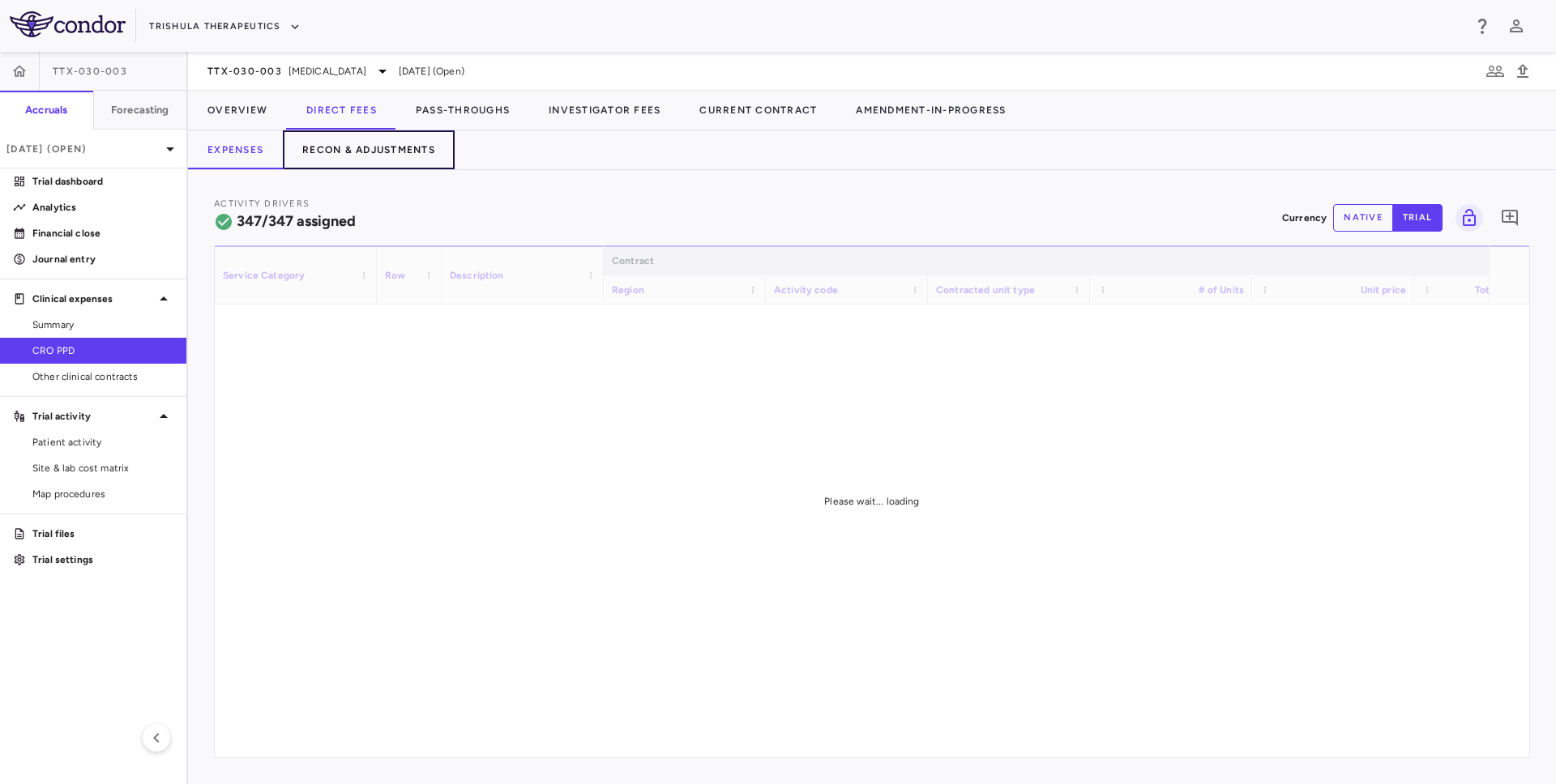
click at [393, 153] on button "Recon & Adjustments" at bounding box center [369, 150] width 172 height 39
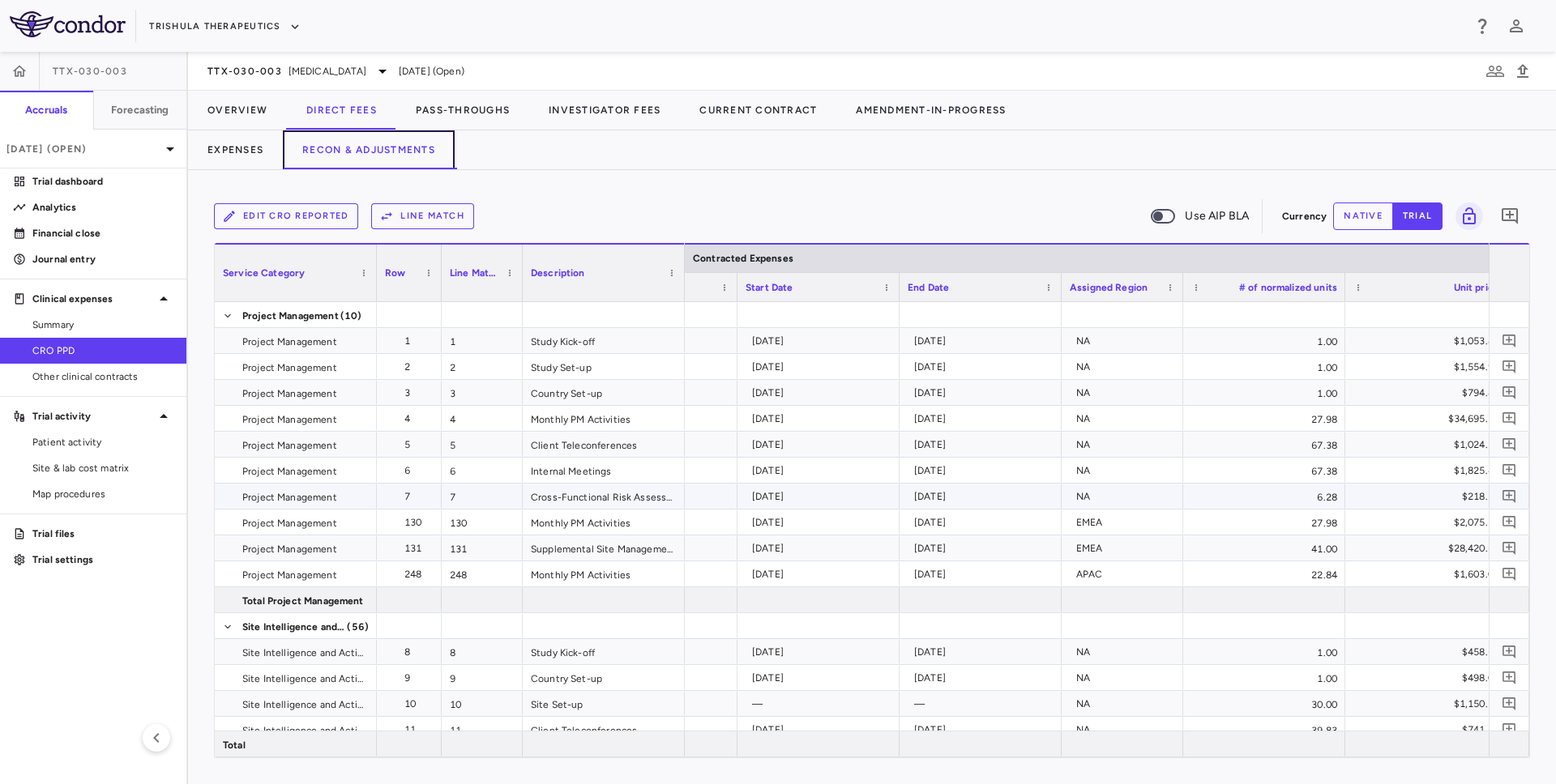
scroll to position [0, 2041]
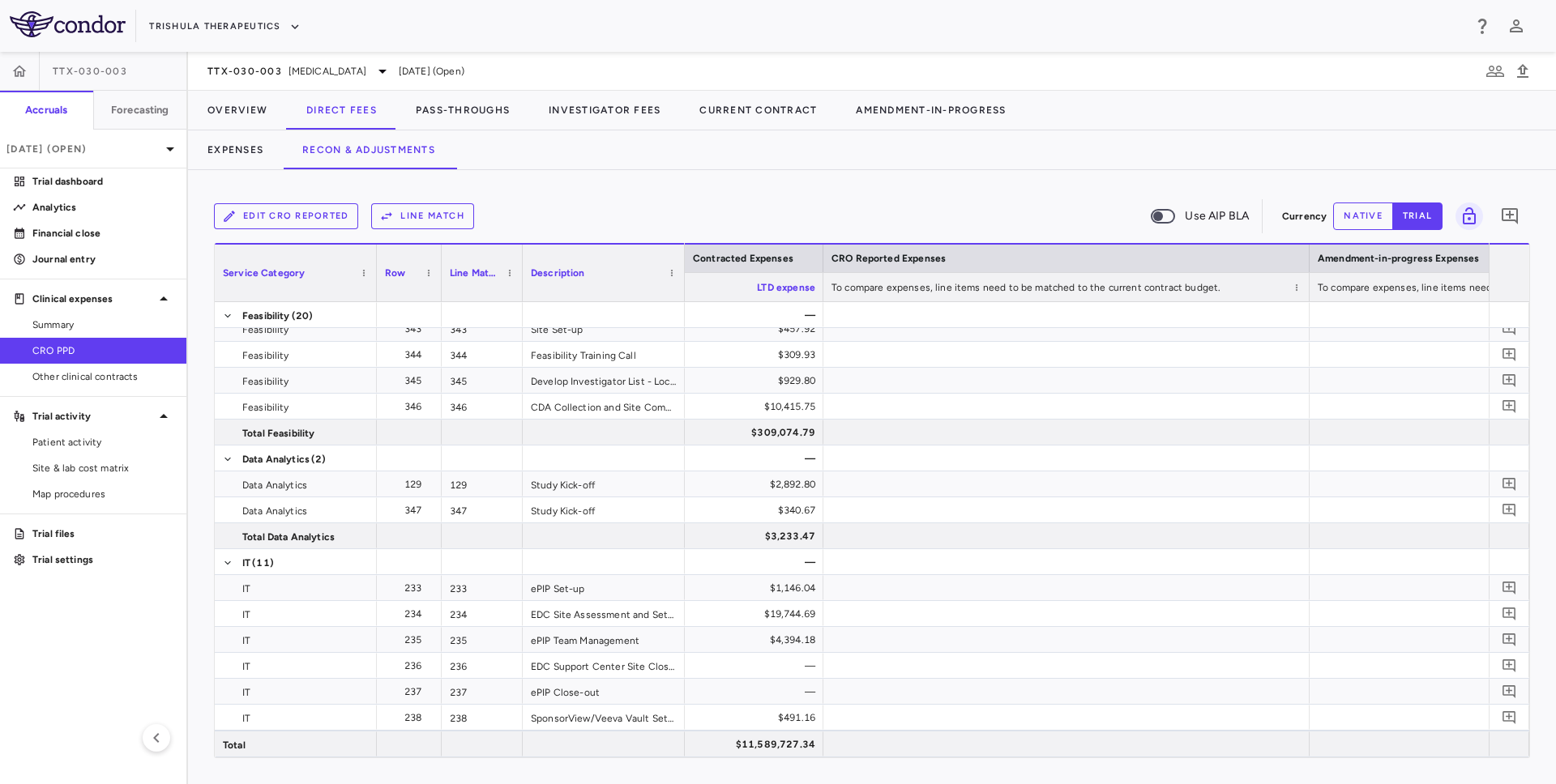
click at [425, 216] on button "Line Match" at bounding box center [423, 216] width 103 height 26
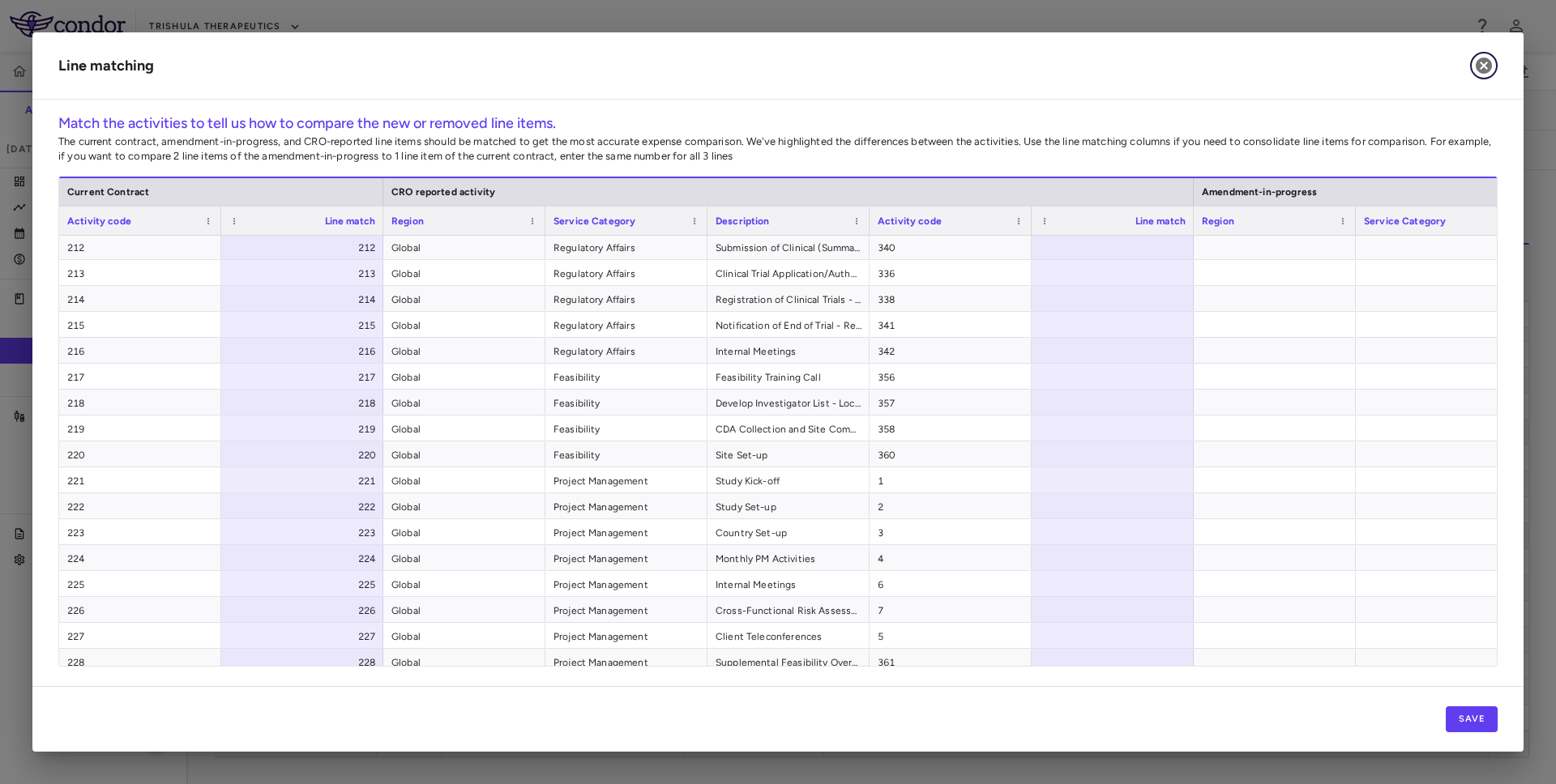
click at [1480, 56] on icon "button" at bounding box center [1484, 65] width 19 height 19
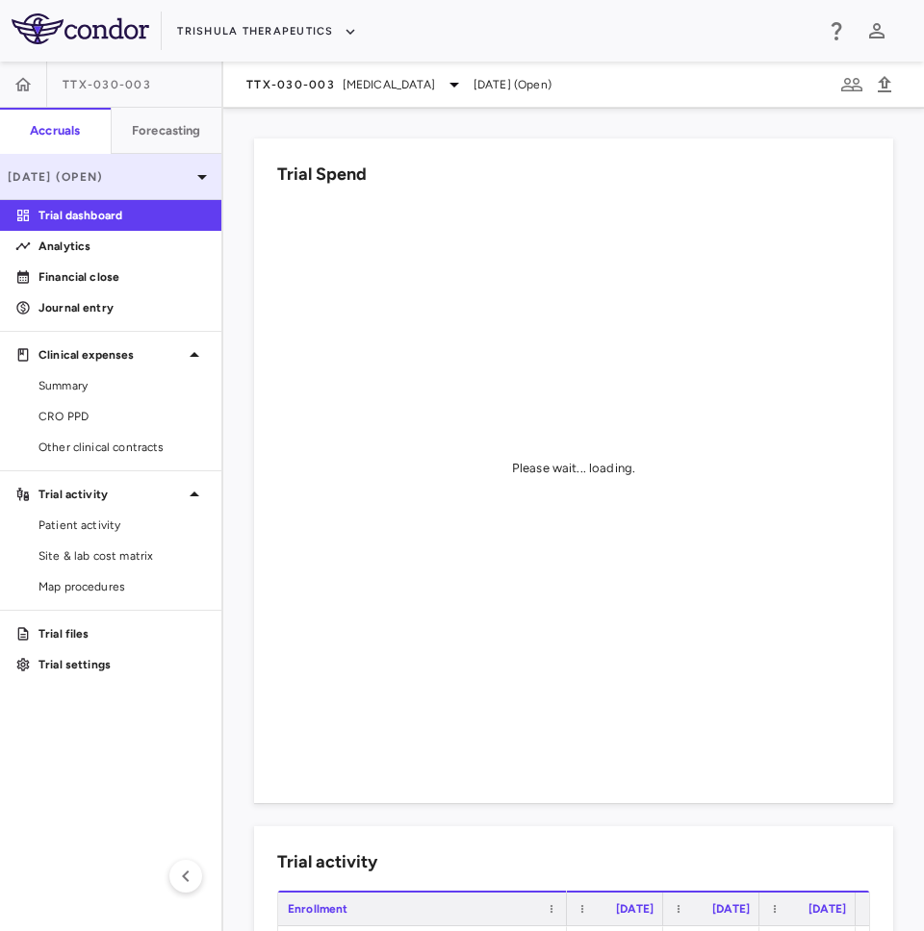
click at [100, 163] on div "[DATE] (Open)" at bounding box center [110, 177] width 221 height 46
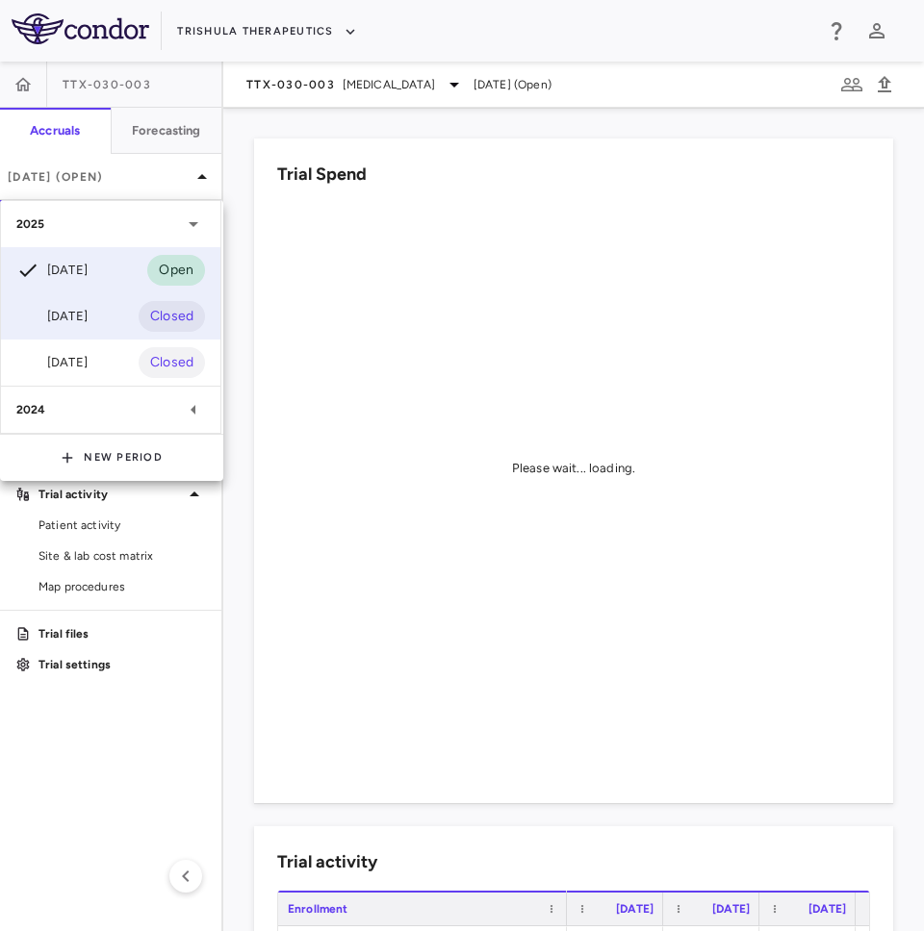
click at [93, 303] on div "Jun 2025 Closed" at bounding box center [110, 316] width 219 height 46
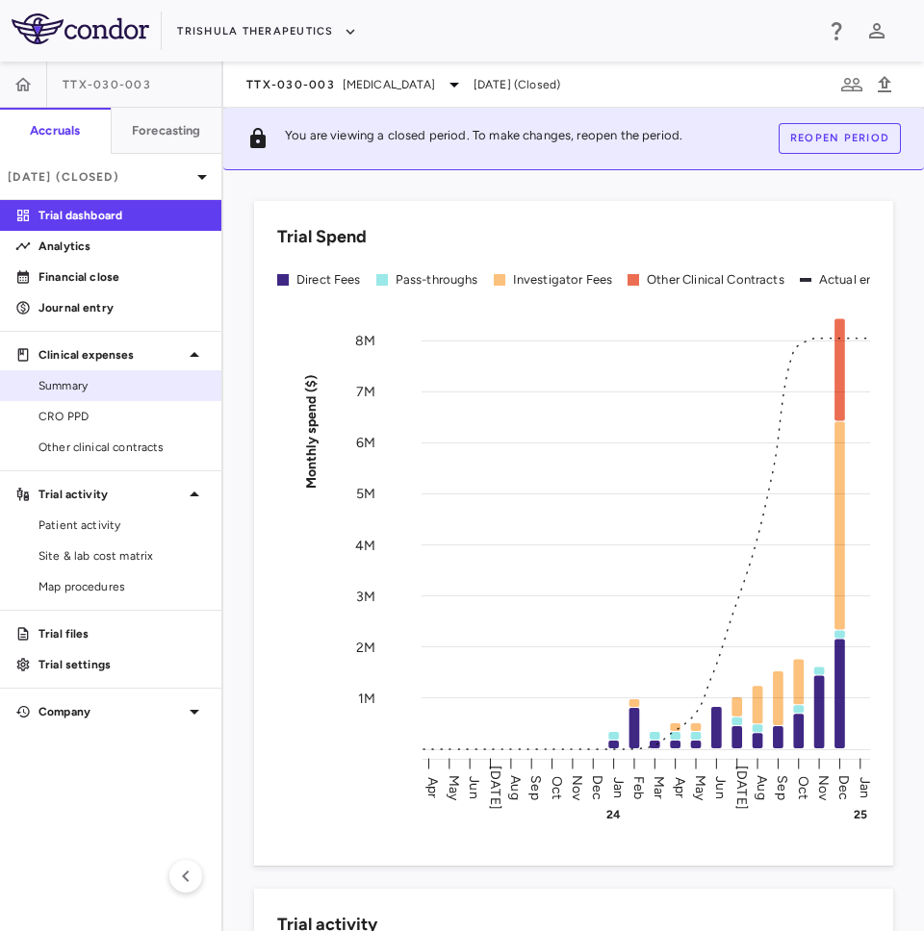
click at [77, 385] on span "Summary" at bounding box center [121, 385] width 167 height 17
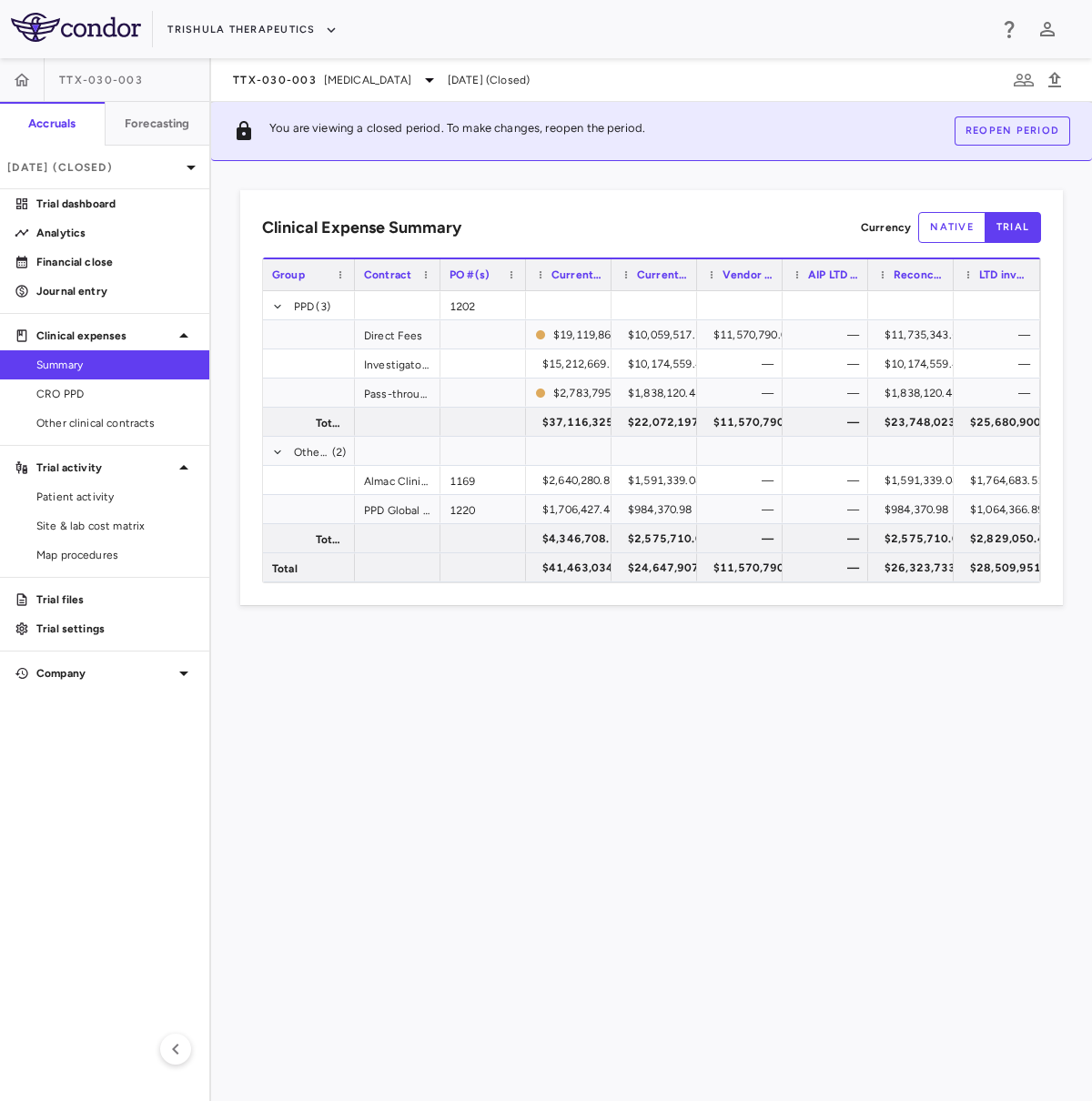
drag, startPoint x: 440, startPoint y: 285, endPoint x: 349, endPoint y: 283, distance: 91.0
click at [350, 283] on div at bounding box center [354, 274] width 8 height 31
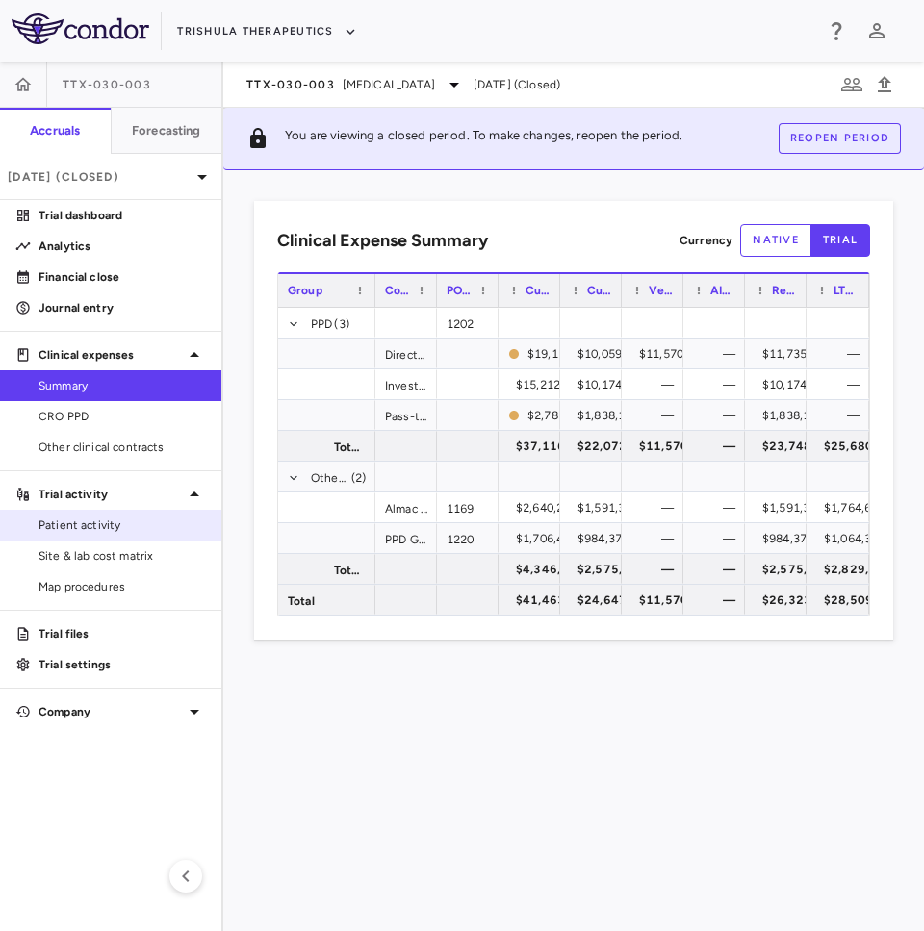
click at [95, 519] on span "Patient activity" at bounding box center [121, 525] width 167 height 17
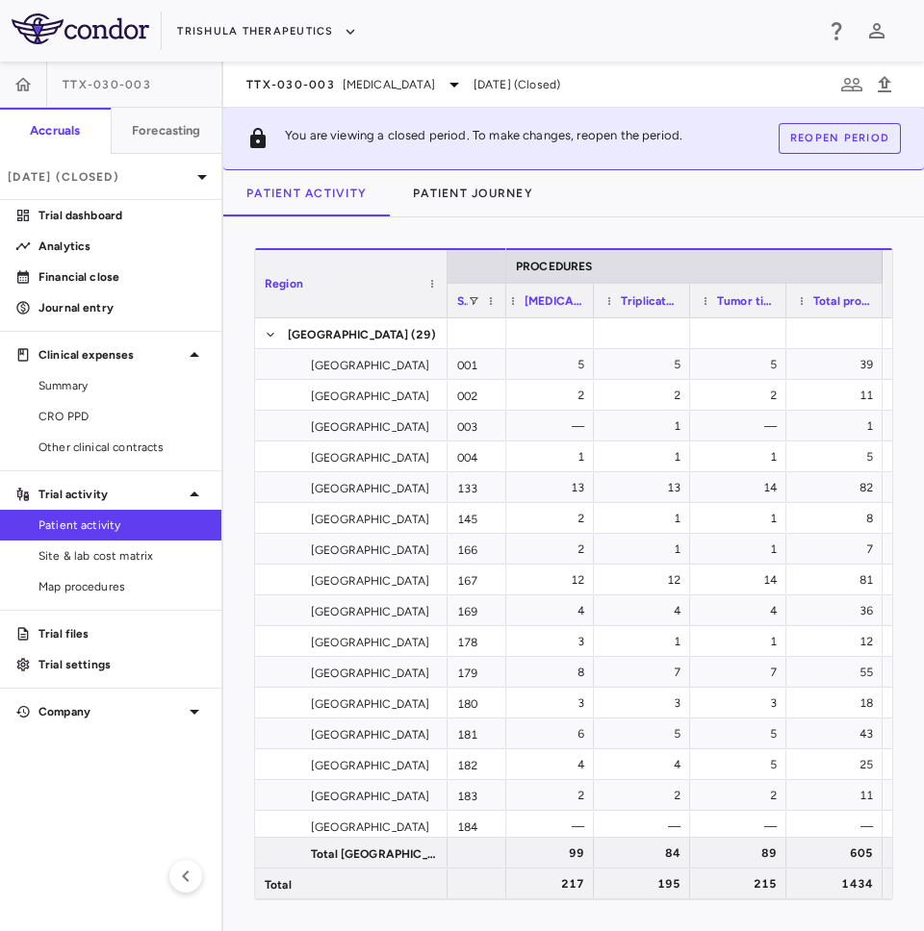
drag, startPoint x: 589, startPoint y: 304, endPoint x: 497, endPoint y: 307, distance: 91.4
click at [501, 307] on div at bounding box center [505, 301] width 8 height 34
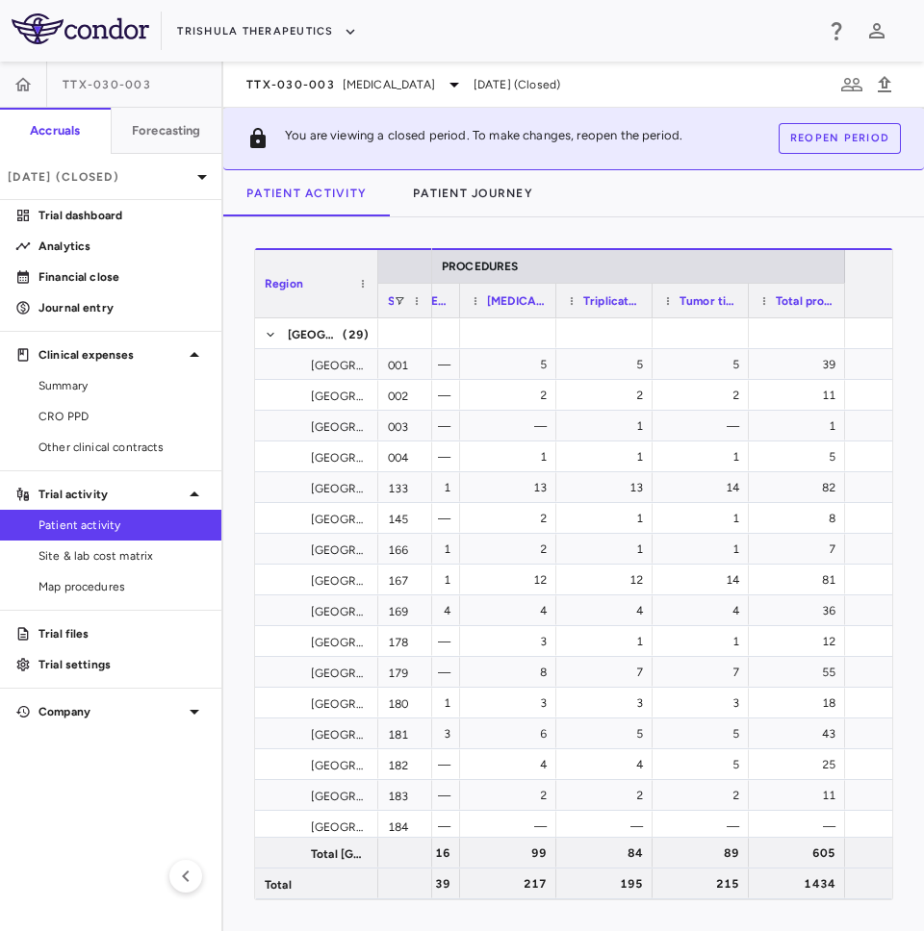
drag, startPoint x: 444, startPoint y: 292, endPoint x: 374, endPoint y: 305, distance: 71.5
click at [374, 305] on div at bounding box center [377, 283] width 8 height 67
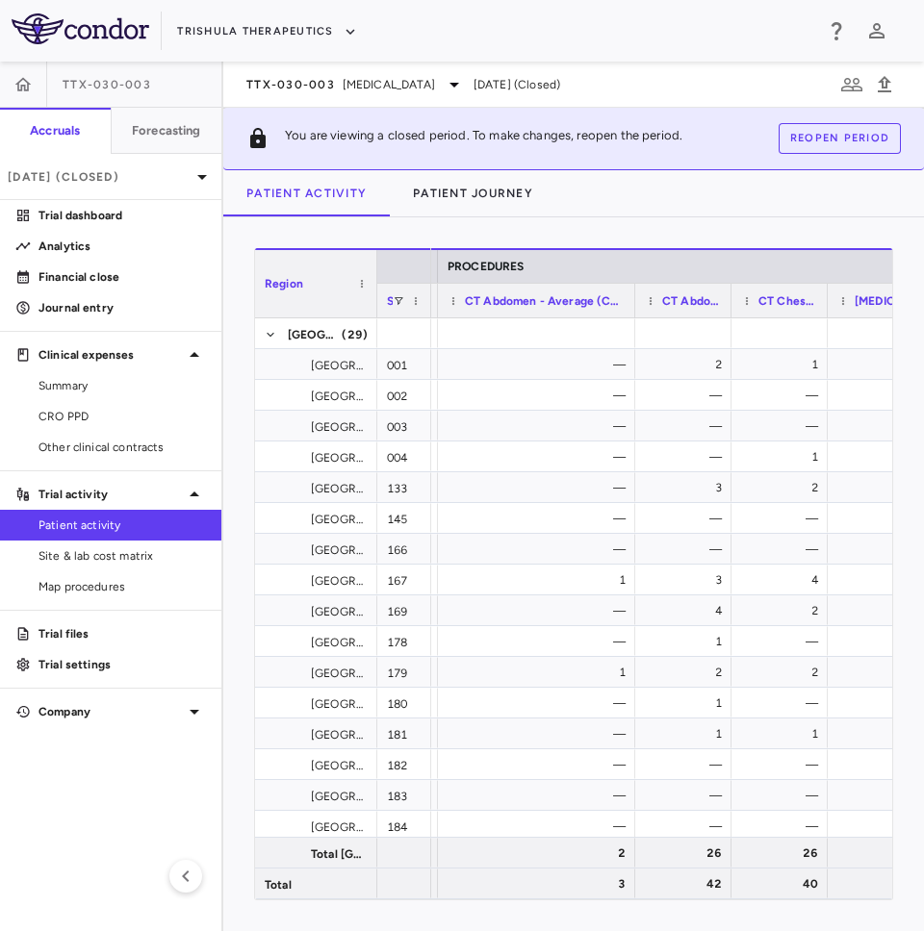
drag, startPoint x: 533, startPoint y: 302, endPoint x: 651, endPoint y: 303, distance: 118.3
click at [638, 303] on div at bounding box center [634, 301] width 8 height 34
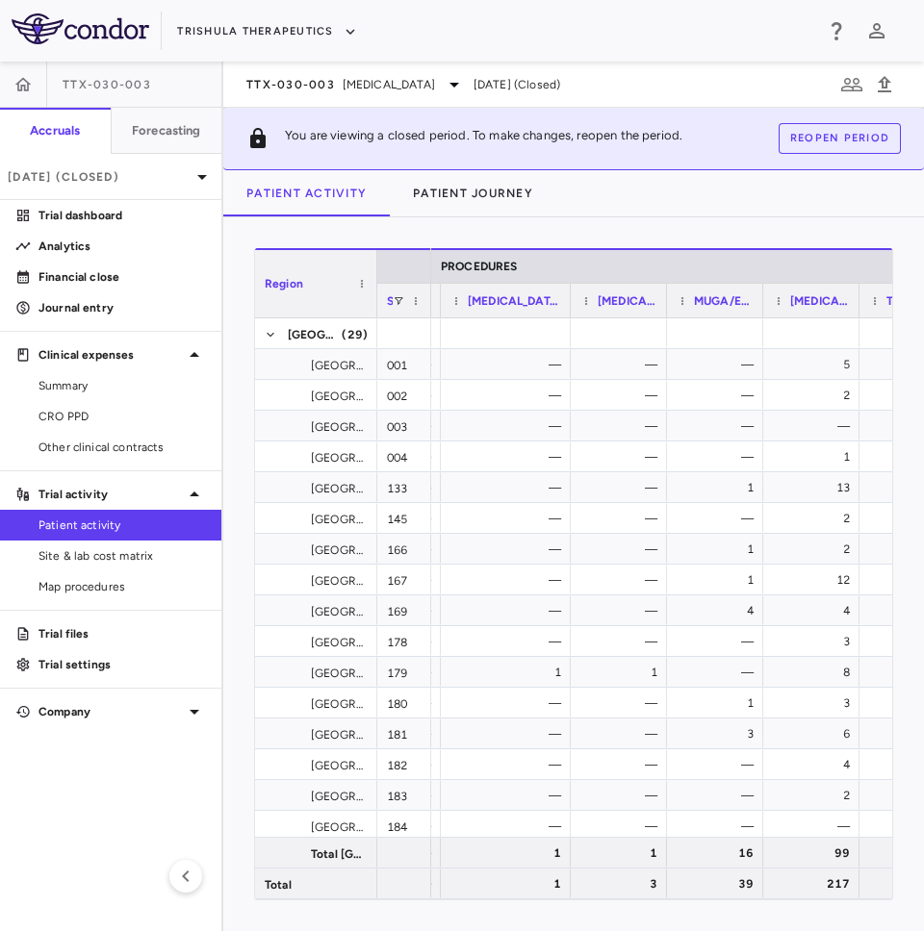
drag, startPoint x: 535, startPoint y: 294, endPoint x: 569, endPoint y: 296, distance: 33.7
click at [569, 296] on div at bounding box center [570, 301] width 8 height 34
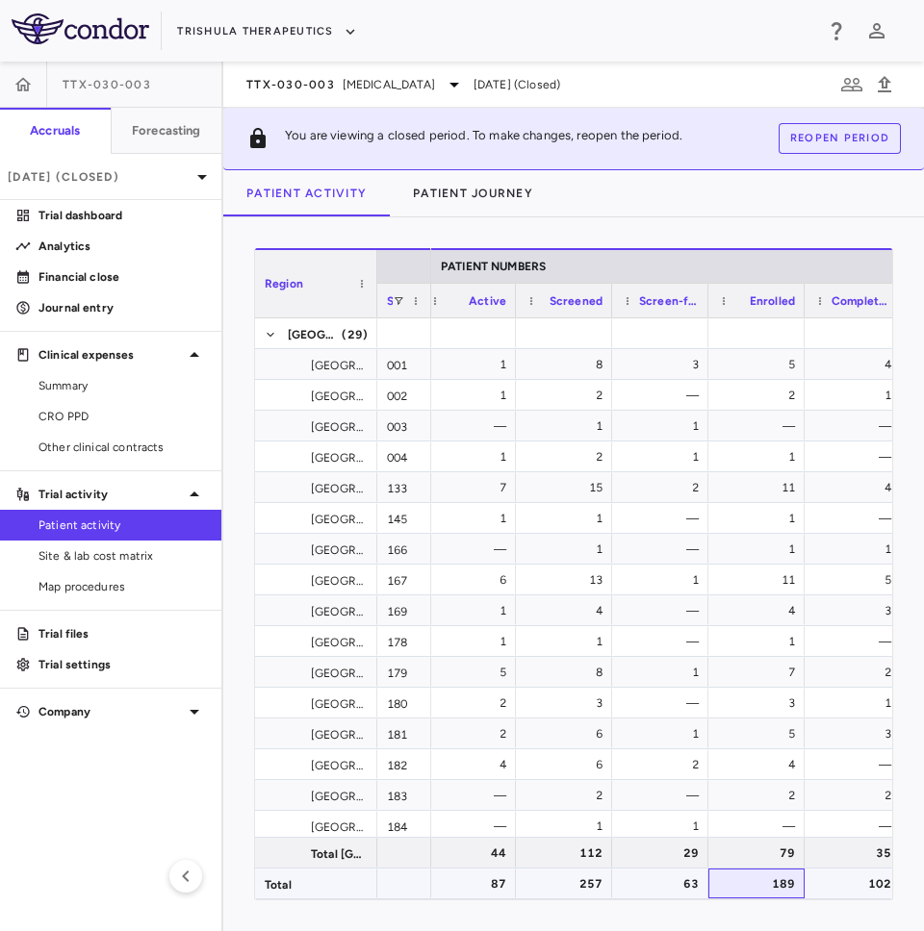
click at [760, 883] on div "189" at bounding box center [759, 884] width 69 height 31
click at [486, 882] on div "87" at bounding box center [472, 884] width 69 height 31
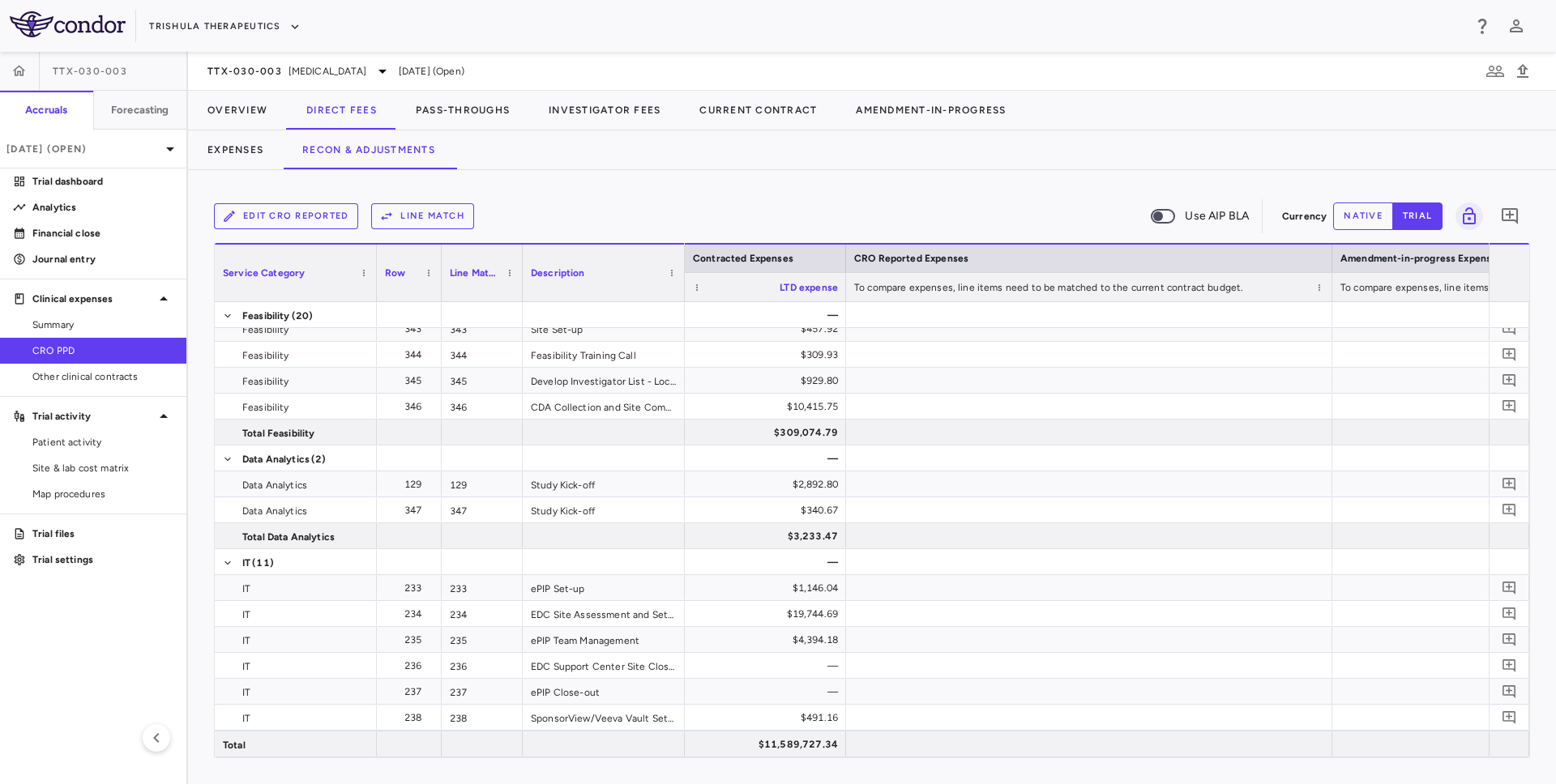
click at [316, 216] on button "Edit CRO reported" at bounding box center [286, 216] width 144 height 26
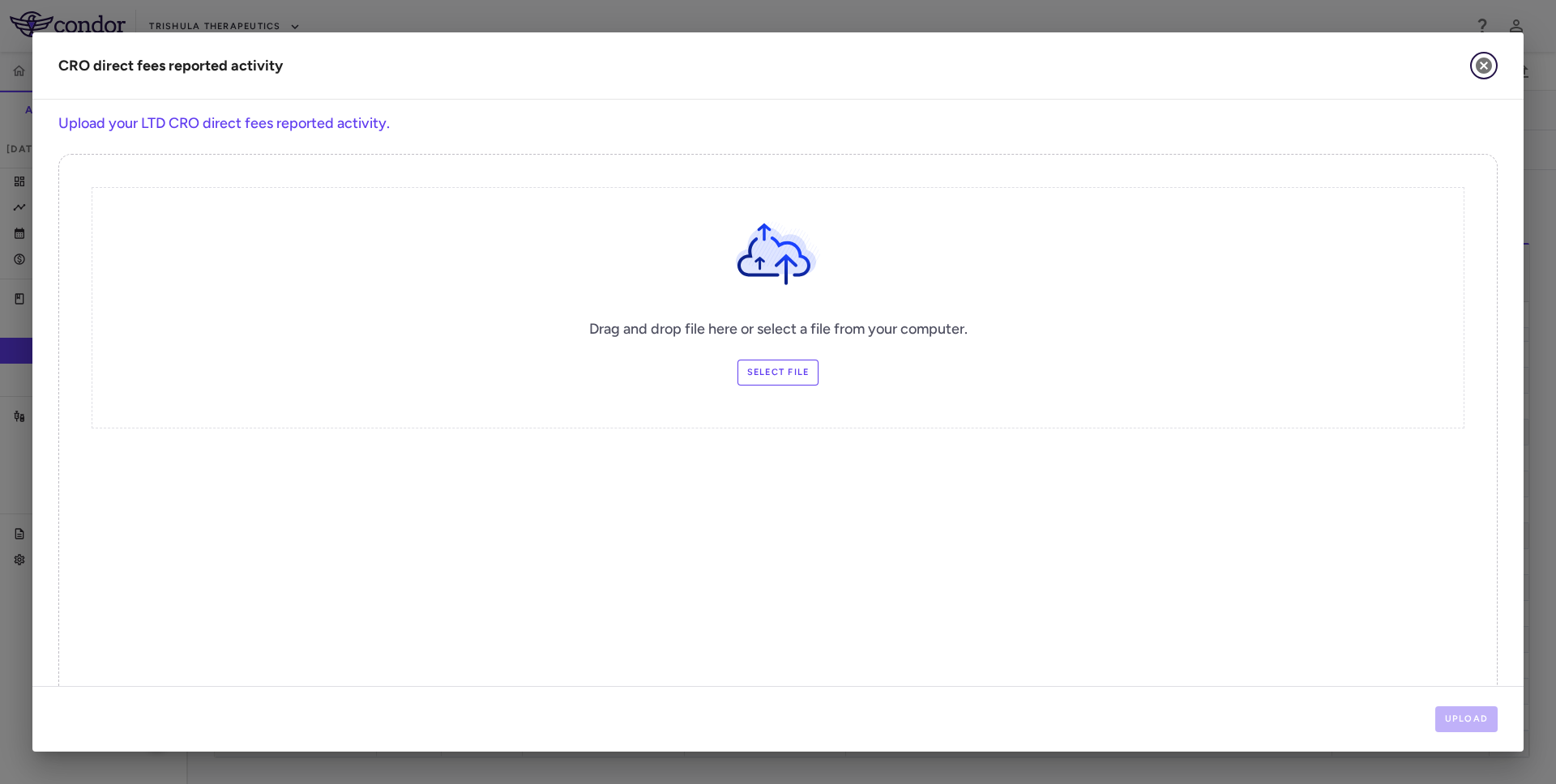
click at [1482, 67] on icon "button" at bounding box center [1484, 65] width 19 height 19
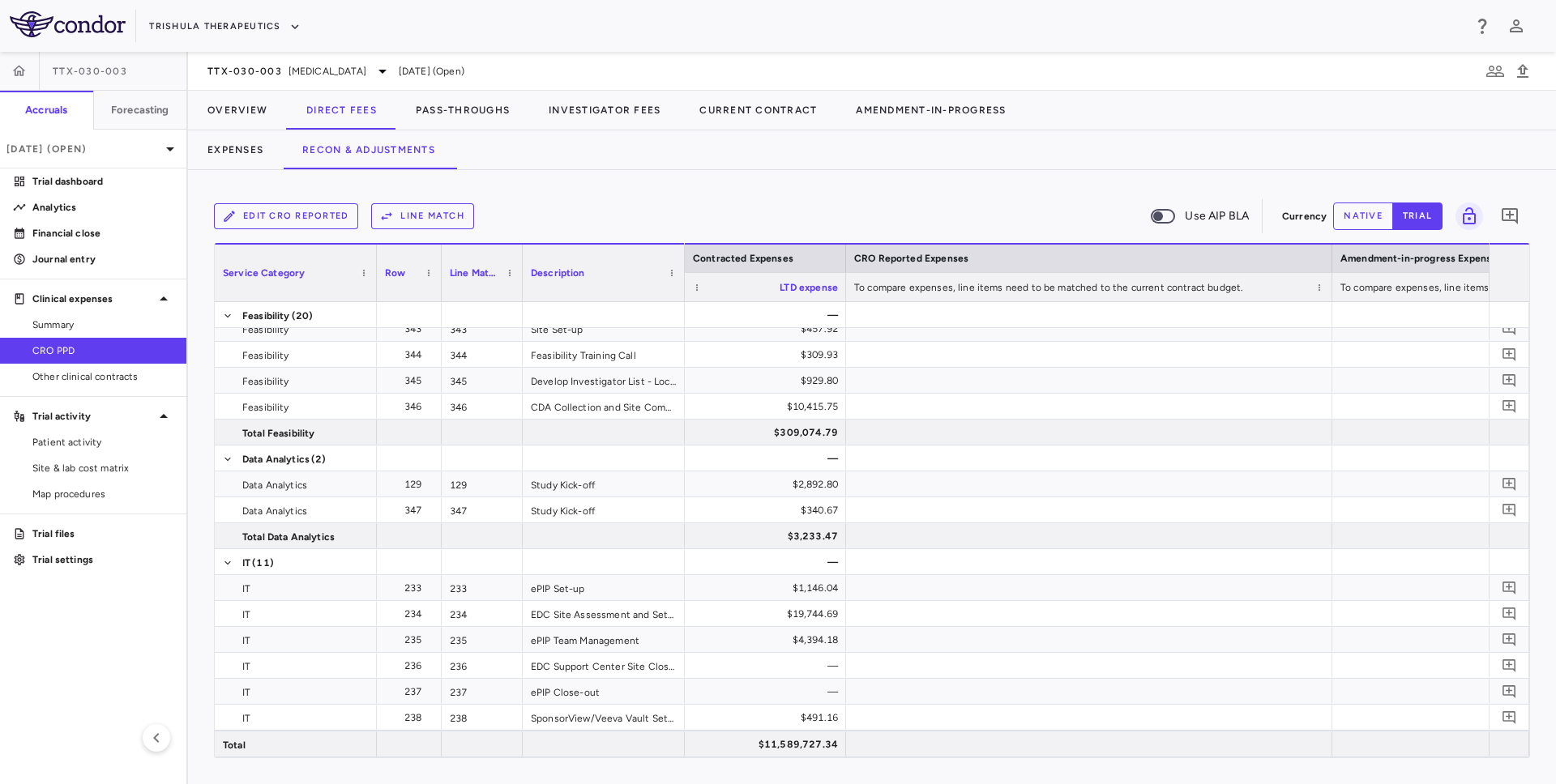
click at [453, 211] on button "Line Match" at bounding box center [423, 216] width 103 height 26
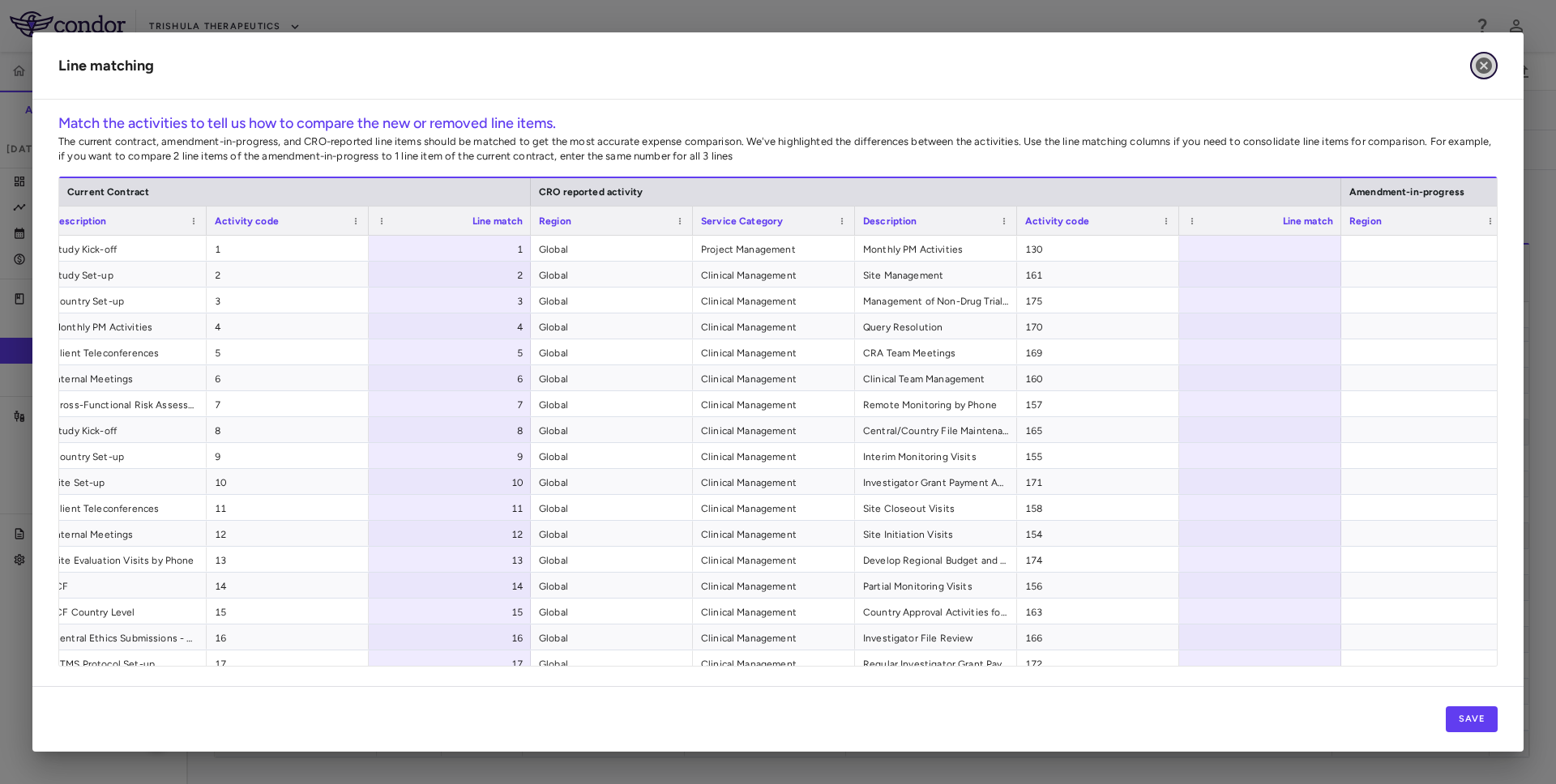
click at [1491, 58] on icon "button" at bounding box center [1484, 65] width 19 height 19
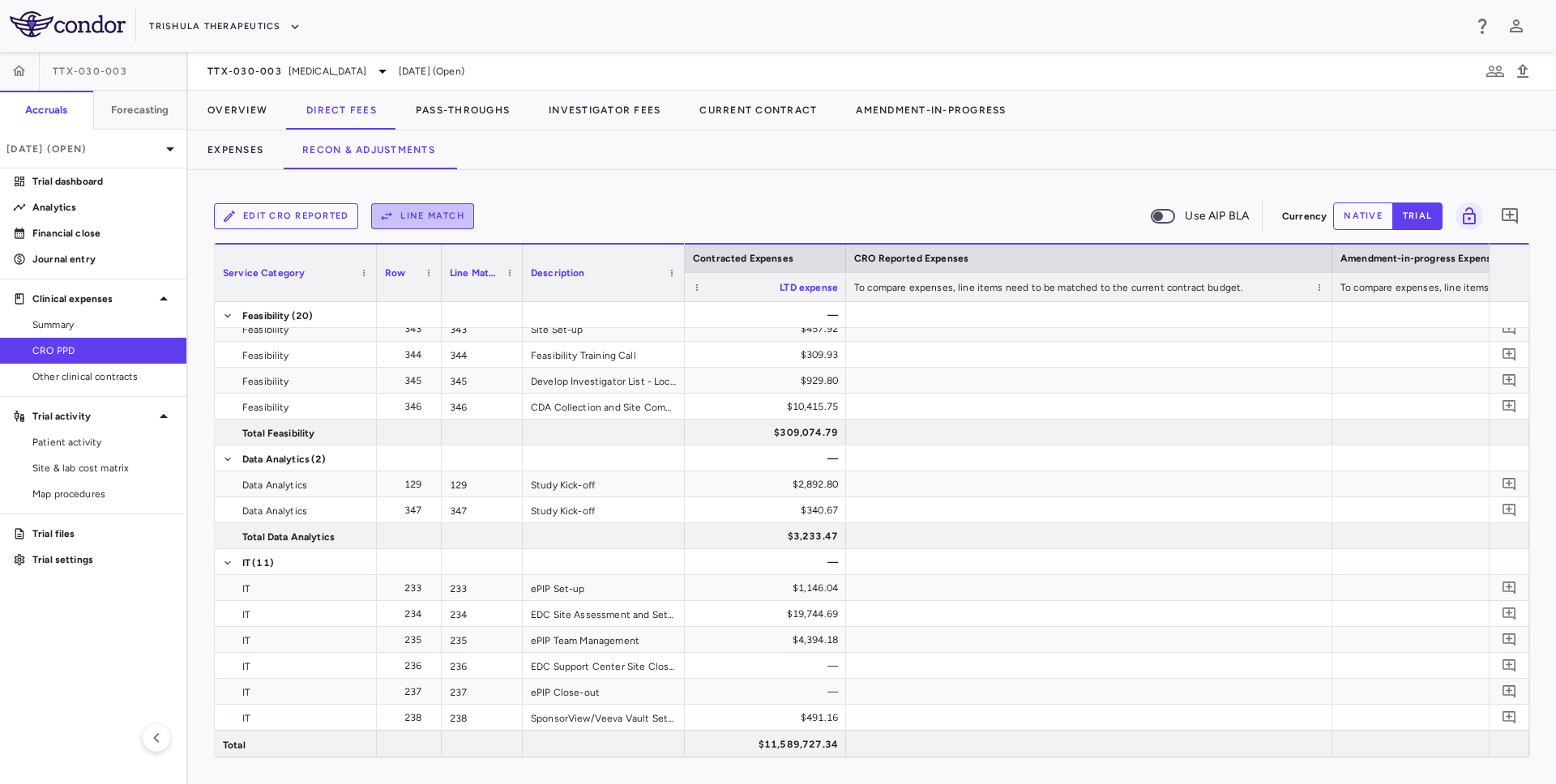
click at [435, 211] on button "Line Match" at bounding box center [423, 216] width 103 height 26
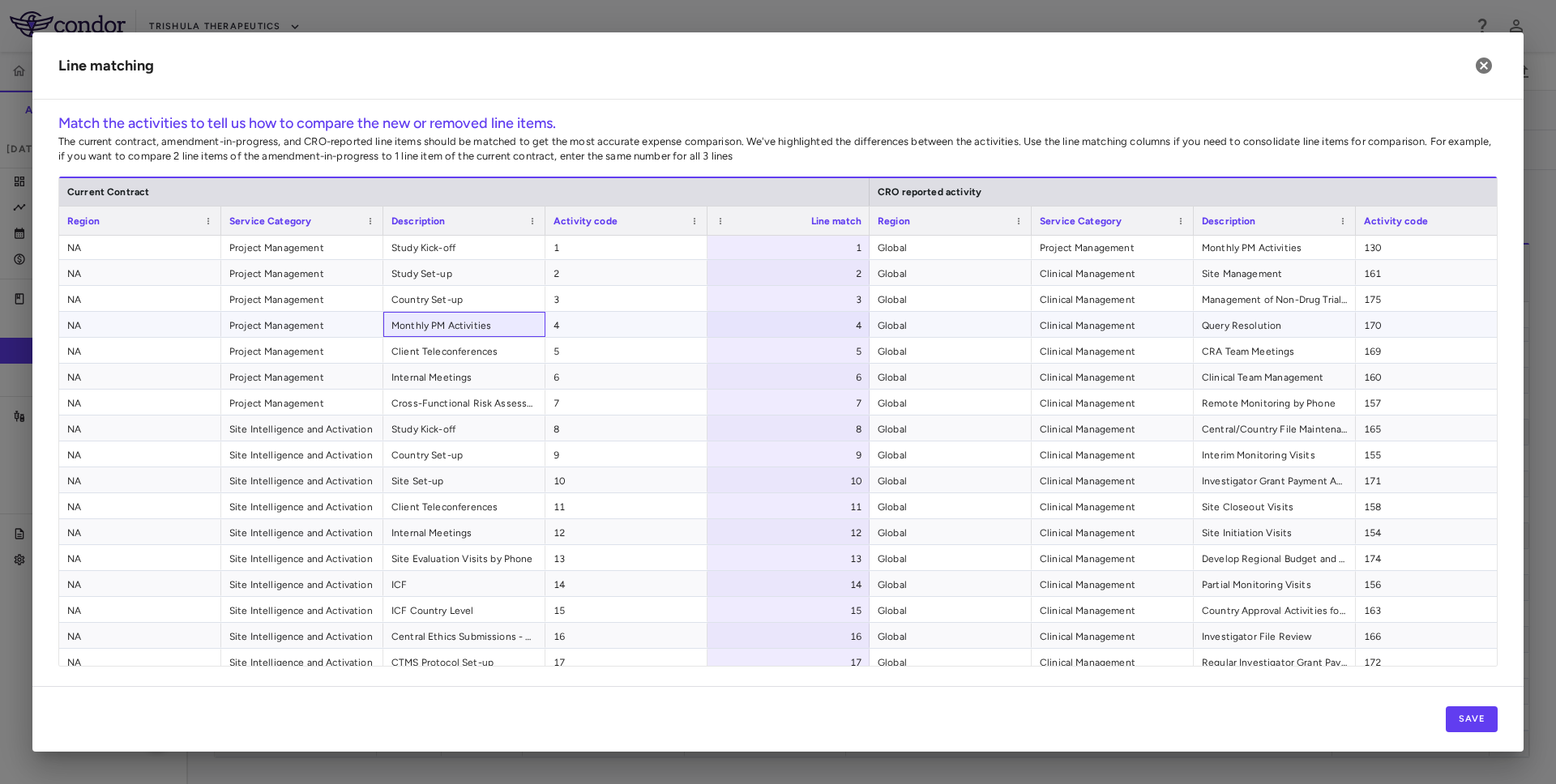
click at [460, 321] on span "Monthly PM Activities" at bounding box center [464, 325] width 146 height 26
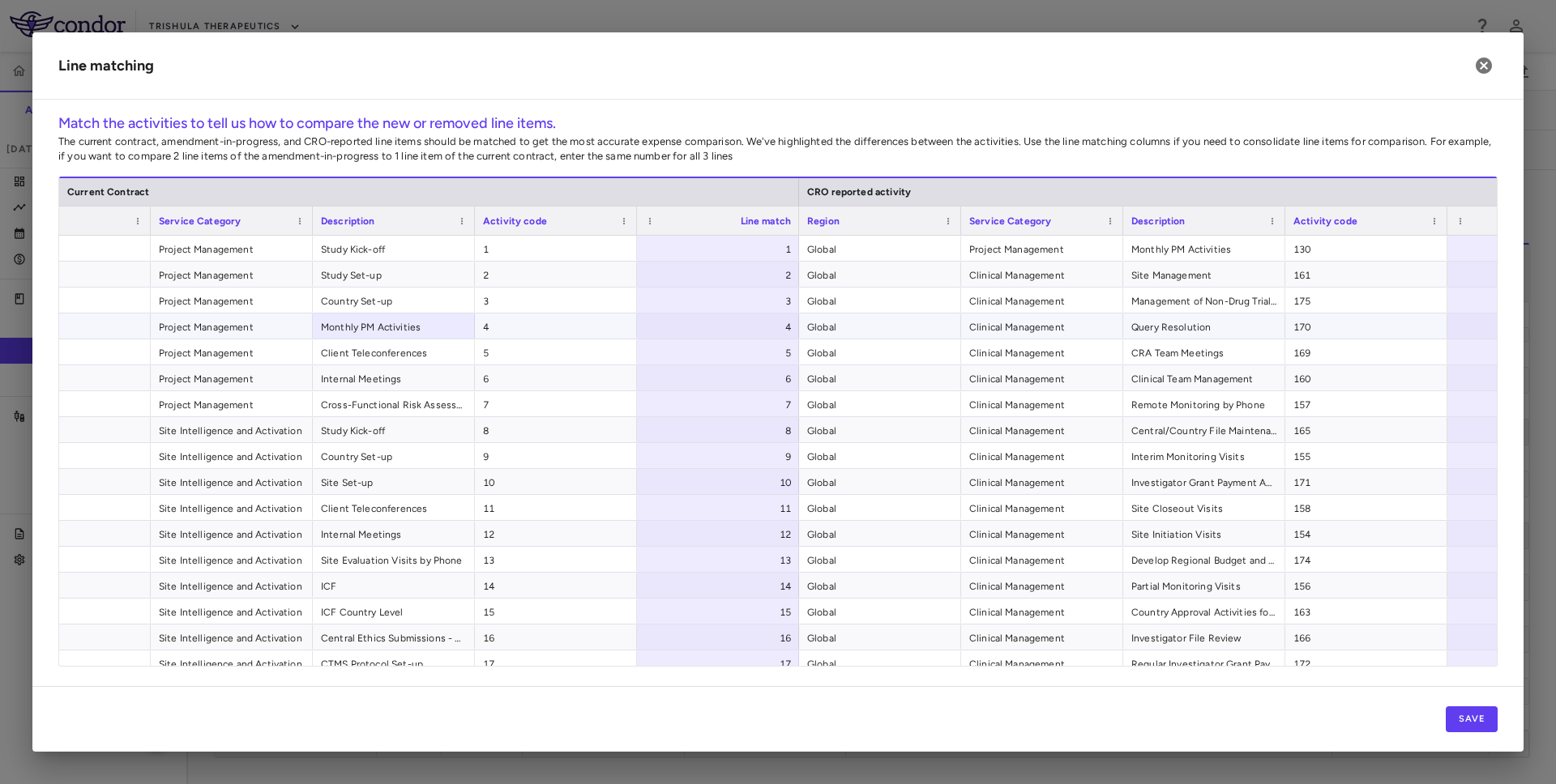
click at [163, 325] on span "Project Management" at bounding box center [232, 327] width 146 height 26
click at [374, 328] on span "Monthly PM Activities" at bounding box center [393, 327] width 146 height 26
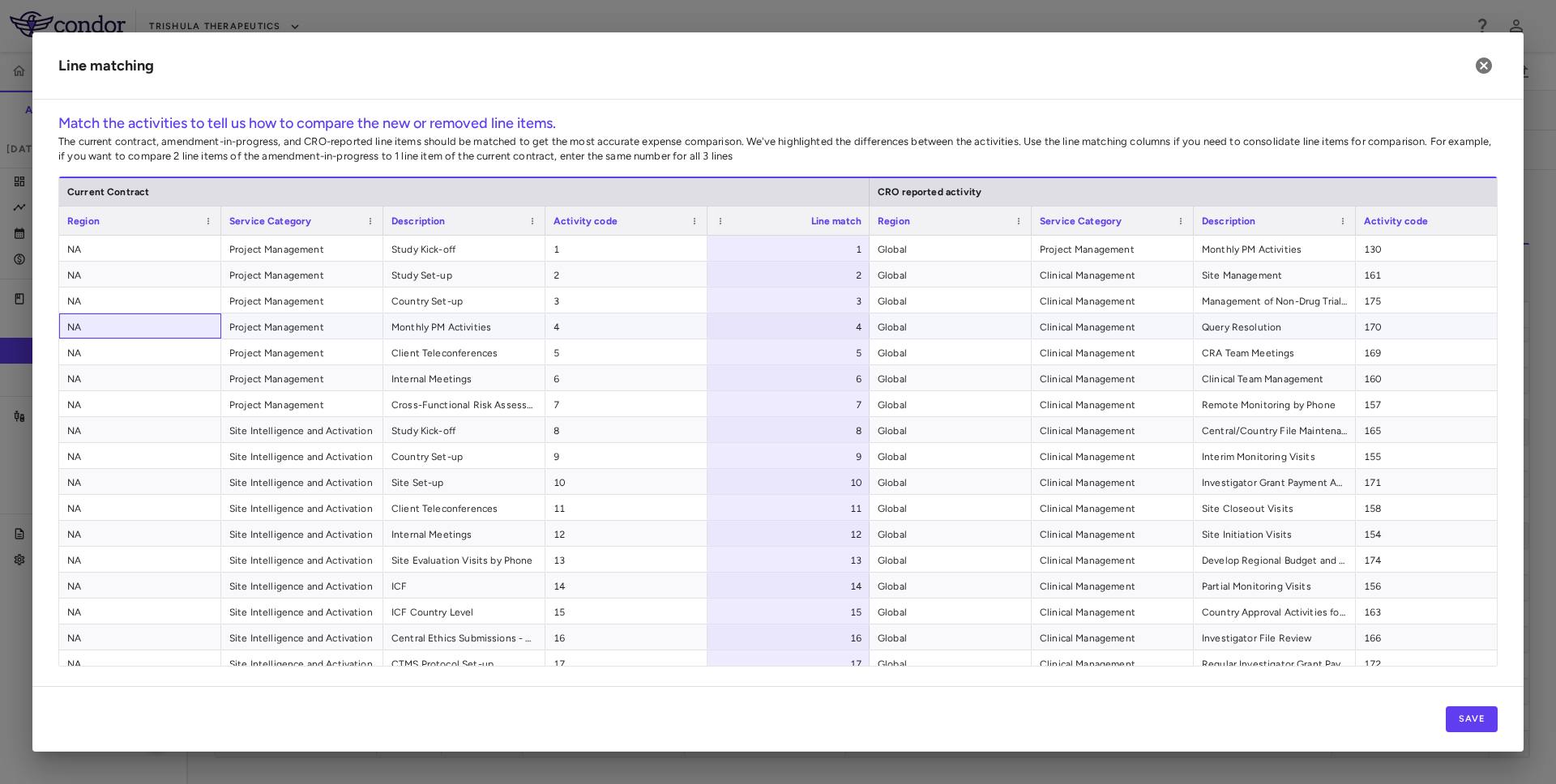
click at [180, 332] on span "NA" at bounding box center [140, 327] width 146 height 26
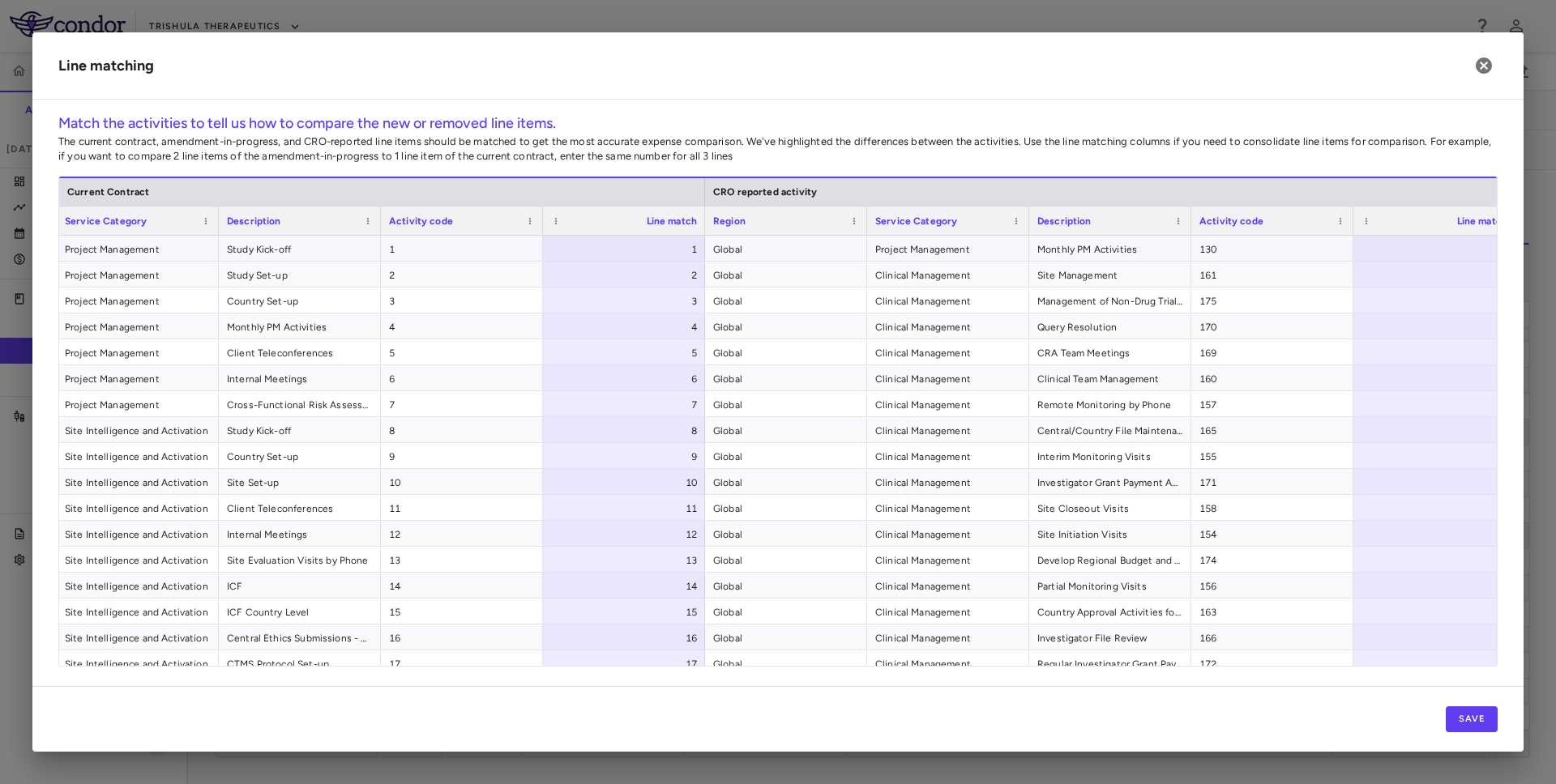
click at [1402, 250] on div at bounding box center [1435, 248] width 162 height 25
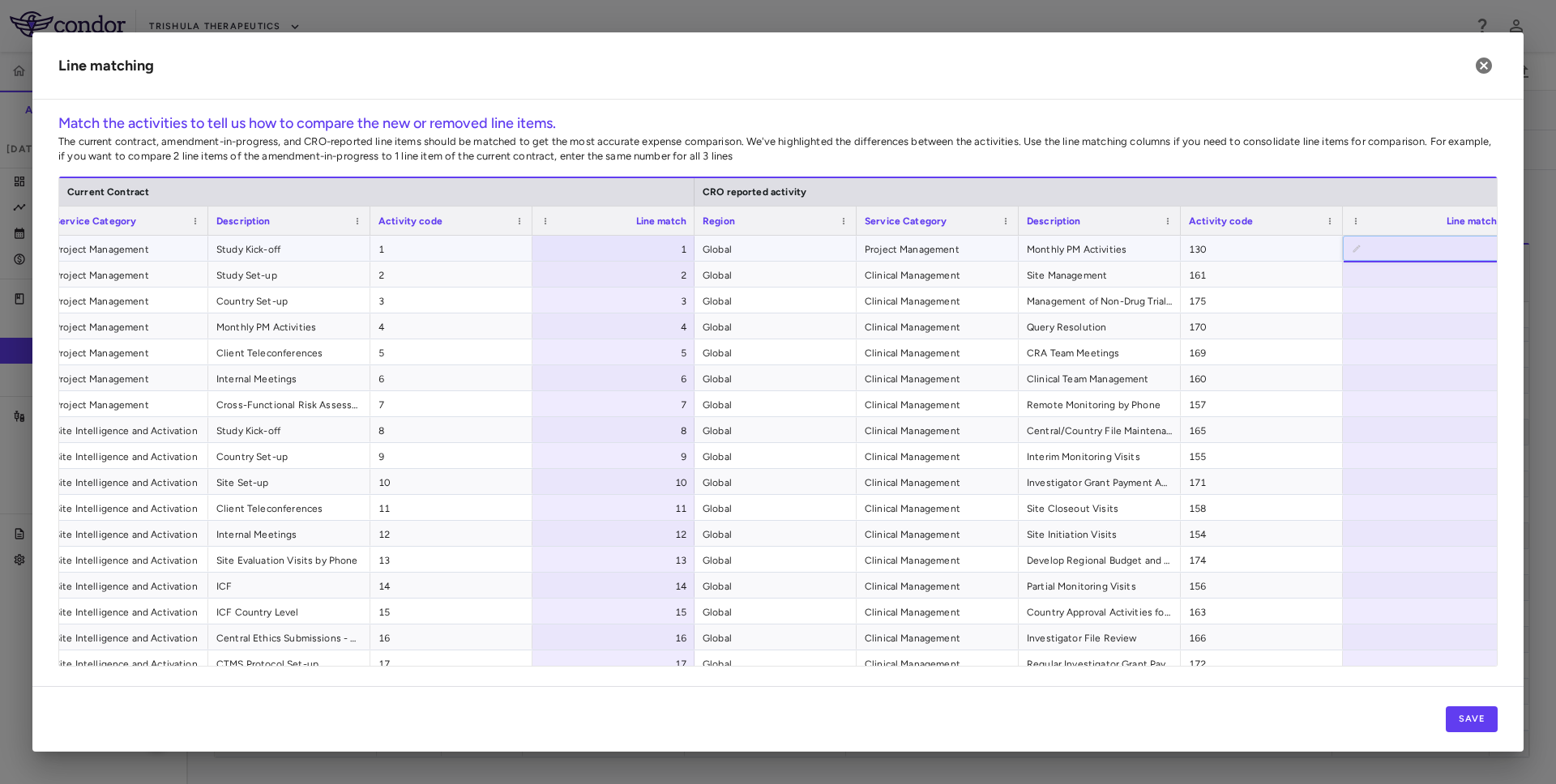
click at [920, 247] on span "Project Management" at bounding box center [938, 249] width 146 height 26
click at [1090, 248] on span "Monthly PM Activities" at bounding box center [1099, 249] width 146 height 26
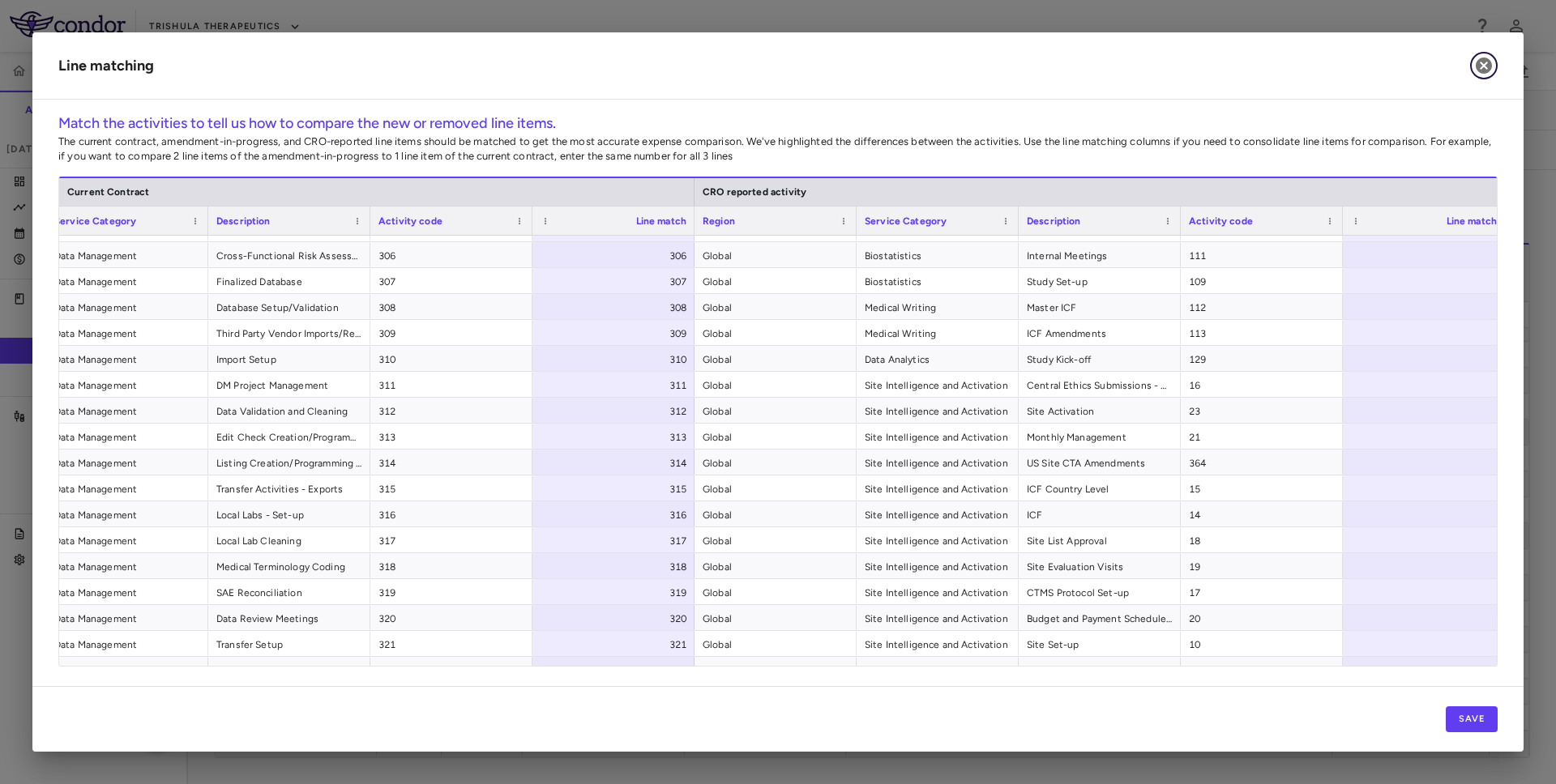
click at [1493, 60] on icon "button" at bounding box center [1484, 65] width 19 height 19
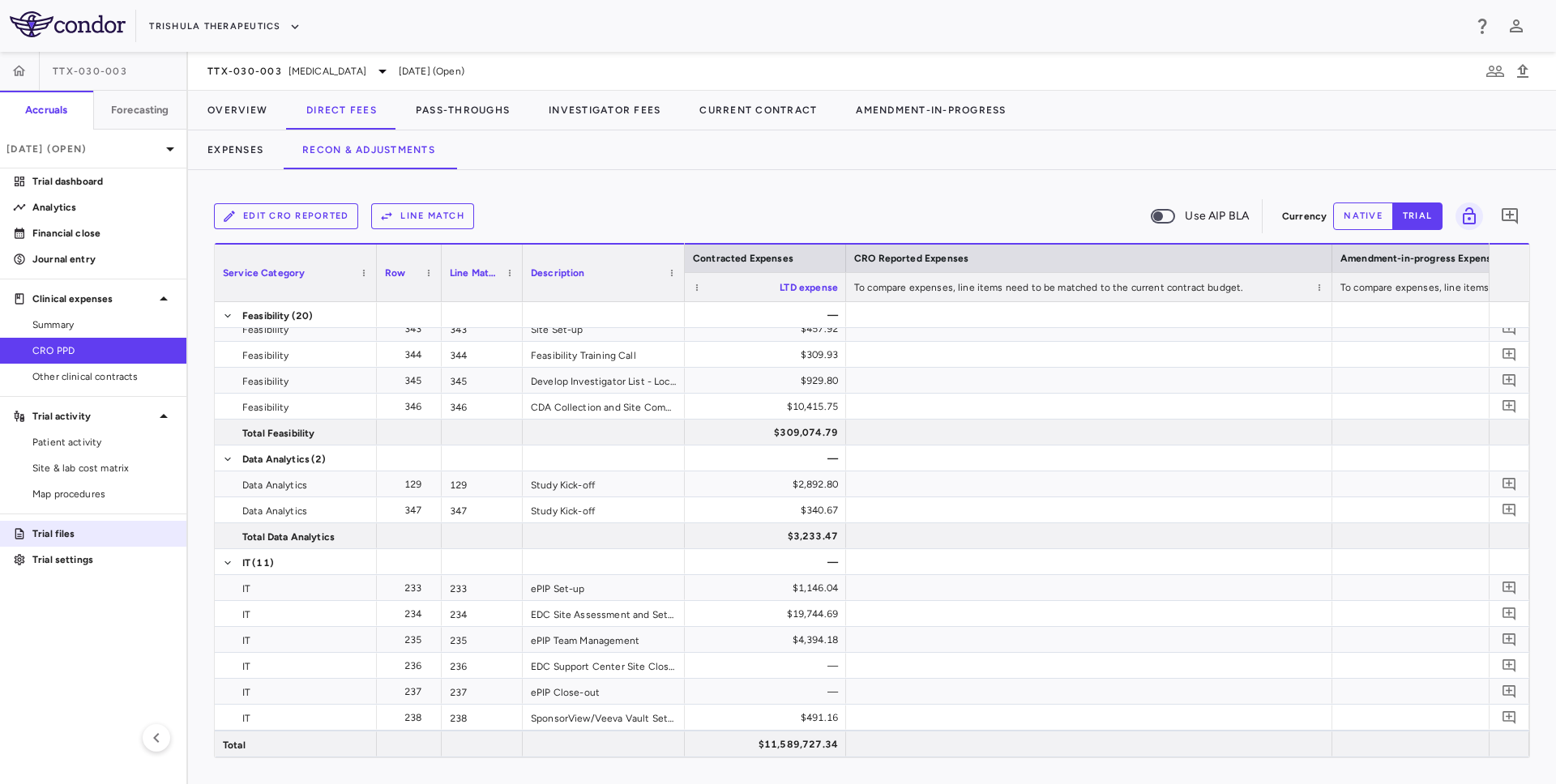
click at [72, 525] on link "Trial files" at bounding box center [93, 534] width 186 height 24
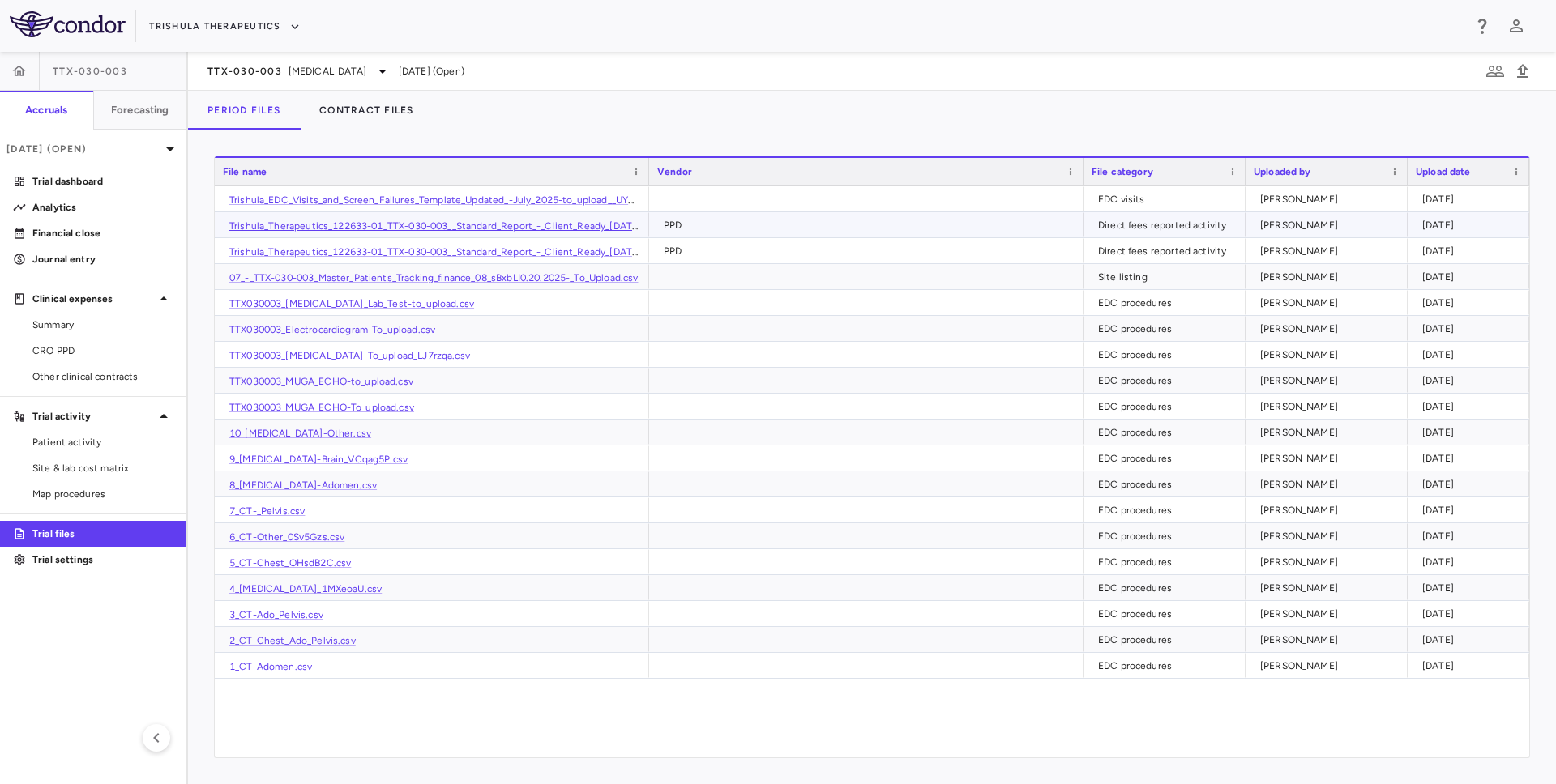
click at [405, 223] on link "Trishula_Therapeutics_122633-01_TTX-030-003__Standard_Report_-_Client_Ready_07-…" at bounding box center [497, 226] width 536 height 11
click at [68, 348] on span "CRO PPD" at bounding box center [102, 350] width 141 height 14
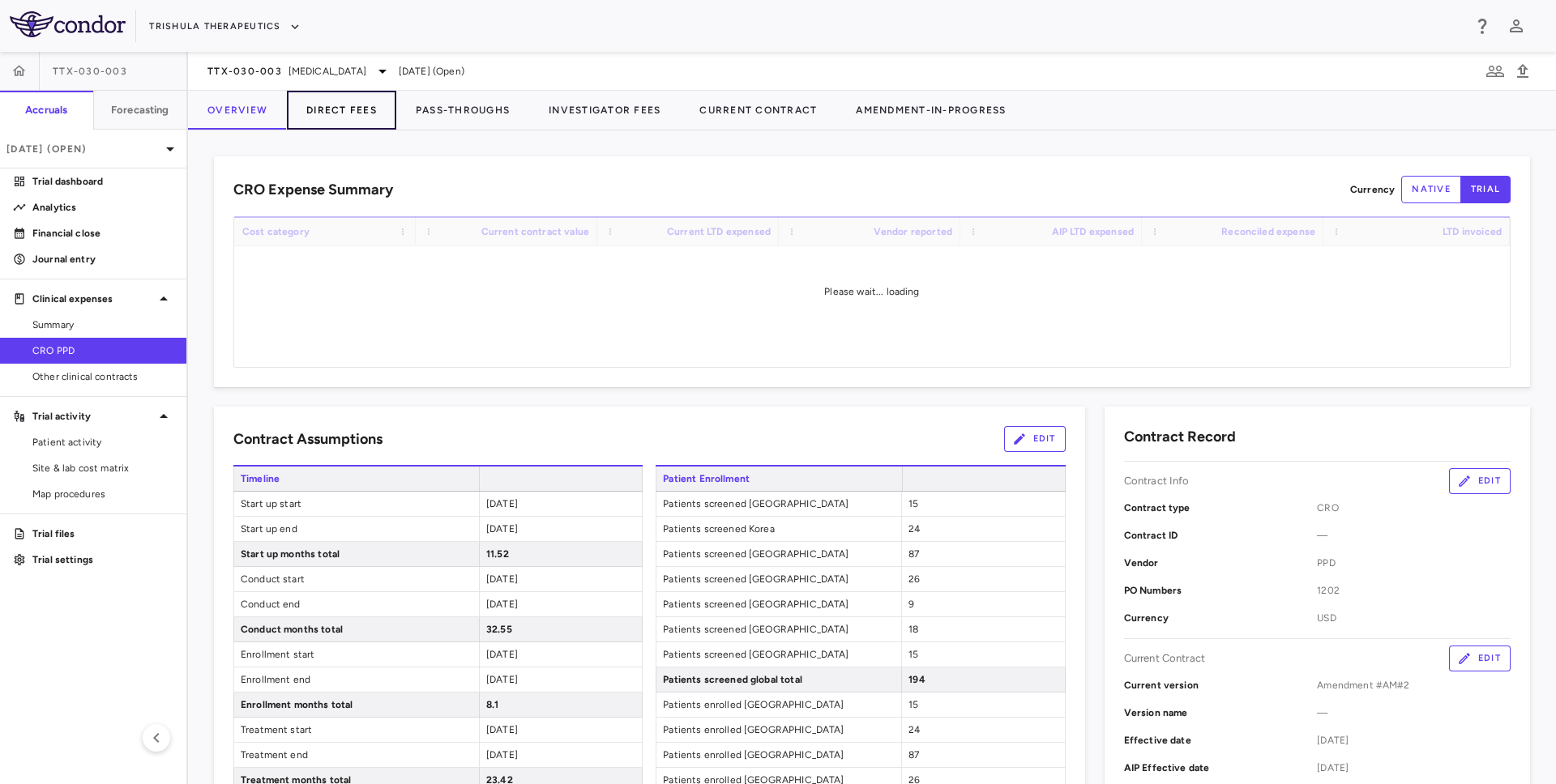
click at [361, 100] on button "Direct Fees" at bounding box center [342, 110] width 110 height 39
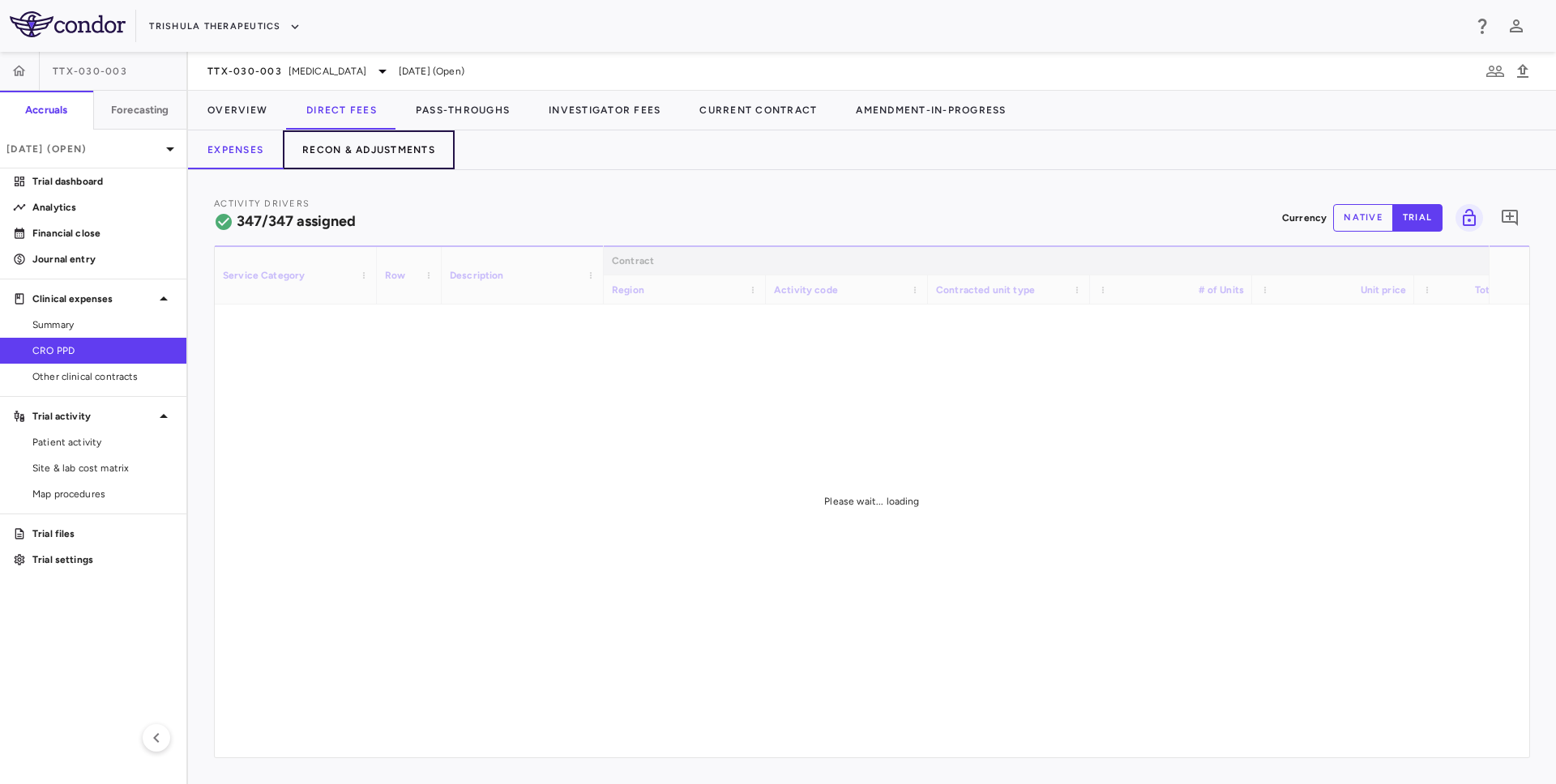
click at [392, 159] on button "Recon & Adjustments" at bounding box center [369, 150] width 172 height 39
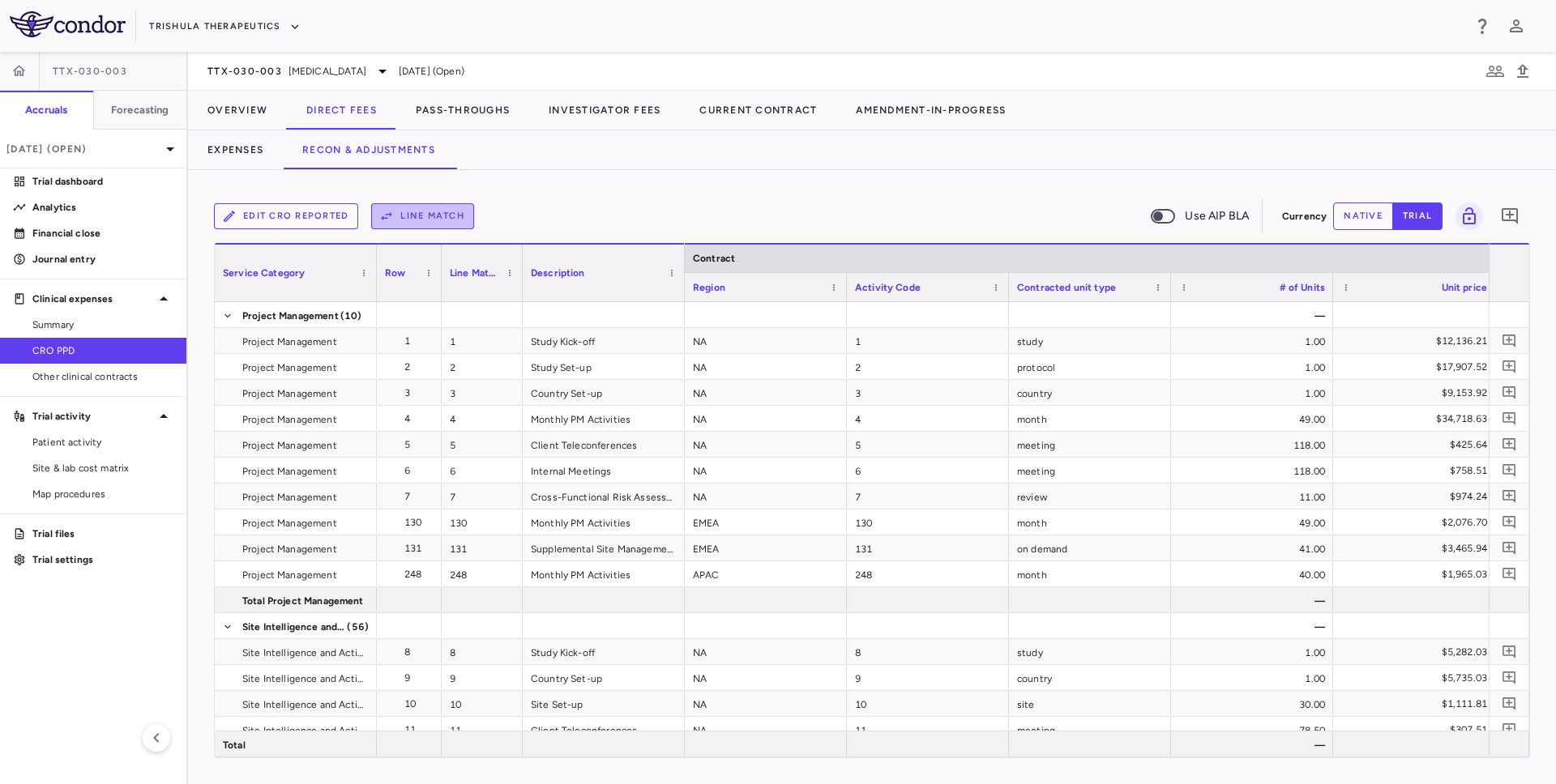
click at [416, 216] on button "Line Match" at bounding box center [423, 216] width 103 height 26
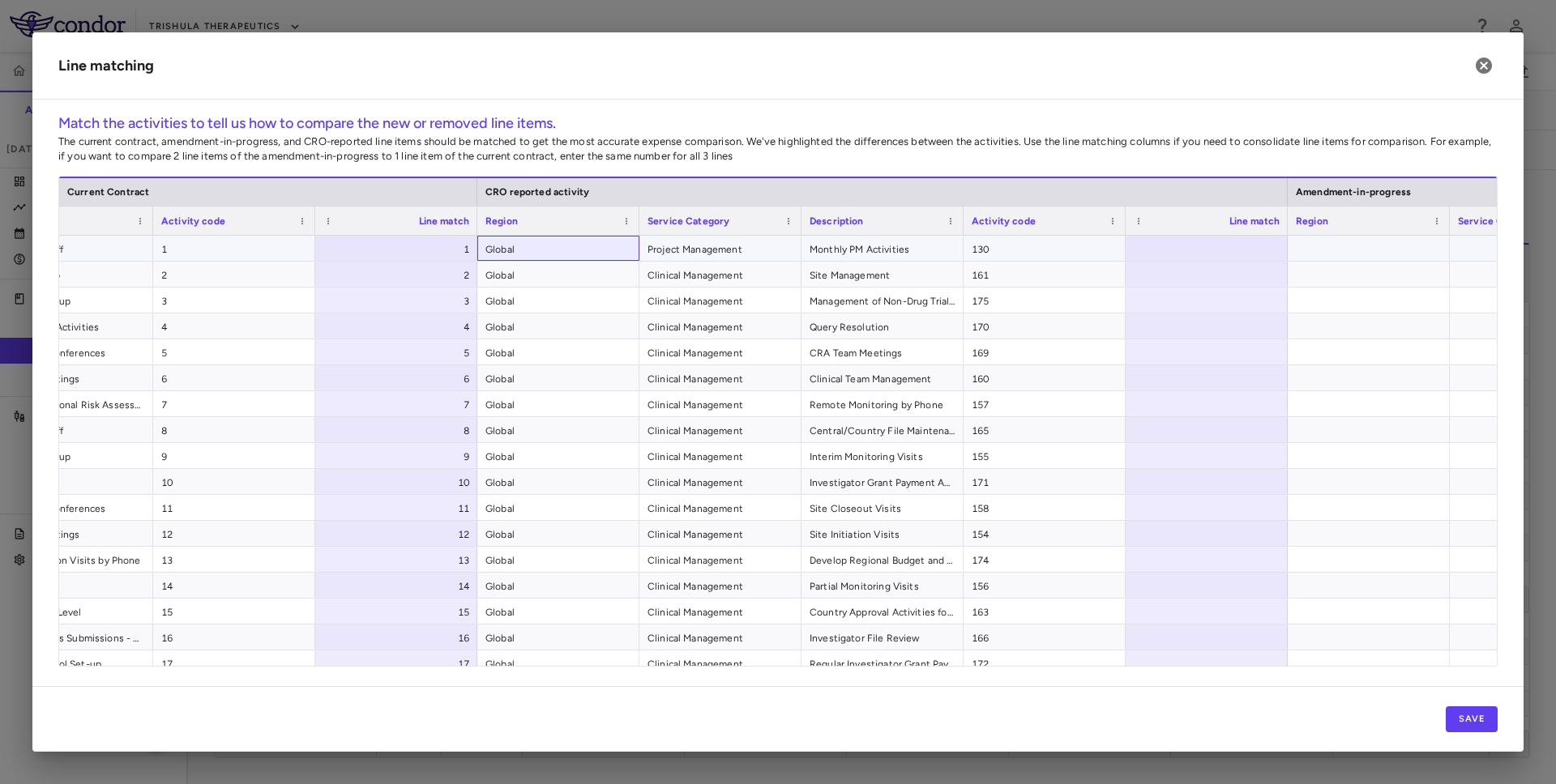
click at [562, 253] on span "Global" at bounding box center [558, 249] width 146 height 26
click at [535, 280] on span "Global" at bounding box center [558, 275] width 146 height 26
click at [532, 300] on span "Global" at bounding box center [558, 301] width 146 height 26
click at [532, 334] on span "Global" at bounding box center [558, 327] width 146 height 26
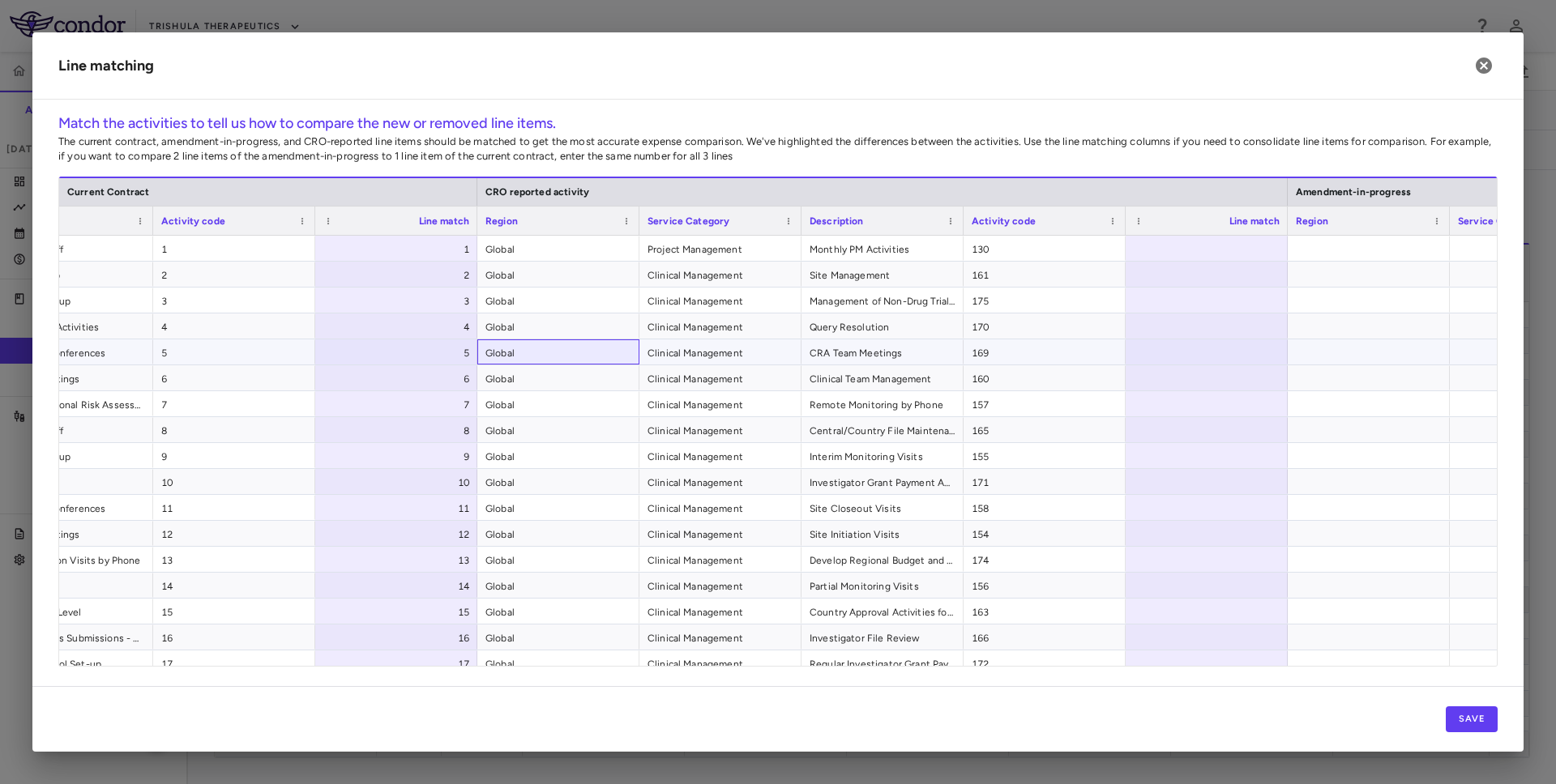
click at [528, 360] on span "Global" at bounding box center [558, 353] width 146 height 26
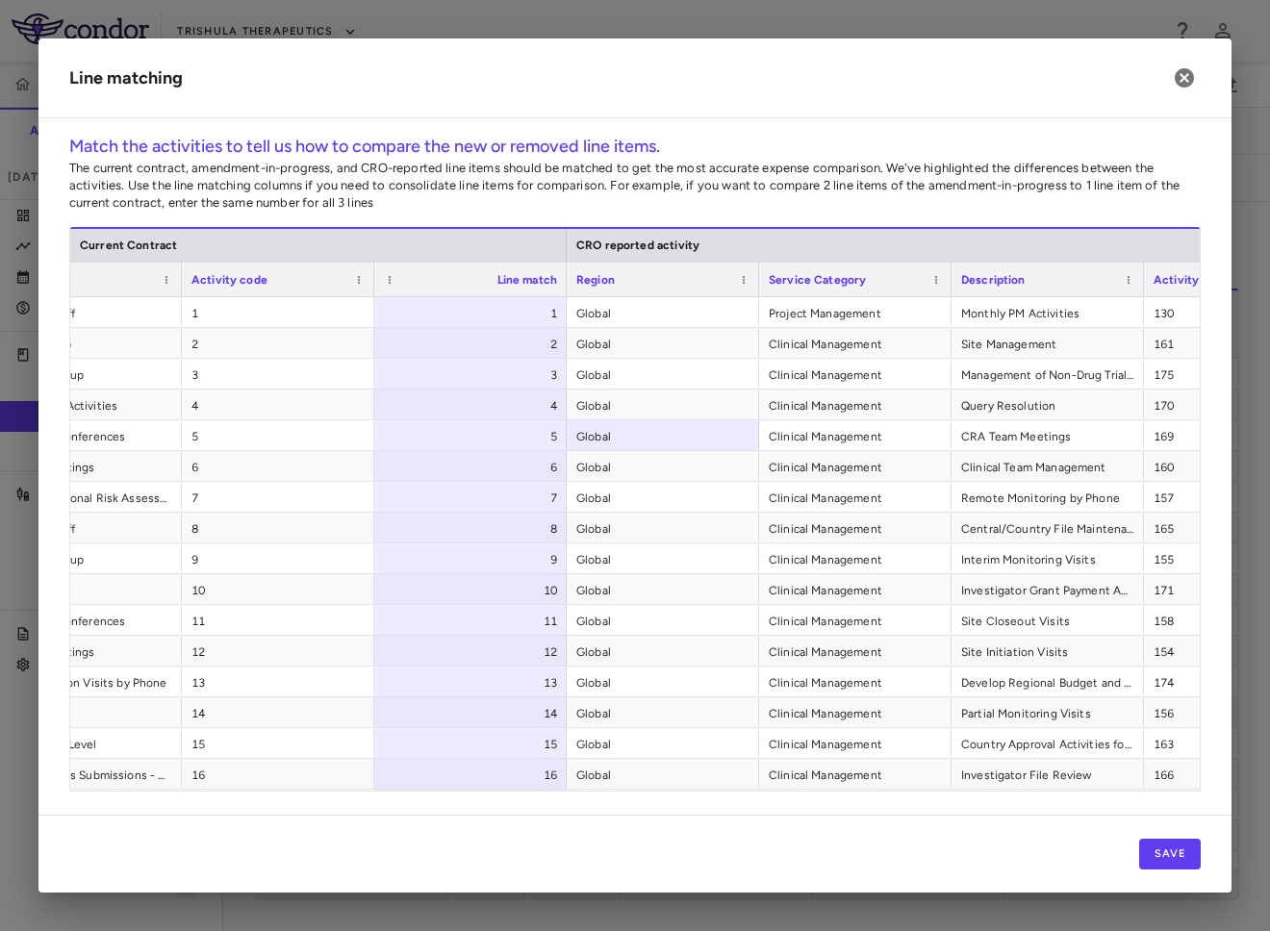
click at [1064, 273] on div "Description" at bounding box center [1039, 279] width 156 height 24
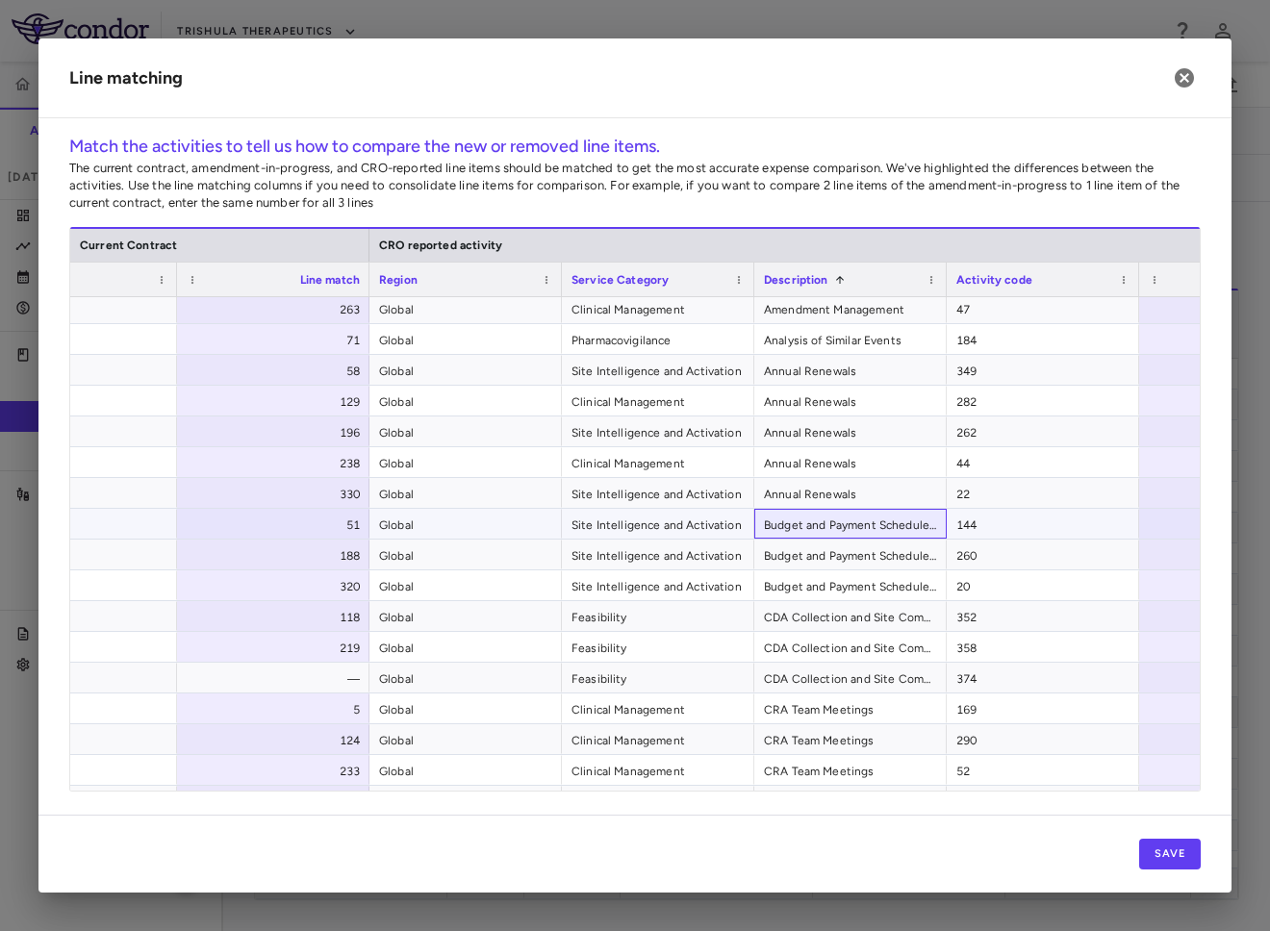
click at [810, 520] on span "Budget and Payment Schedule Development" at bounding box center [850, 525] width 173 height 31
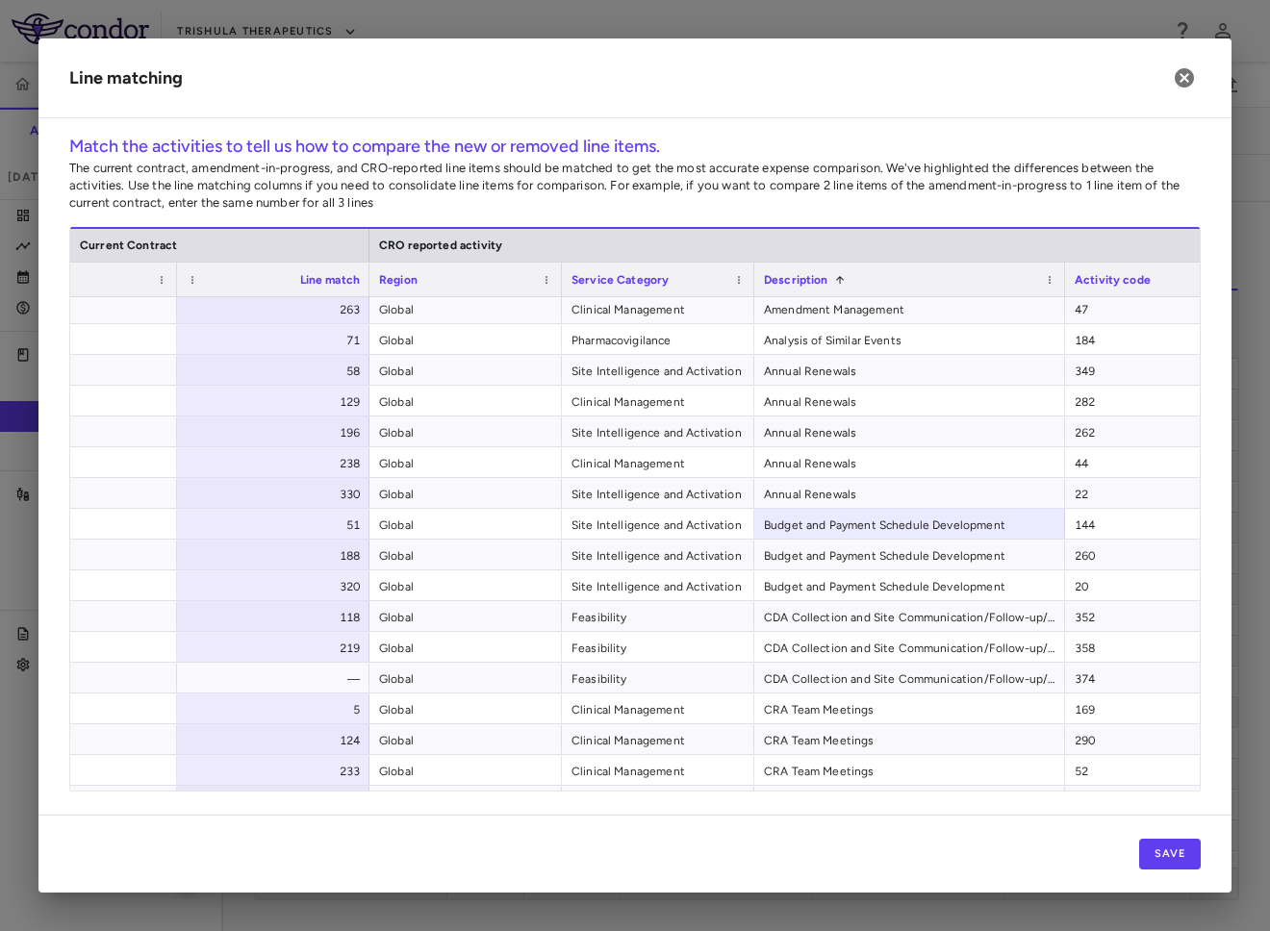
drag, startPoint x: 946, startPoint y: 279, endPoint x: 1070, endPoint y: 276, distance: 124.1
click at [1068, 276] on div at bounding box center [1064, 280] width 8 height 34
click at [783, 560] on span "Budget and Payment Schedule Development" at bounding box center [912, 556] width 297 height 31
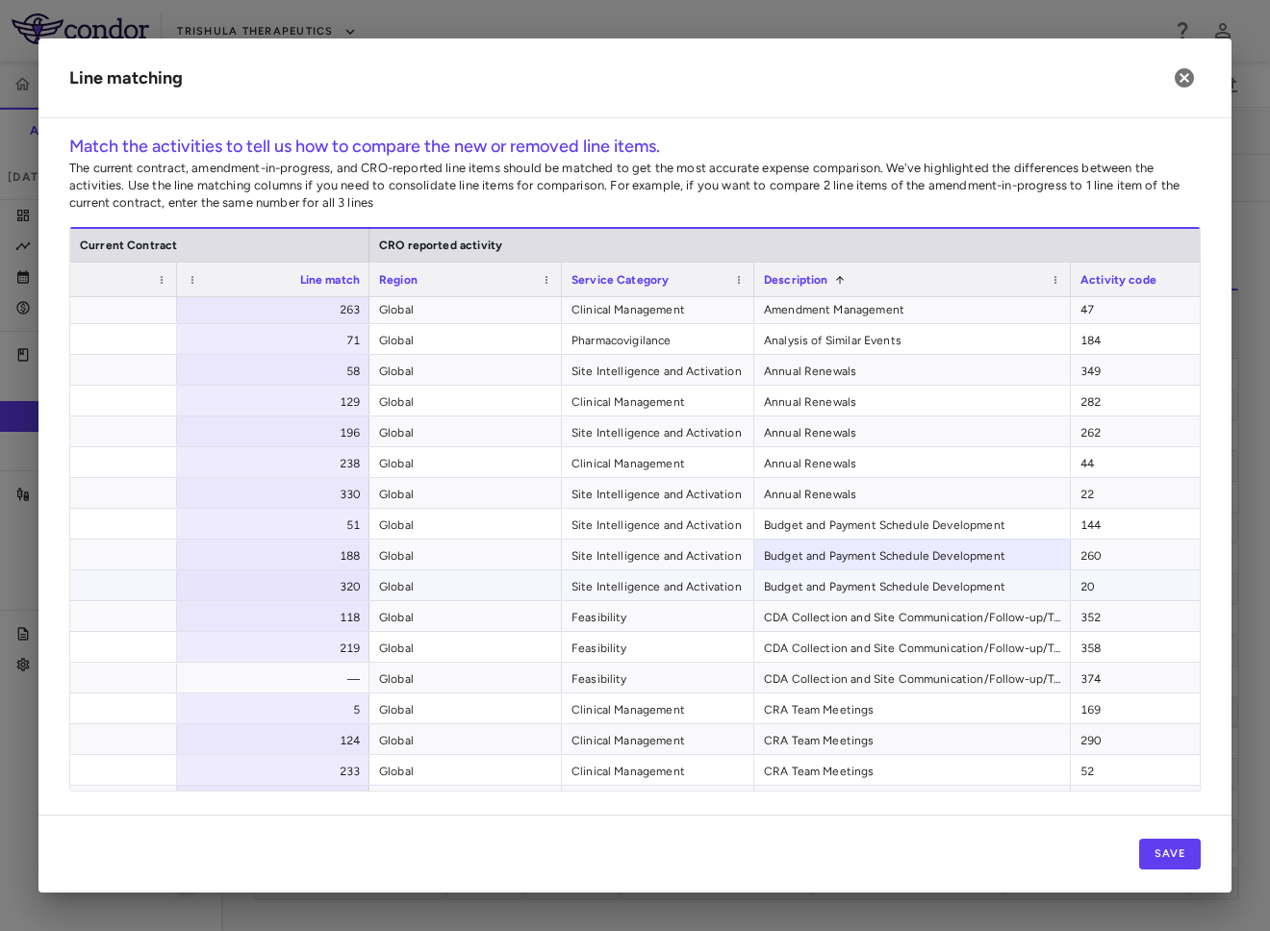
click at [788, 580] on span "Budget and Payment Schedule Development" at bounding box center [912, 586] width 297 height 31
click at [796, 546] on span "Budget and Payment Schedule Development" at bounding box center [912, 556] width 297 height 31
click at [796, 529] on span "Budget and Payment Schedule Development" at bounding box center [912, 525] width 297 height 31
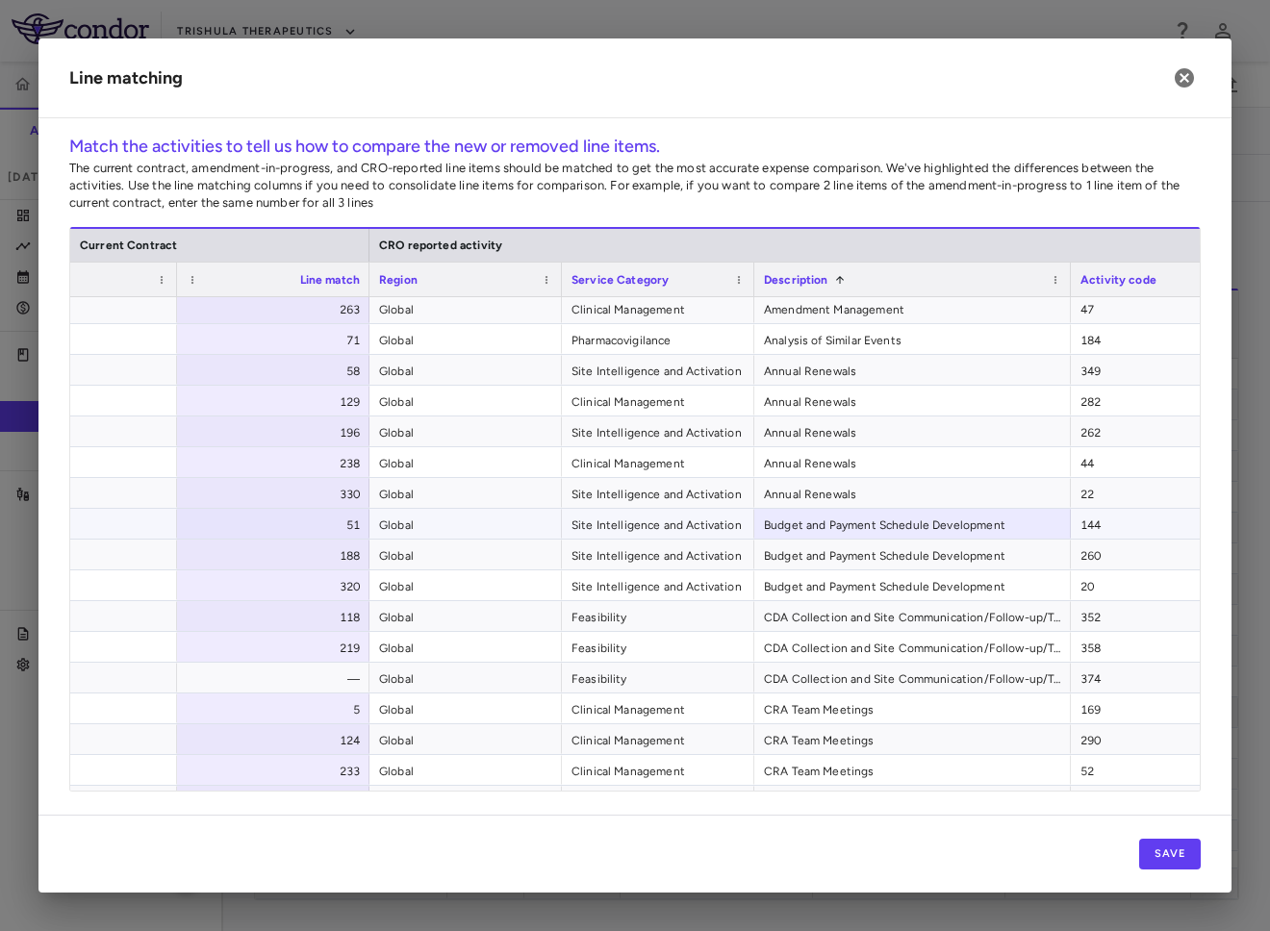
click at [507, 522] on span "Global" at bounding box center [465, 525] width 173 height 31
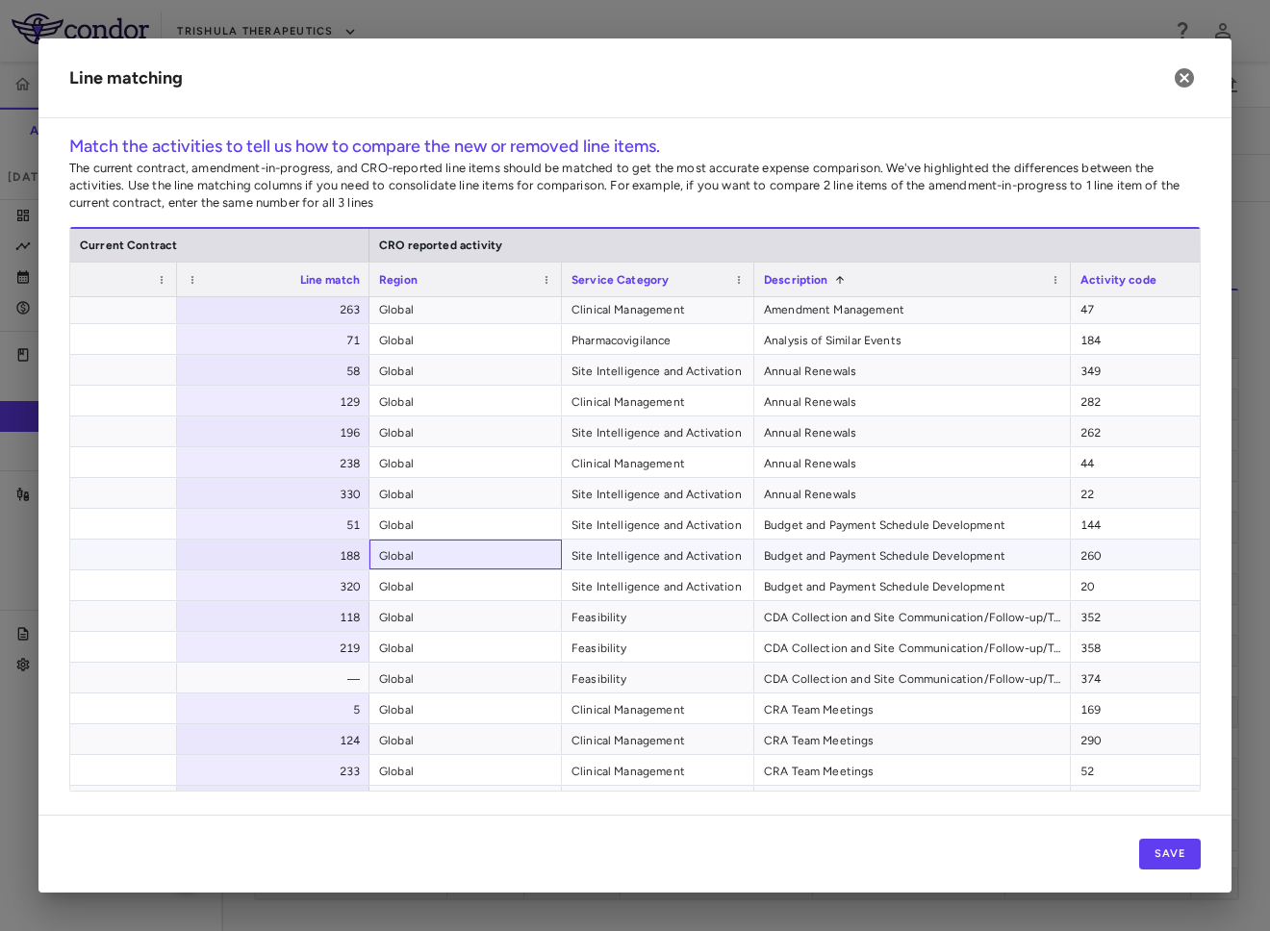
click at [479, 555] on span "Global" at bounding box center [465, 556] width 173 height 31
click at [463, 588] on span "Global" at bounding box center [465, 586] width 173 height 31
click at [1180, 78] on icon "button" at bounding box center [1184, 77] width 19 height 19
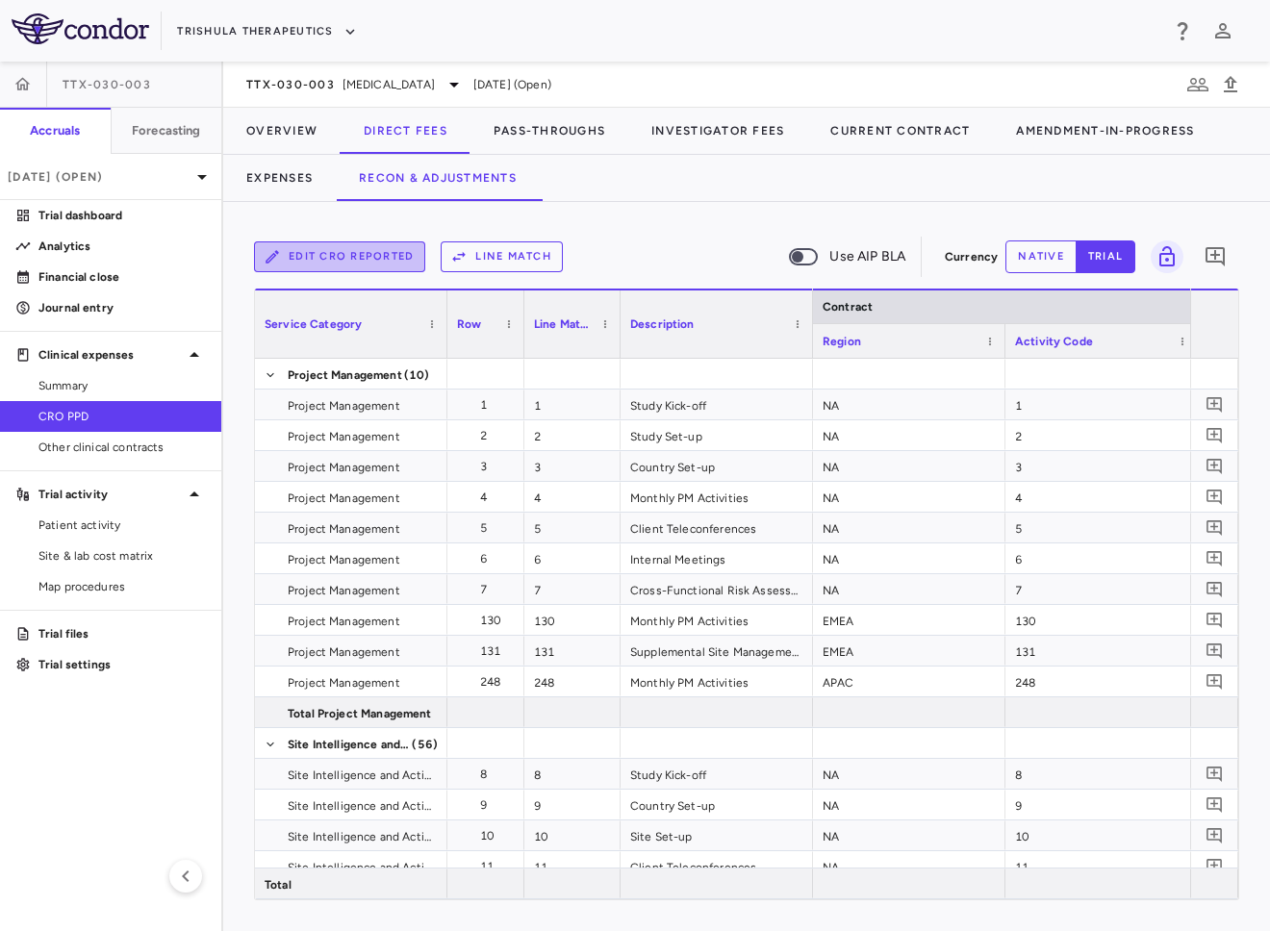
click at [351, 252] on button "Edit CRO reported" at bounding box center [339, 256] width 171 height 31
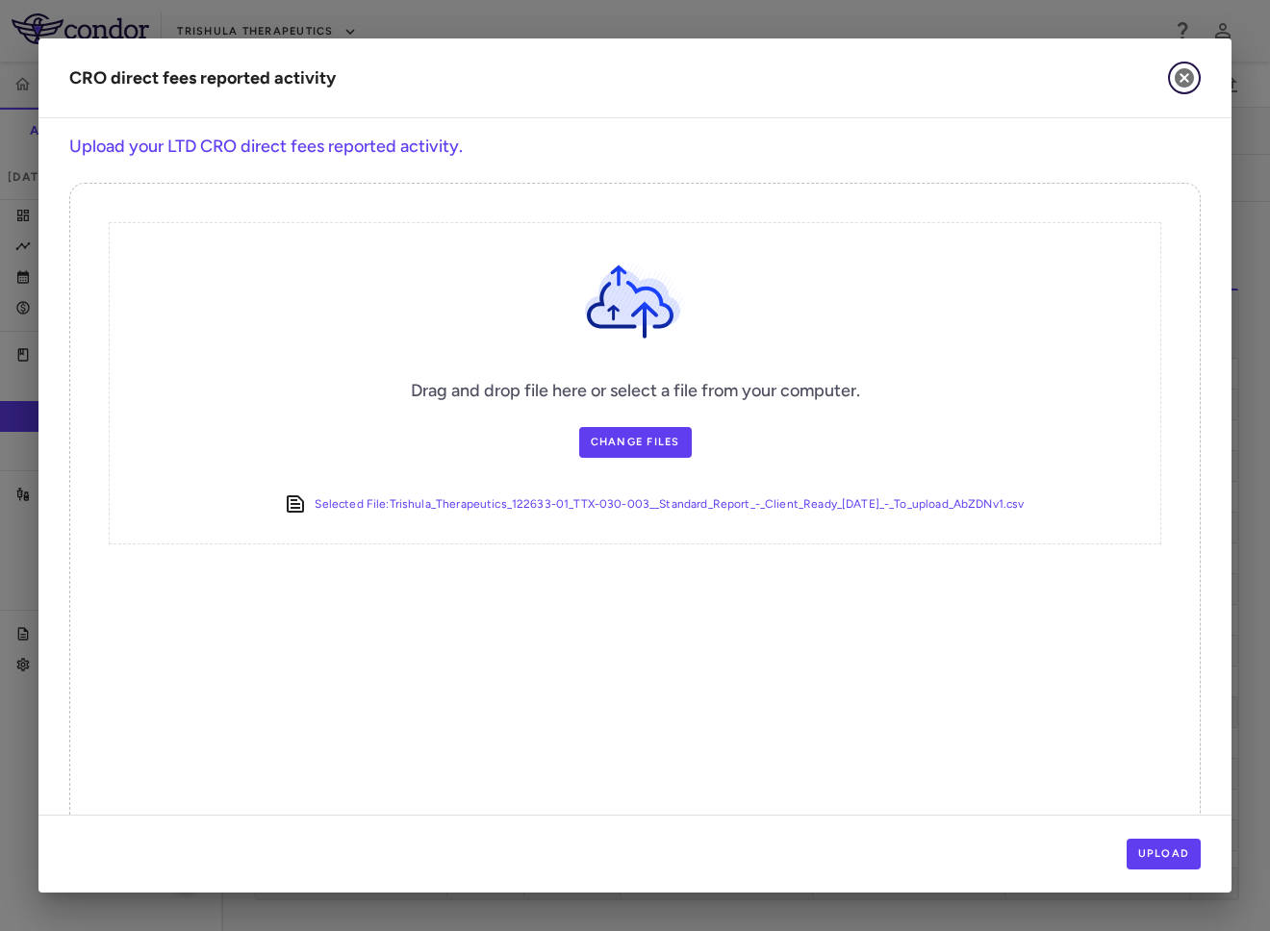
click at [1186, 73] on icon "button" at bounding box center [1184, 77] width 19 height 19
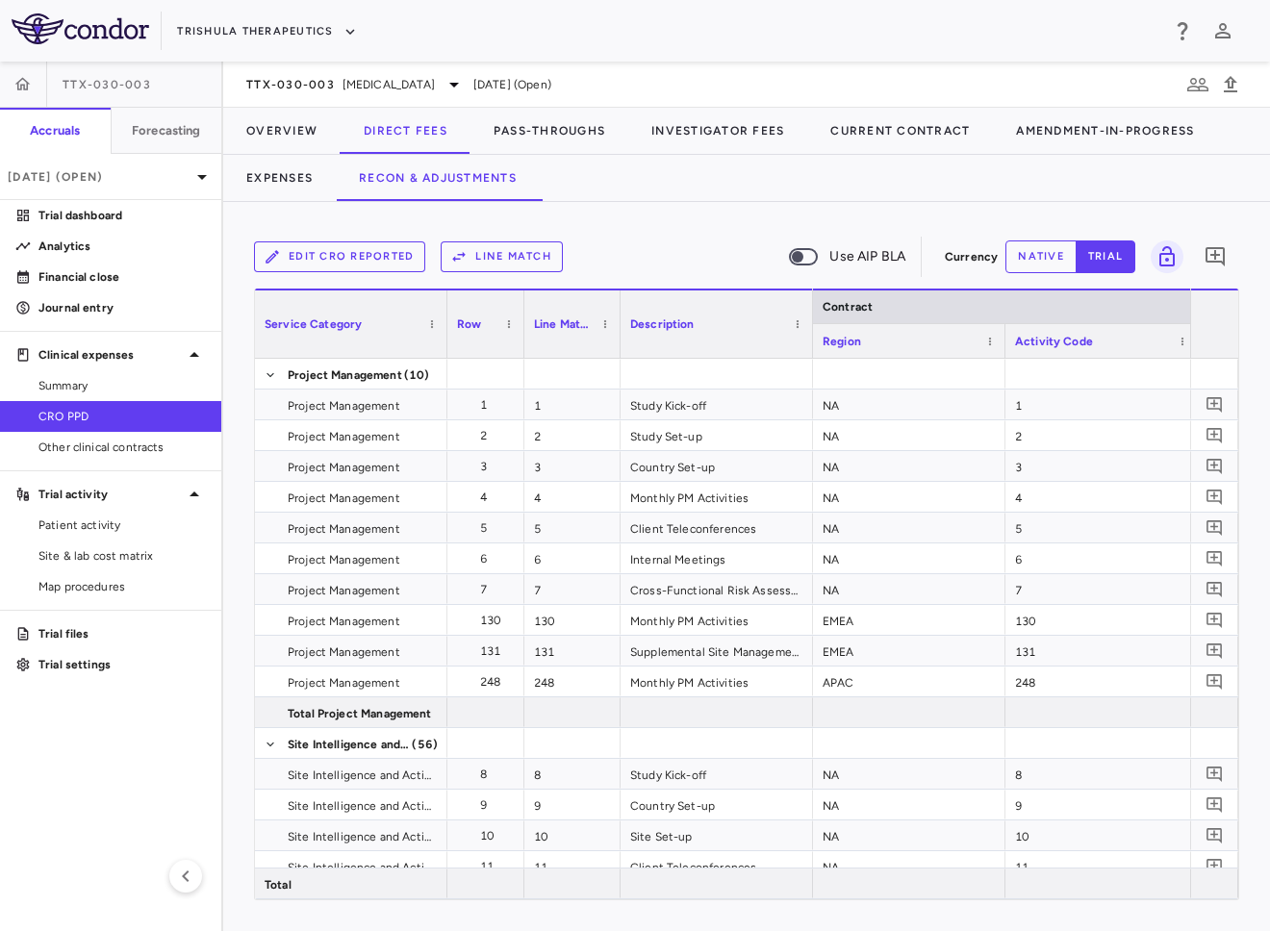
click at [376, 246] on button "Edit CRO reported" at bounding box center [339, 256] width 171 height 31
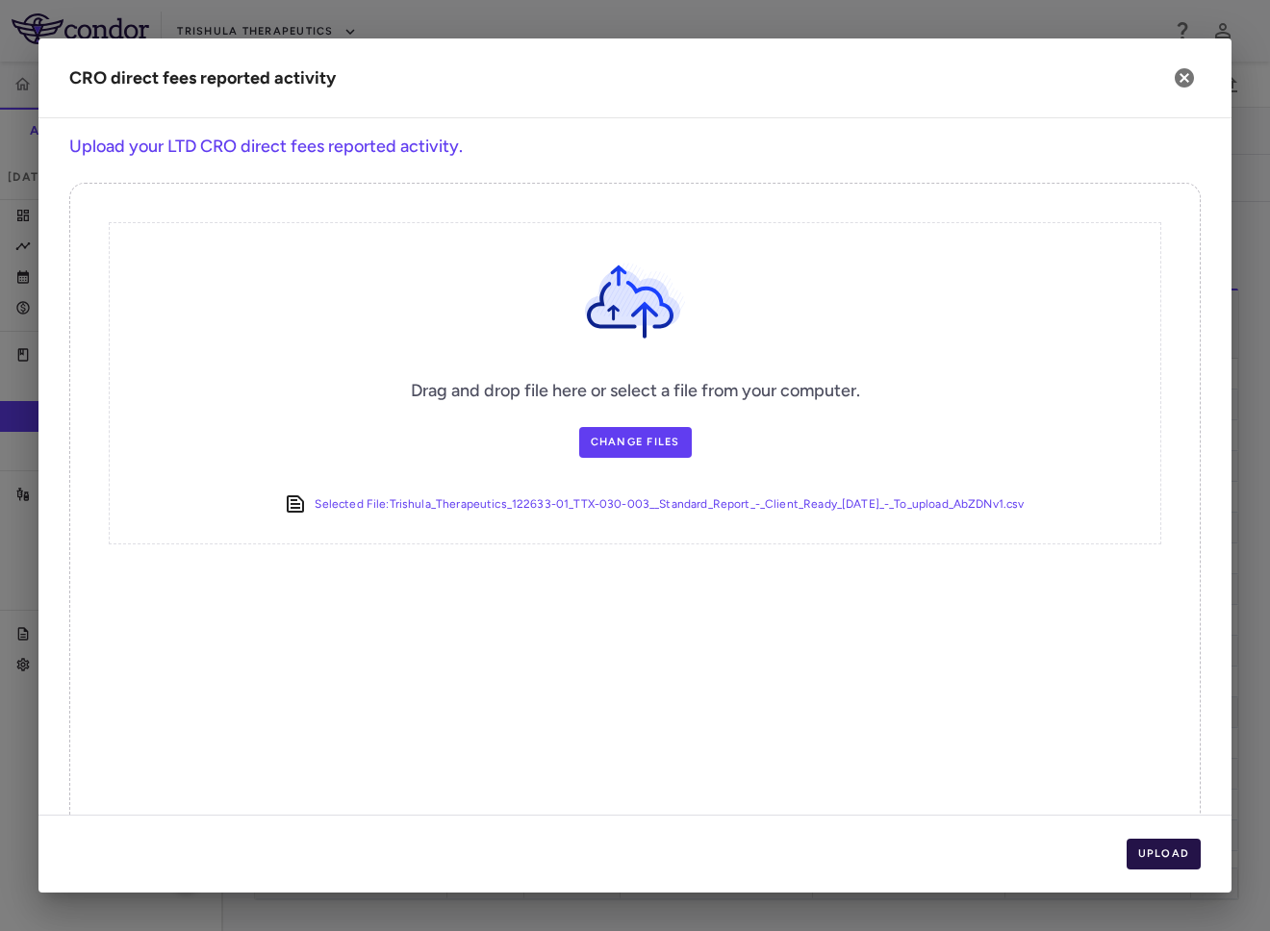
click at [1166, 851] on button "Upload" at bounding box center [1164, 854] width 75 height 31
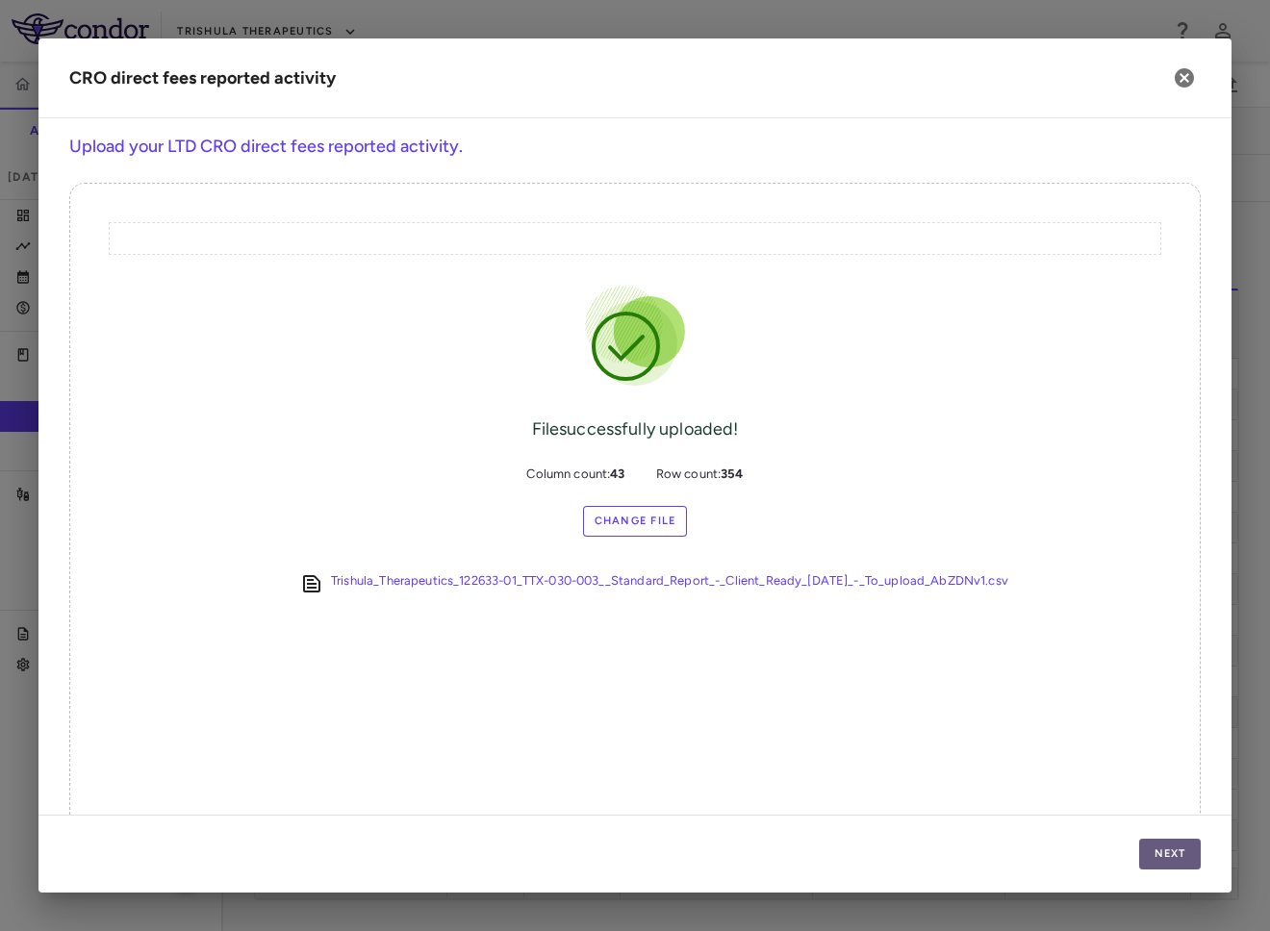
click at [1168, 852] on button "Next" at bounding box center [1170, 854] width 62 height 31
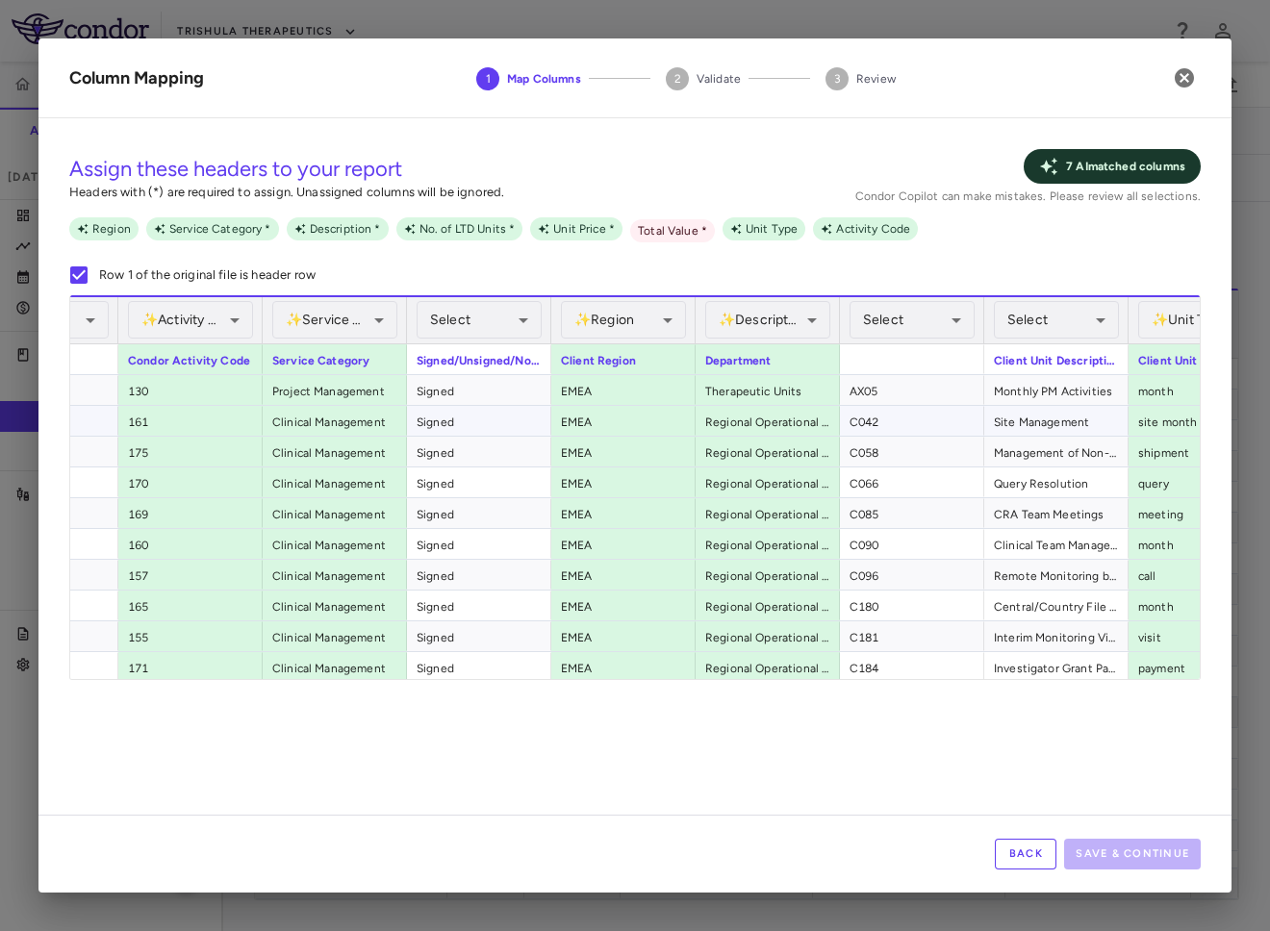
scroll to position [0, 261]
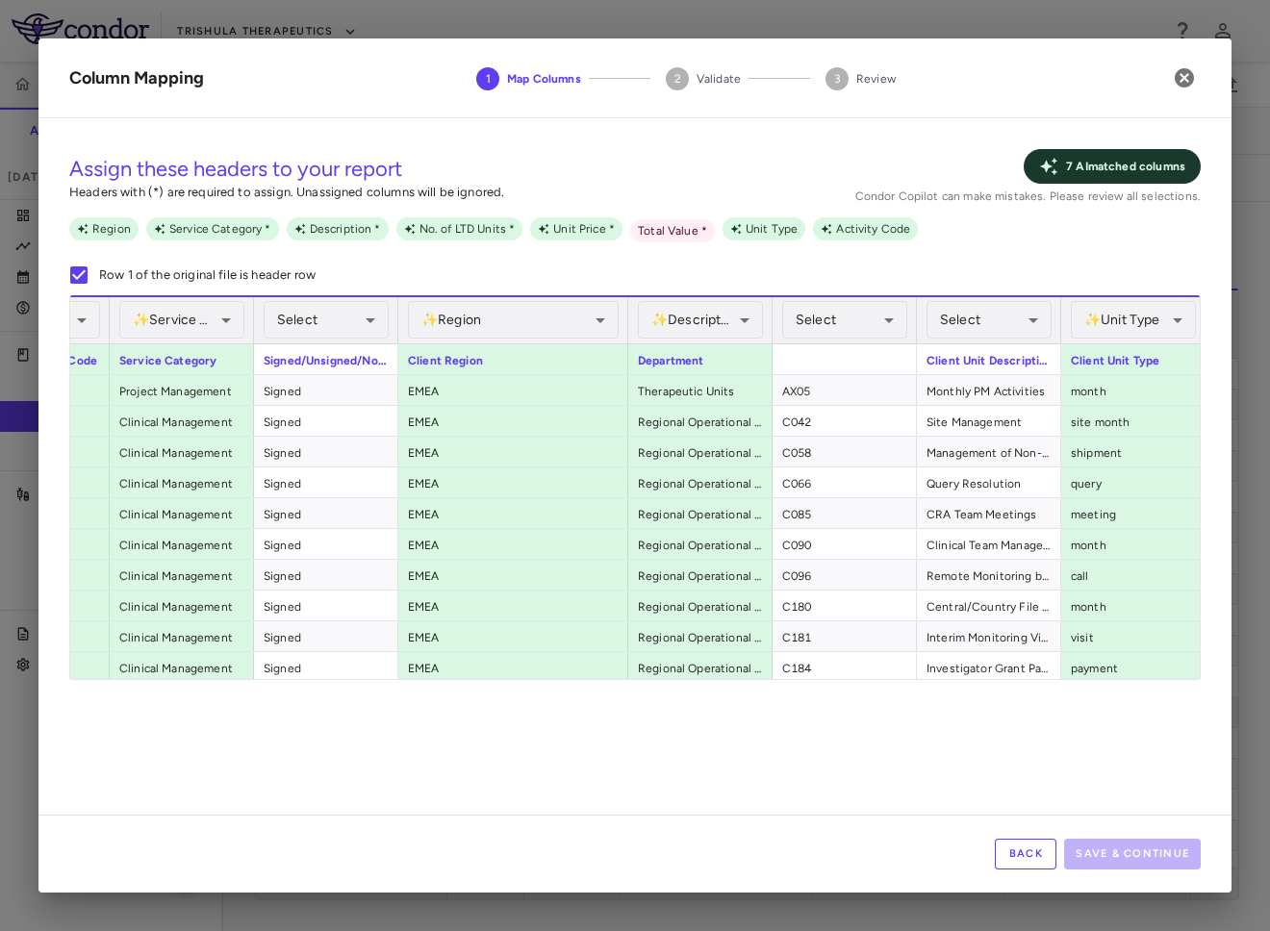
drag, startPoint x: 541, startPoint y: 331, endPoint x: 634, endPoint y: 328, distance: 93.4
click at [631, 328] on div at bounding box center [627, 320] width 8 height 46
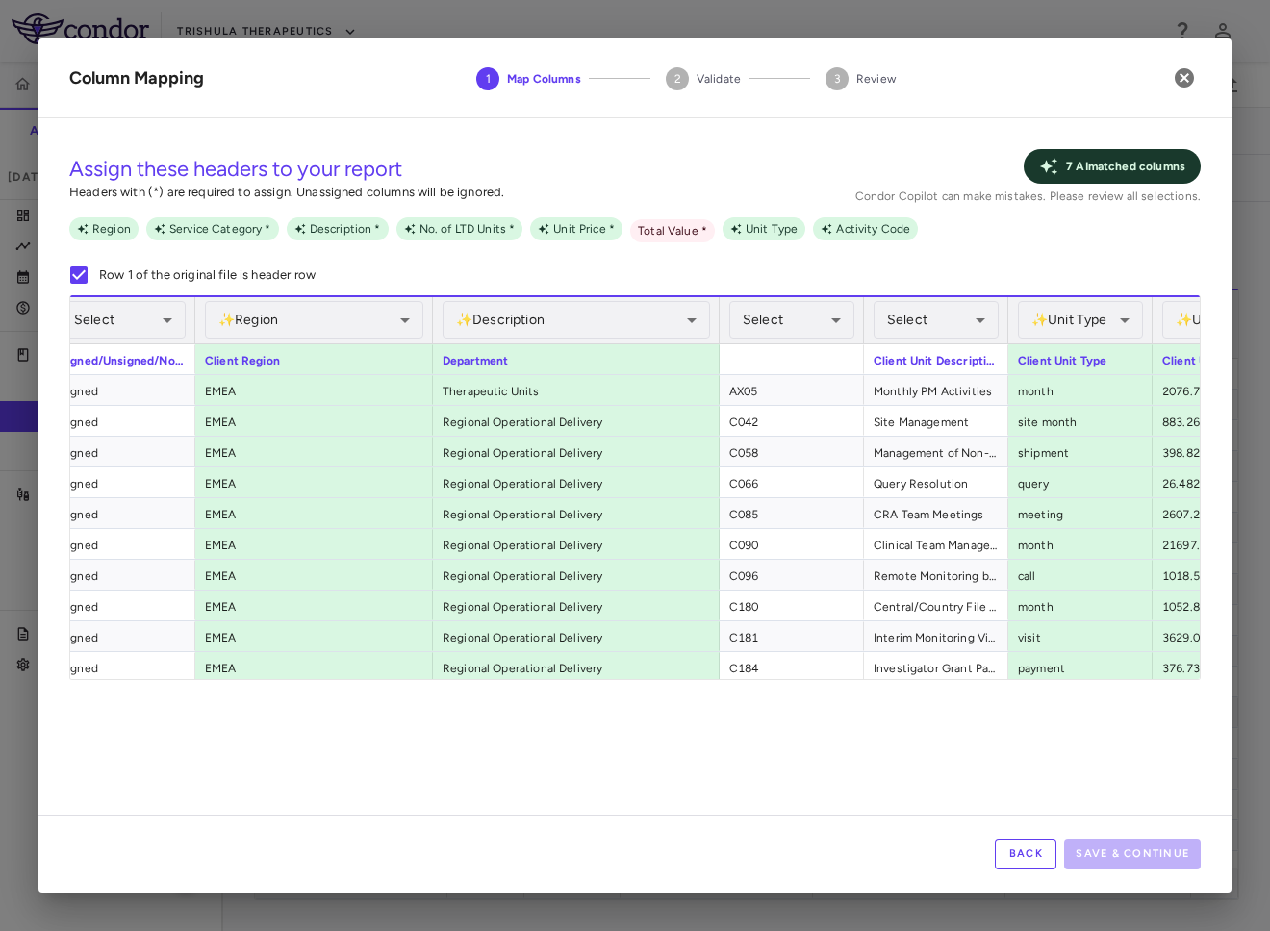
drag, startPoint x: 572, startPoint y: 320, endPoint x: 715, endPoint y: 335, distance: 143.1
click at [715, 335] on div at bounding box center [719, 320] width 8 height 46
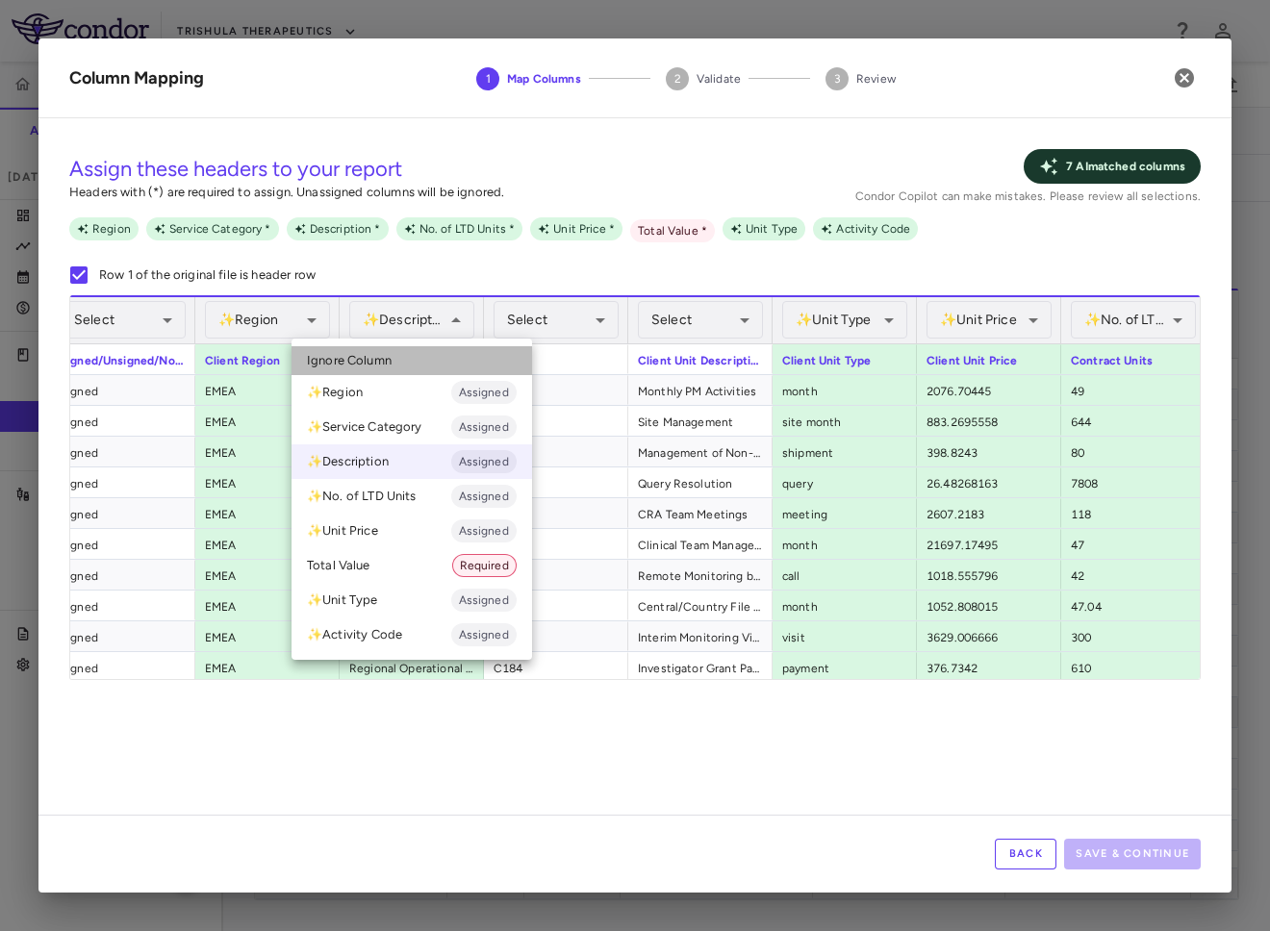
click at [479, 362] on li "Ignore Column" at bounding box center [412, 360] width 241 height 29
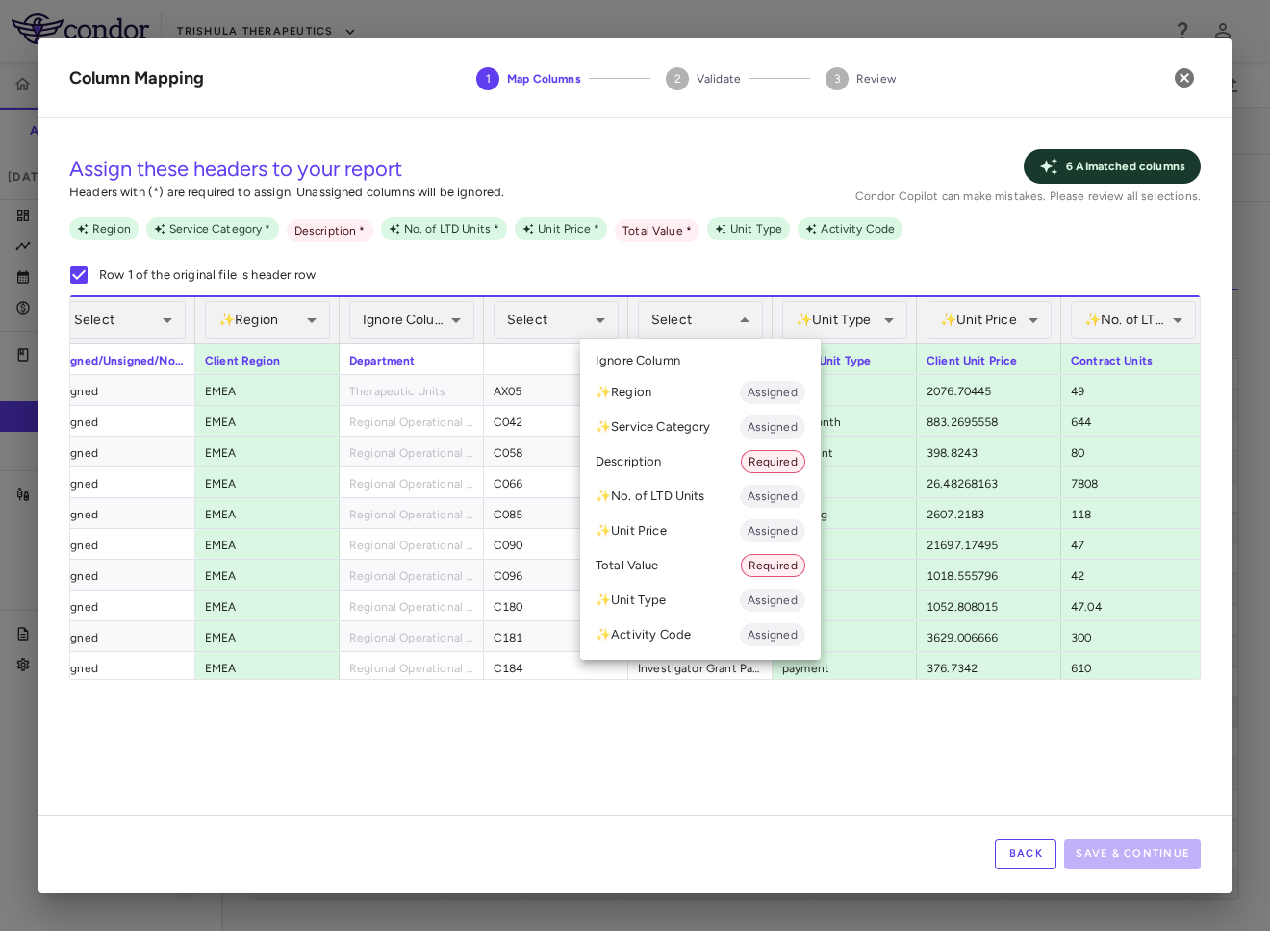
click at [691, 466] on li "Description Required" at bounding box center [700, 461] width 241 height 35
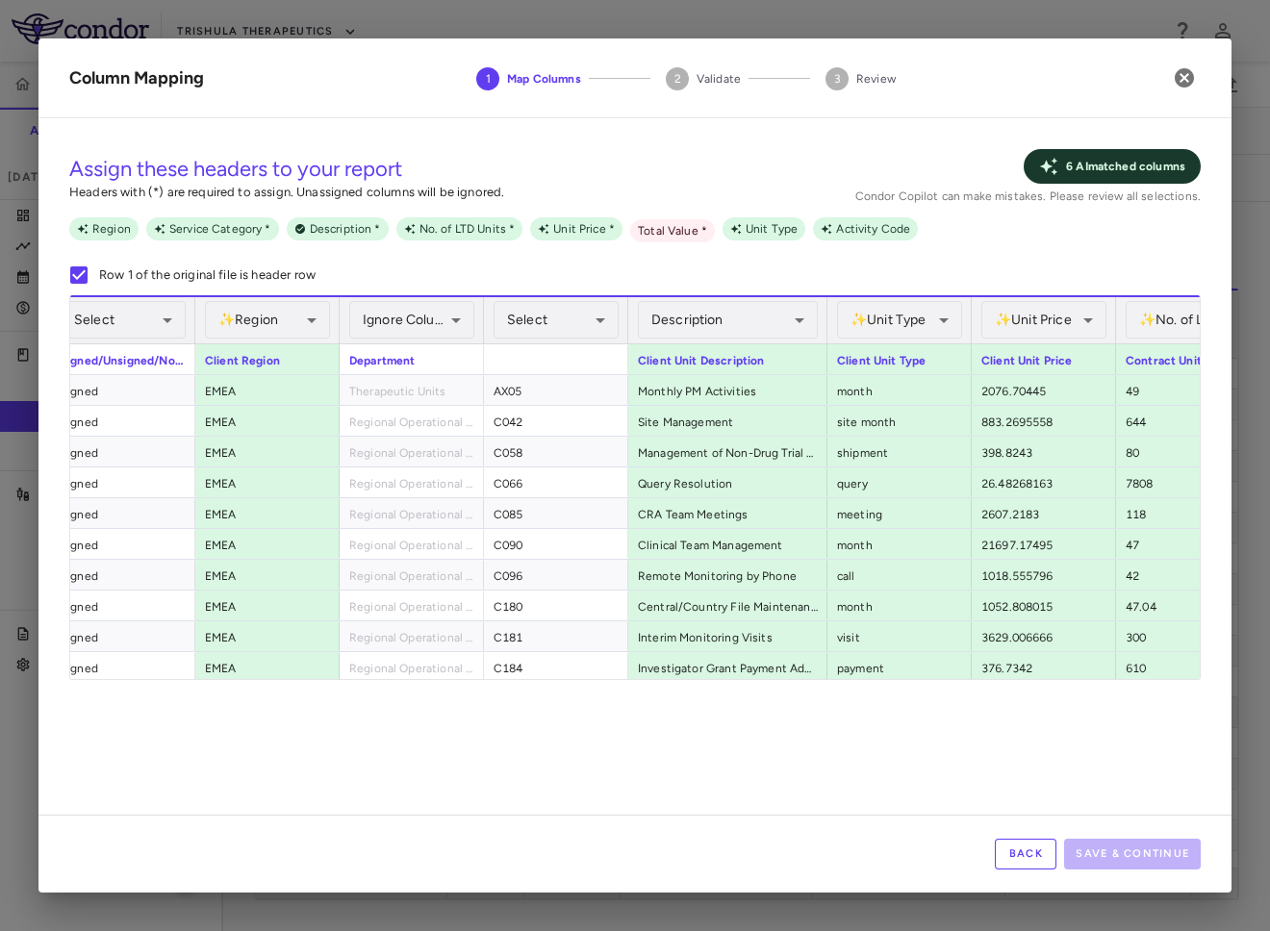
drag, startPoint x: 771, startPoint y: 325, endPoint x: 825, endPoint y: 324, distance: 54.8
click at [825, 324] on div at bounding box center [827, 320] width 8 height 46
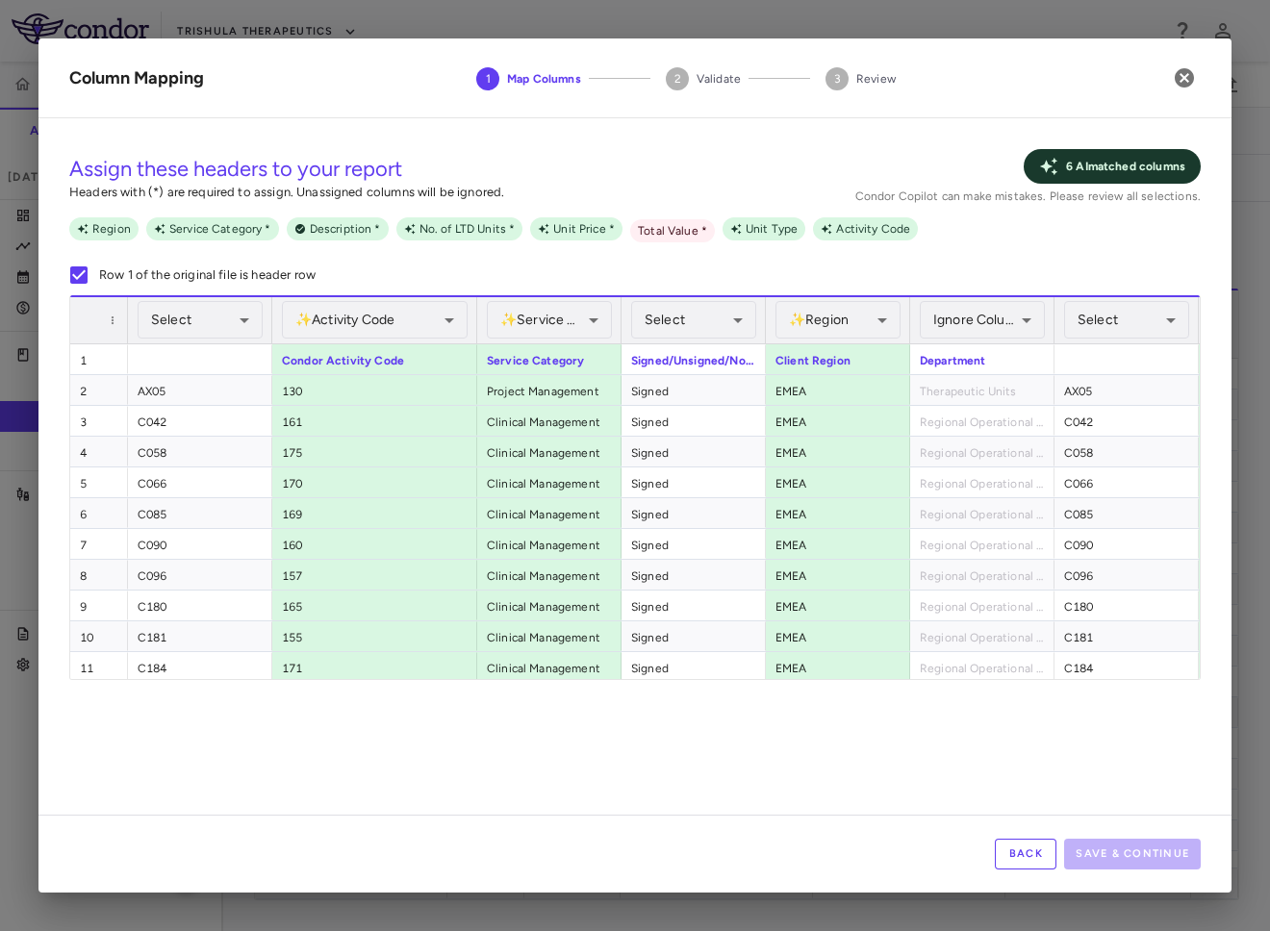
drag, startPoint x: 416, startPoint y: 322, endPoint x: 476, endPoint y: 323, distance: 60.6
click at [476, 323] on div at bounding box center [476, 320] width 8 height 46
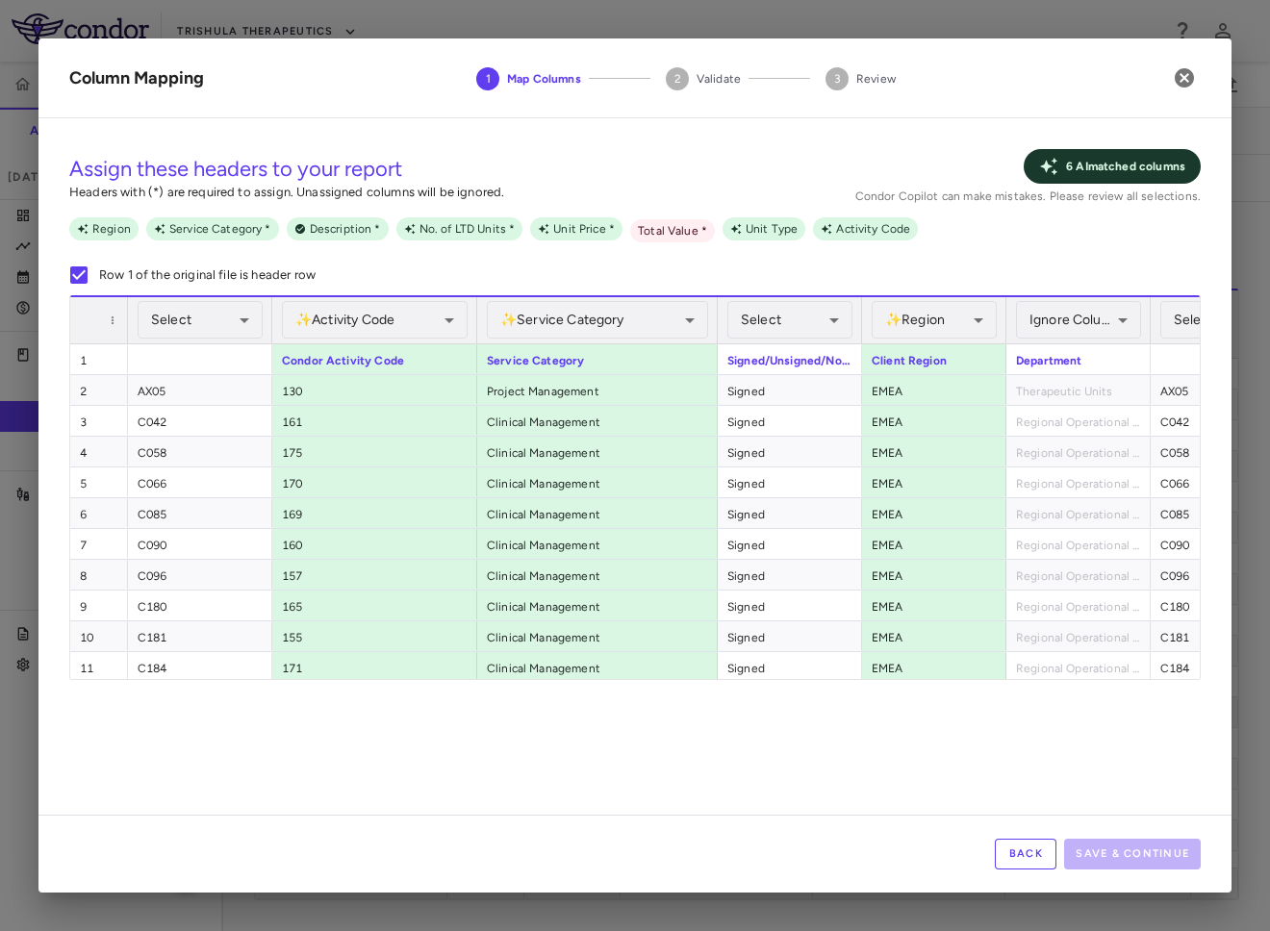
drag, startPoint x: 619, startPoint y: 317, endPoint x: 715, endPoint y: 317, distance: 96.2
click at [715, 317] on div at bounding box center [717, 320] width 8 height 46
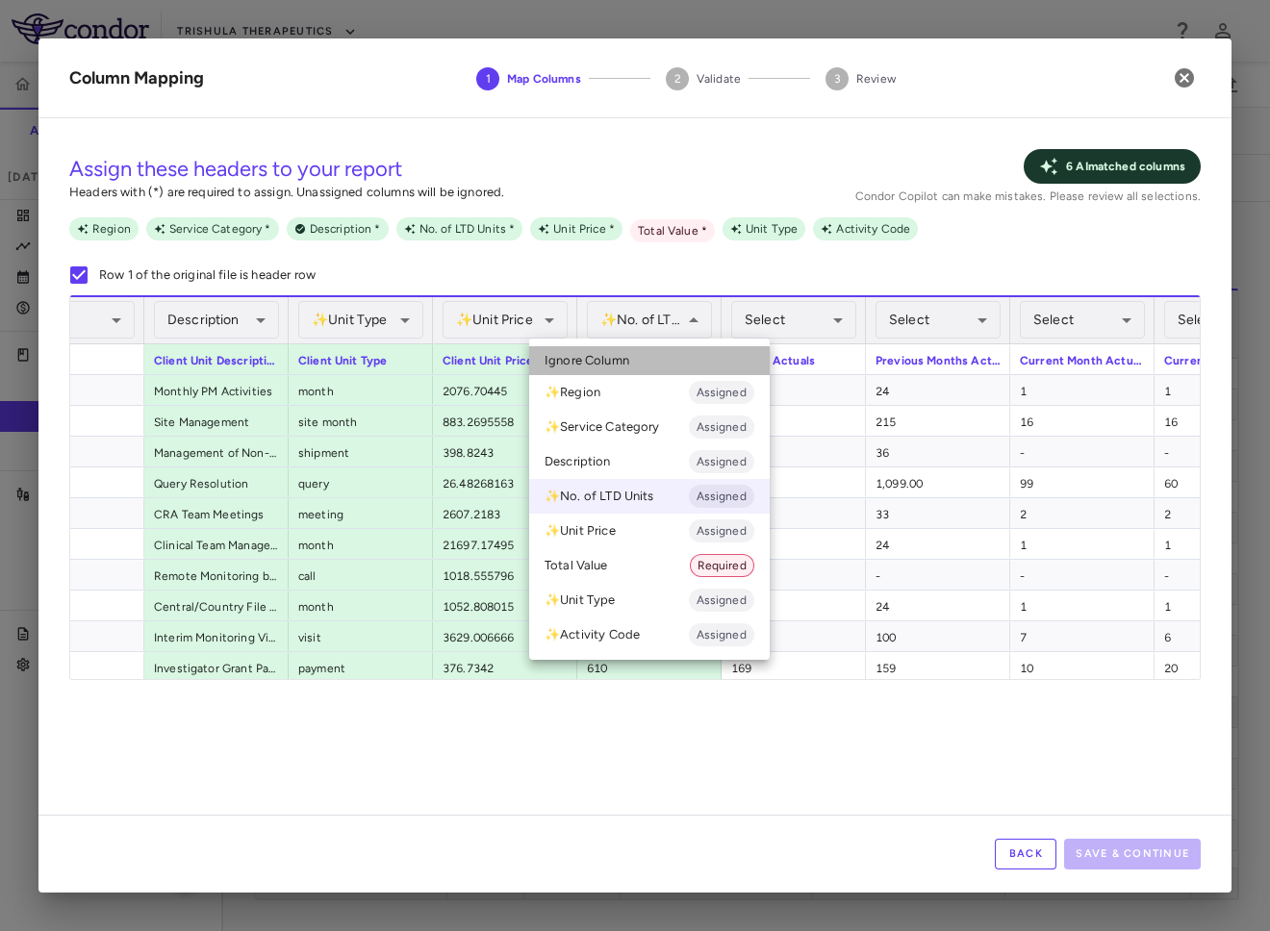
click at [690, 353] on li "Ignore Column" at bounding box center [649, 360] width 241 height 29
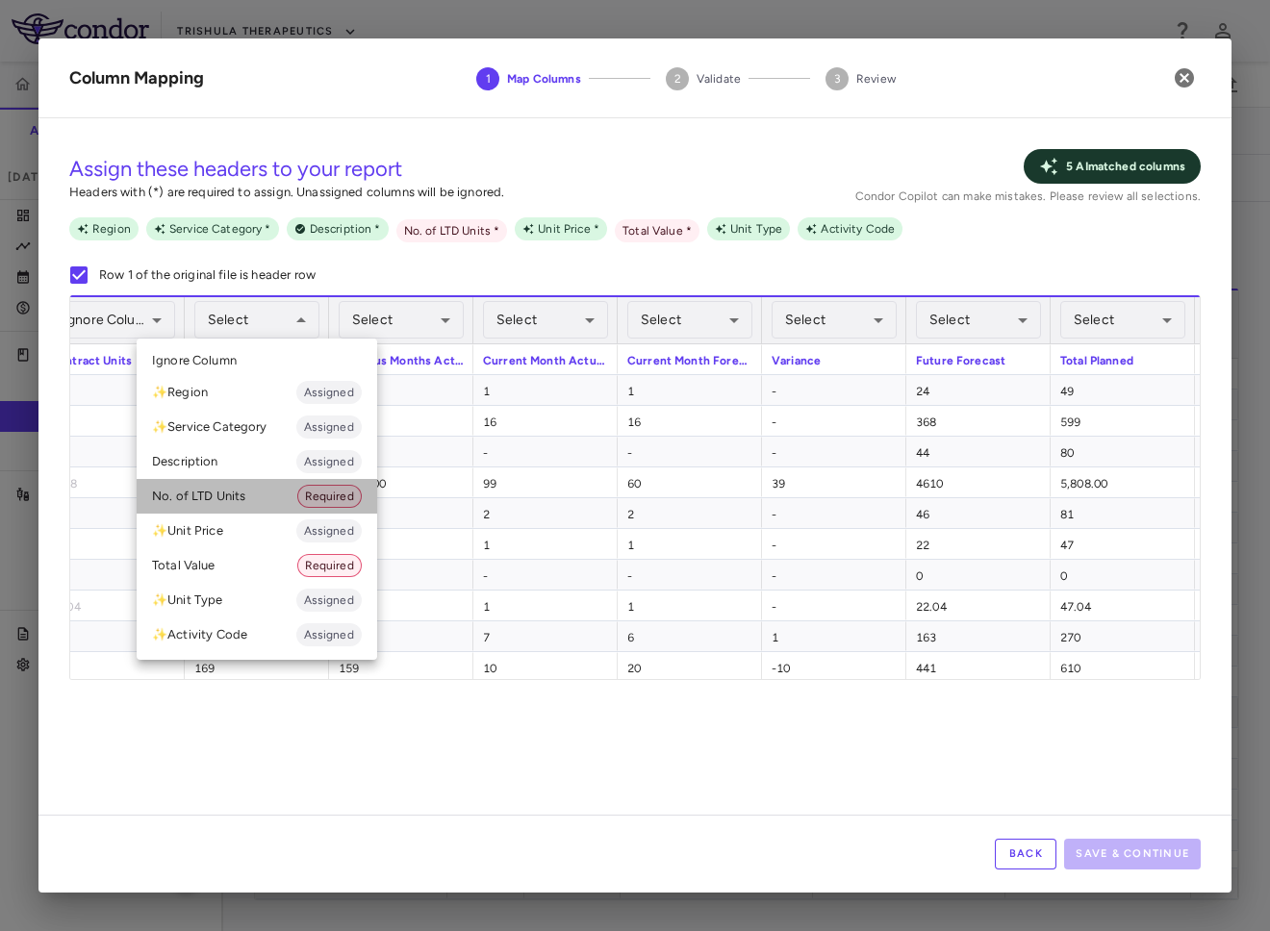
click at [243, 496] on li "No. of LTD Units Required" at bounding box center [257, 496] width 241 height 35
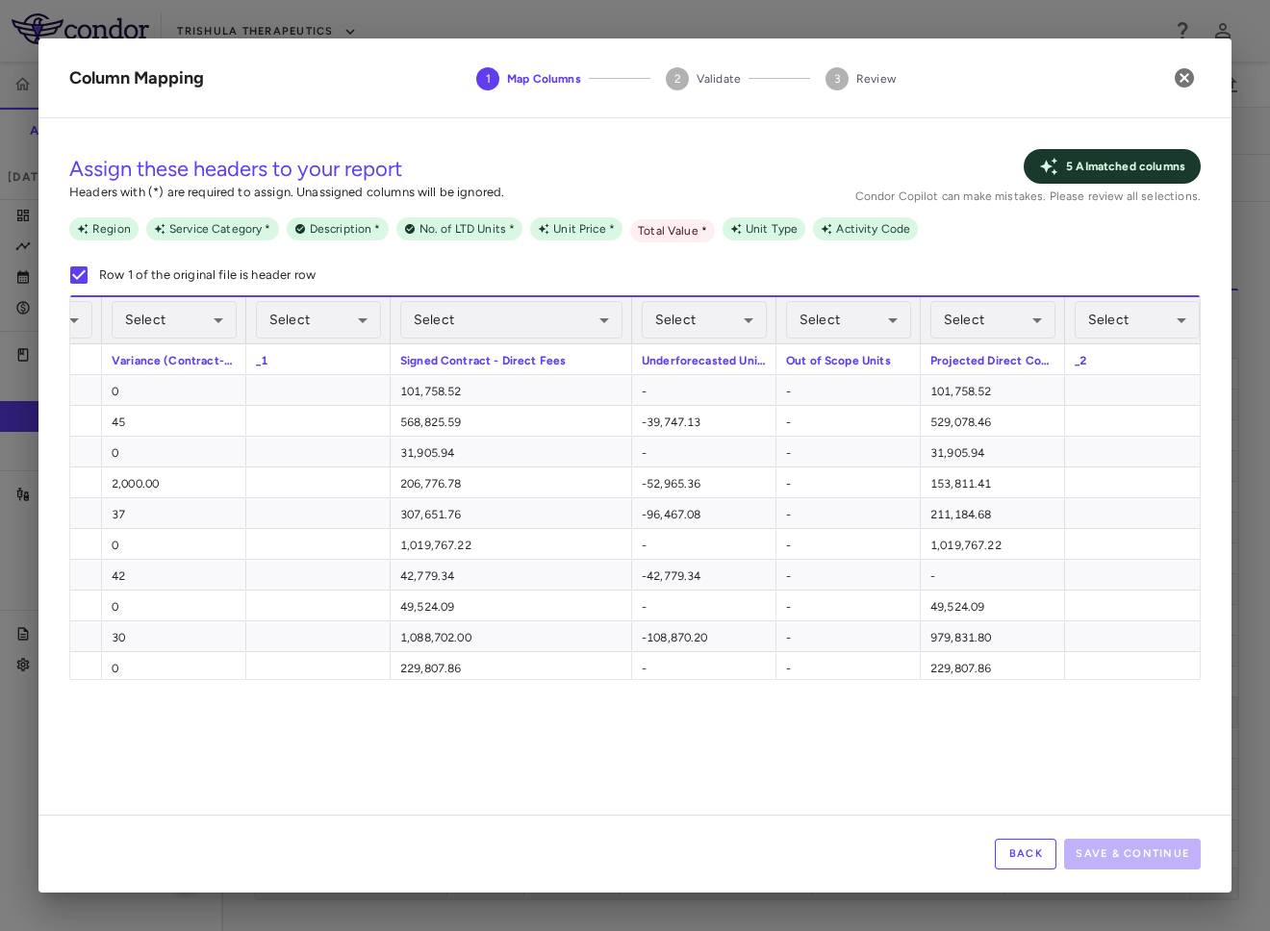
drag, startPoint x: 531, startPoint y: 319, endPoint x: 630, endPoint y: 319, distance: 99.1
click at [630, 319] on div at bounding box center [631, 320] width 8 height 46
drag, startPoint x: 1063, startPoint y: 312, endPoint x: 1142, endPoint y: 317, distance: 79.1
click at [1142, 317] on div at bounding box center [1142, 320] width 8 height 46
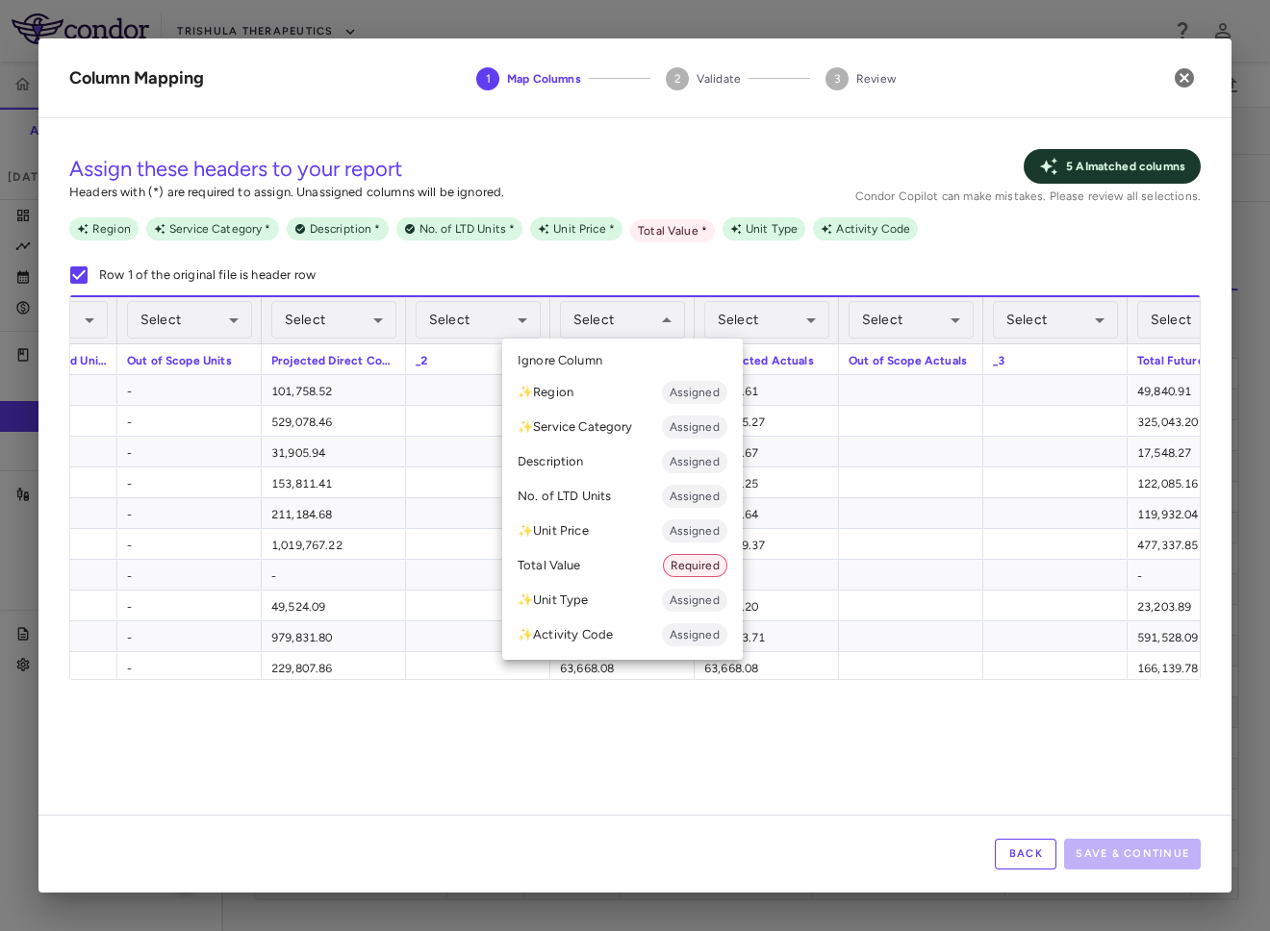
click at [593, 572] on li "Total Value Required" at bounding box center [622, 565] width 241 height 35
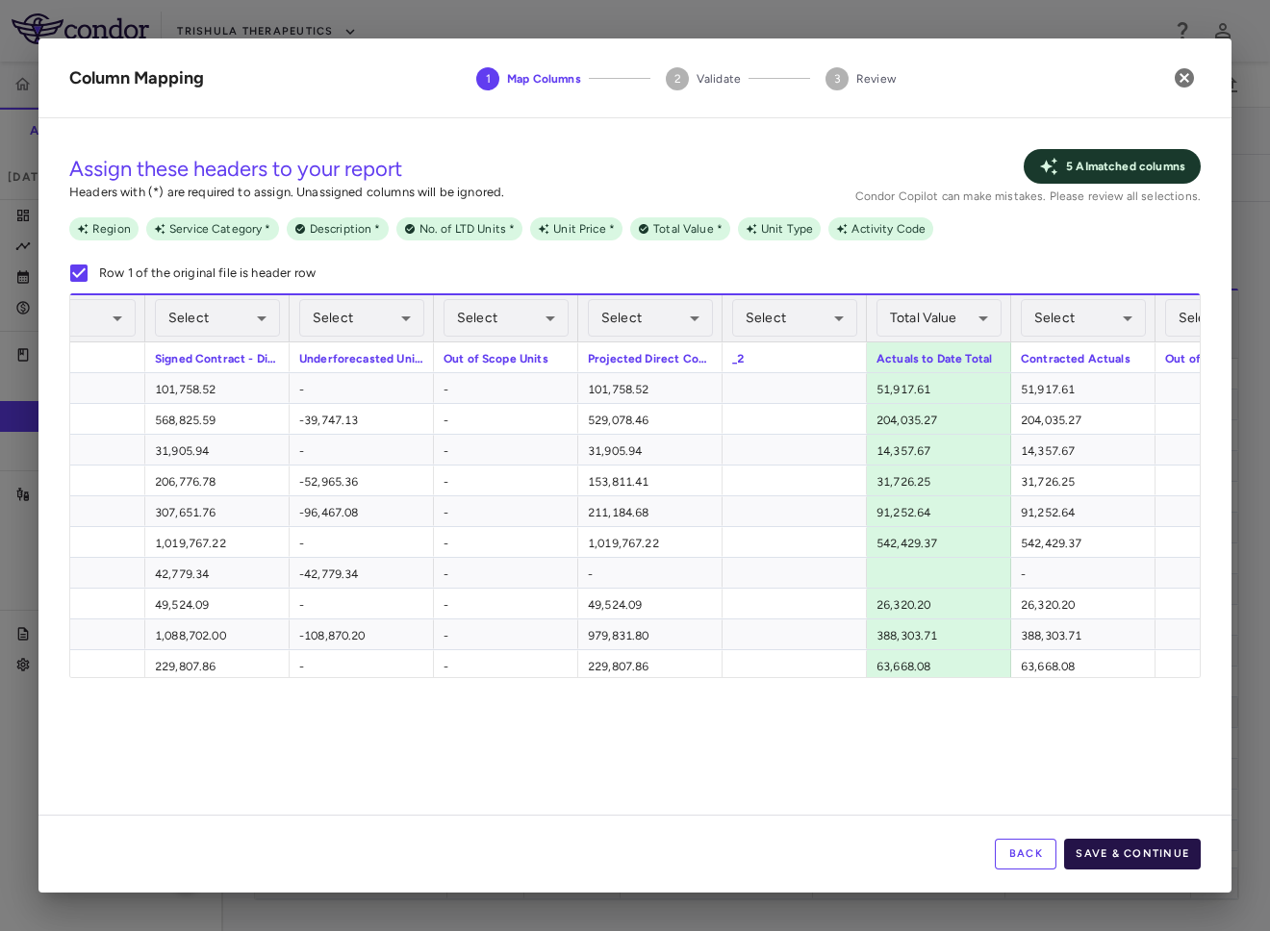
click at [1131, 864] on button "Save & Continue" at bounding box center [1132, 854] width 137 height 31
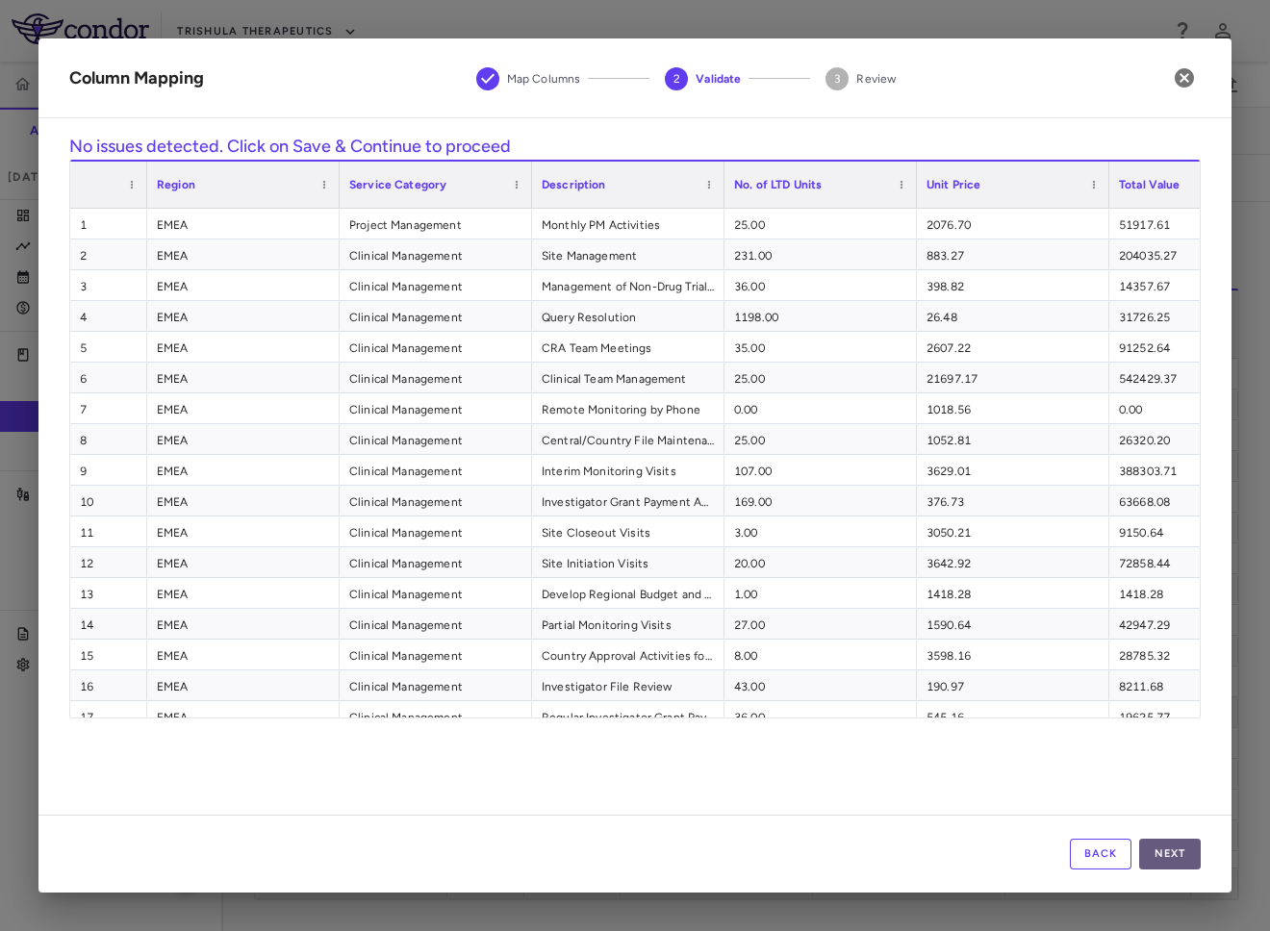
click at [1167, 852] on button "Next" at bounding box center [1170, 854] width 62 height 31
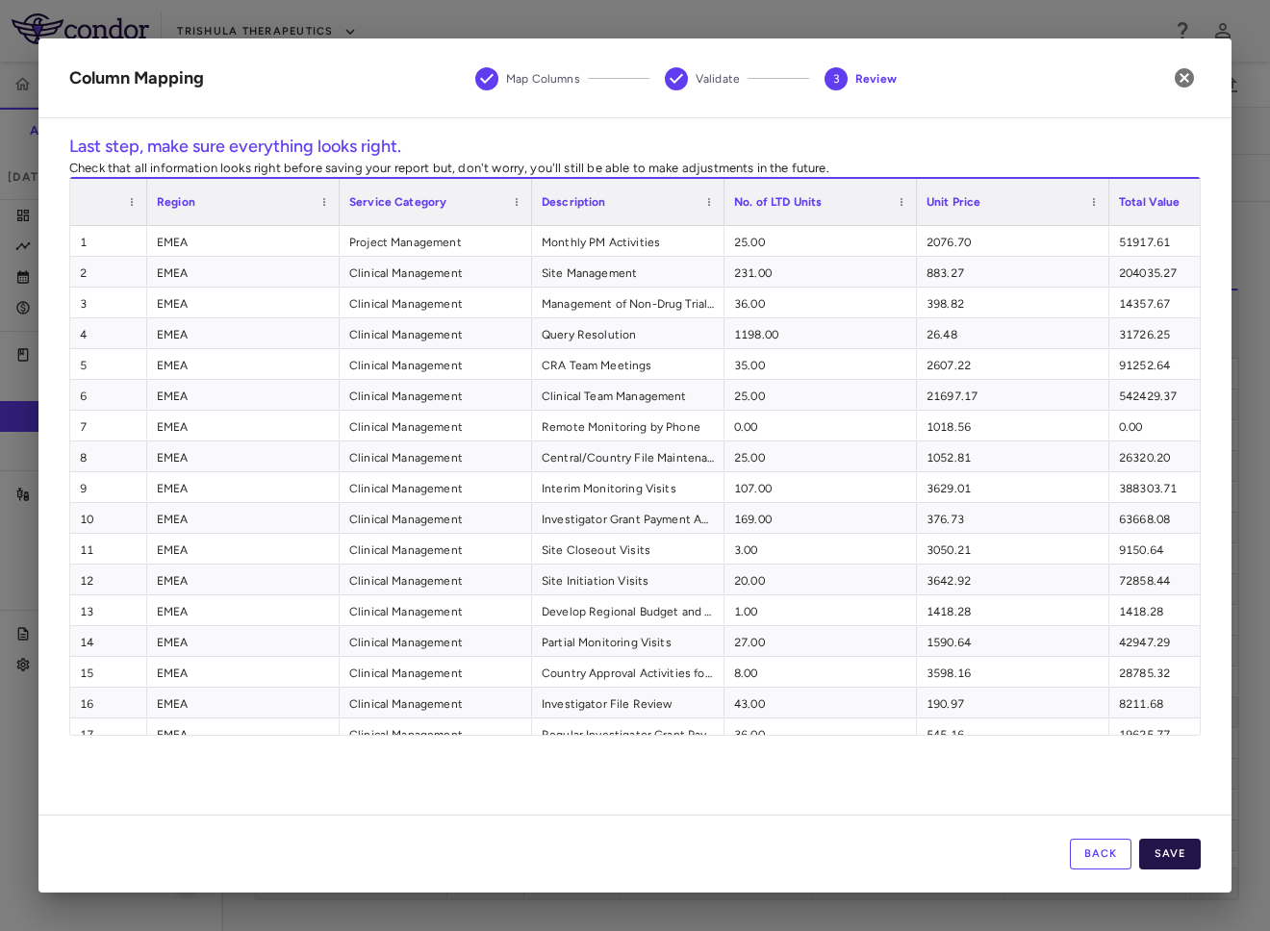
click at [1167, 853] on button "Save" at bounding box center [1170, 854] width 62 height 31
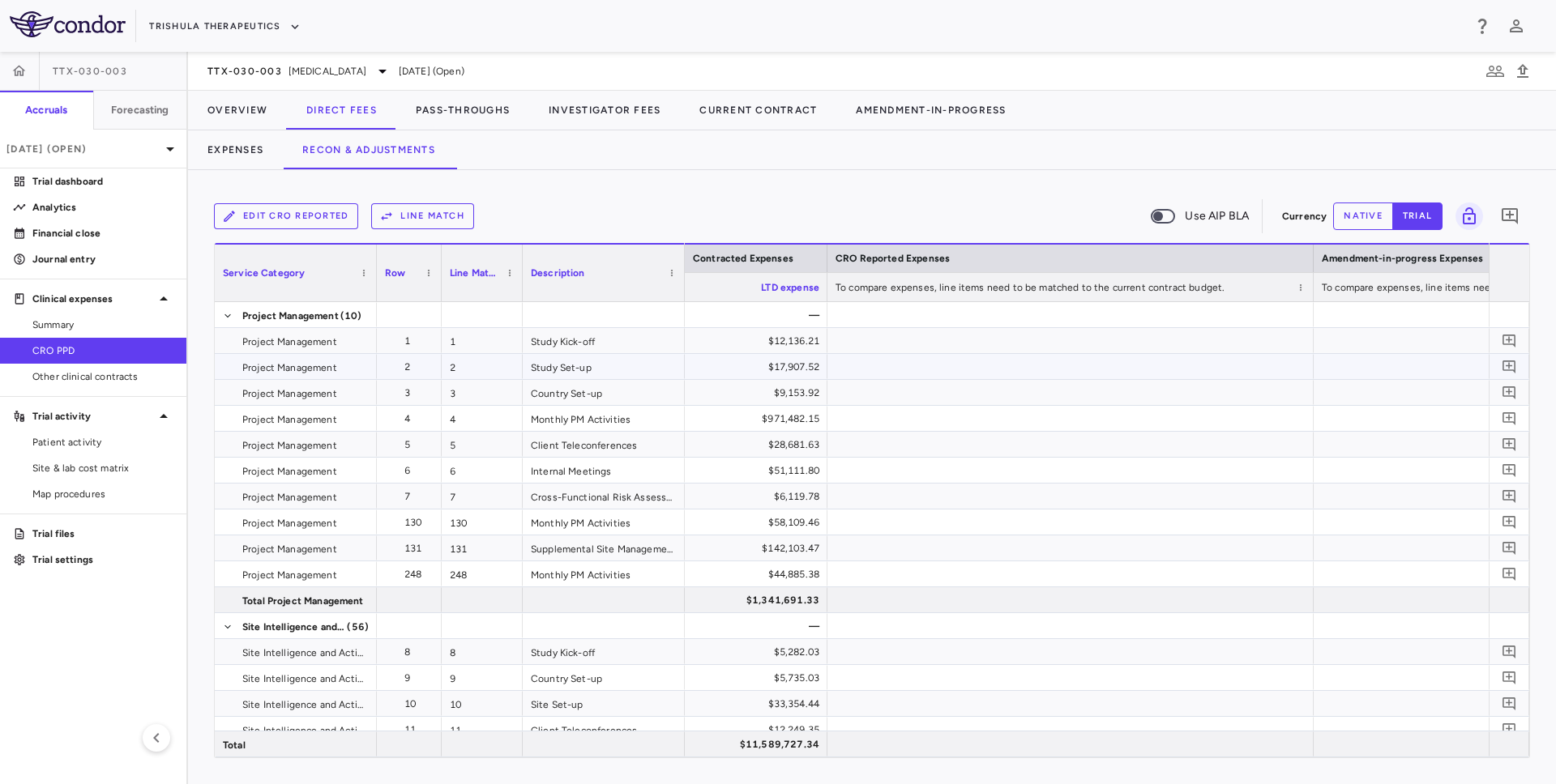
click at [962, 368] on div at bounding box center [1070, 366] width 486 height 25
click at [417, 211] on button "Line Match" at bounding box center [423, 216] width 103 height 26
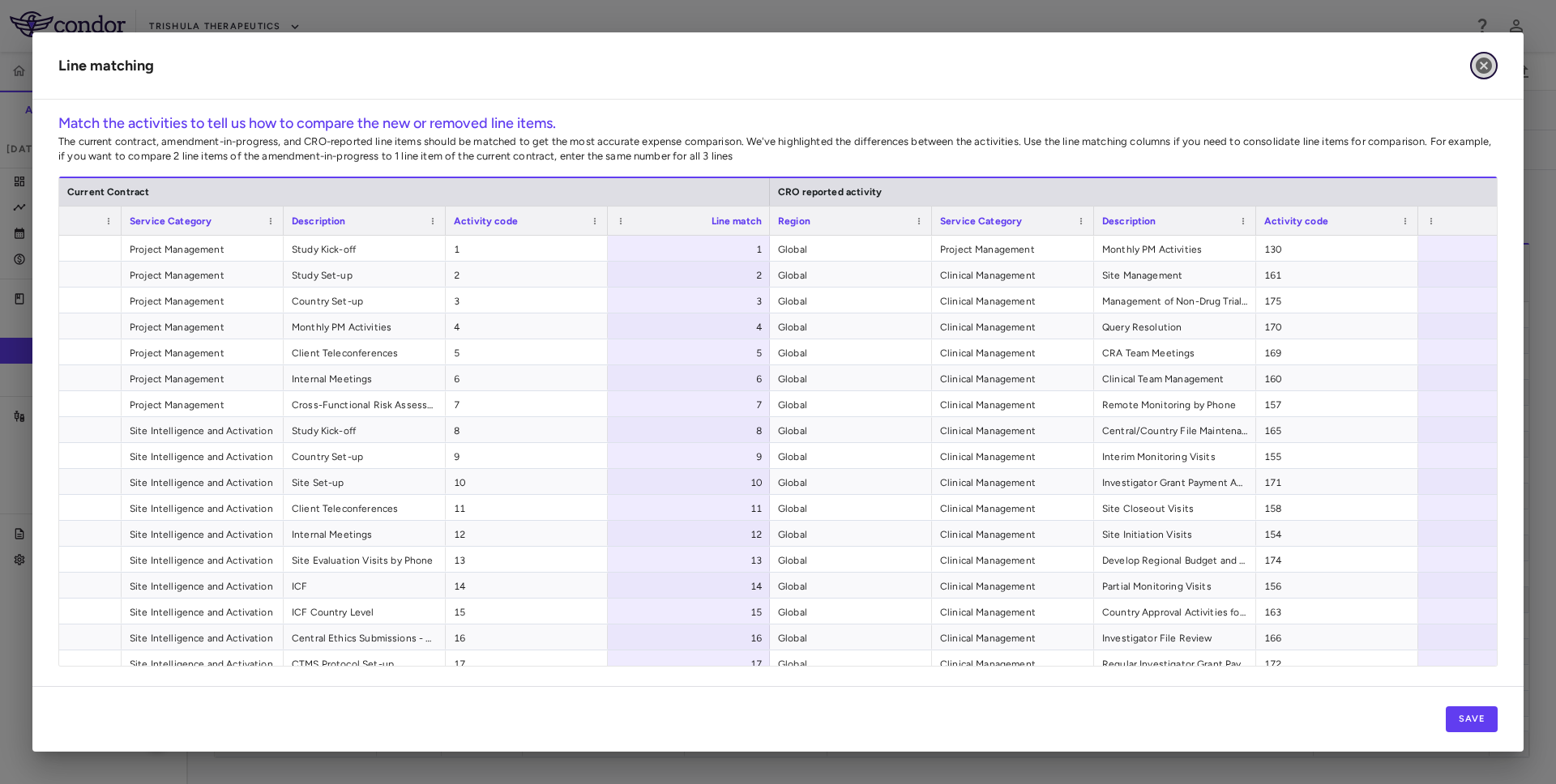
click at [1484, 70] on icon "button" at bounding box center [1484, 65] width 16 height 16
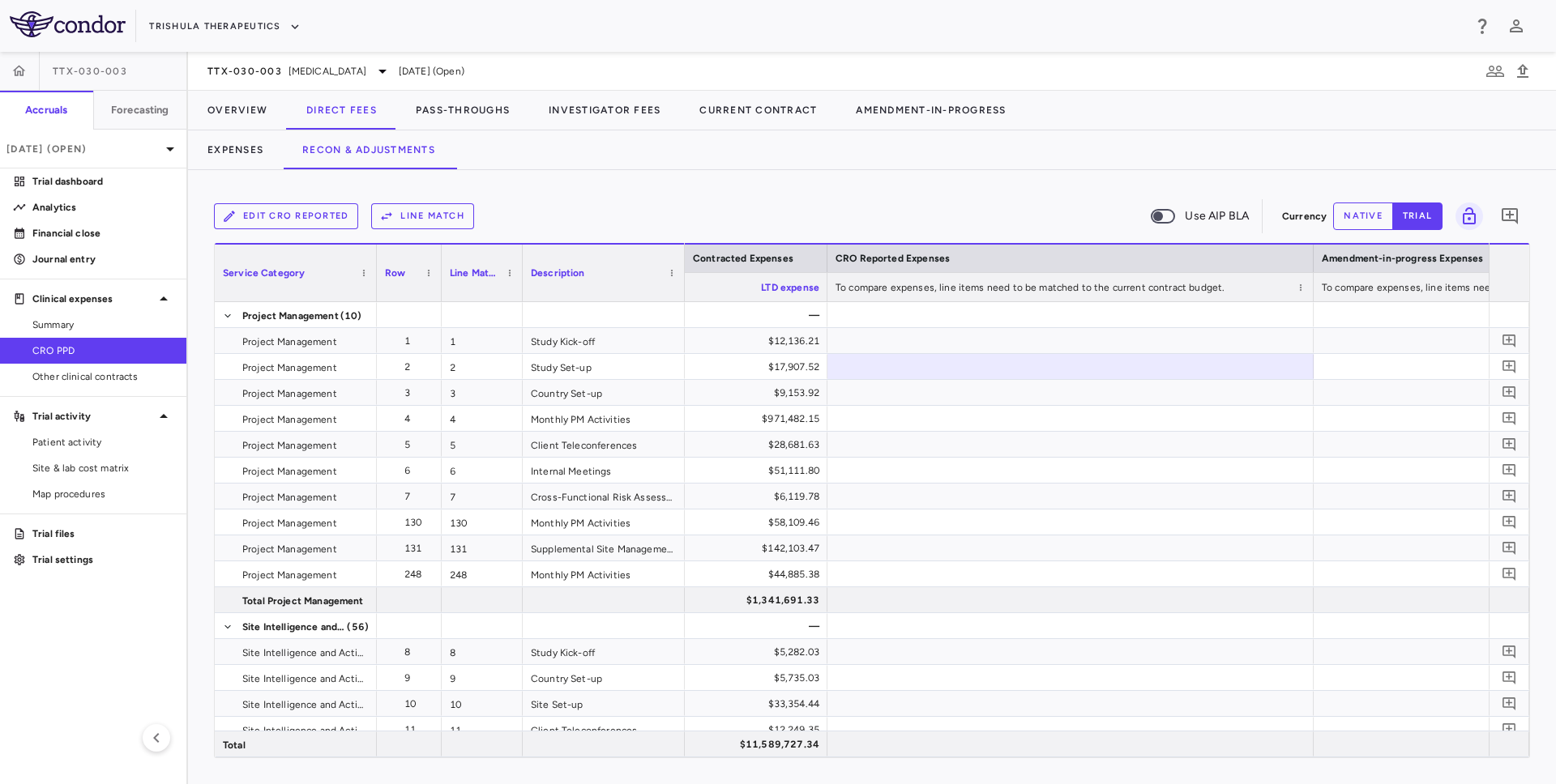
click at [450, 218] on button "Line Match" at bounding box center [423, 216] width 103 height 26
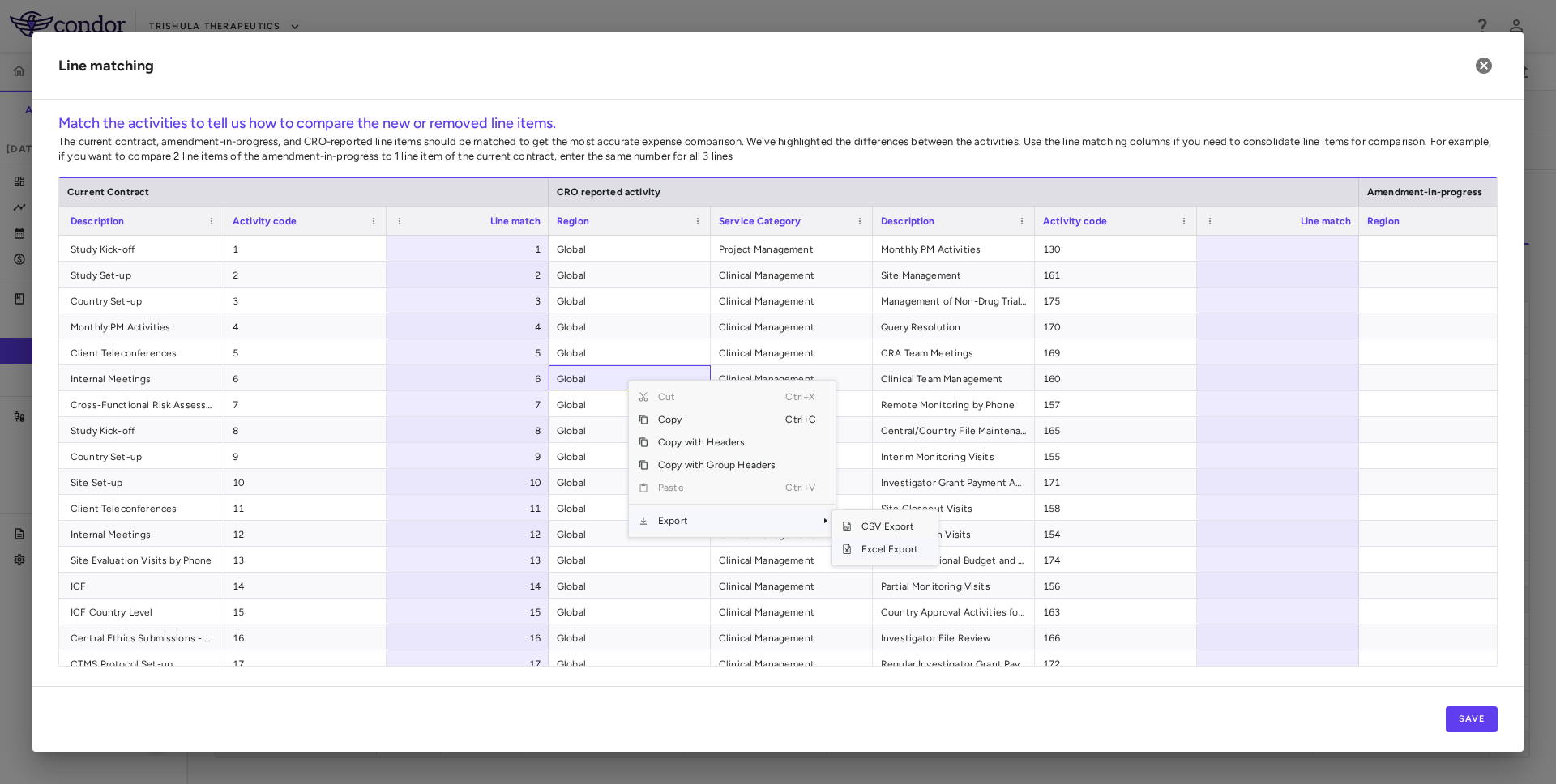
click at [869, 547] on span "Excel Export" at bounding box center [890, 549] width 76 height 23
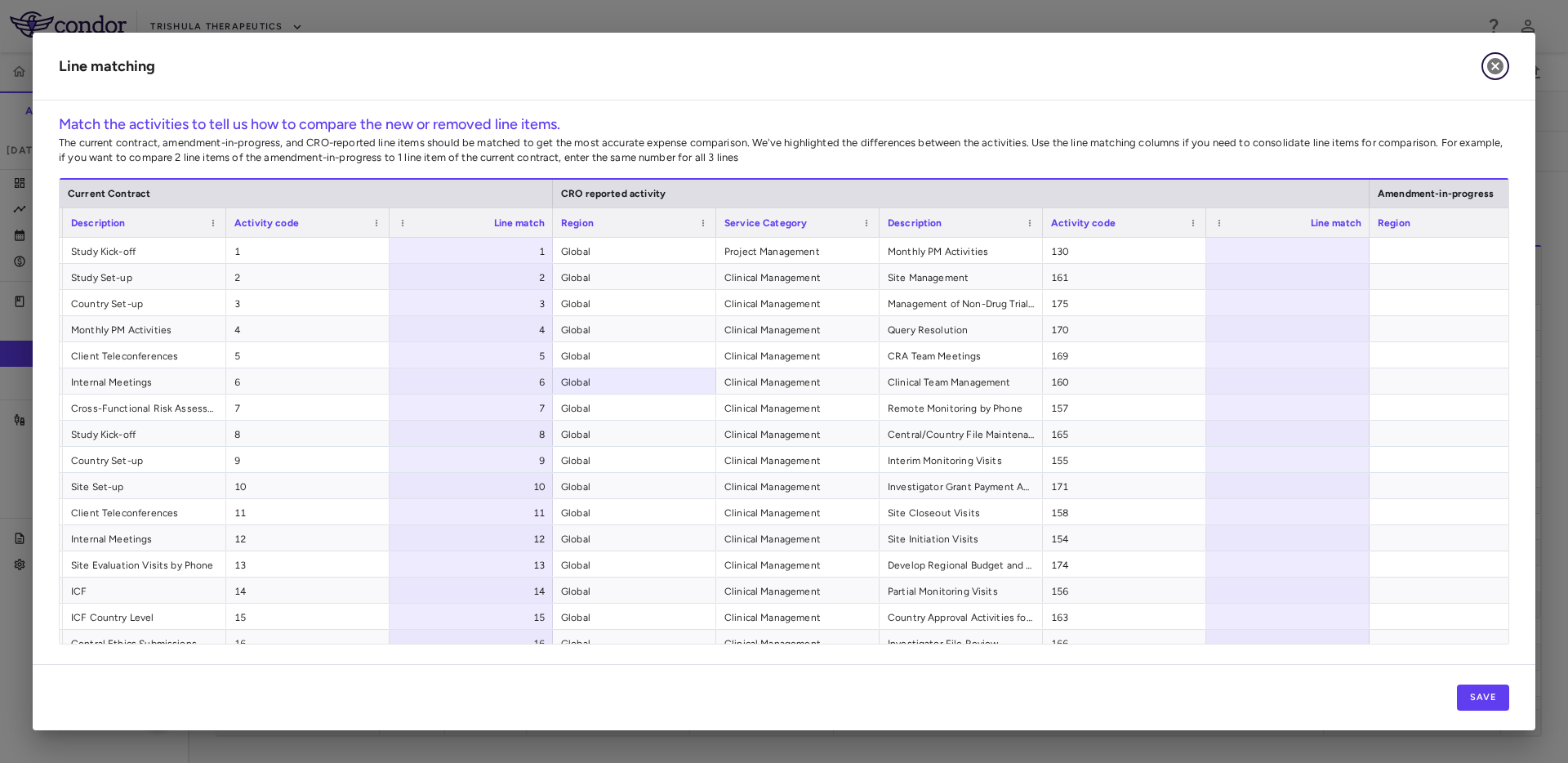
click at [1498, 65] on icon "button" at bounding box center [1495, 65] width 16 height 16
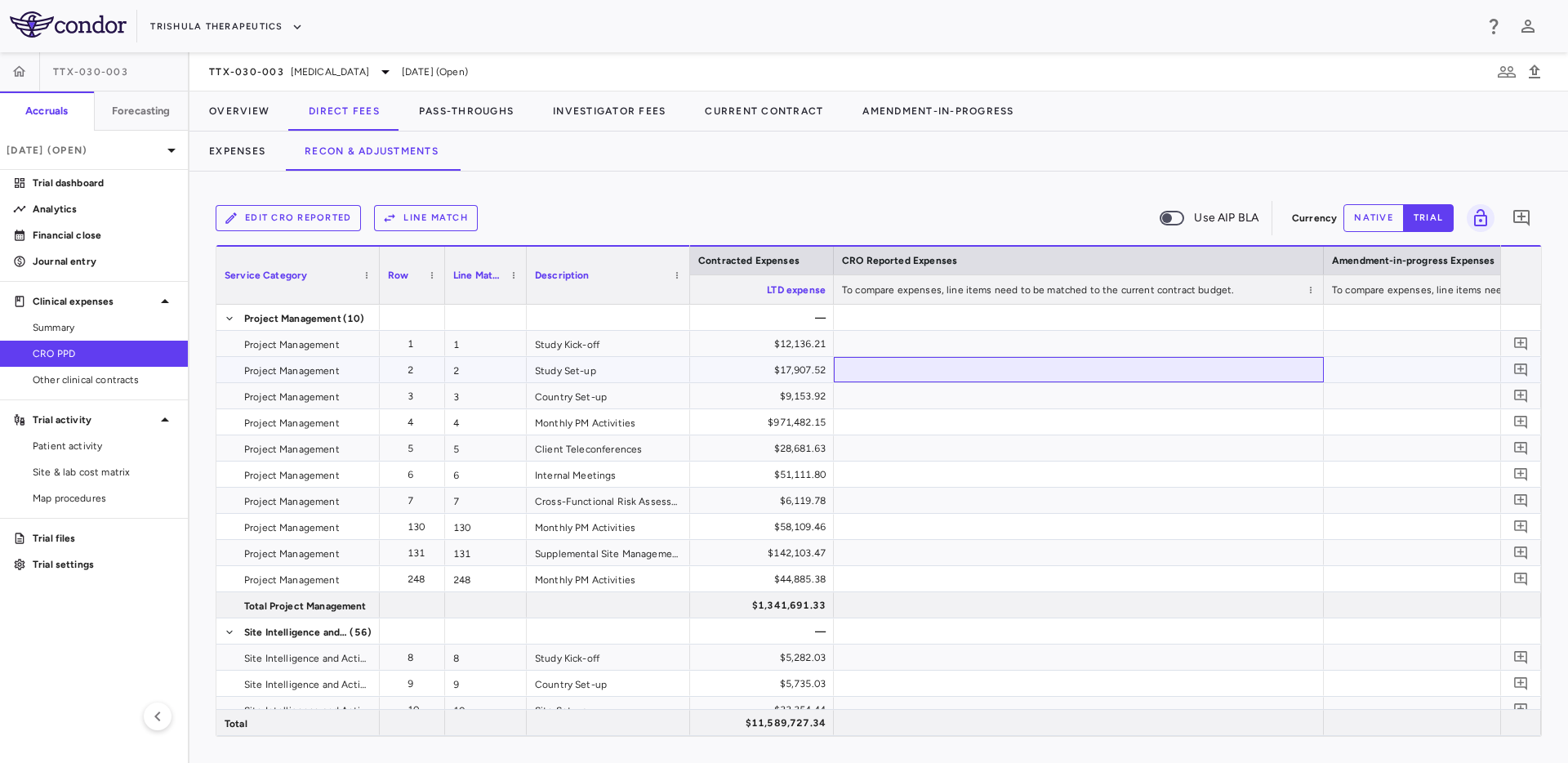
click at [1065, 365] on div at bounding box center [1078, 369] width 490 height 25
click at [100, 234] on p "Financial close" at bounding box center [103, 234] width 142 height 14
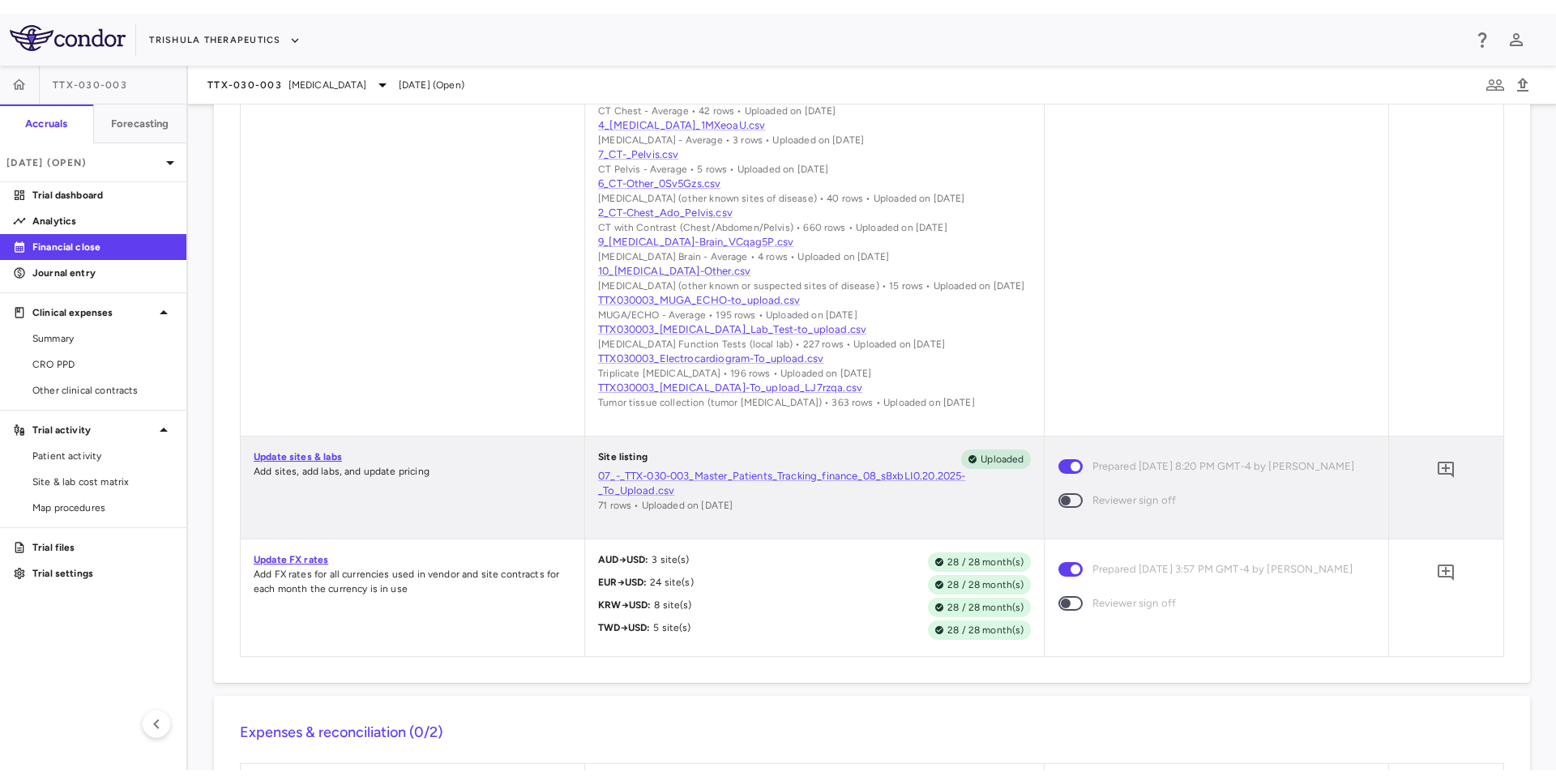
scroll to position [1025, 0]
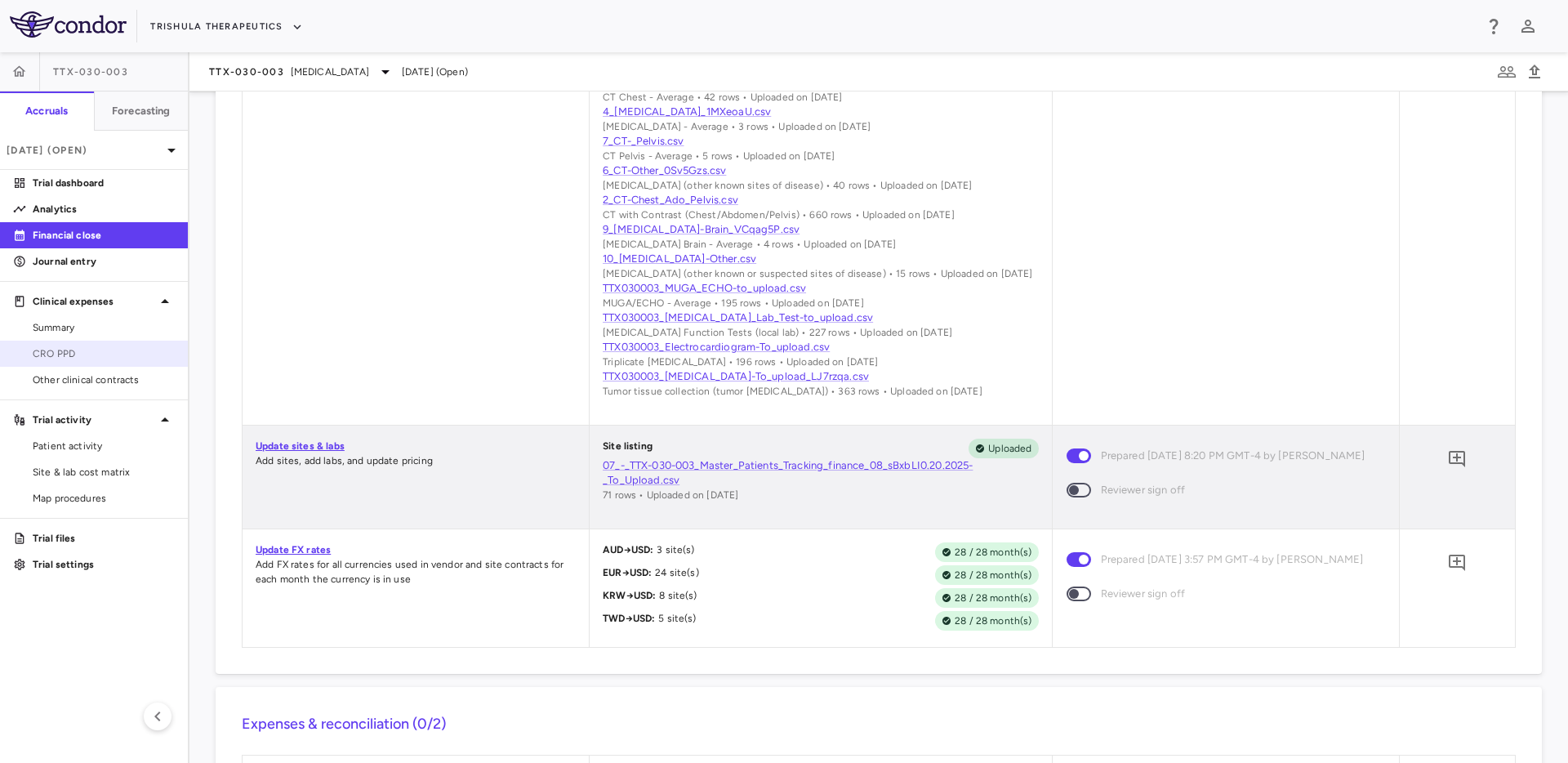
click at [110, 345] on link "CRO PPD" at bounding box center [93, 353] width 188 height 25
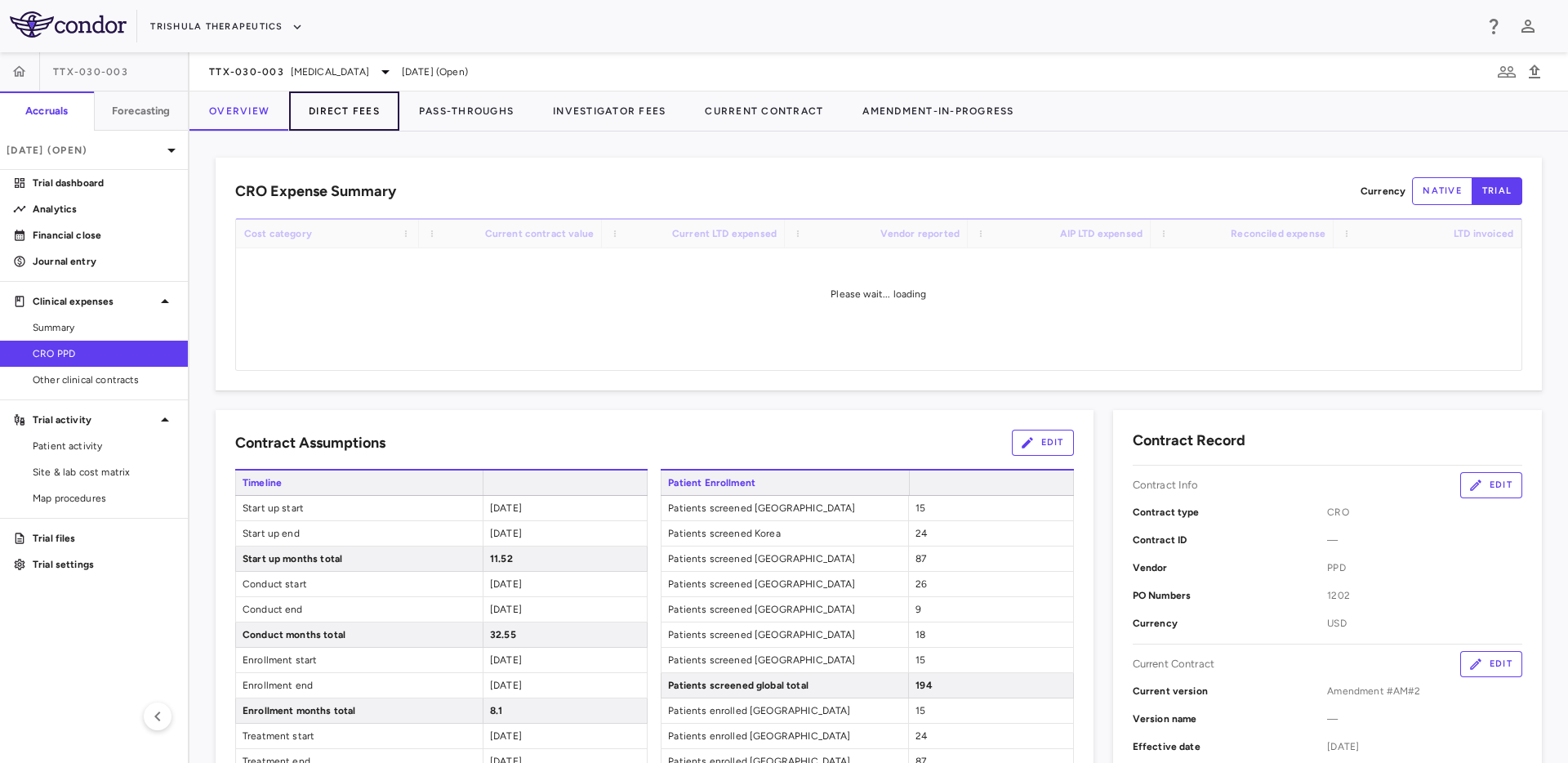
click at [340, 102] on button "Direct Fees" at bounding box center [345, 111] width 110 height 39
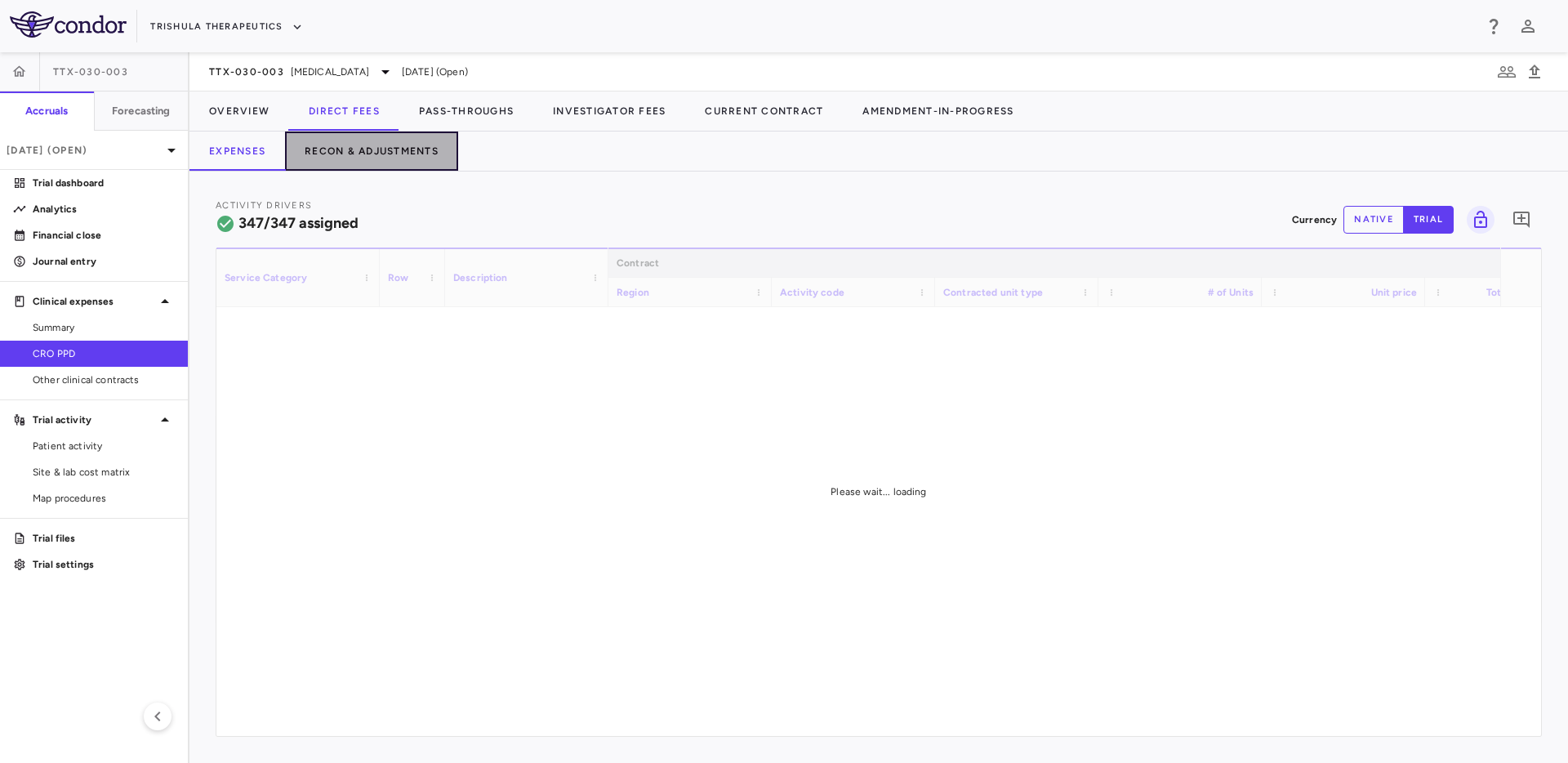
click at [362, 149] on button "Recon & Adjustments" at bounding box center [372, 151] width 173 height 39
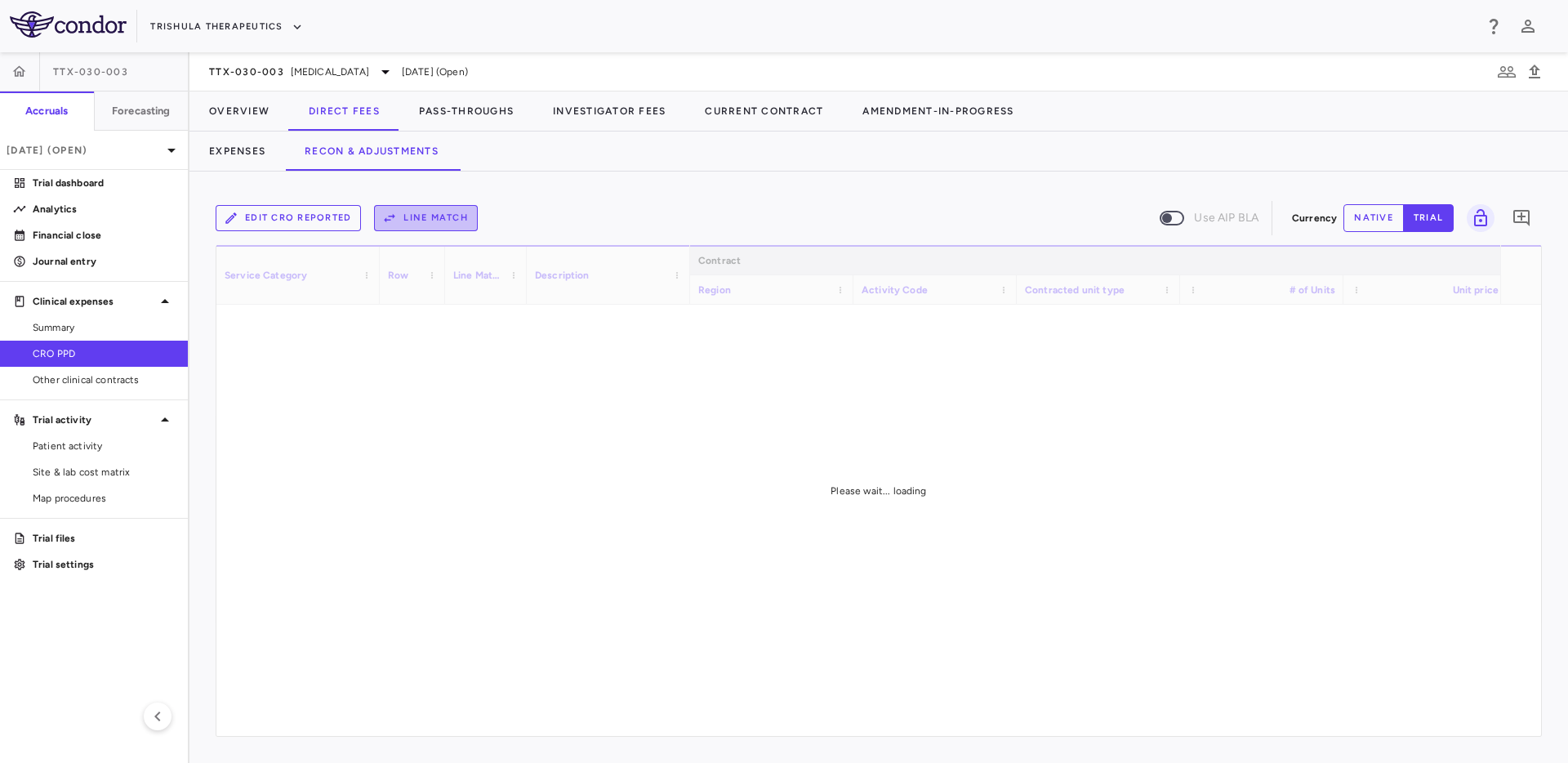
click at [449, 222] on button "Line Match" at bounding box center [426, 217] width 104 height 26
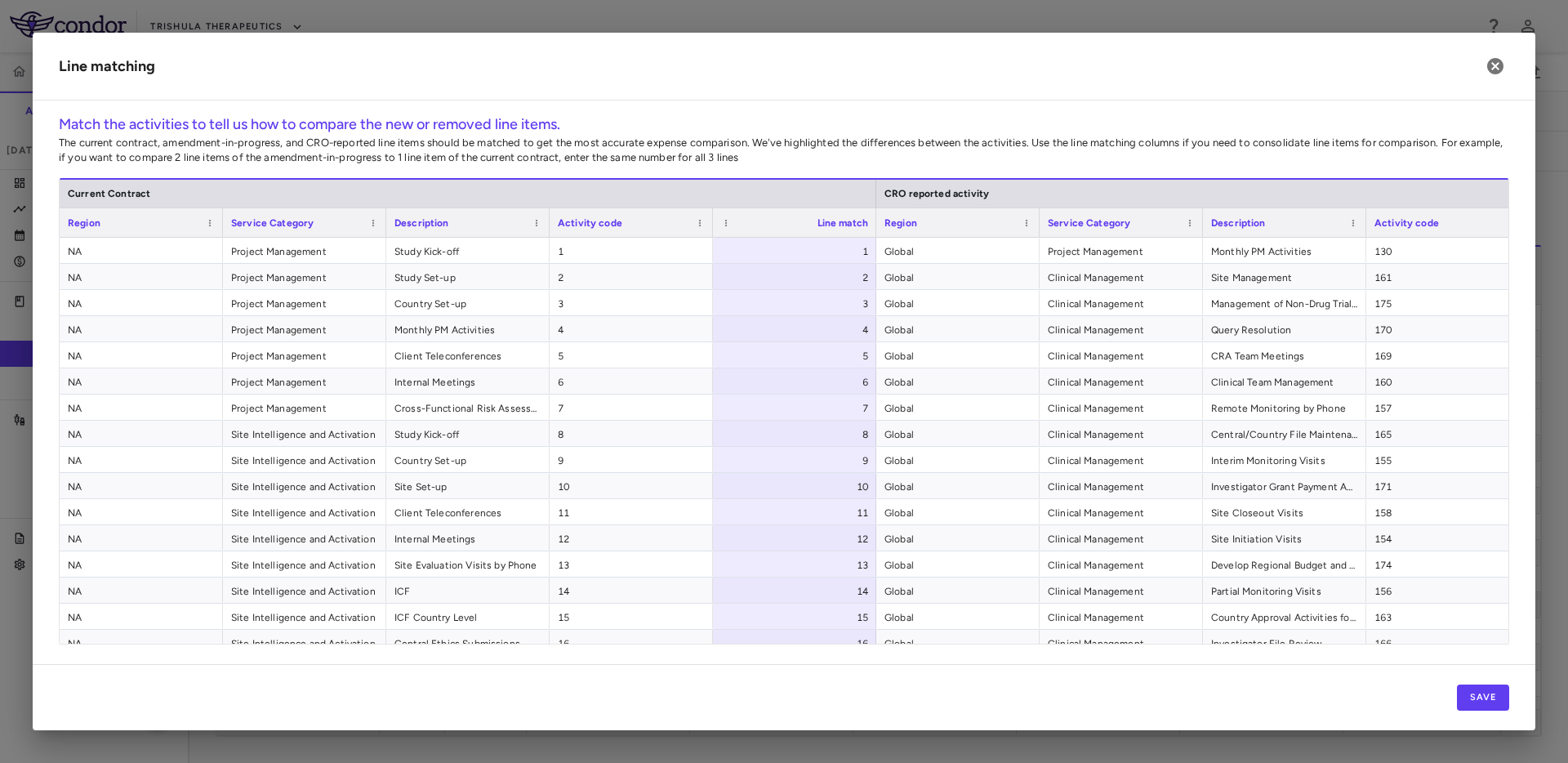
click at [795, 176] on div "Match the activities to tell us how to compare the new or removed line items. T…" at bounding box center [784, 379] width 1451 height 530
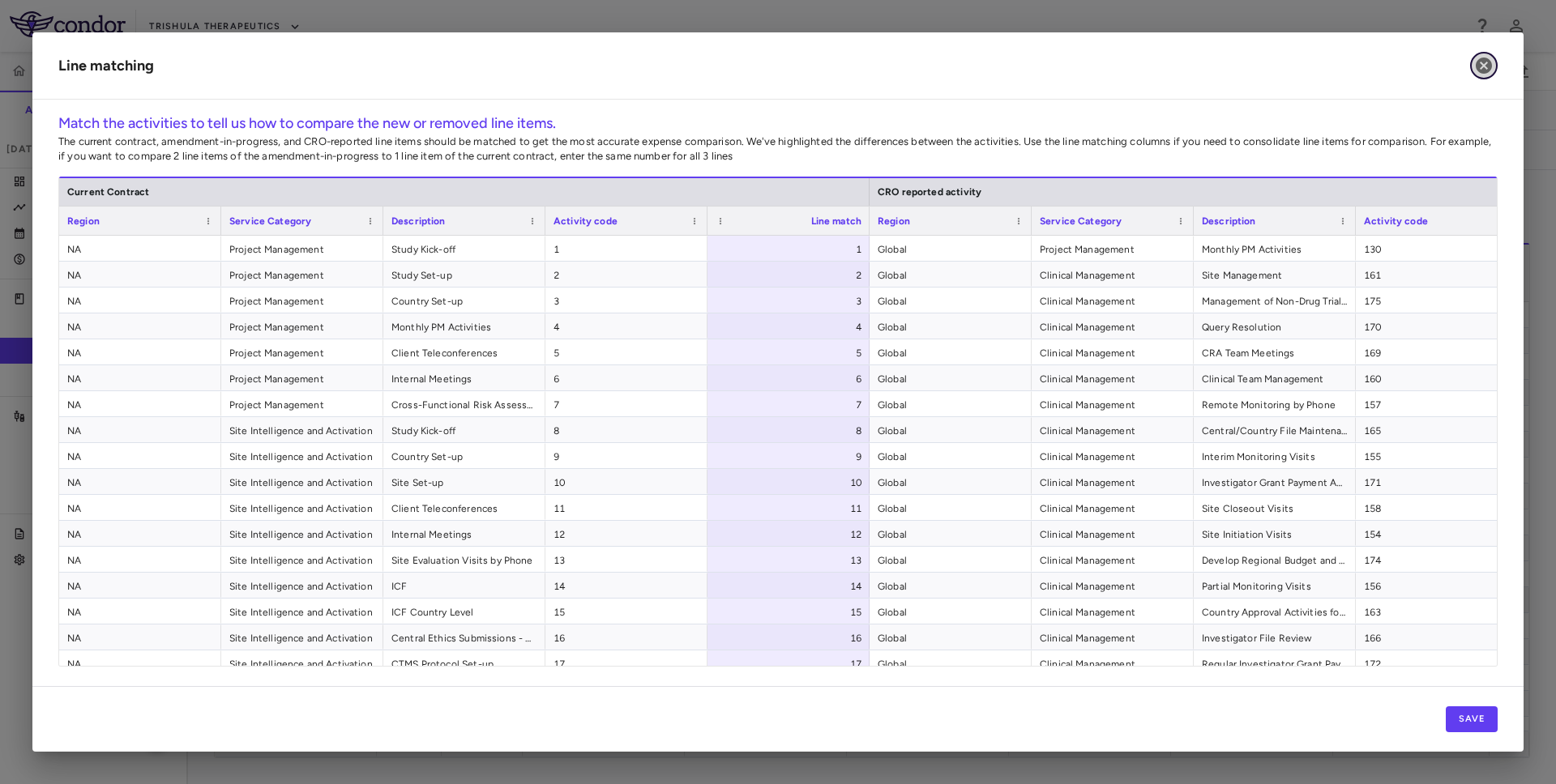
click at [1482, 68] on icon "button" at bounding box center [1484, 65] width 19 height 19
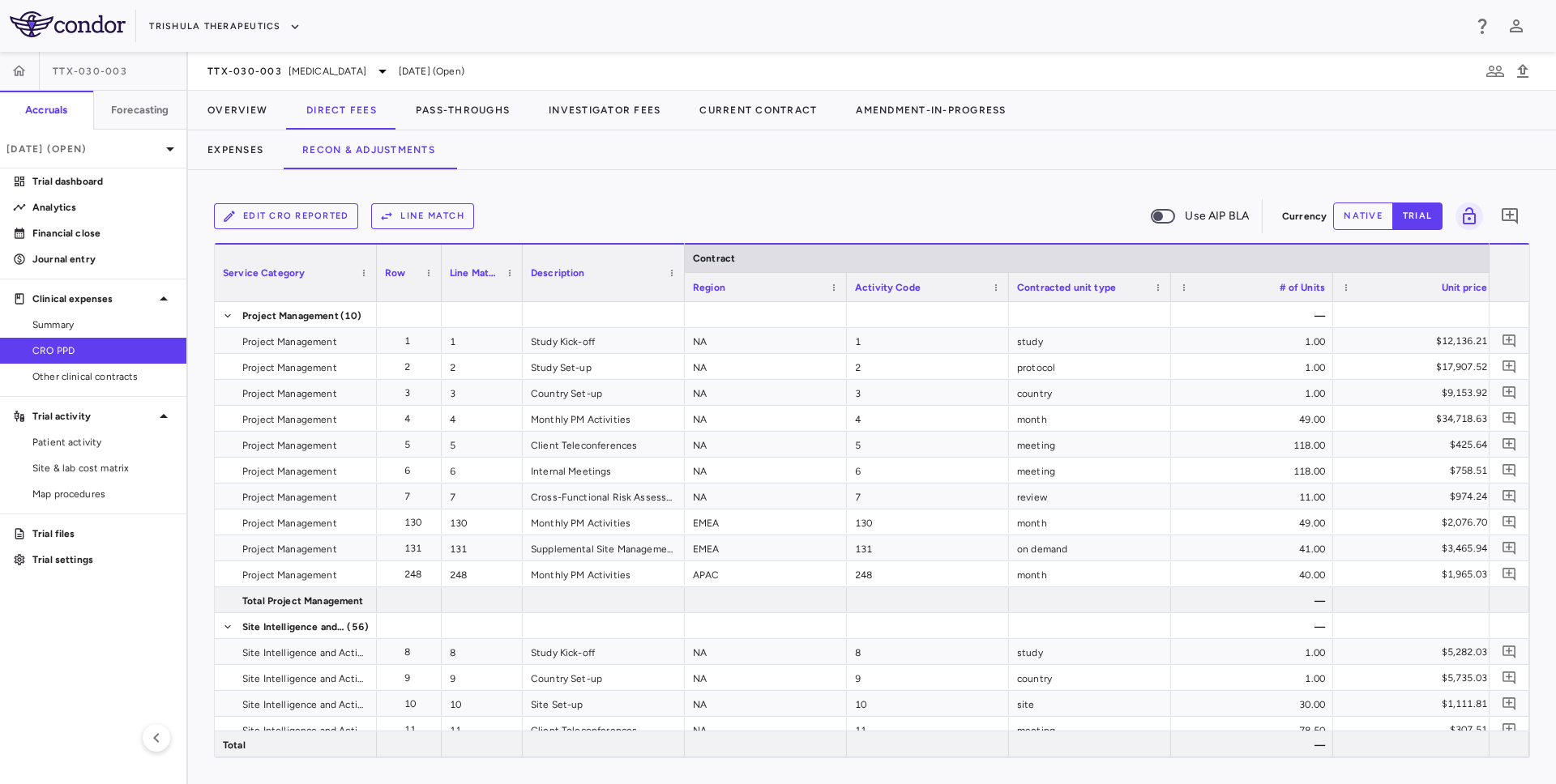
click at [270, 221] on button "Edit CRO reported" at bounding box center [286, 216] width 144 height 26
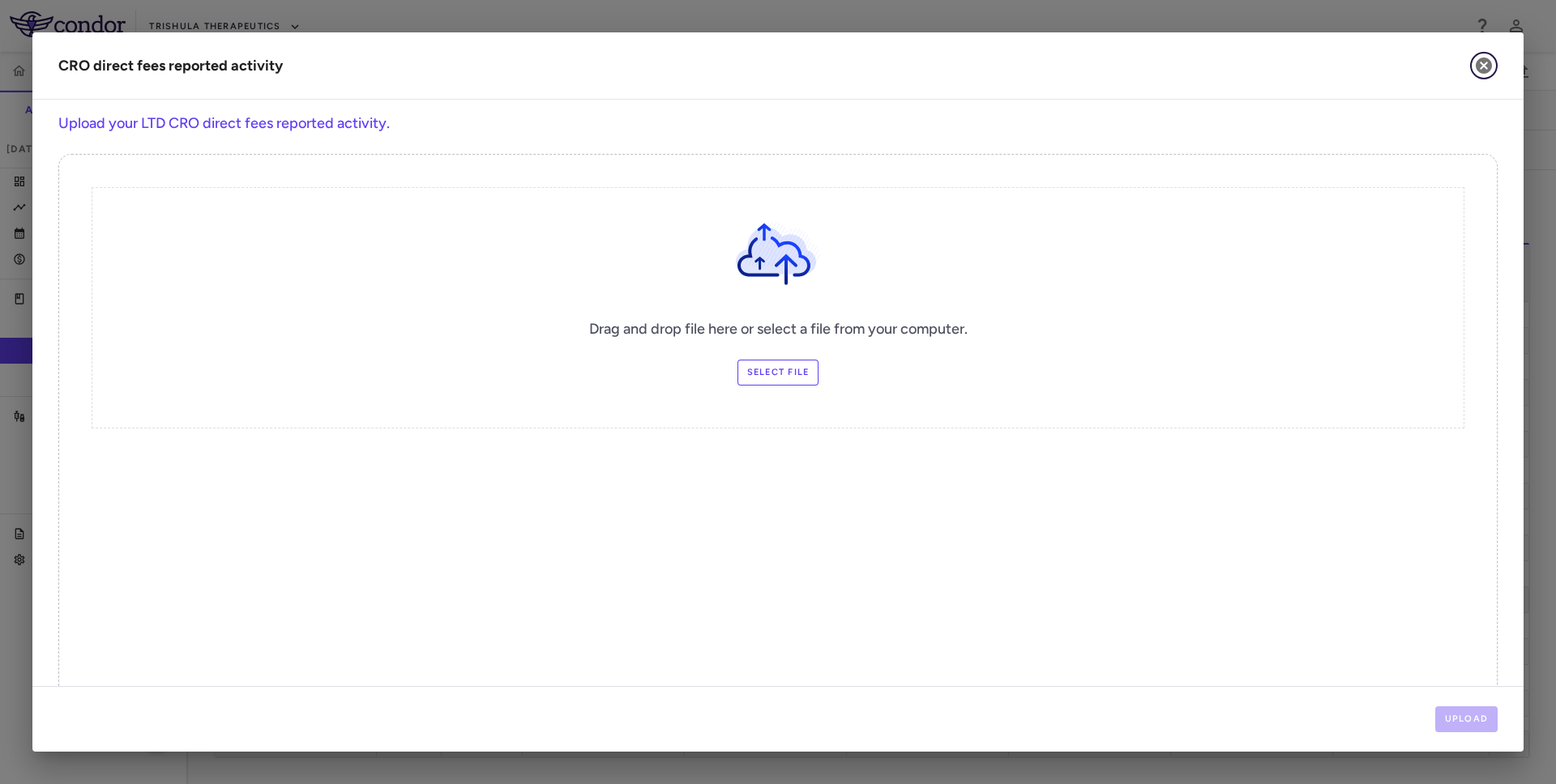
click at [1489, 66] on icon "button" at bounding box center [1484, 65] width 16 height 16
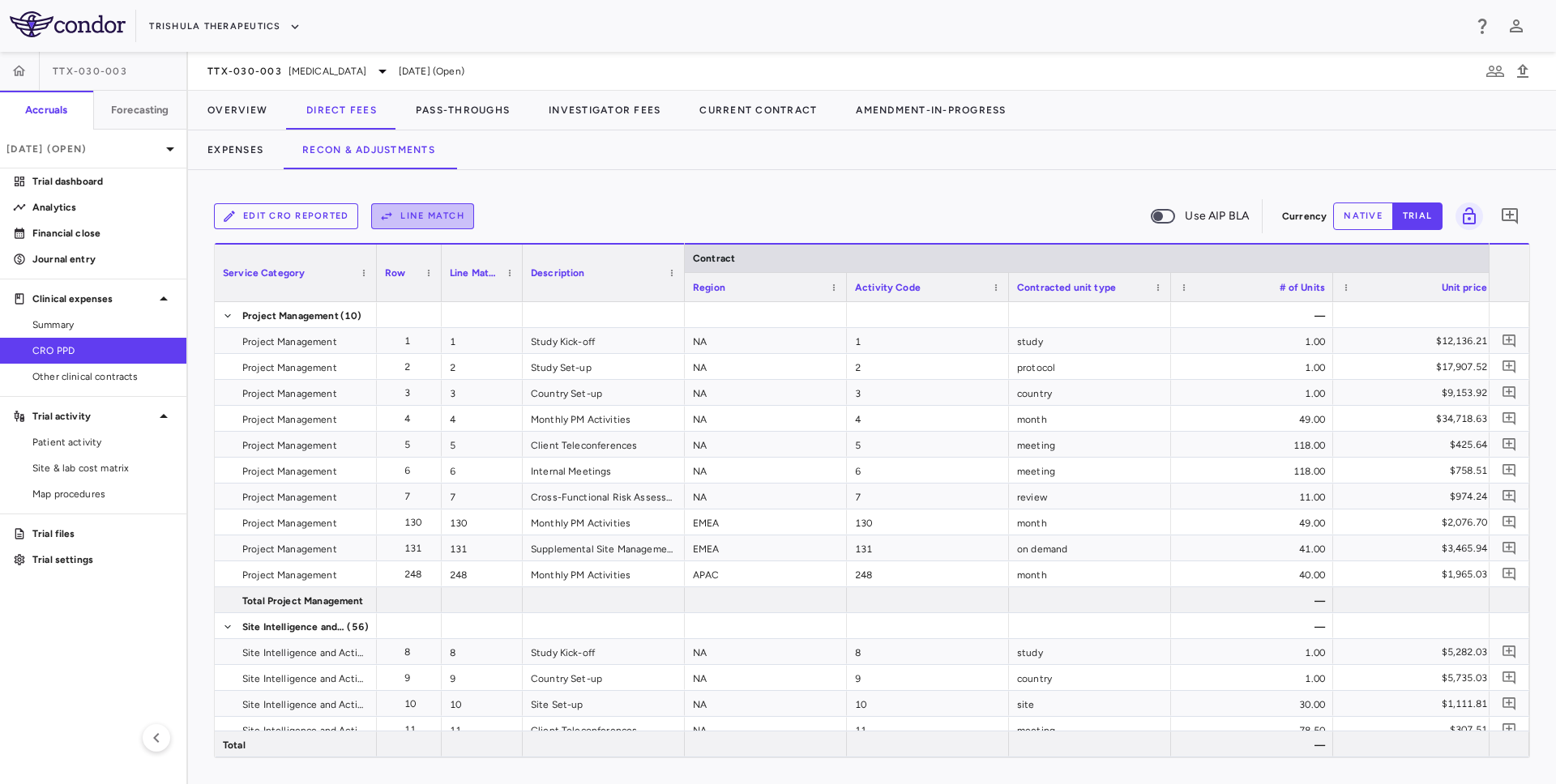
click at [419, 216] on button "Line Match" at bounding box center [423, 216] width 103 height 26
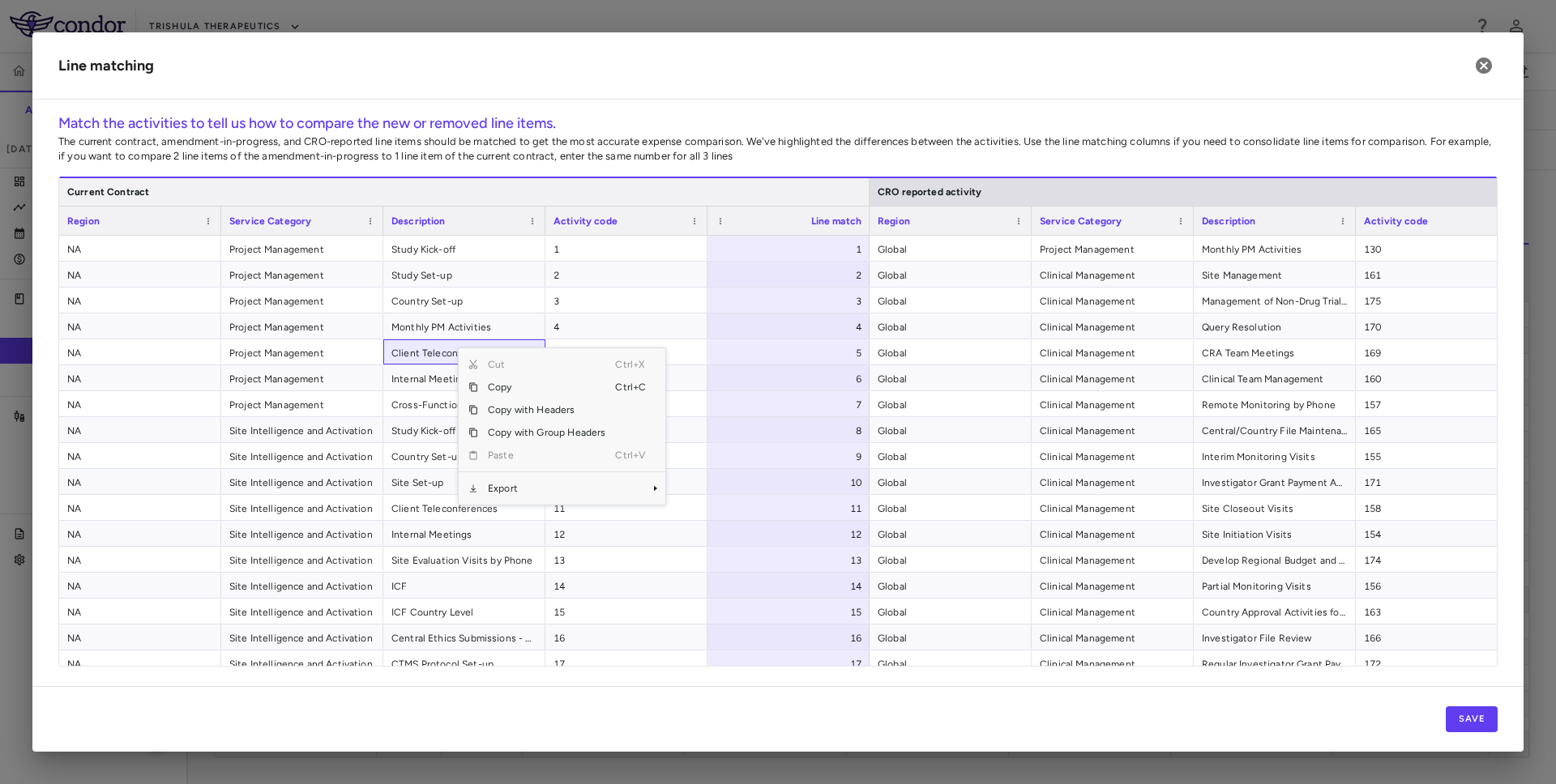
click at [460, 190] on div "Current Contract" at bounding box center [464, 191] width 794 height 19
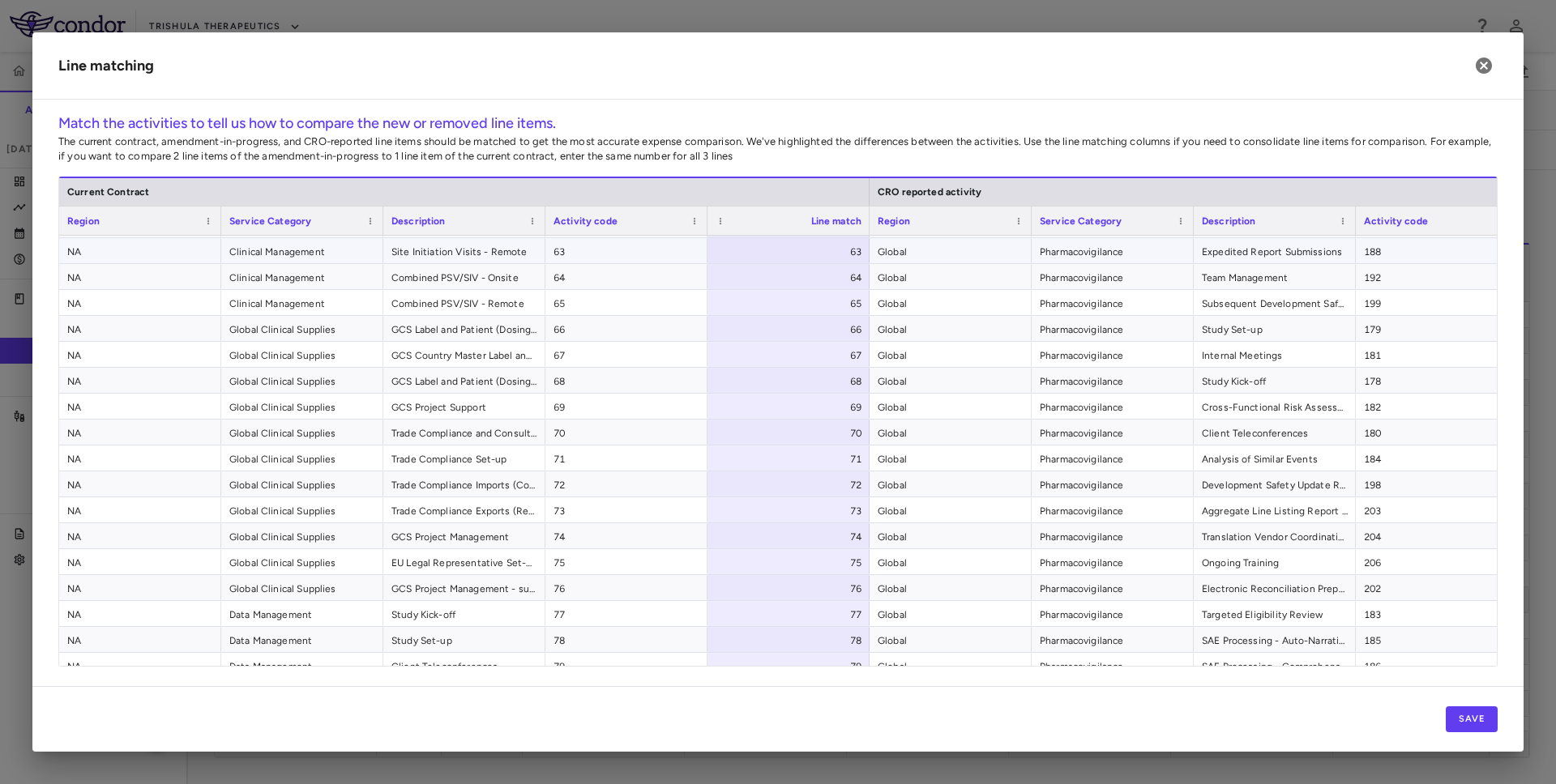
scroll to position [2038, 0]
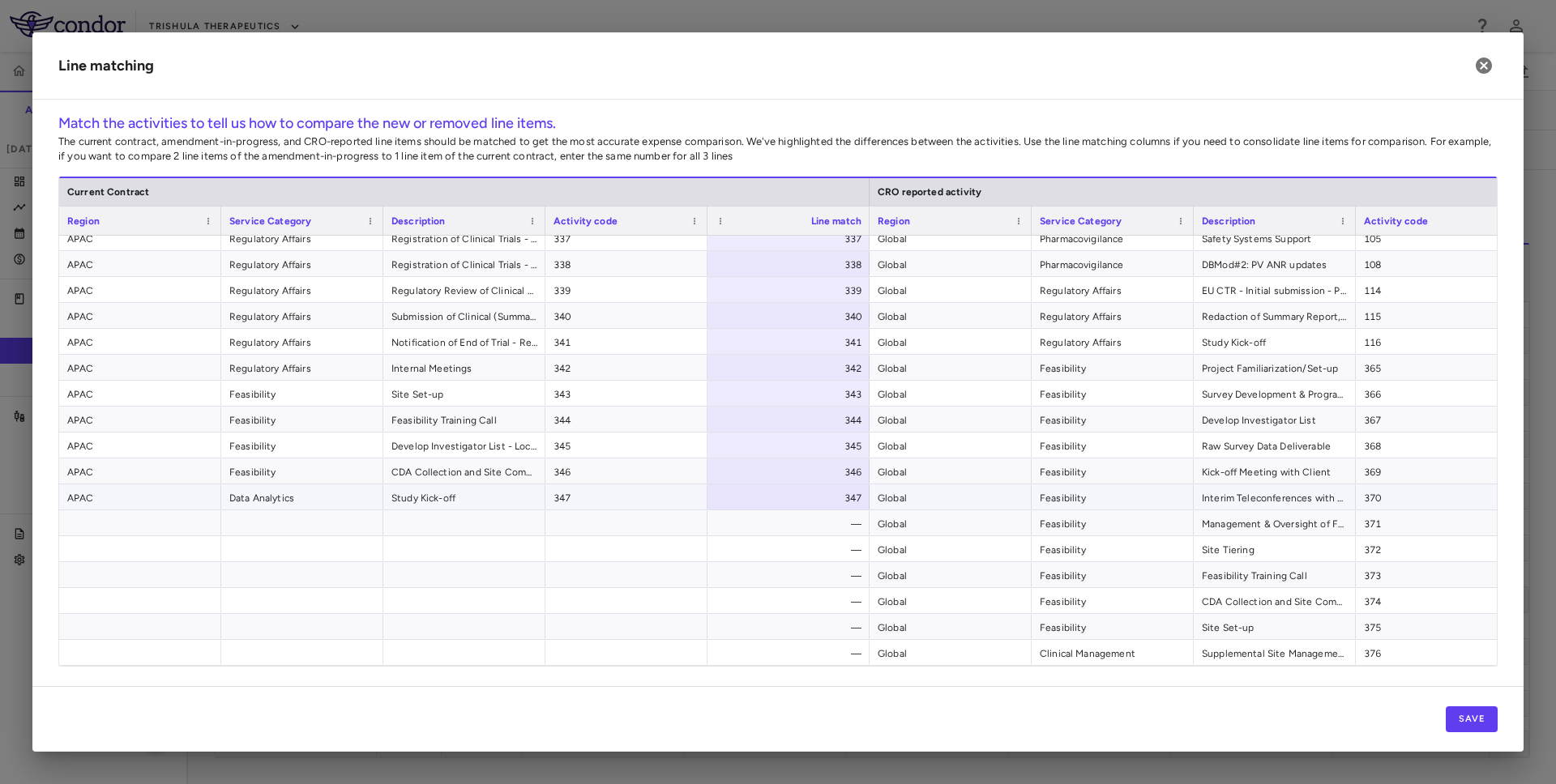
click at [597, 495] on span "347" at bounding box center [626, 498] width 146 height 26
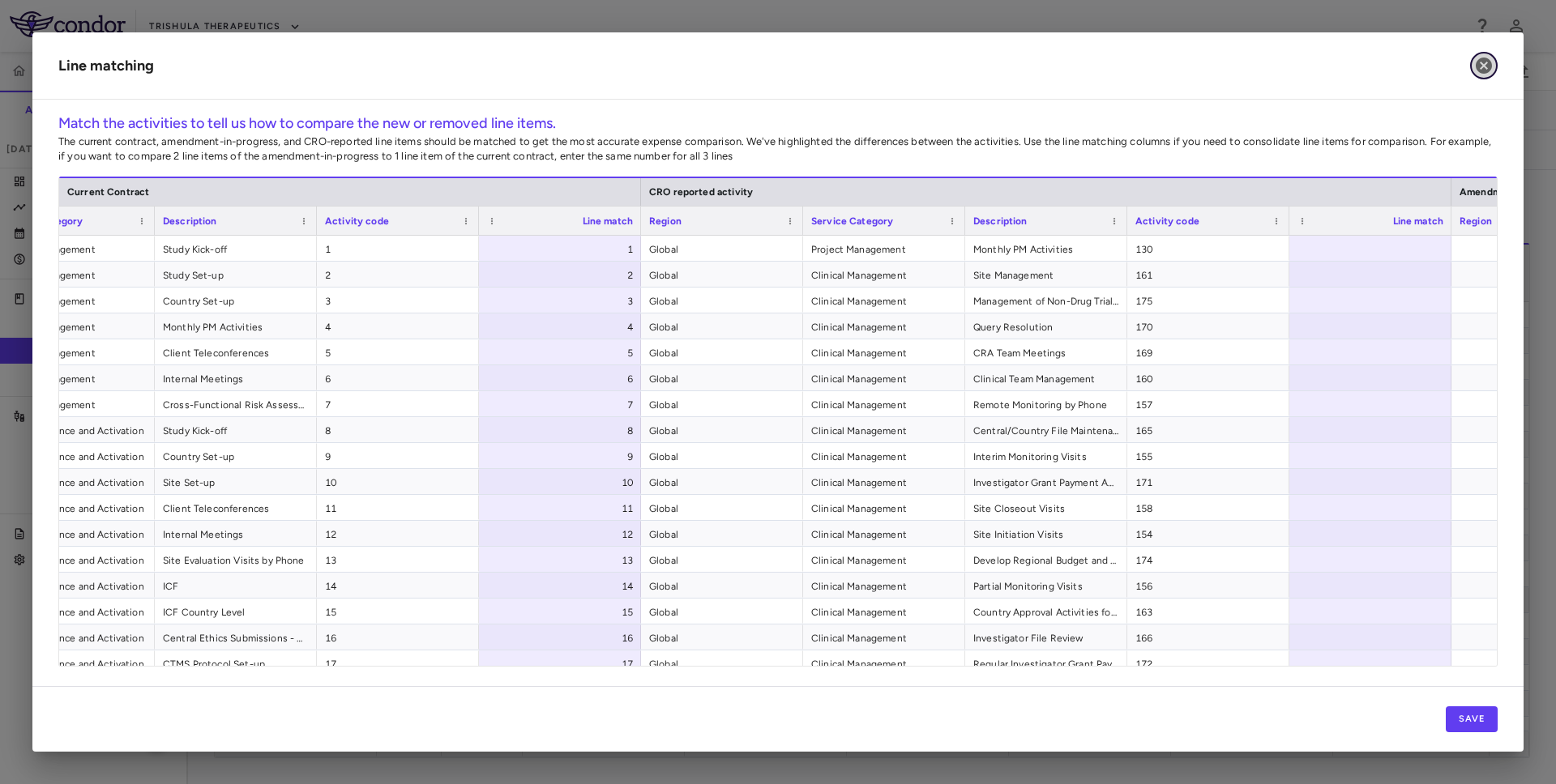
click at [1480, 65] on icon "button" at bounding box center [1484, 65] width 16 height 16
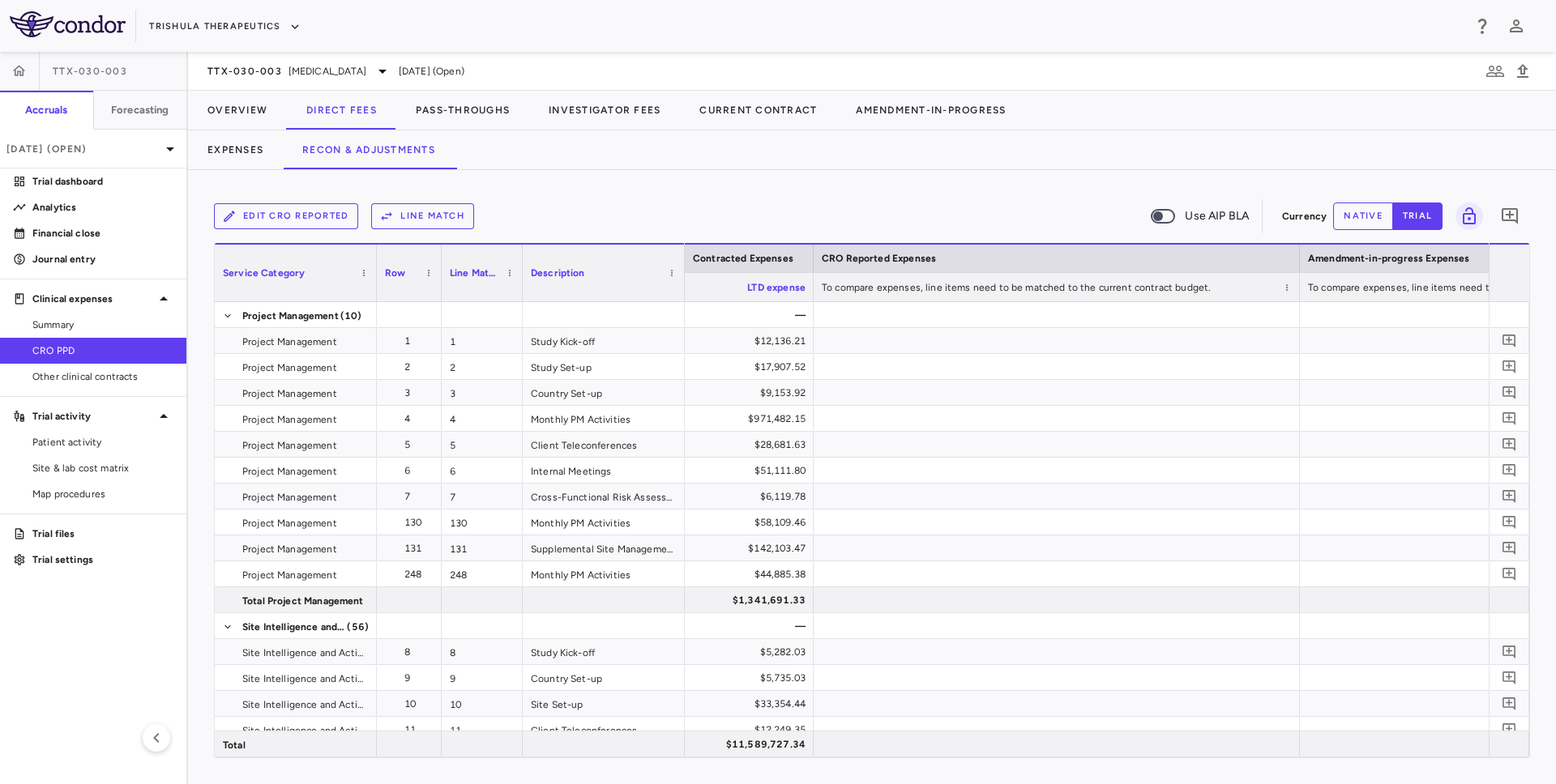
click at [420, 213] on button "Line Match" at bounding box center [423, 216] width 103 height 26
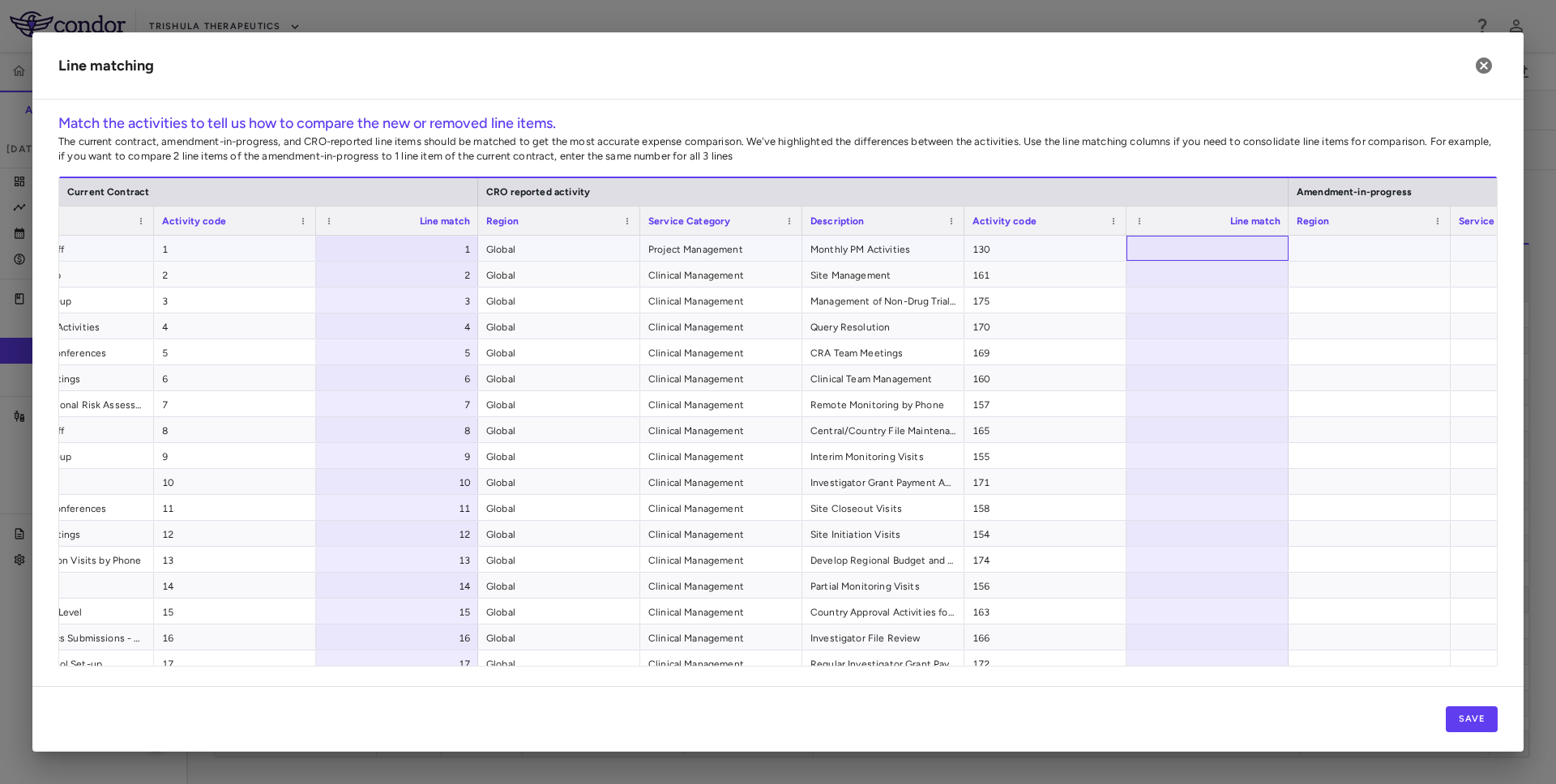
click at [1184, 246] on div at bounding box center [1207, 248] width 162 height 25
click at [1211, 157] on p "The current contract, amendment-in-progress, and CRO-reported line items should…" at bounding box center [778, 149] width 1440 height 29
click at [1479, 61] on icon "button" at bounding box center [1484, 65] width 16 height 16
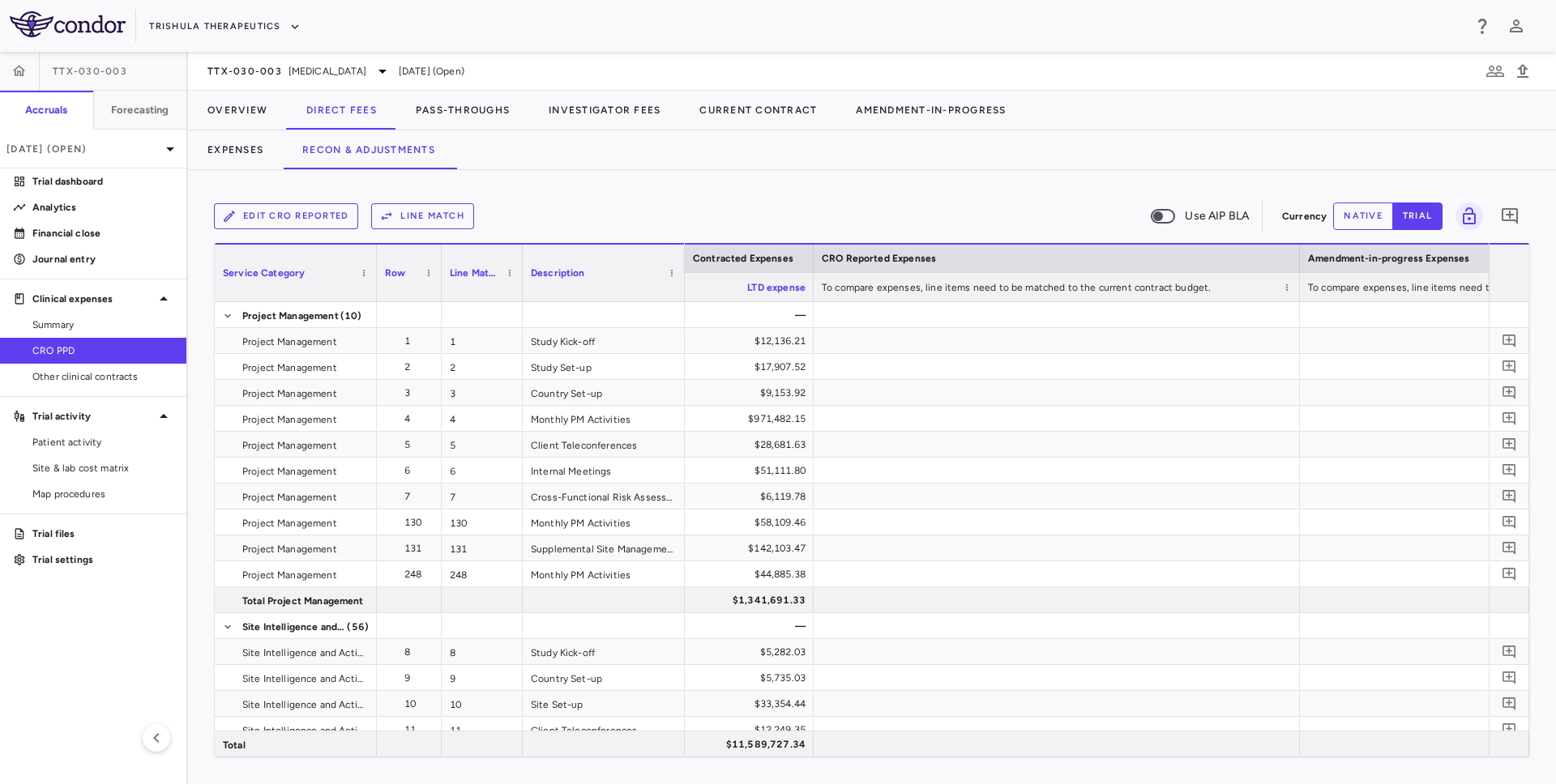
click at [409, 223] on button "Line Match" at bounding box center [423, 216] width 103 height 26
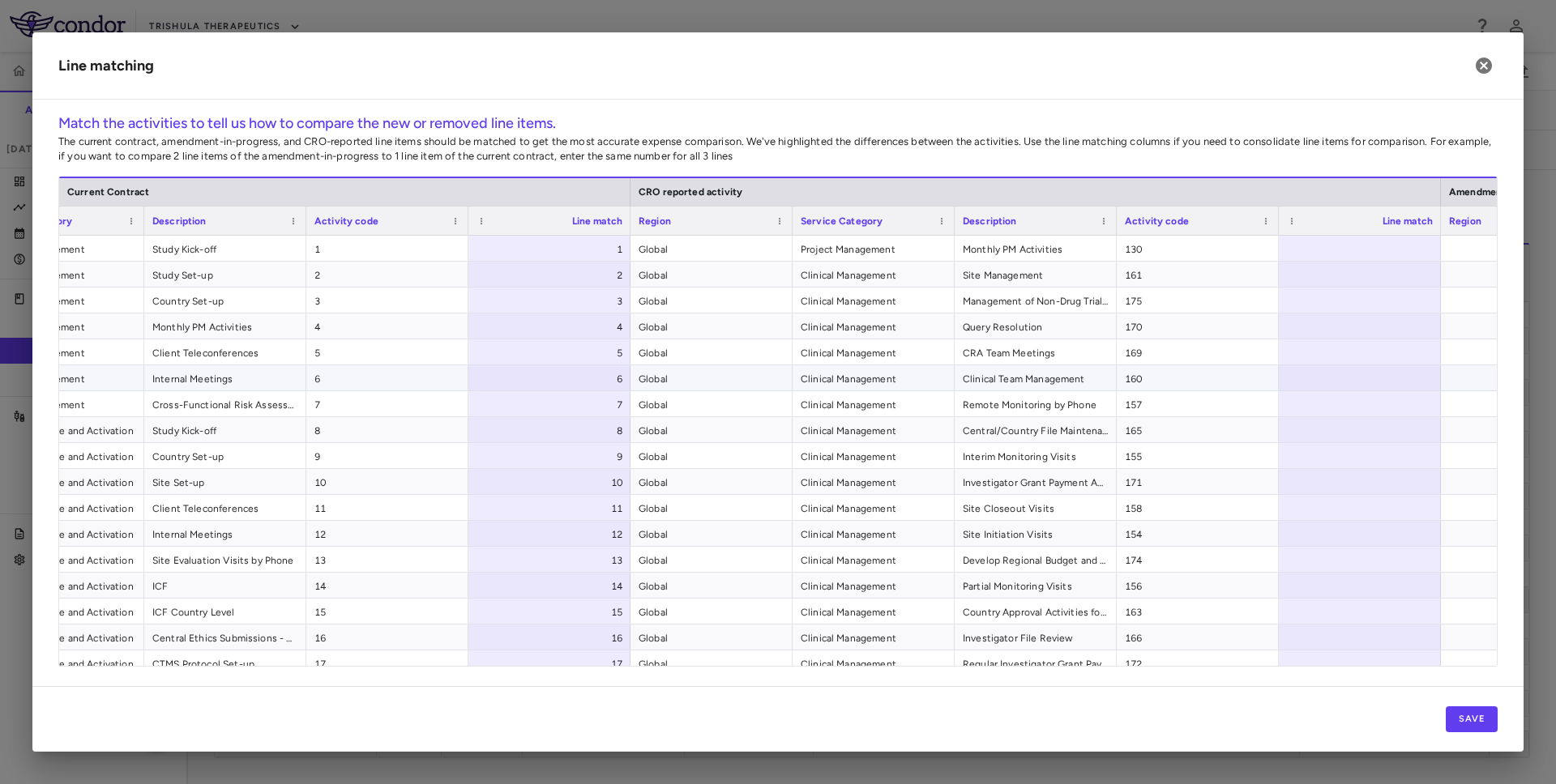
scroll to position [0, 327]
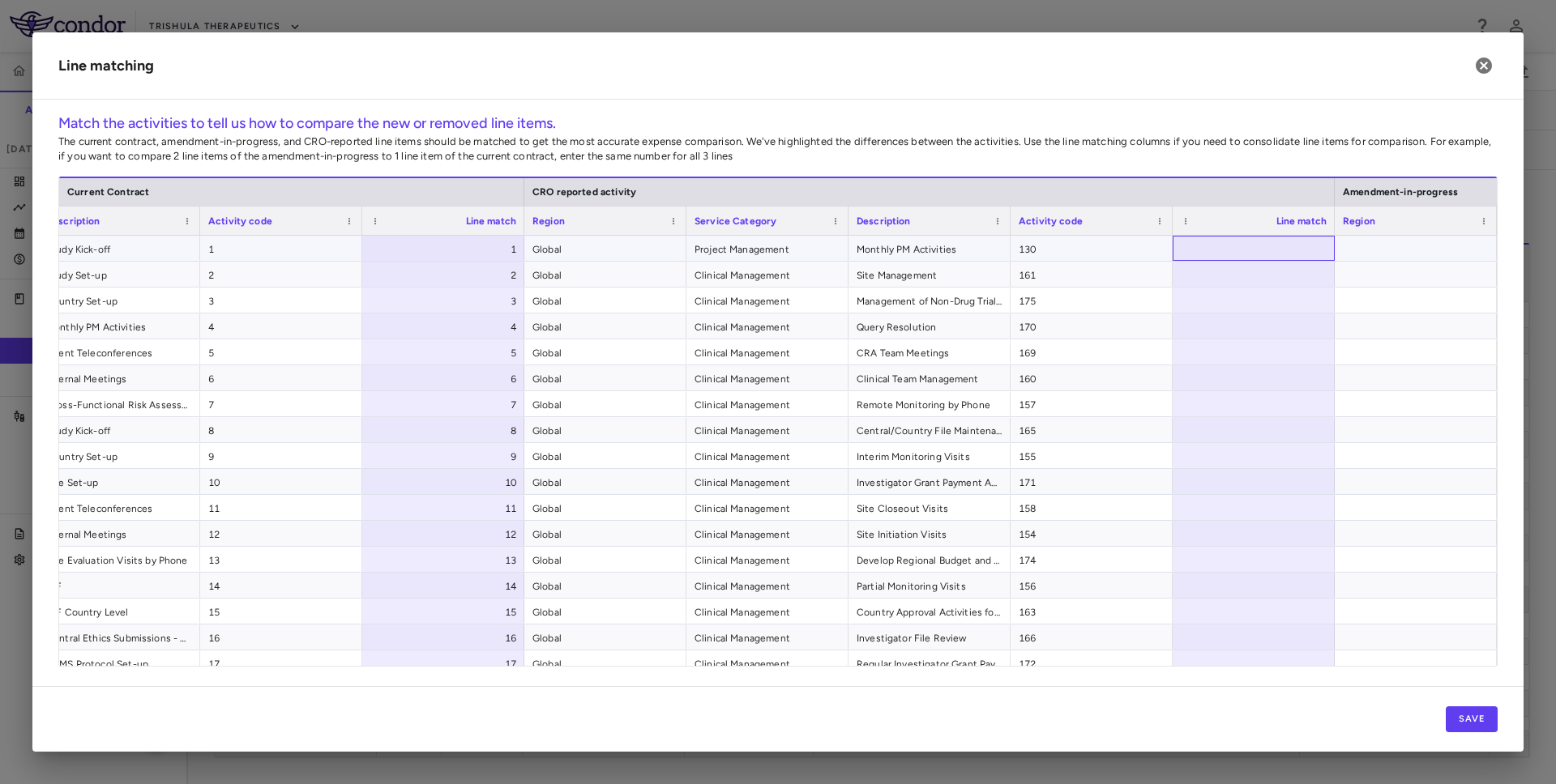
click at [1228, 254] on div at bounding box center [1254, 248] width 162 height 25
click at [1230, 249] on div at bounding box center [1254, 248] width 162 height 25
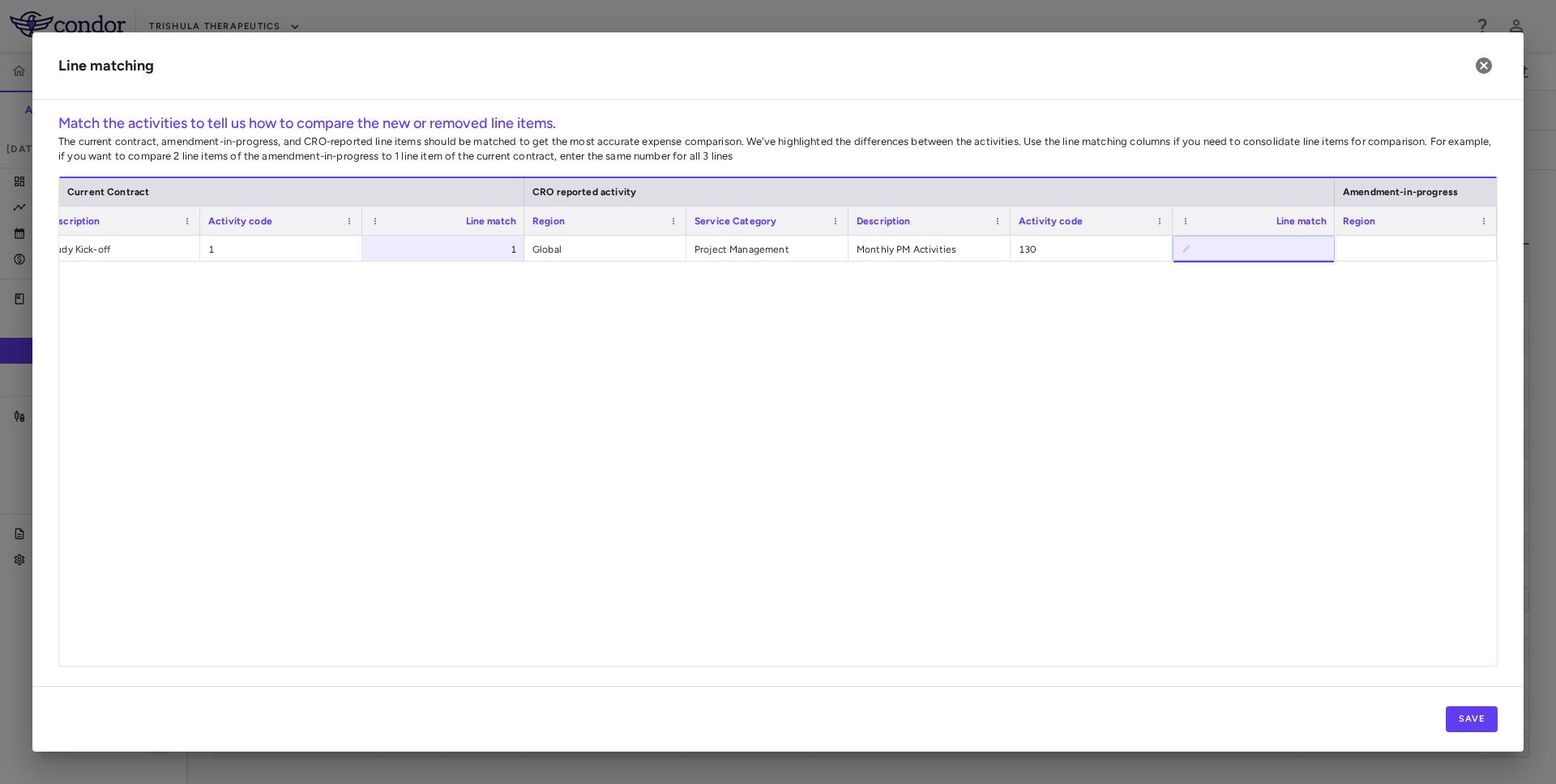
scroll to position [1106, 0]
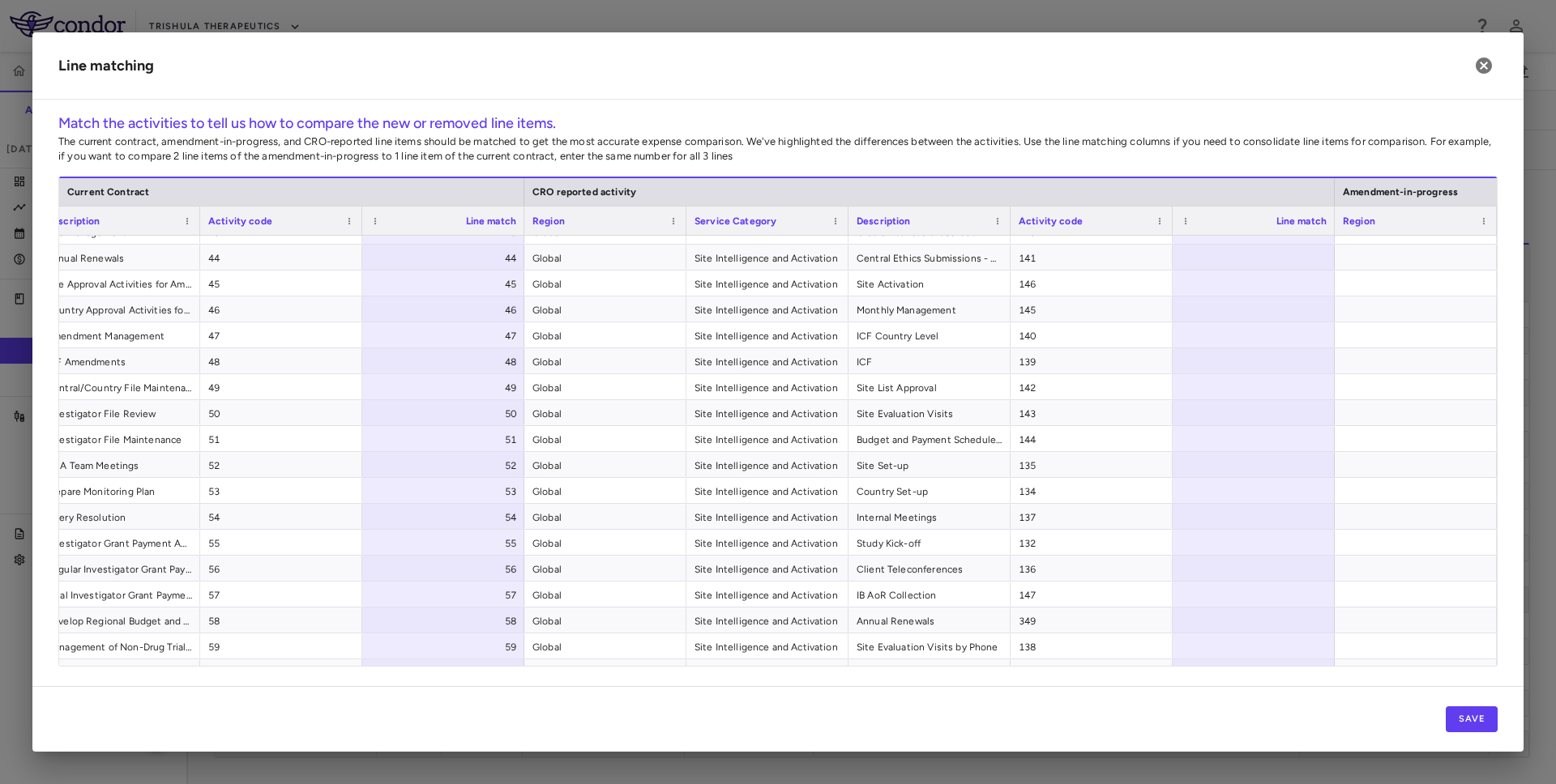
click at [1468, 65] on h2 "Line matching" at bounding box center [778, 66] width 1491 height 67
click at [1481, 67] on icon "button" at bounding box center [1484, 65] width 19 height 19
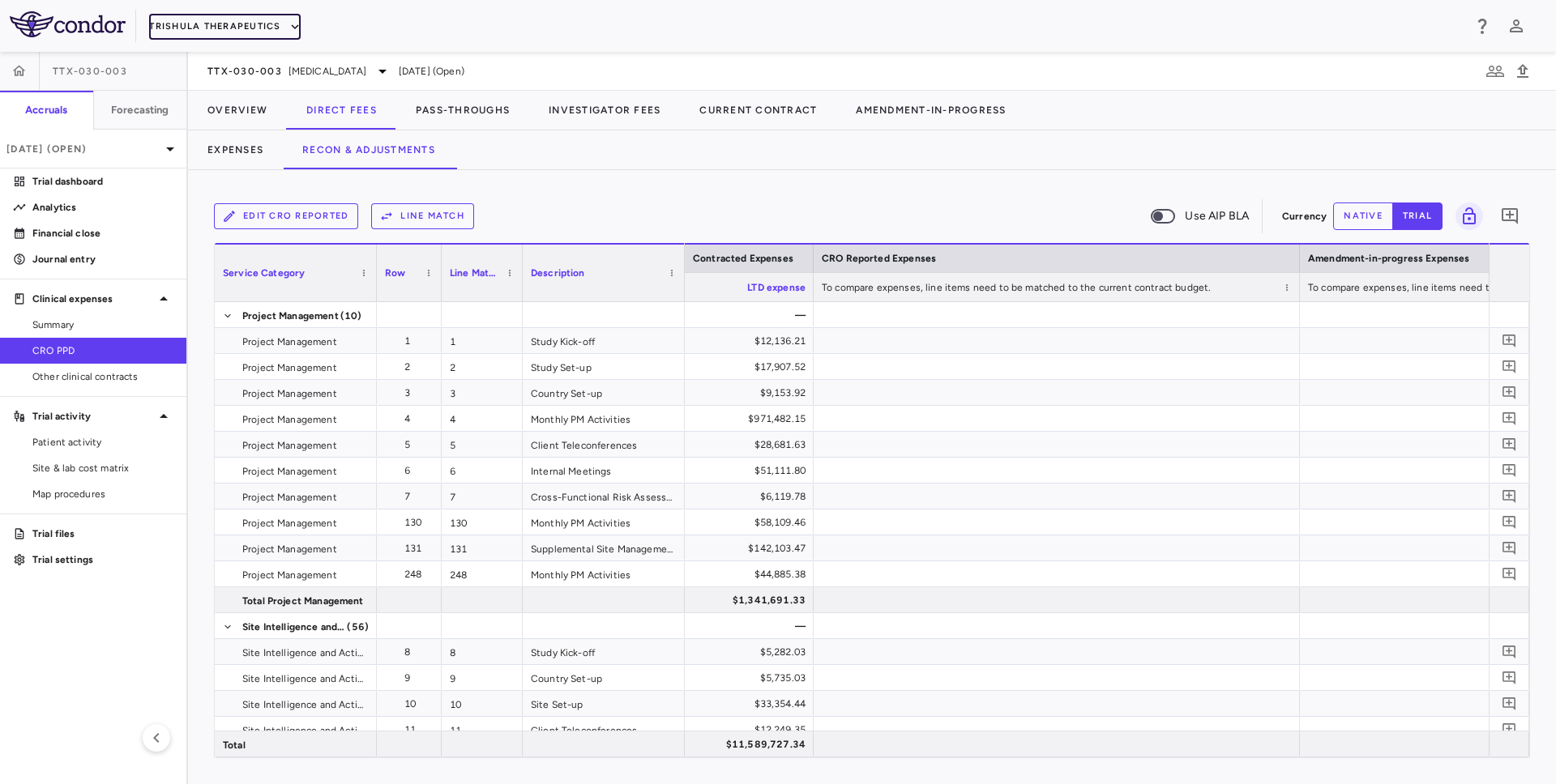
click at [286, 20] on button "Trishula Therapeutics" at bounding box center [224, 26] width 151 height 26
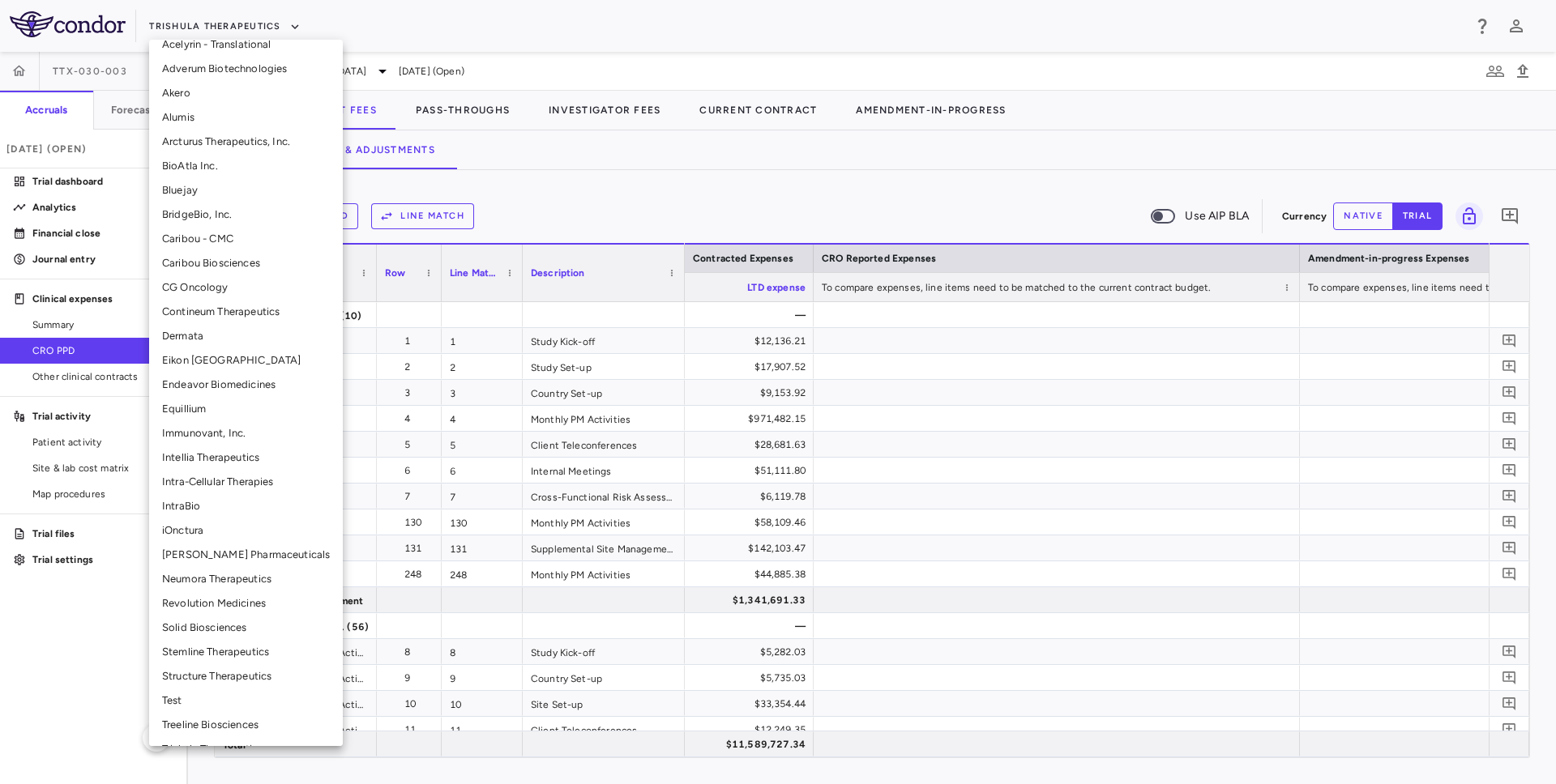
scroll to position [182, 0]
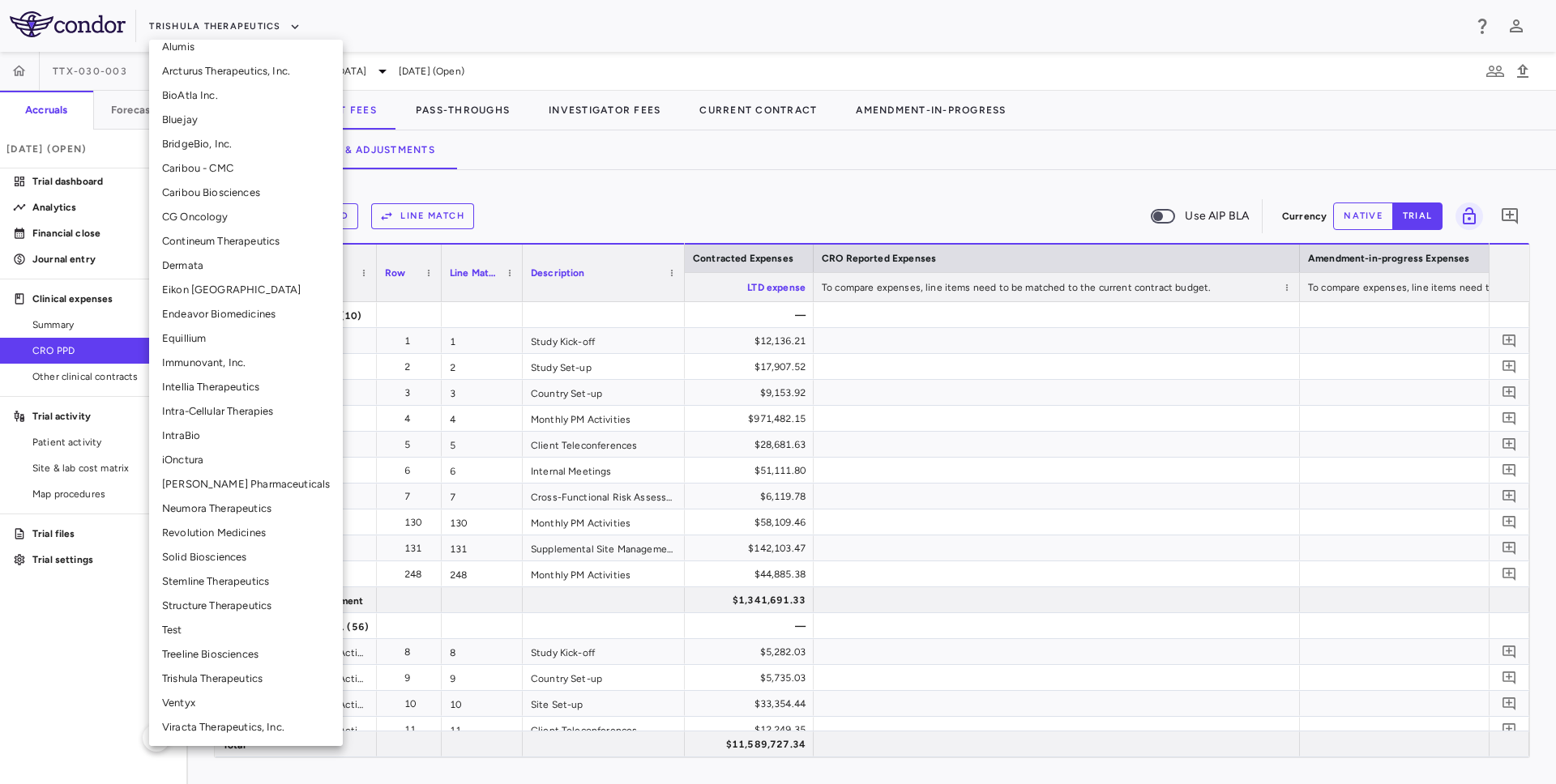
click at [187, 507] on li "Neumora Therapeutics" at bounding box center [246, 509] width 194 height 24
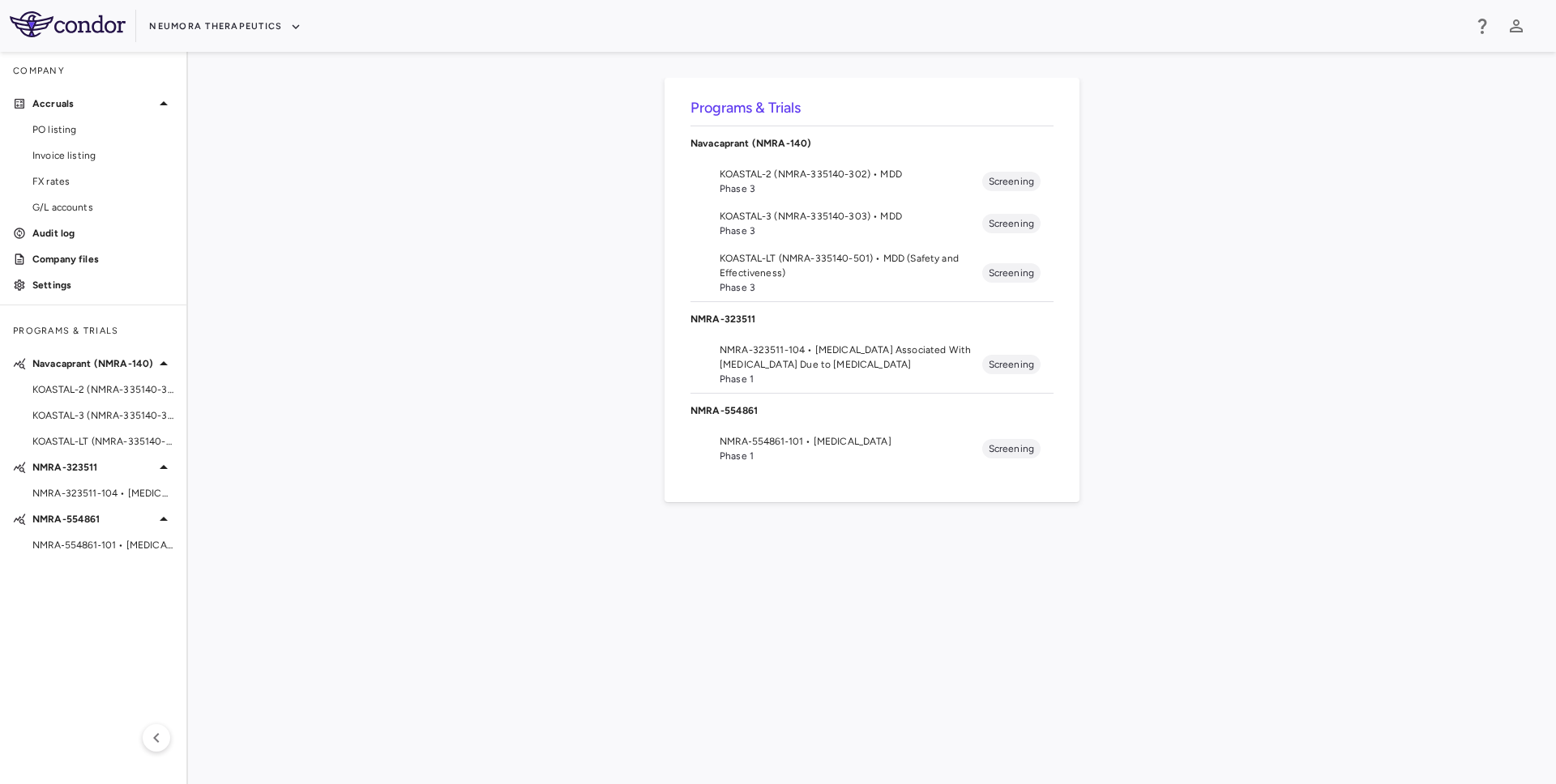
click at [821, 170] on span "KOASTAL-2 (NMRA-335140-302) • MDD" at bounding box center [851, 173] width 263 height 14
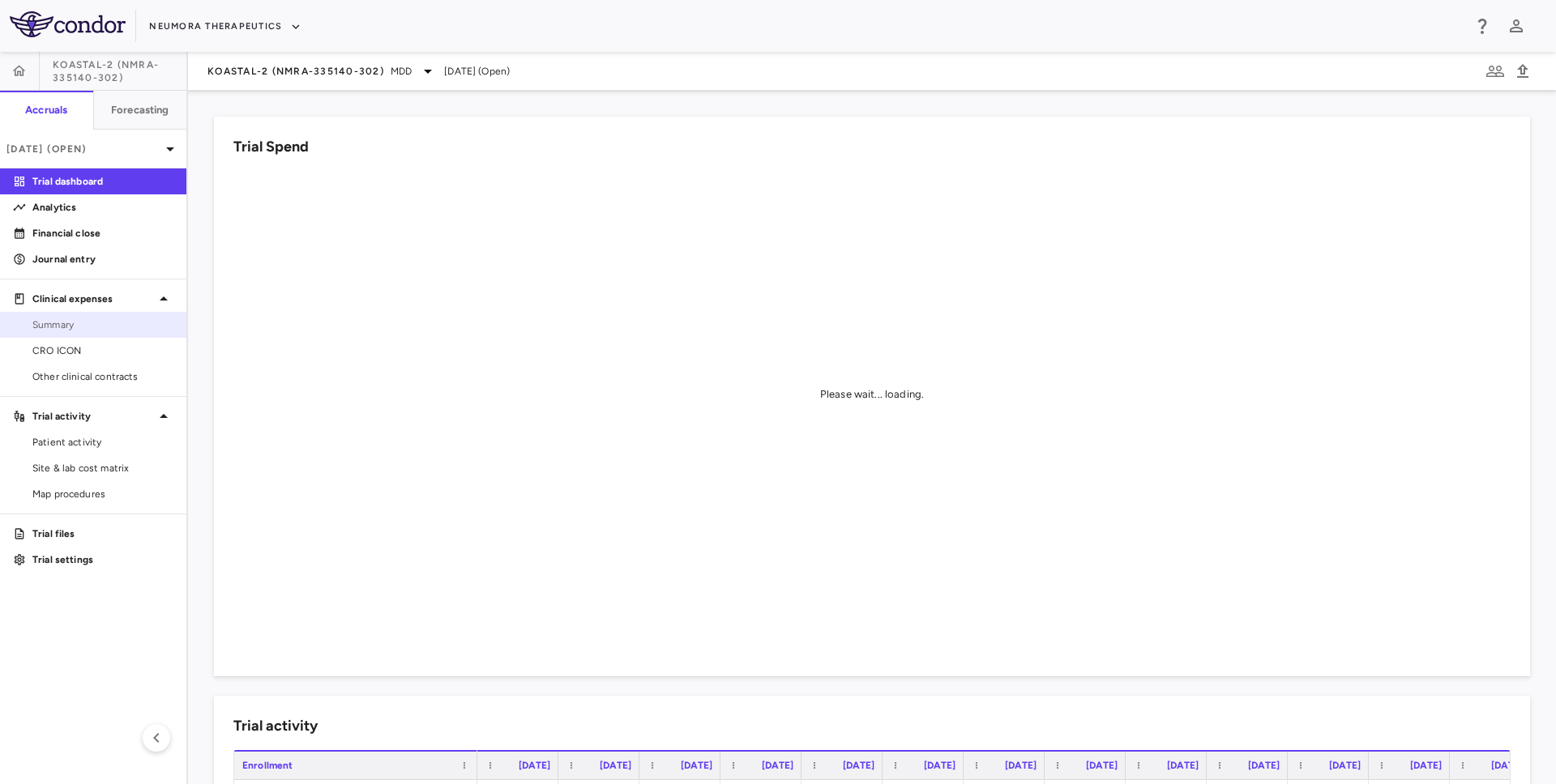
click at [78, 321] on span "Summary" at bounding box center [102, 324] width 141 height 14
